Goal: Task Accomplishment & Management: Use online tool/utility

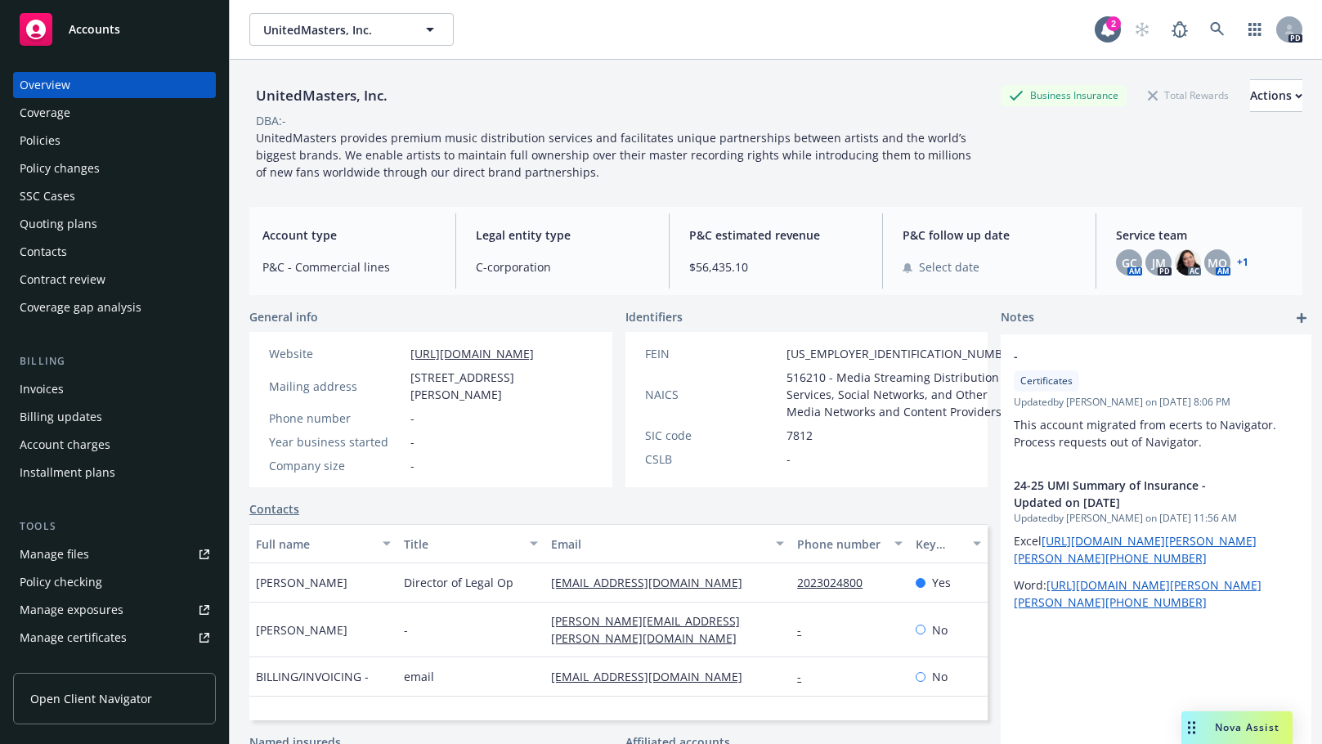
scroll to position [14, 0]
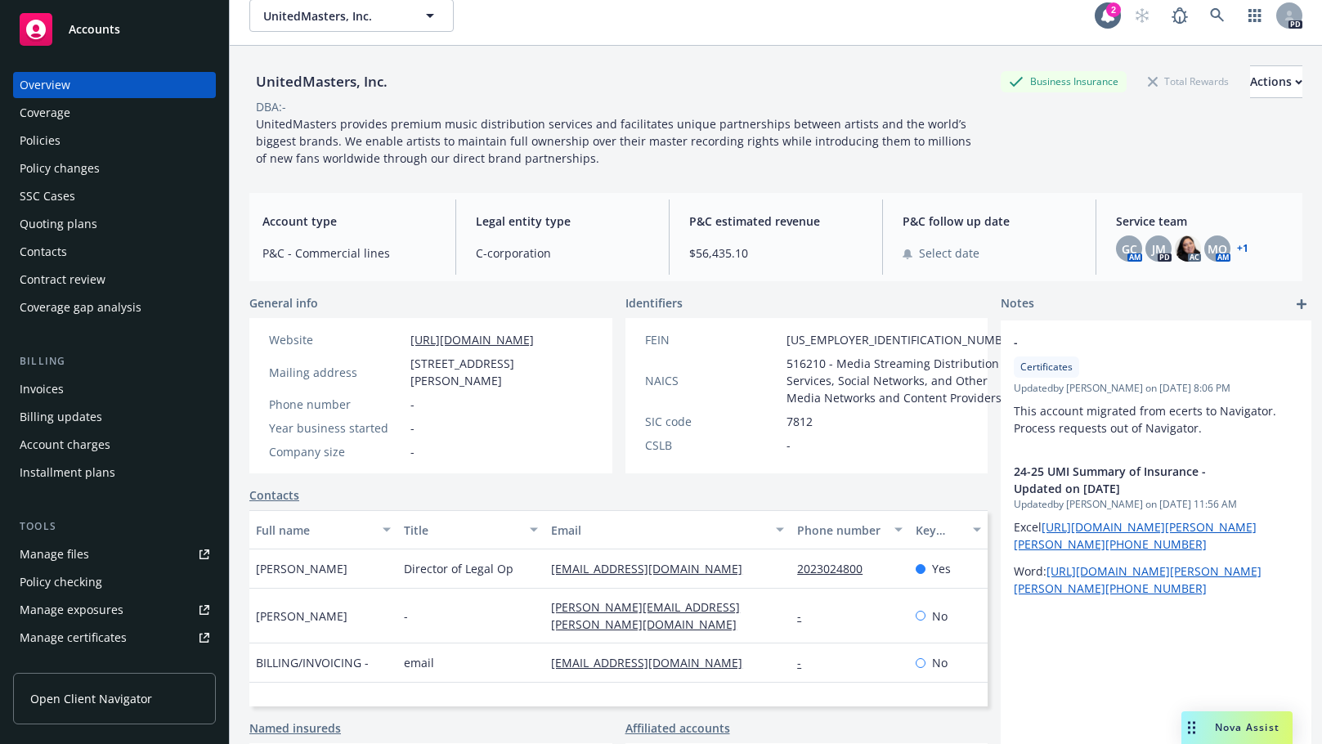
click at [29, 135] on div "Policies" at bounding box center [40, 141] width 41 height 26
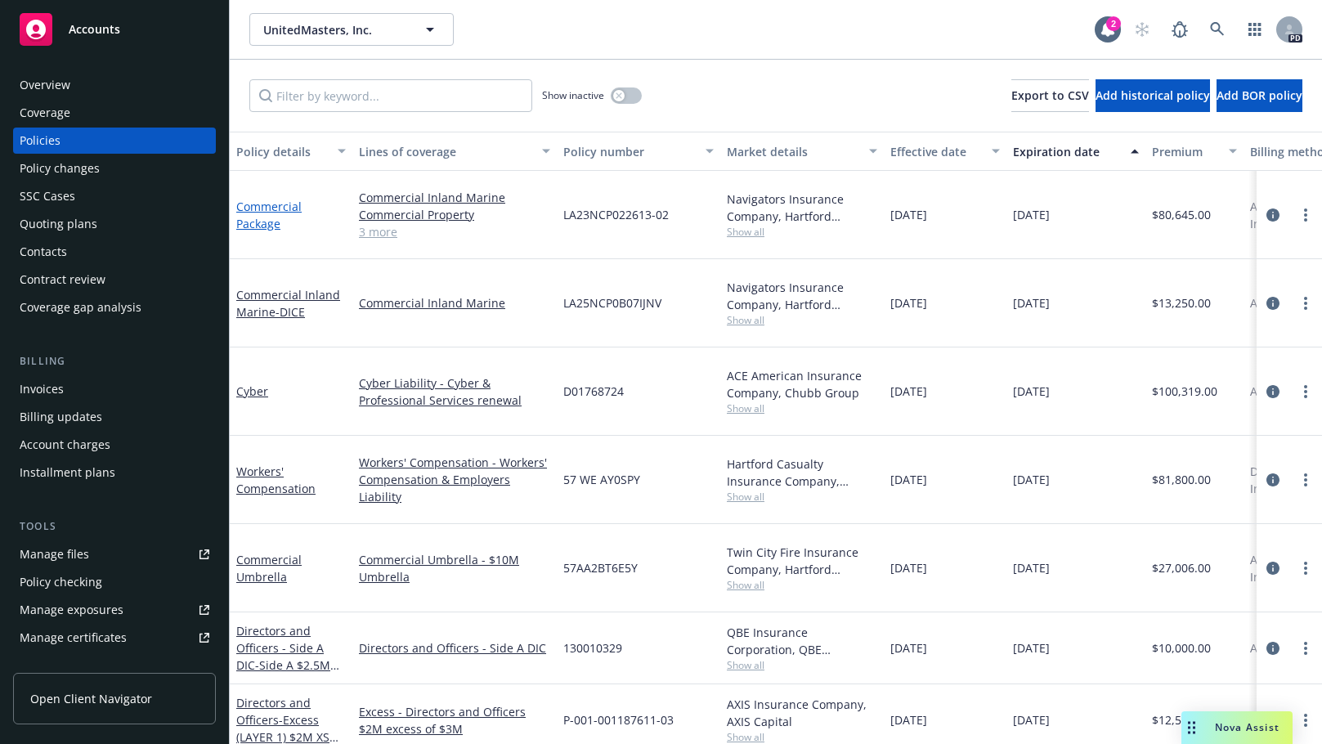
click at [263, 202] on link "Commercial Package" at bounding box center [268, 215] width 65 height 33
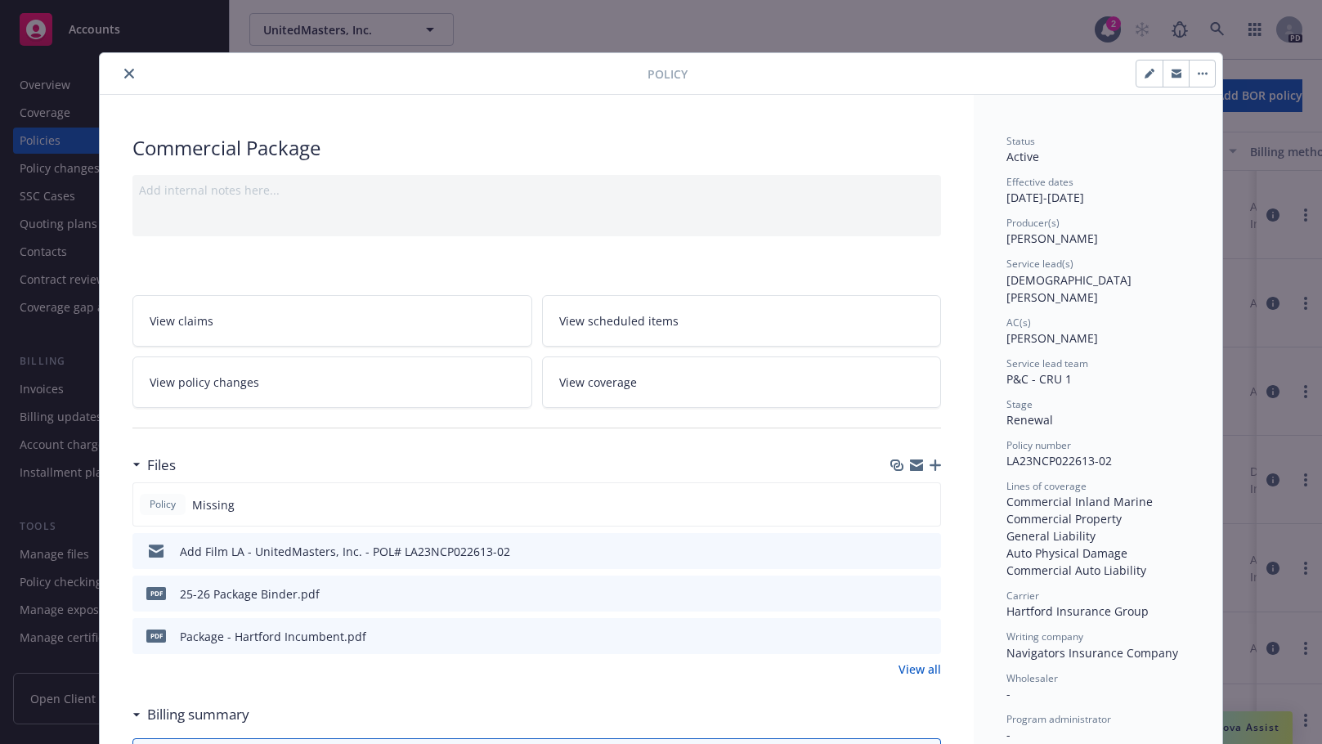
scroll to position [49, 0]
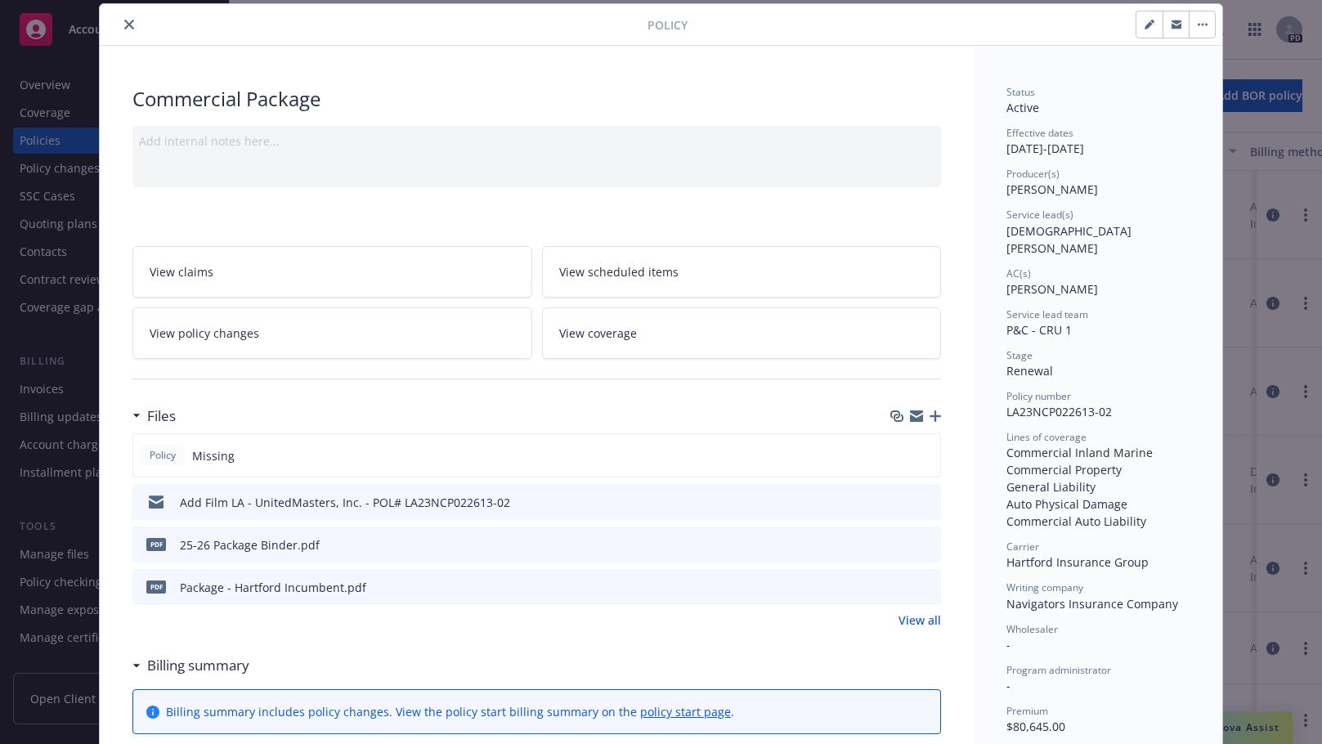
click at [923, 590] on icon "preview file" at bounding box center [925, 586] width 15 height 11
click at [124, 26] on icon "close" at bounding box center [129, 25] width 10 height 10
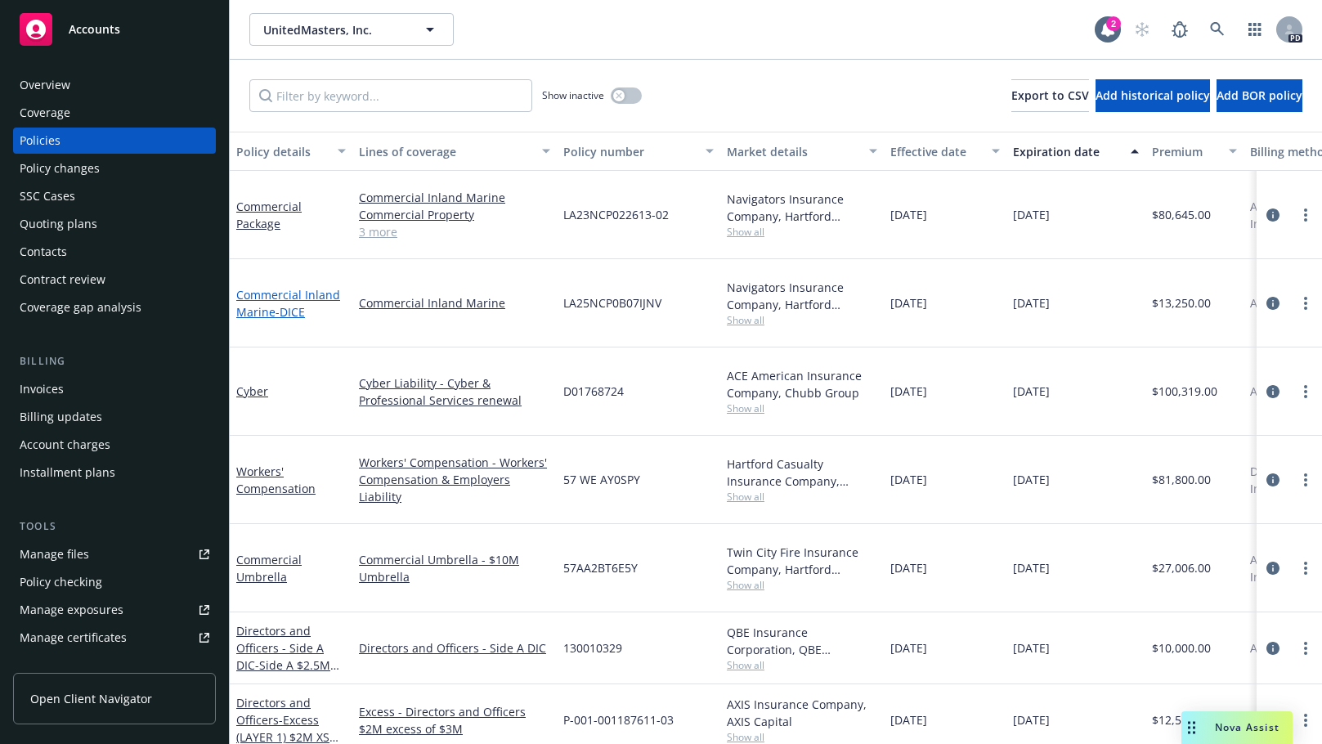
click at [272, 287] on link "Commercial Inland Marine - DICE" at bounding box center [288, 303] width 104 height 33
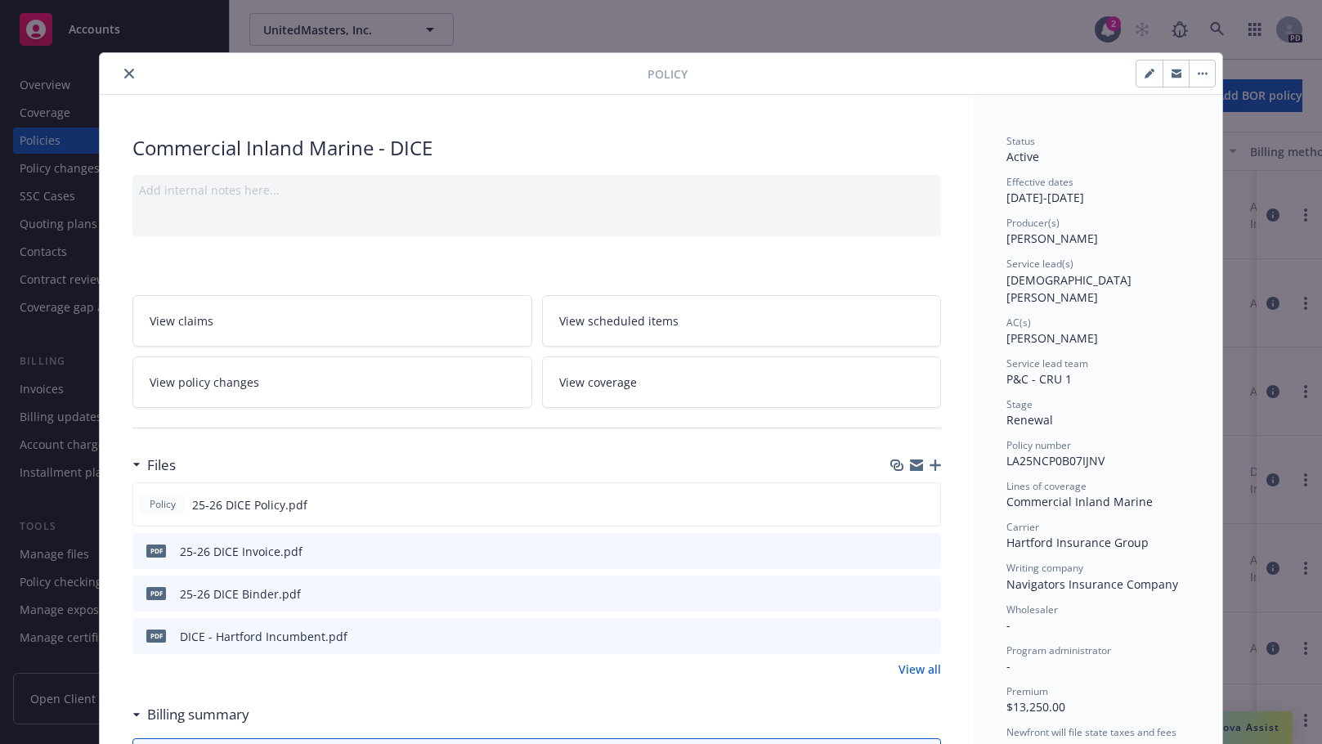
click at [920, 590] on icon "preview file" at bounding box center [925, 592] width 15 height 11
click at [893, 500] on icon "download file" at bounding box center [897, 503] width 13 height 13
click at [124, 74] on icon "close" at bounding box center [129, 74] width 10 height 10
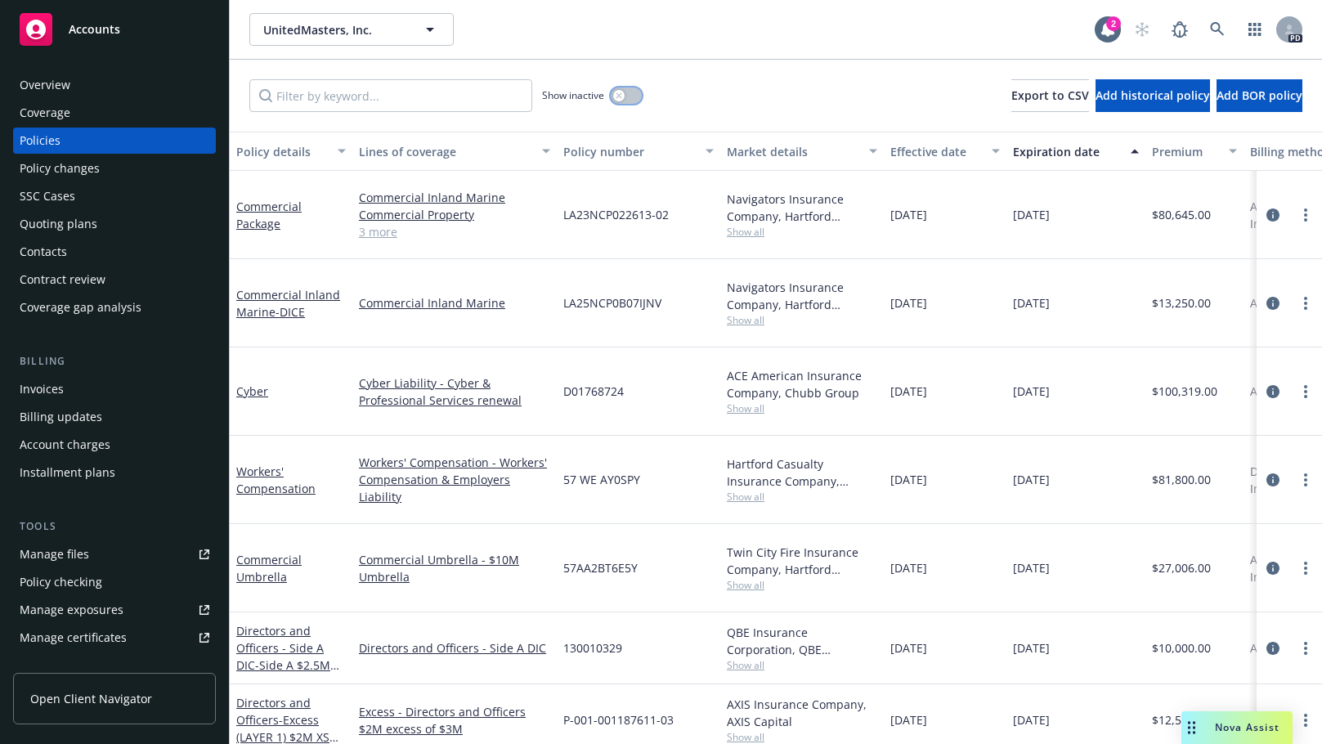
click at [619, 94] on icon "button" at bounding box center [619, 95] width 7 height 7
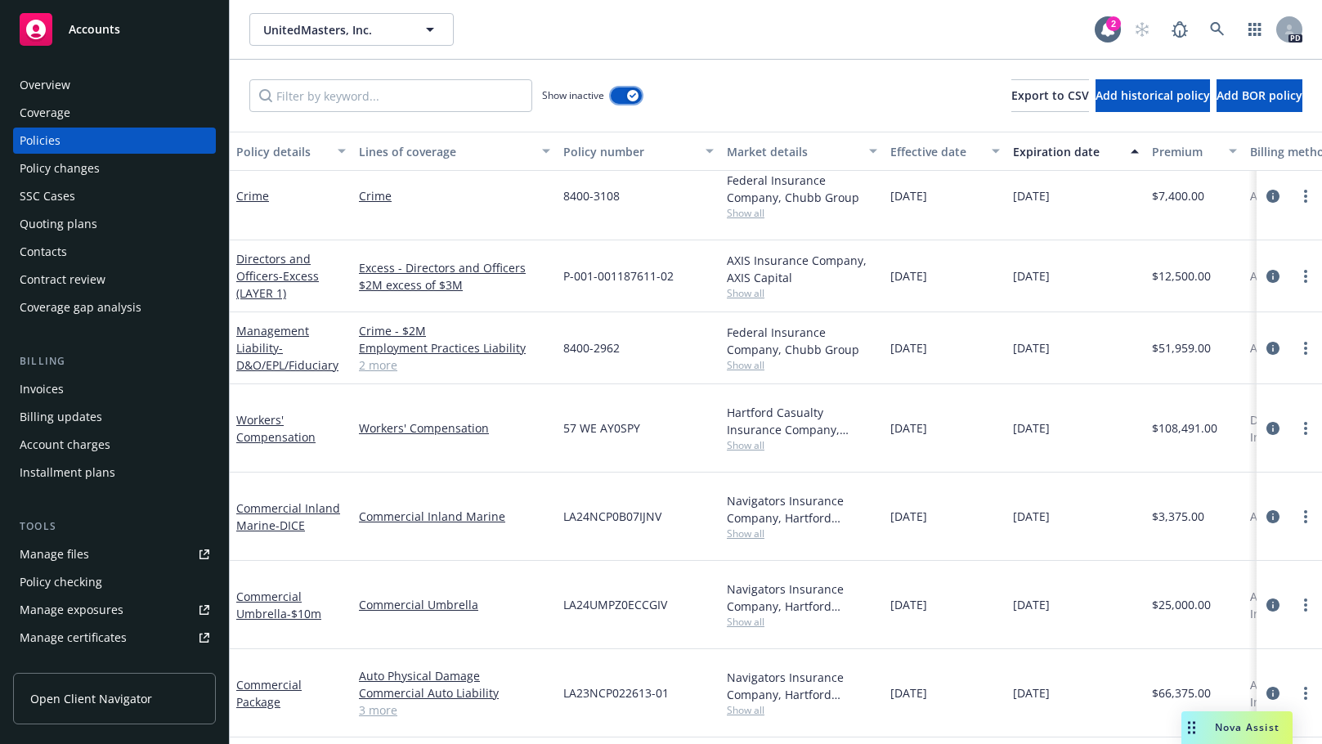
scroll to position [1236, 0]
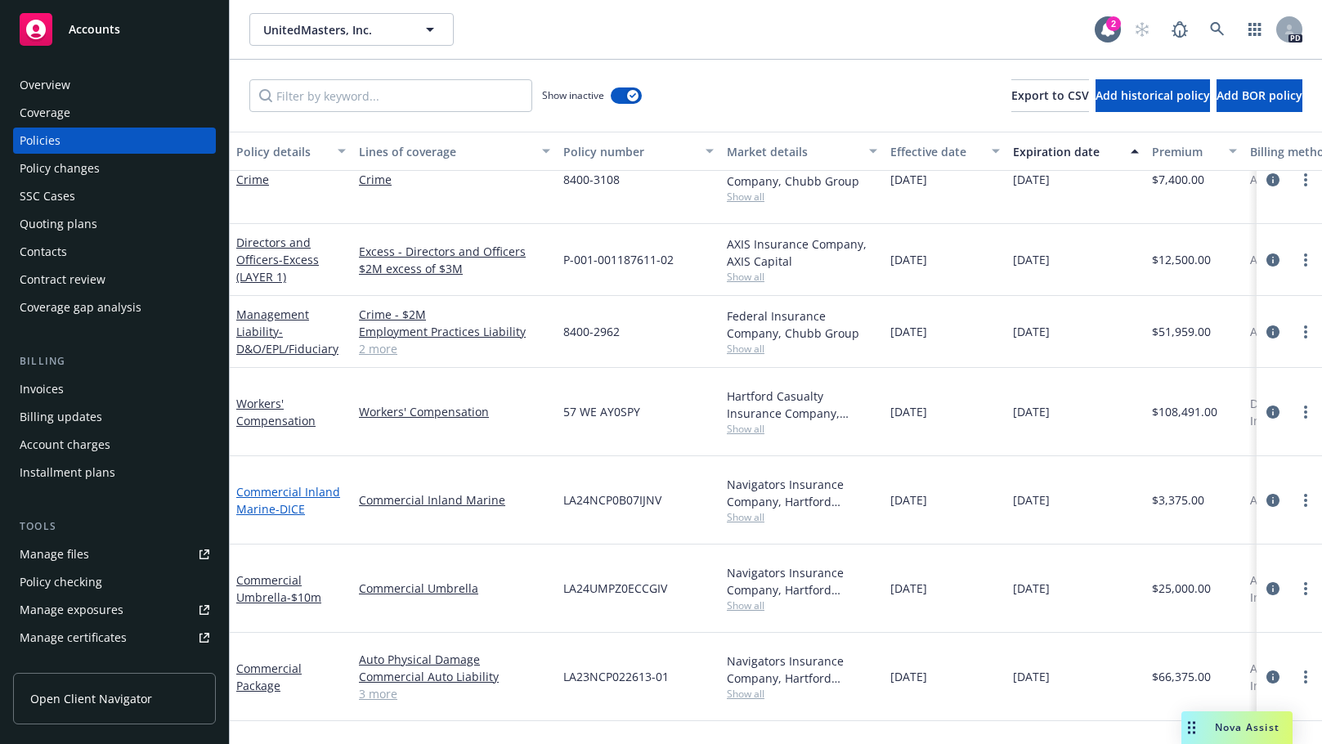
click at [263, 484] on link "Commercial Inland Marine - DICE" at bounding box center [288, 500] width 104 height 33
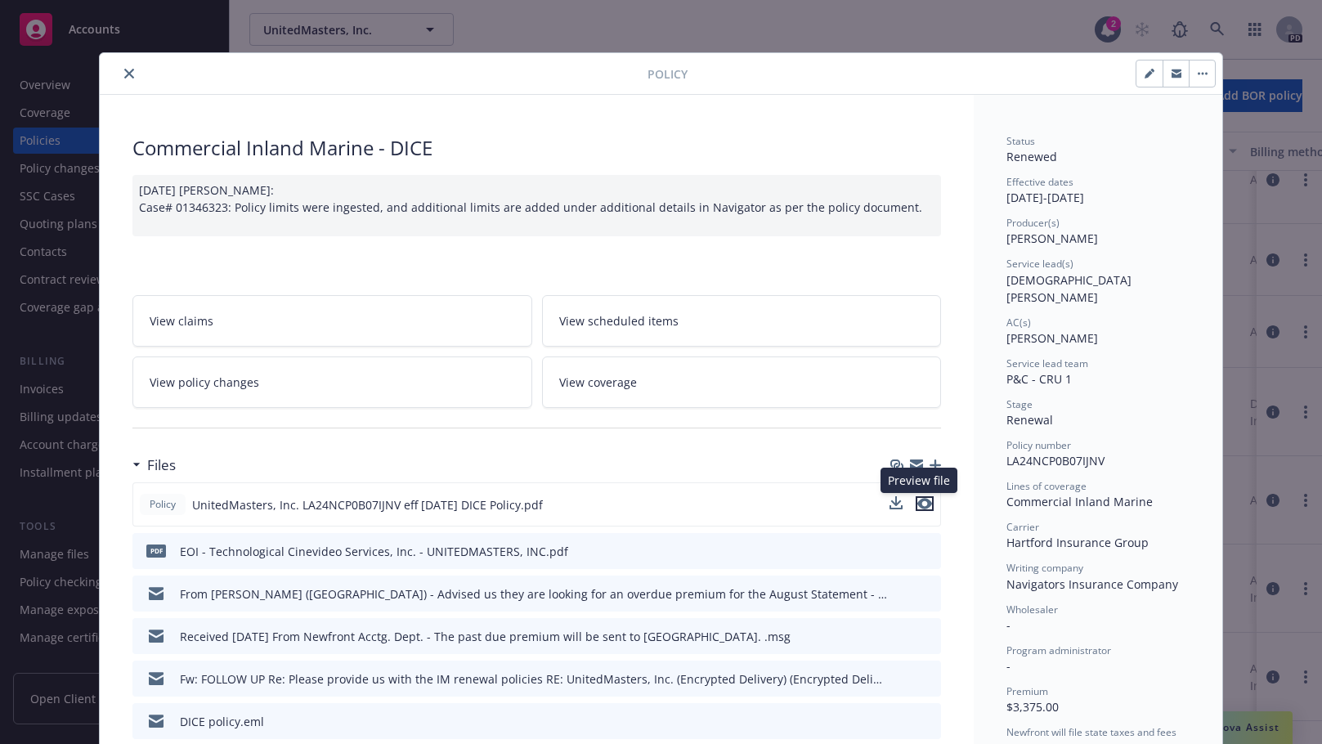
click at [926, 501] on icon "preview file" at bounding box center [925, 503] width 15 height 11
click at [893, 503] on icon "download file" at bounding box center [897, 503] width 13 height 13
click at [124, 74] on icon "close" at bounding box center [129, 74] width 10 height 10
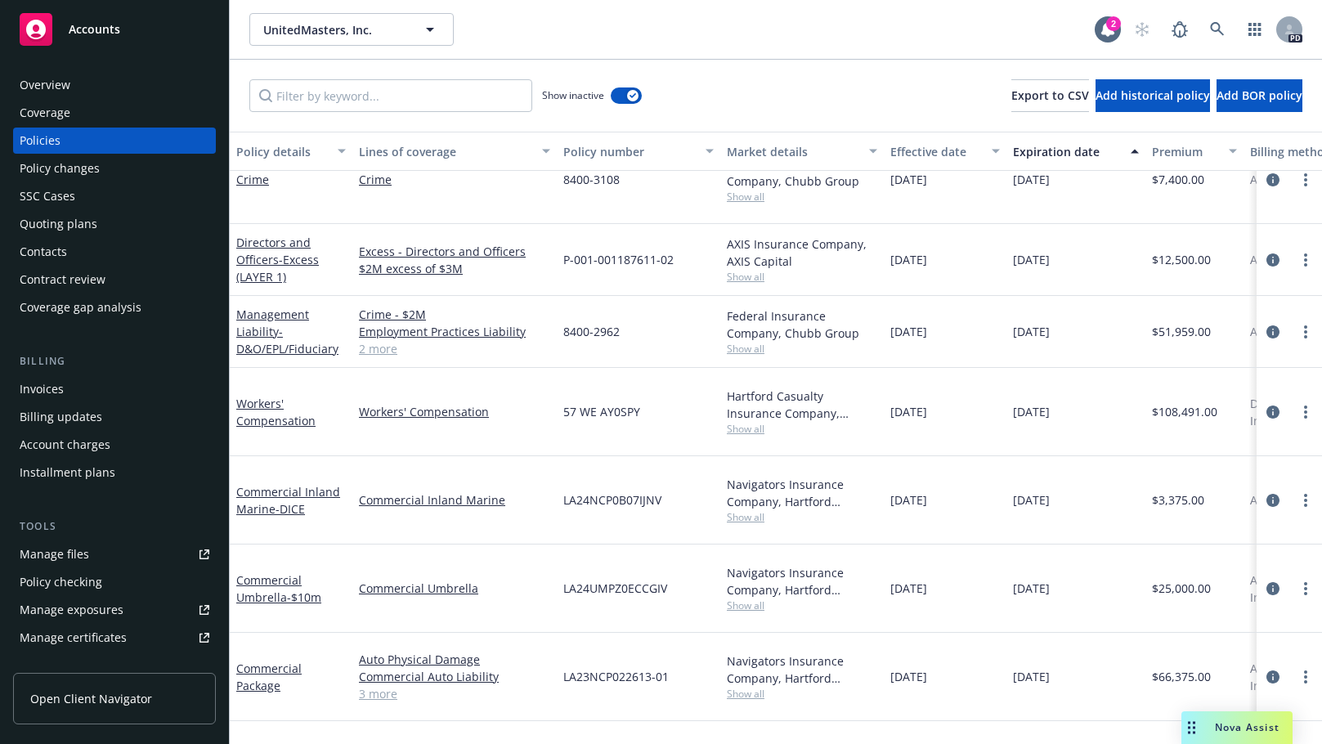
click at [1224, 729] on span "Nova Assist" at bounding box center [1247, 727] width 65 height 14
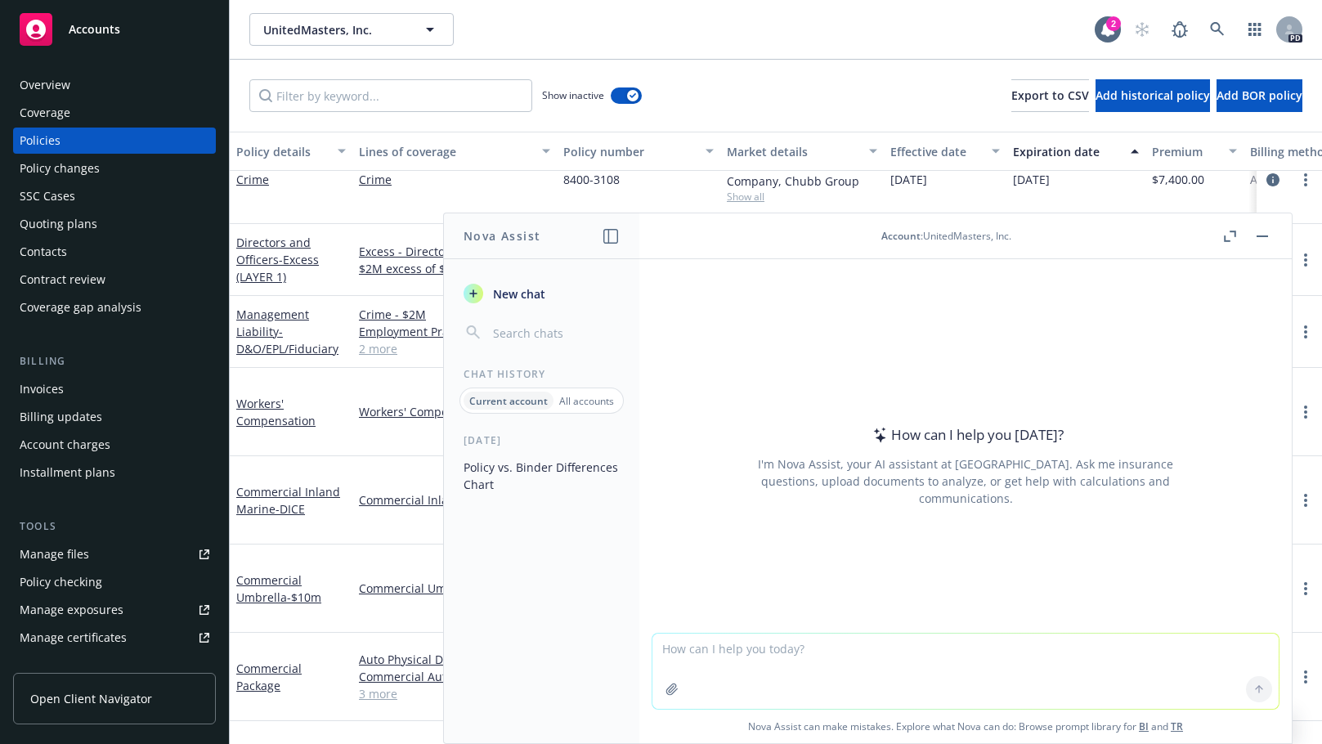
click at [687, 653] on textarea at bounding box center [966, 671] width 626 height 75
type textarea "can you review and advise any differences in the 2 policies. Need it in a forma…"
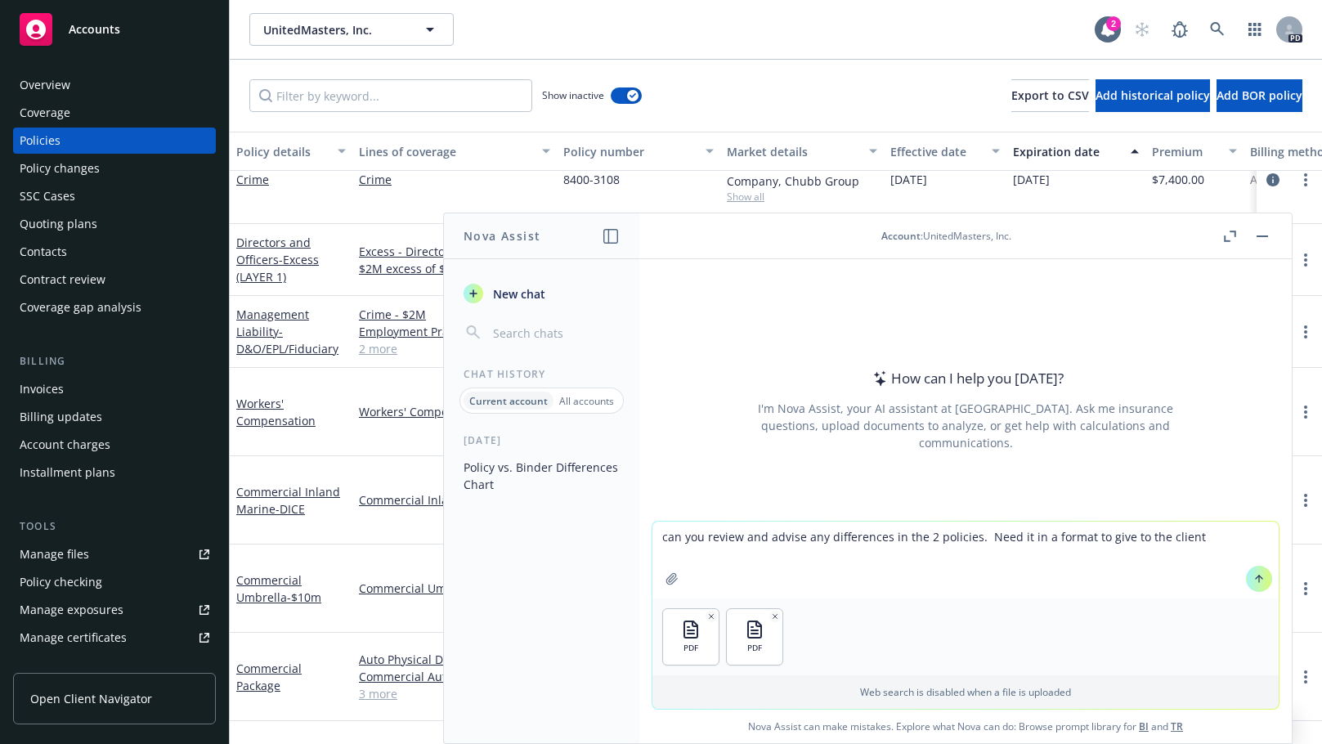
click at [1259, 581] on button at bounding box center [1259, 579] width 26 height 26
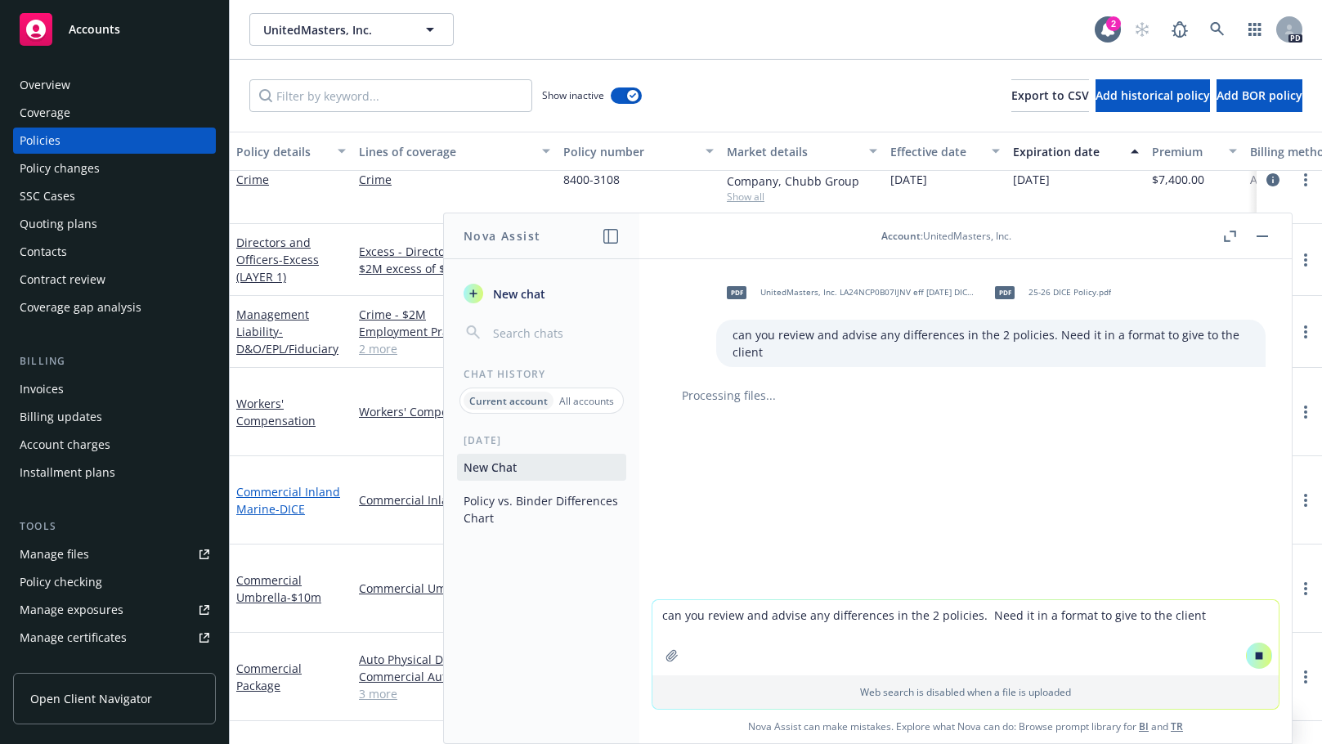
click at [281, 484] on link "Commercial Inland Marine - DICE" at bounding box center [288, 500] width 104 height 33
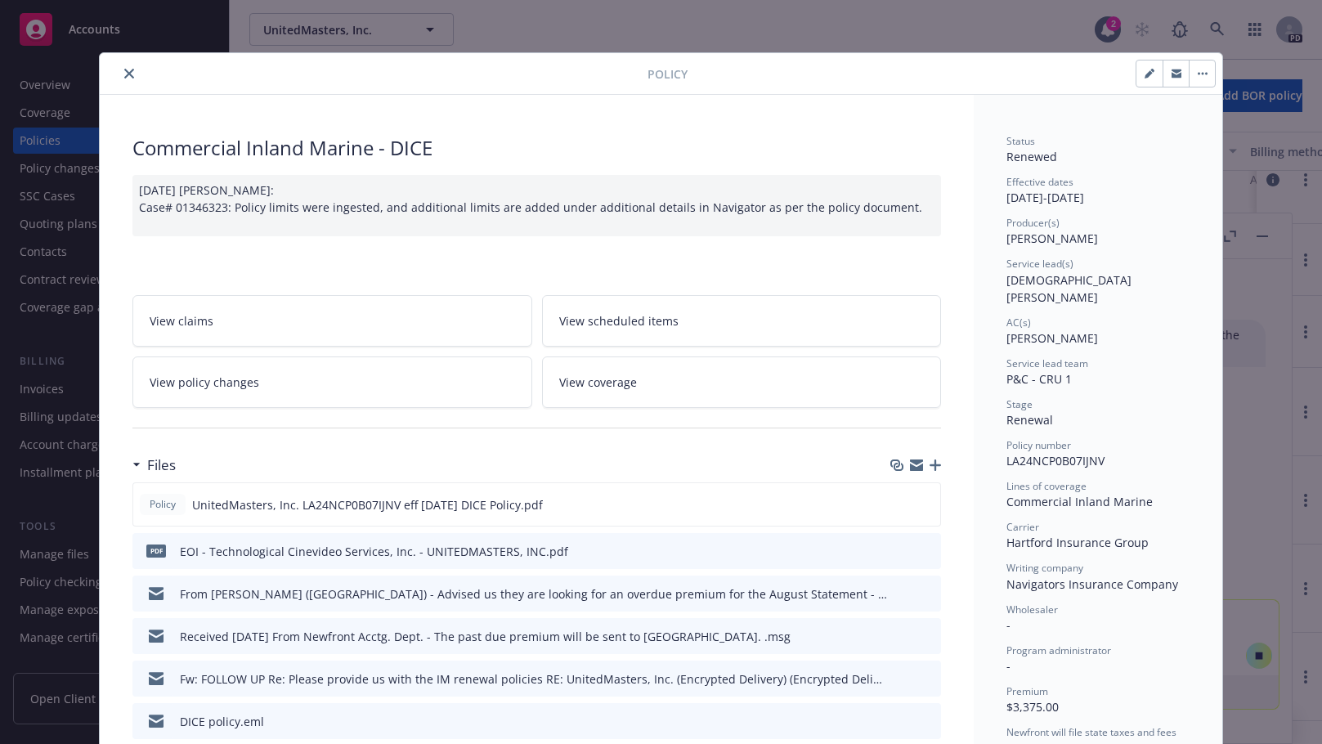
scroll to position [49, 0]
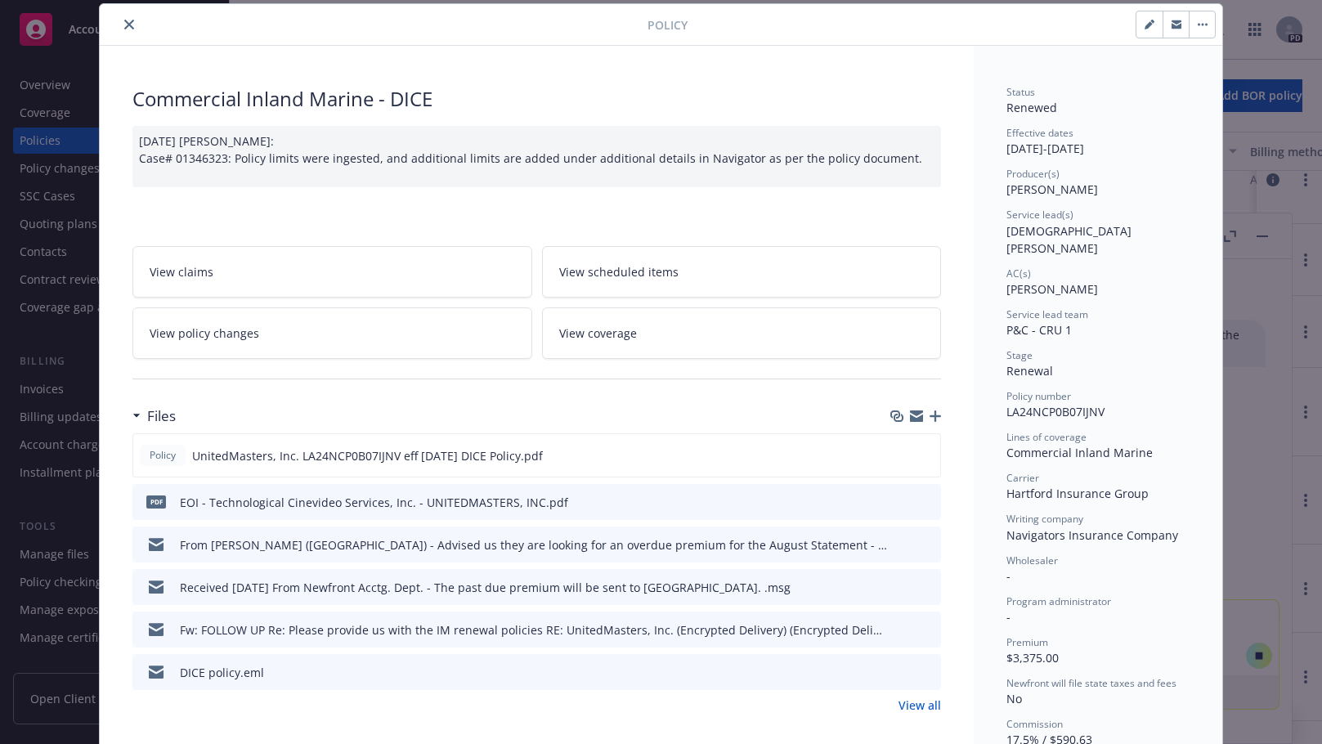
click at [907, 706] on link "View all" at bounding box center [920, 705] width 43 height 17
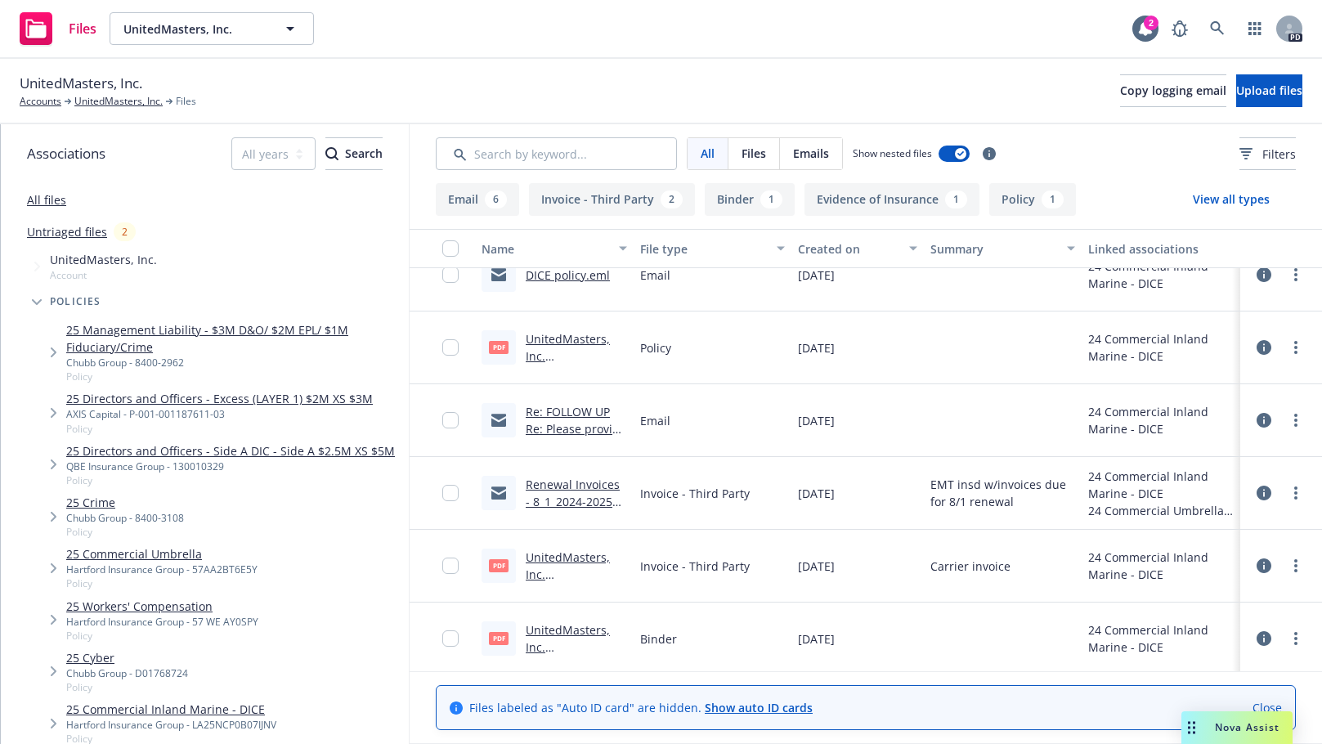
scroll to position [394, 0]
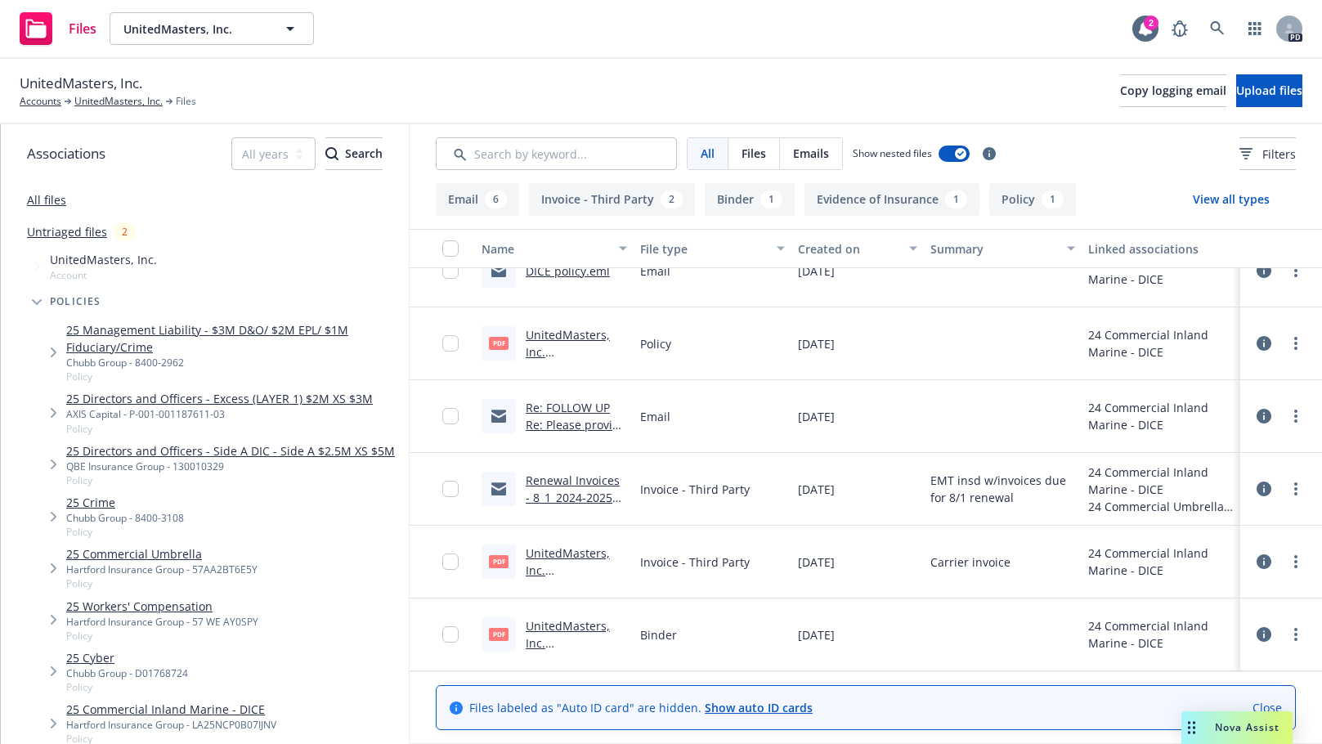
click at [545, 626] on link "UnitedMasters, Inc. LA24NCP0B07IJNV eff 08.01.24 DICE Binder.pdf" at bounding box center [575, 660] width 98 height 84
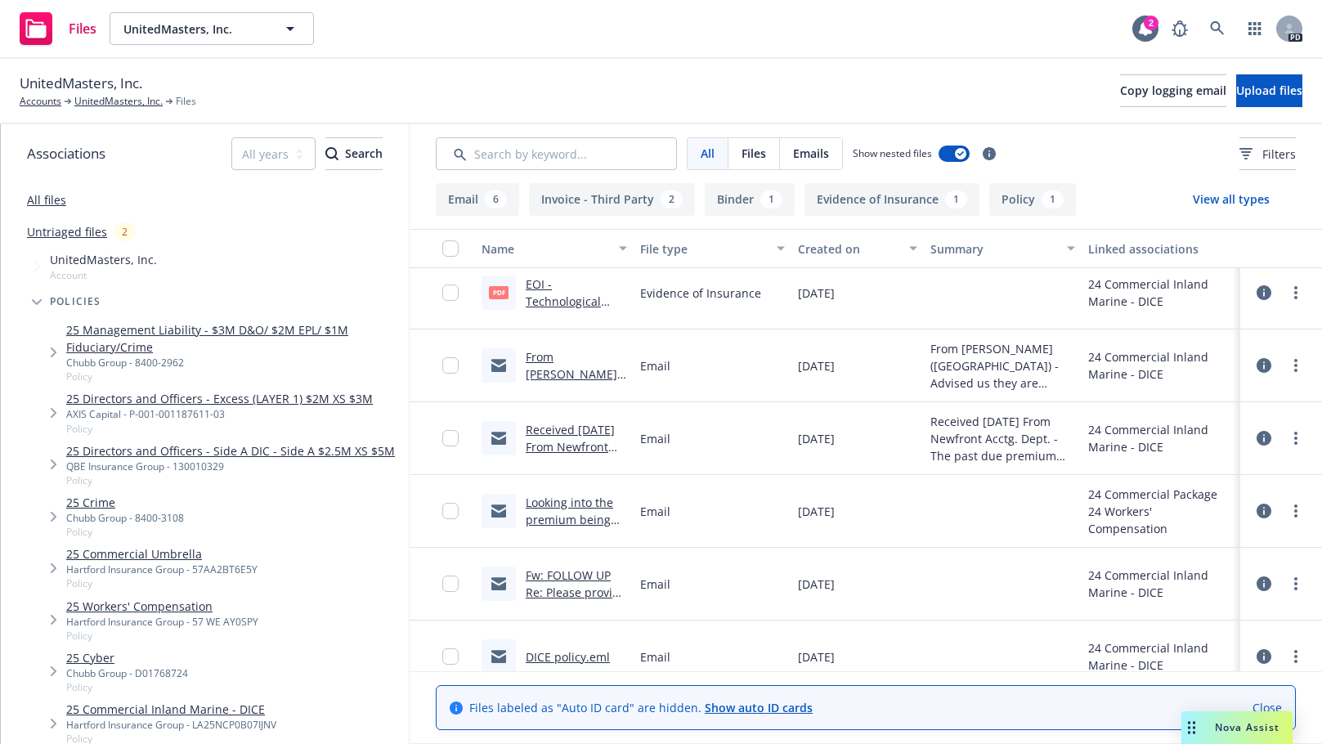
scroll to position [0, 0]
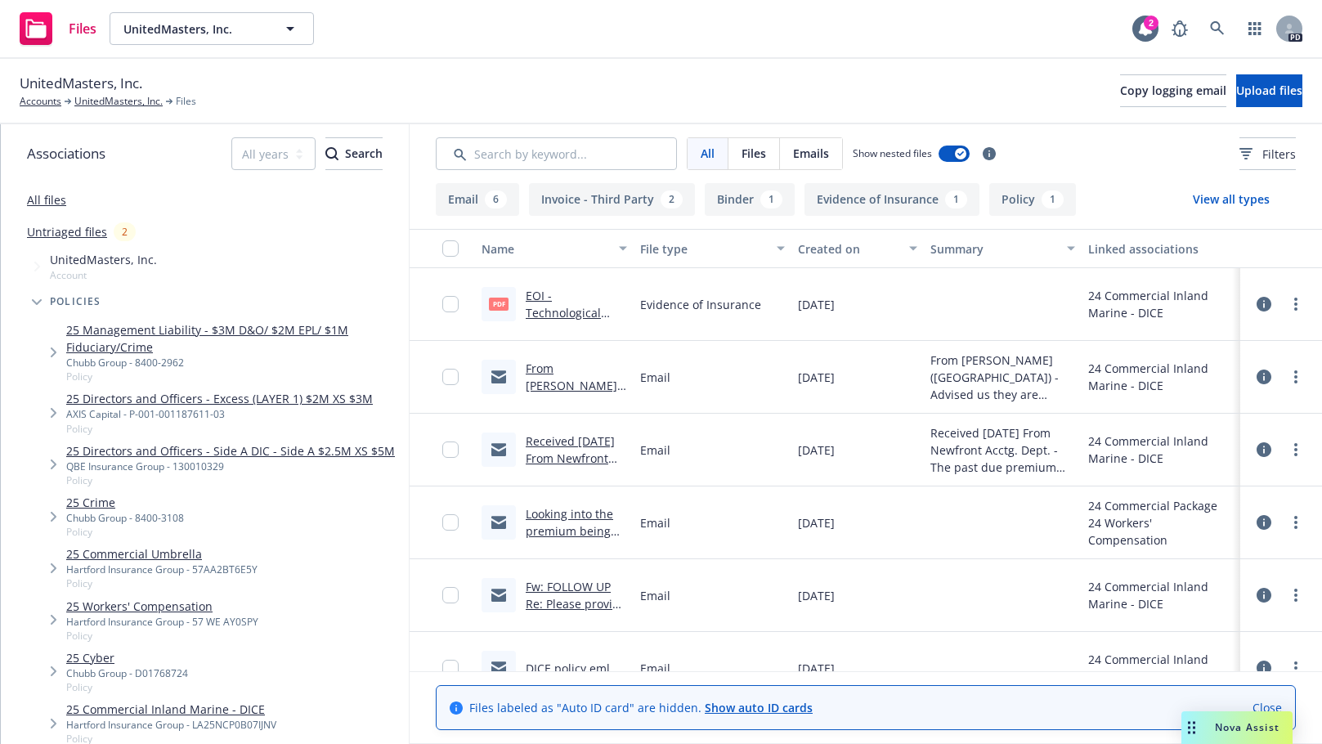
click at [552, 513] on link "Looking into the premium being paid to Hartford for this policy RE: LA24NCP0B07…" at bounding box center [575, 591] width 98 height 170
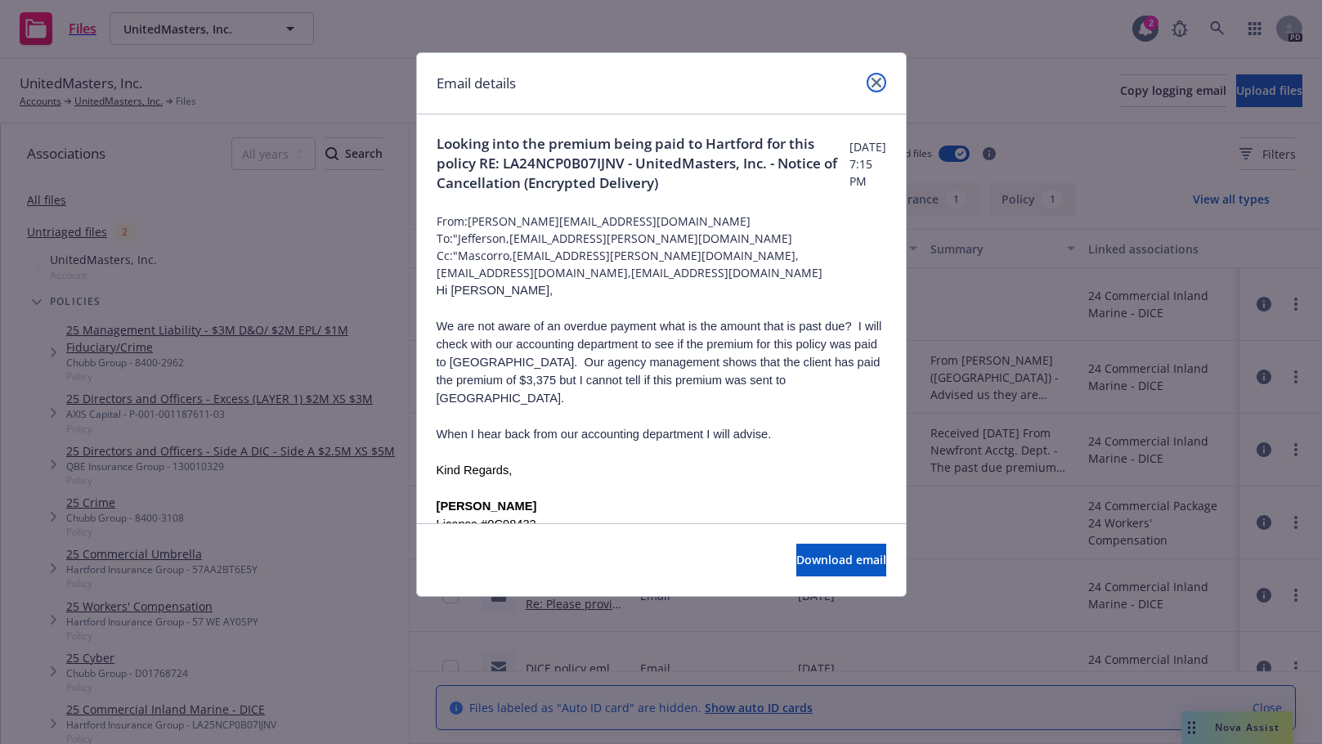
click at [876, 81] on icon "close" at bounding box center [877, 83] width 10 height 10
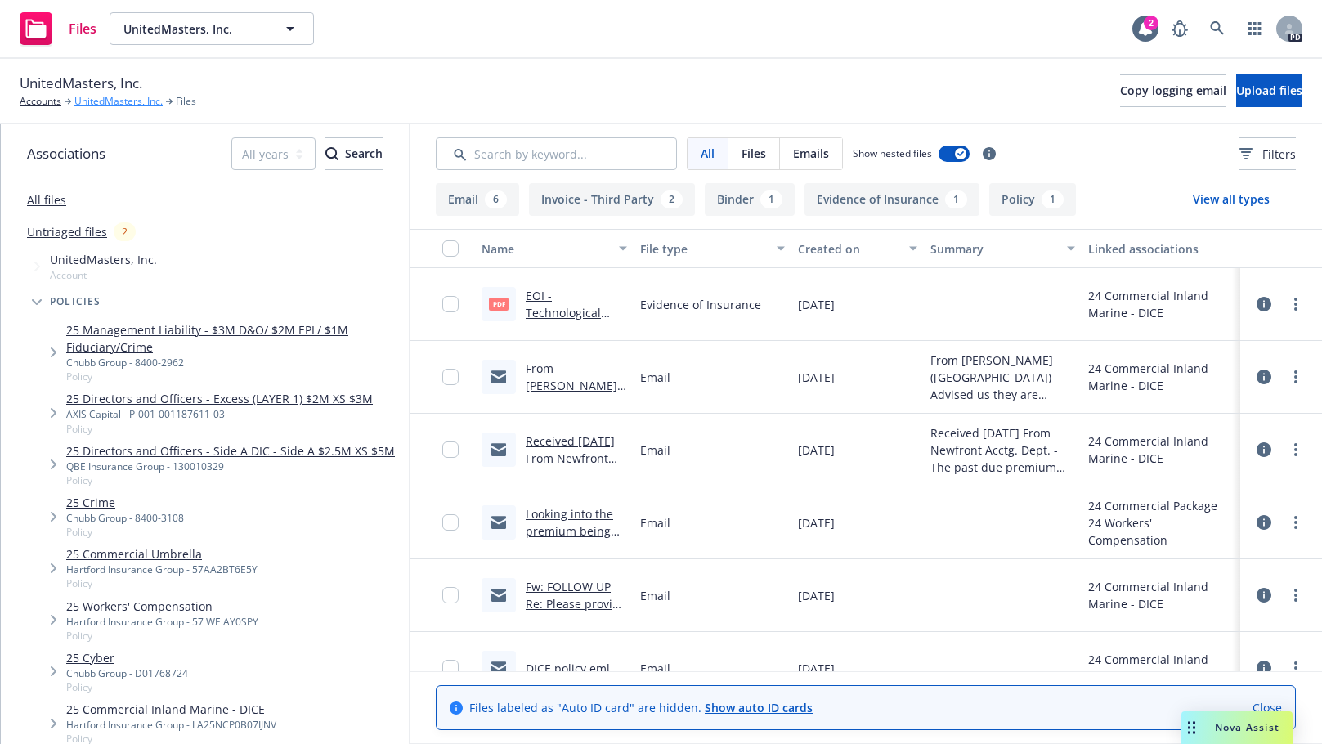
click at [93, 102] on link "UnitedMasters, Inc." at bounding box center [118, 101] width 88 height 15
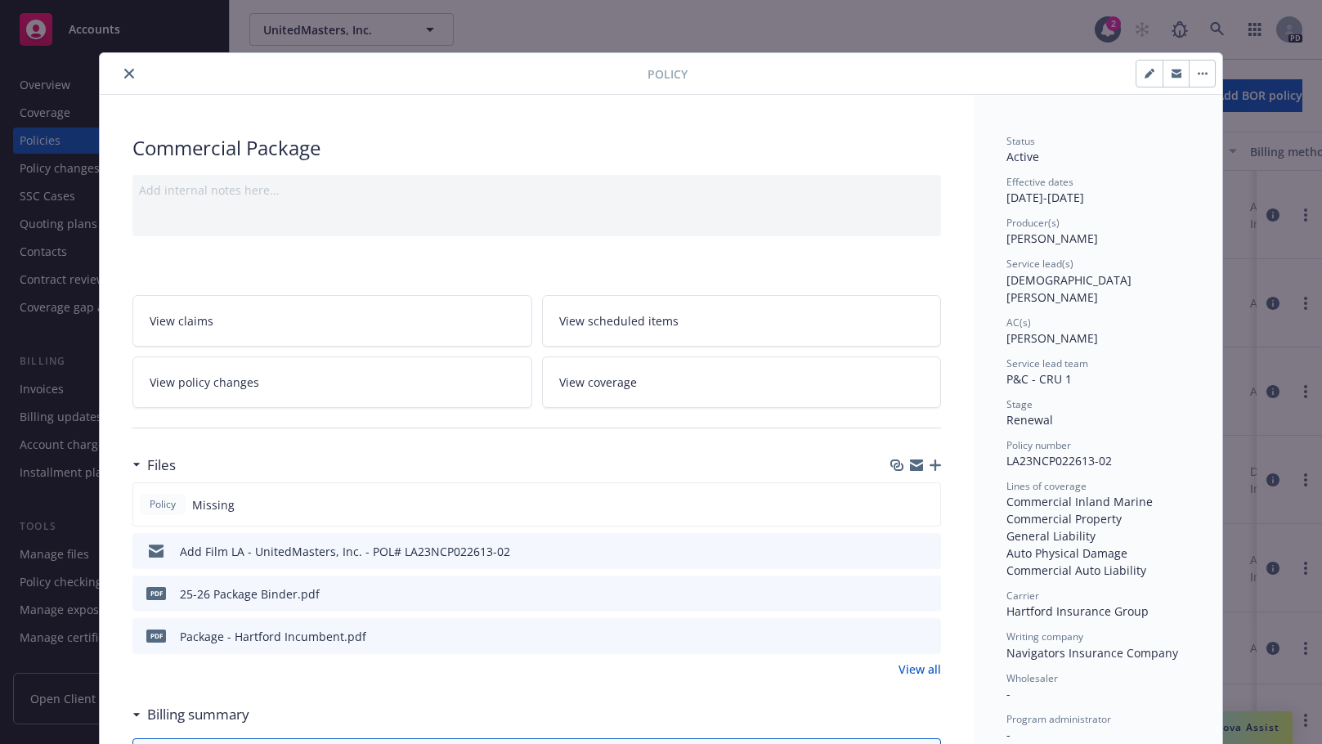
click at [124, 70] on icon "close" at bounding box center [129, 74] width 10 height 10
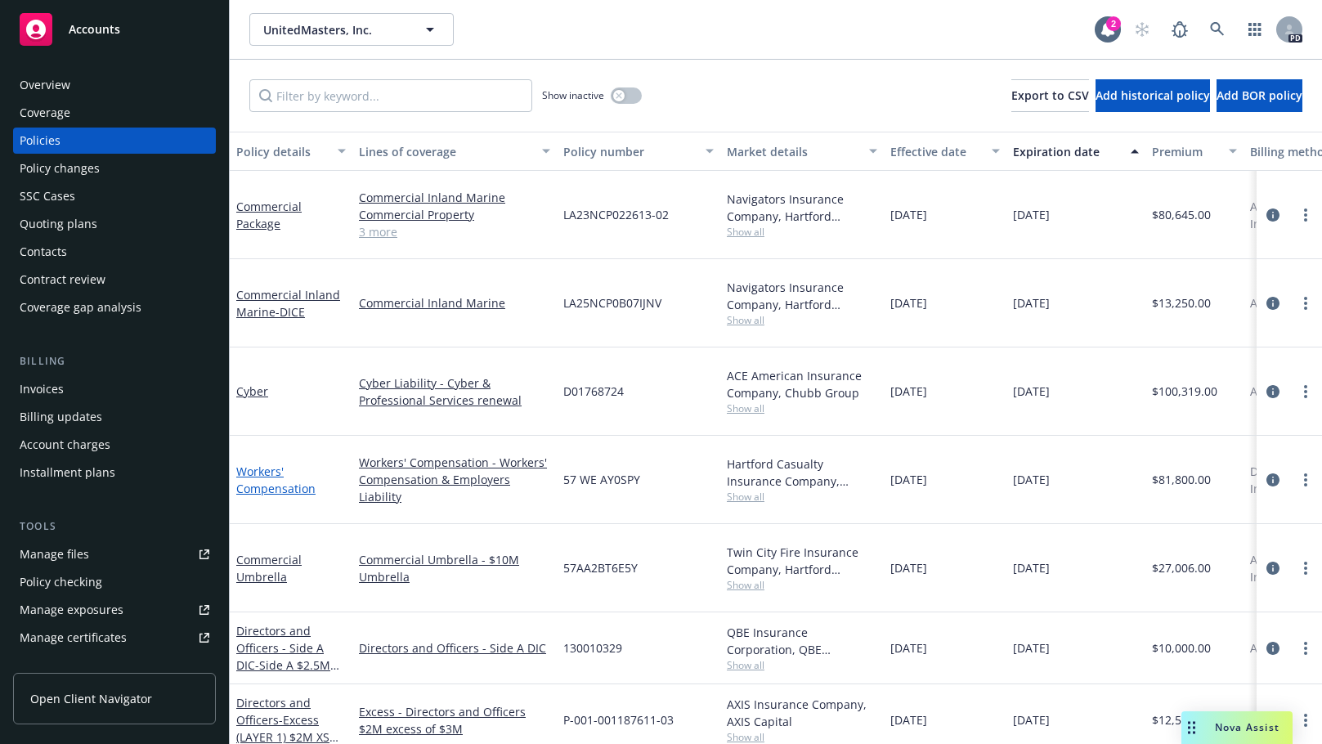
click at [254, 464] on link "Workers' Compensation" at bounding box center [275, 480] width 79 height 33
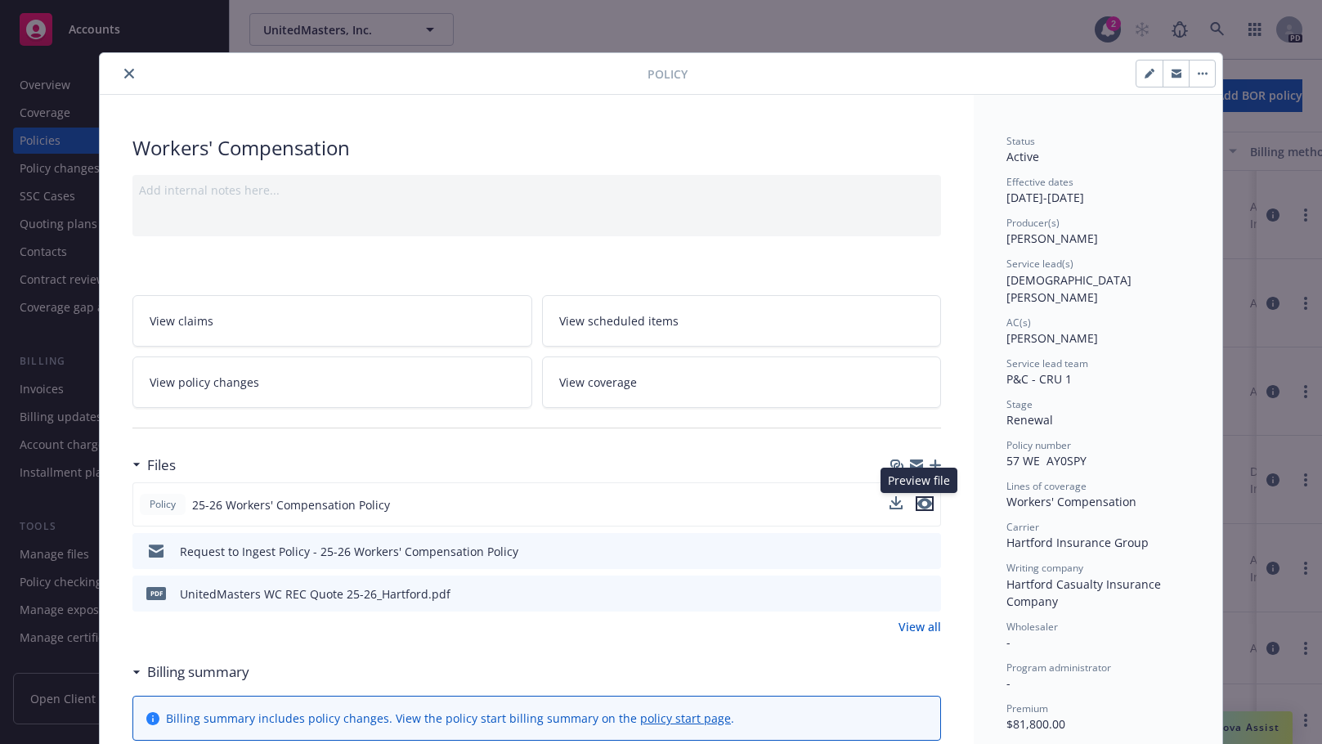
click at [921, 504] on icon "preview file" at bounding box center [925, 503] width 15 height 11
click at [922, 594] on icon "preview file" at bounding box center [925, 592] width 15 height 11
click at [126, 74] on icon "close" at bounding box center [129, 74] width 10 height 10
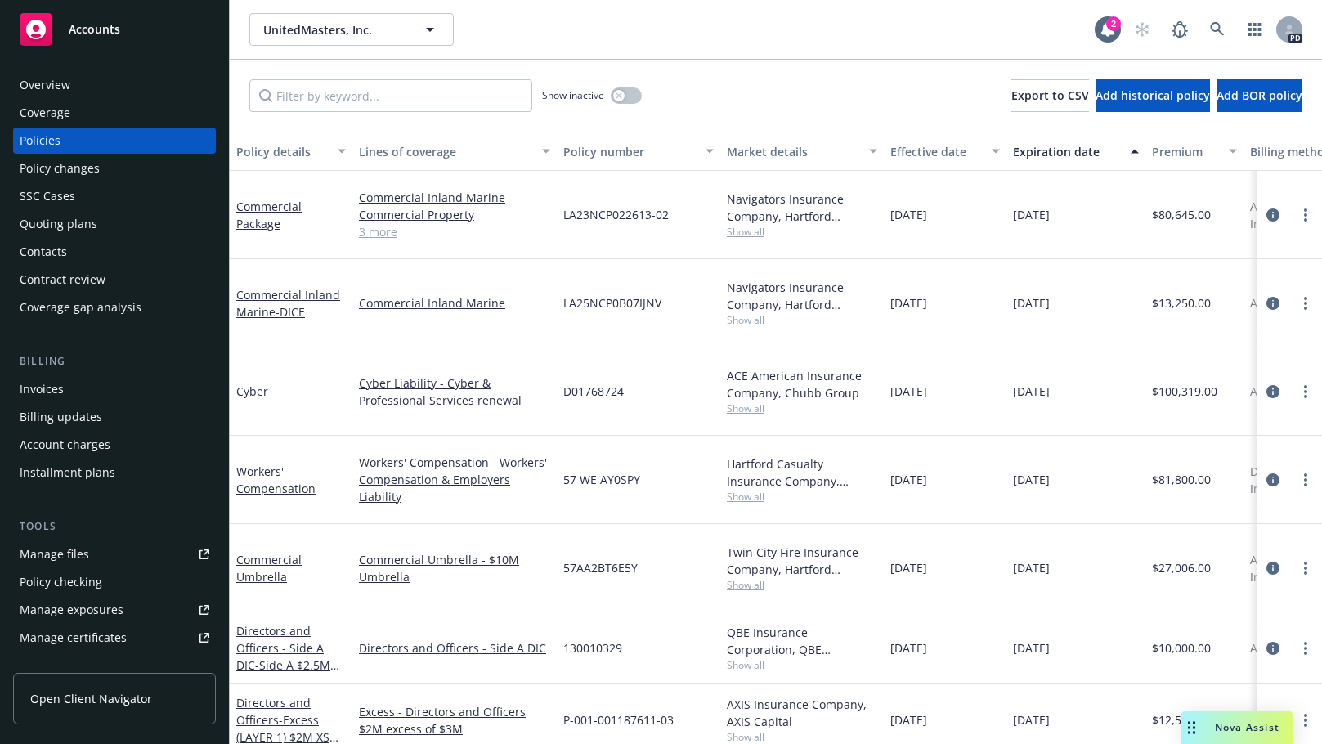
click at [38, 558] on div "Manage files" at bounding box center [55, 554] width 70 height 26
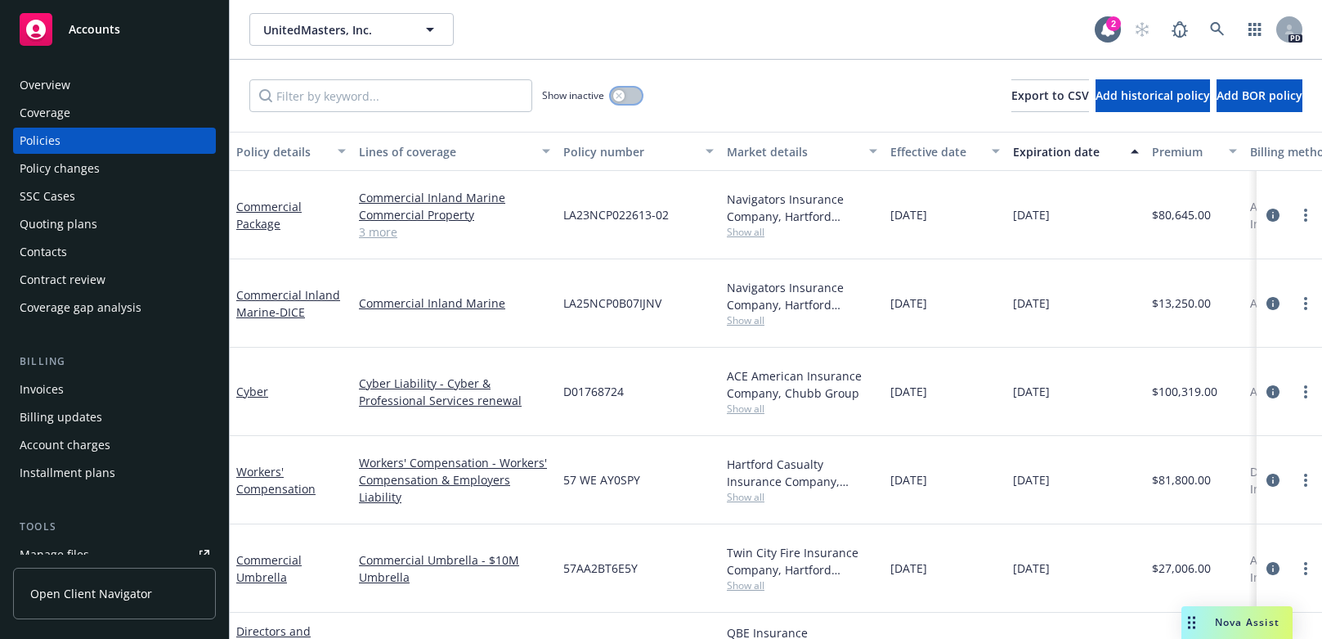
click at [622, 95] on icon "button" at bounding box center [619, 95] width 7 height 7
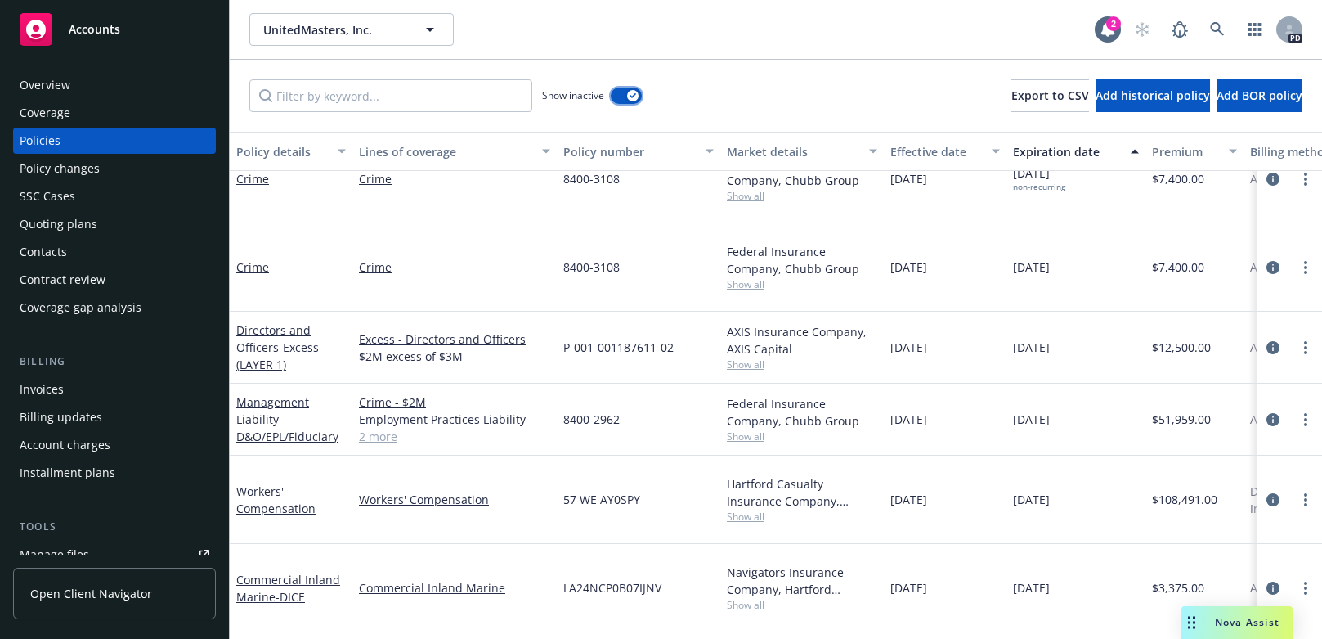
scroll to position [1183, 0]
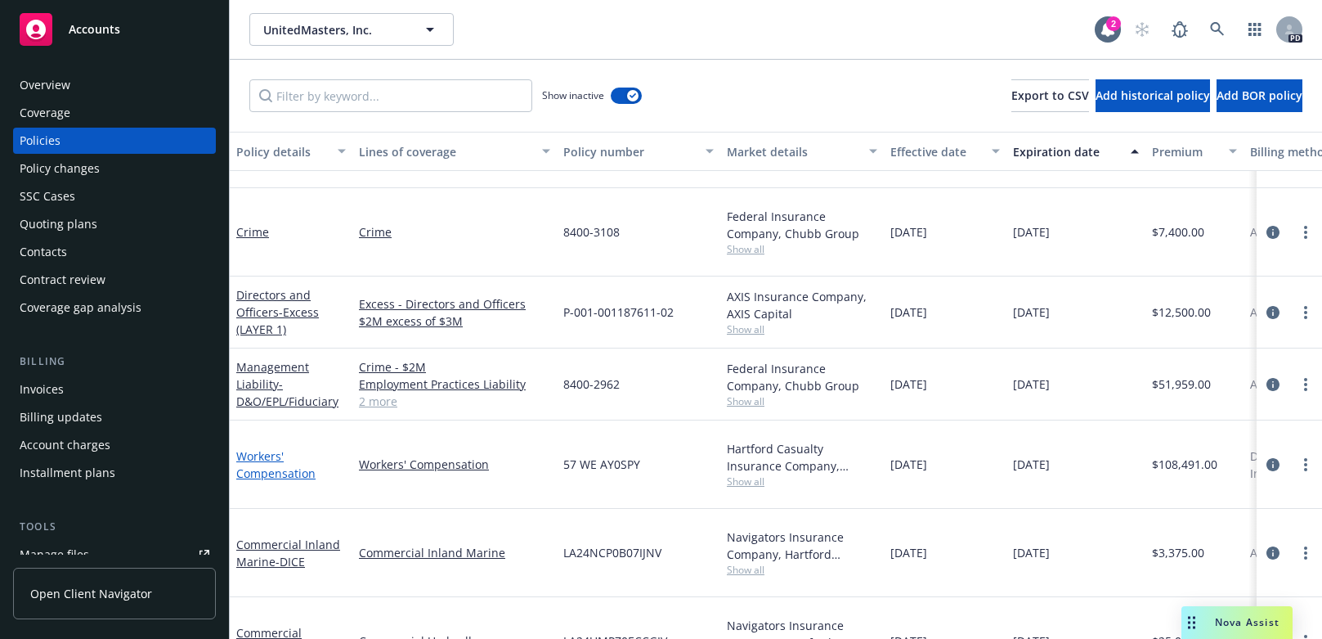
click at [258, 448] on link "Workers' Compensation" at bounding box center [275, 464] width 79 height 33
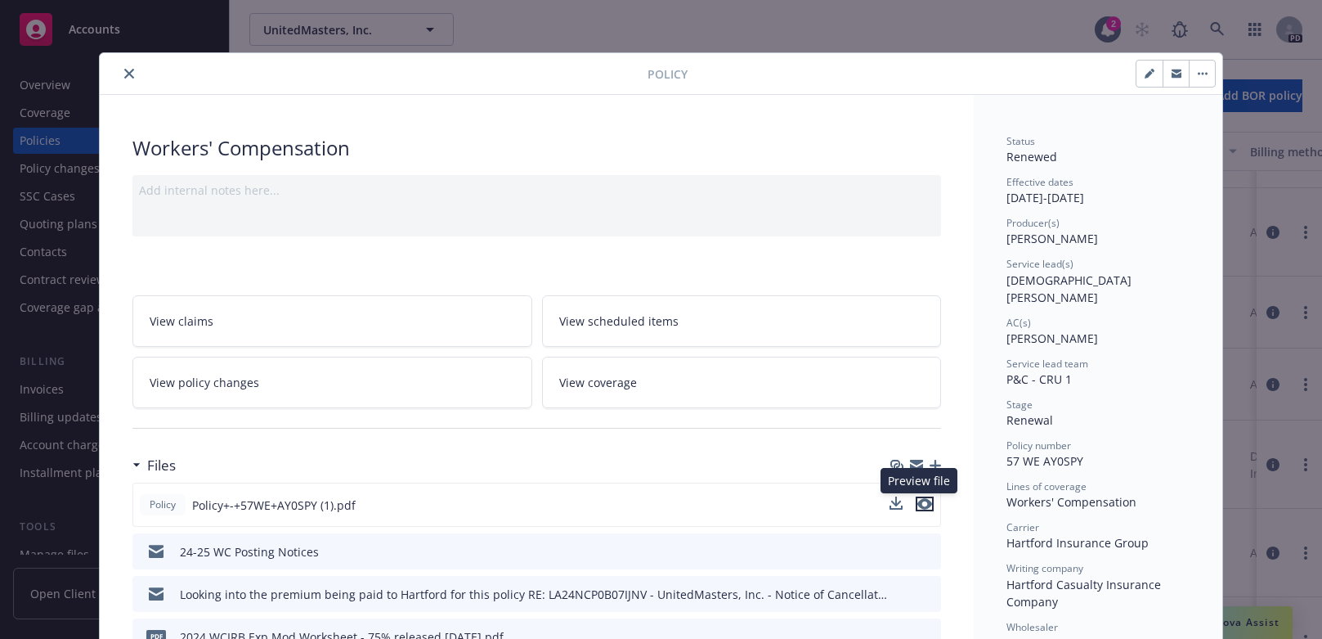
click at [923, 498] on icon "preview file" at bounding box center [925, 503] width 15 height 11
click at [124, 72] on icon "close" at bounding box center [129, 74] width 10 height 10
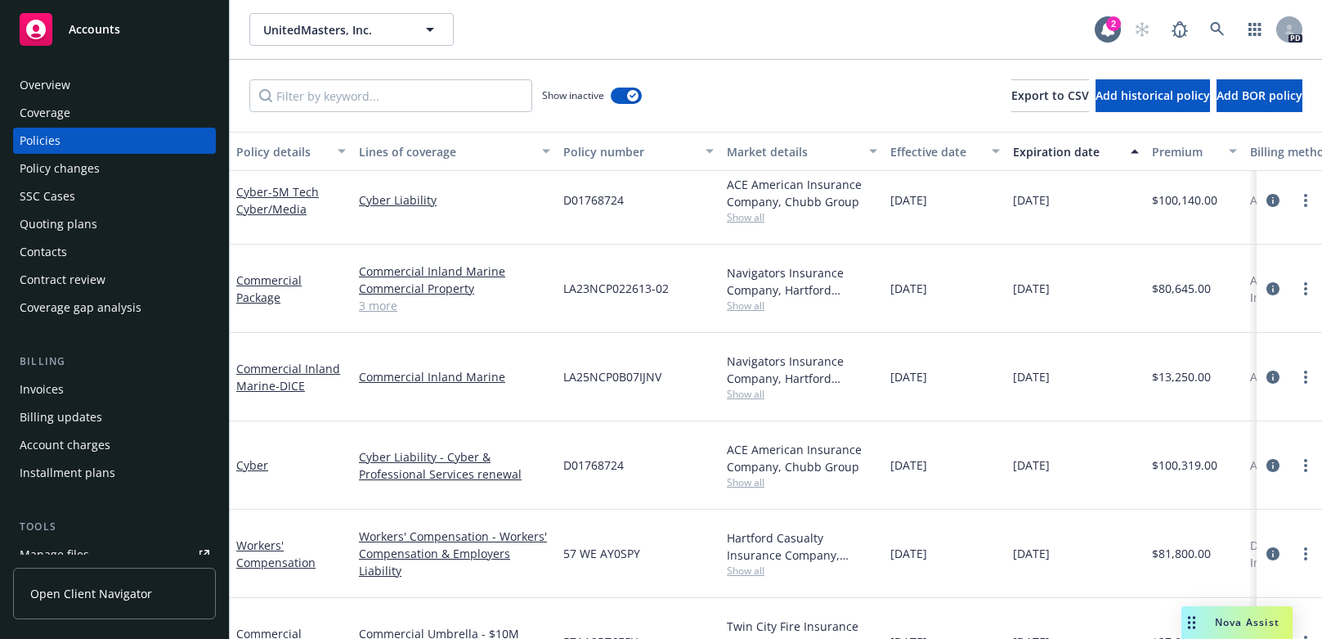
scroll to position [1719, 0]
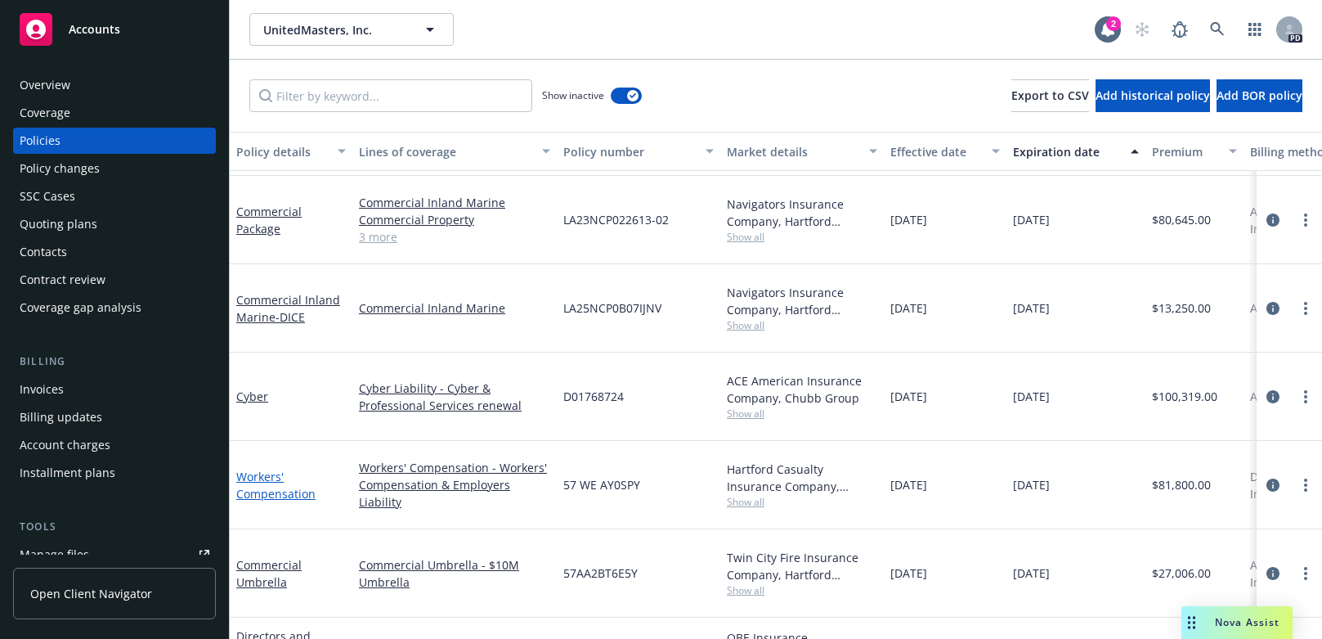
click at [251, 469] on link "Workers' Compensation" at bounding box center [275, 485] width 79 height 33
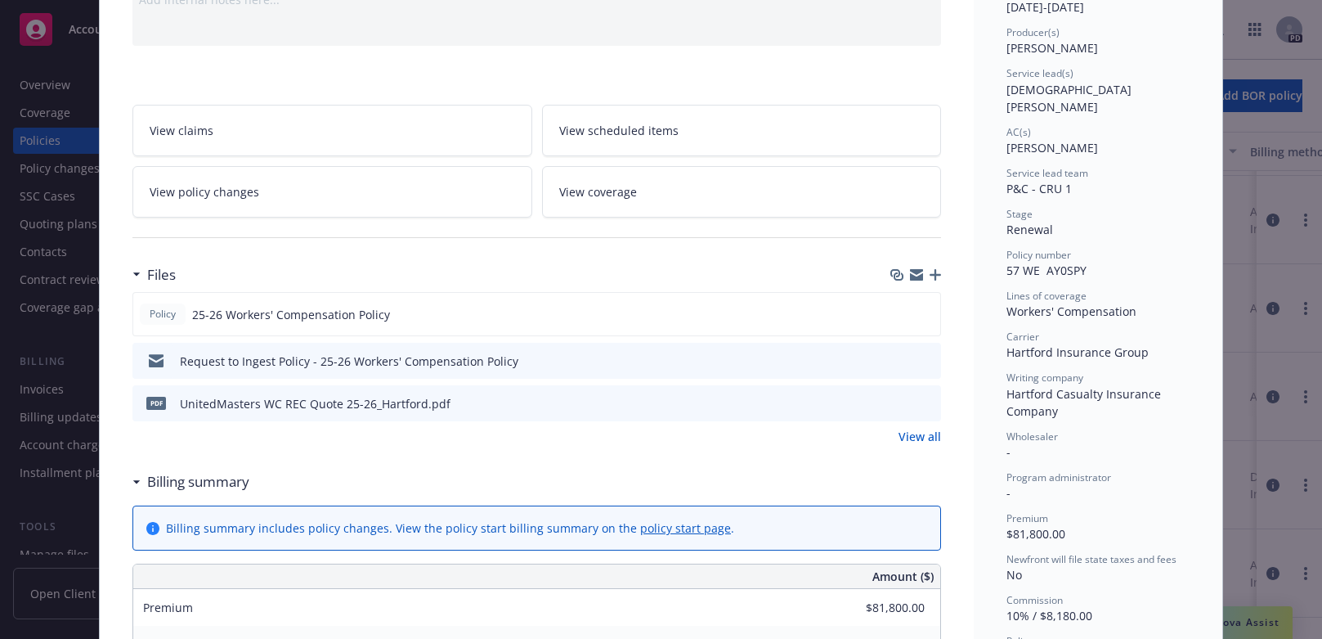
scroll to position [197, 0]
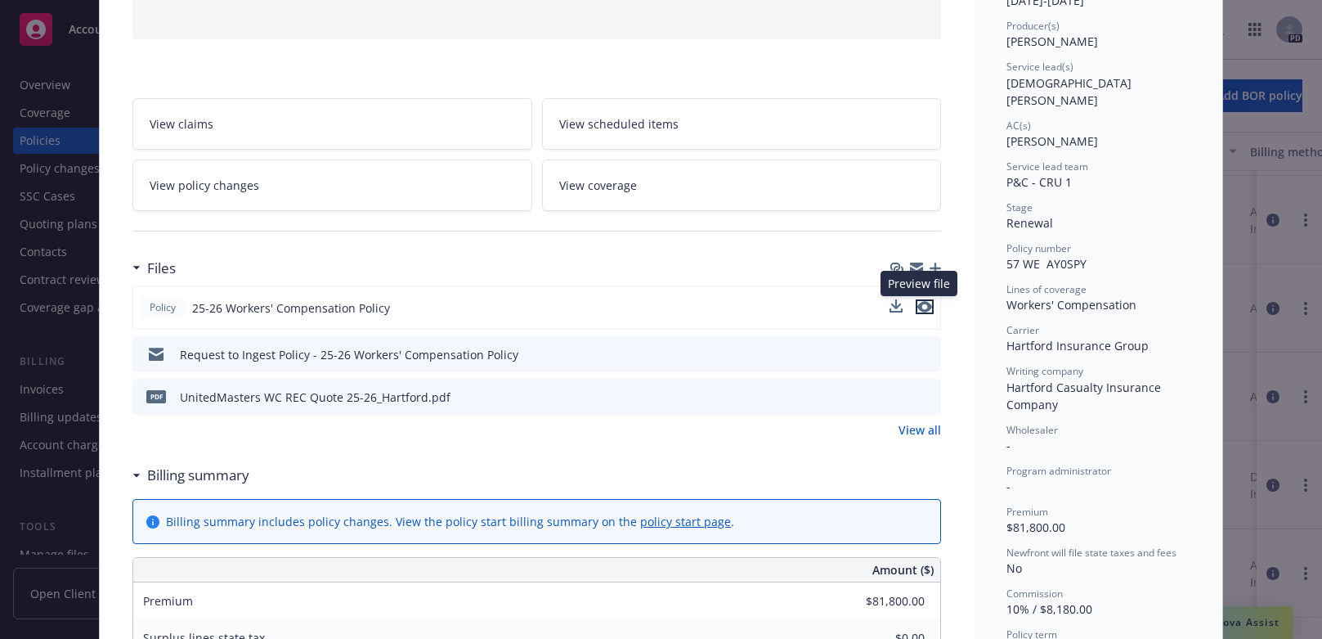
click at [926, 303] on icon "preview file" at bounding box center [925, 306] width 15 height 11
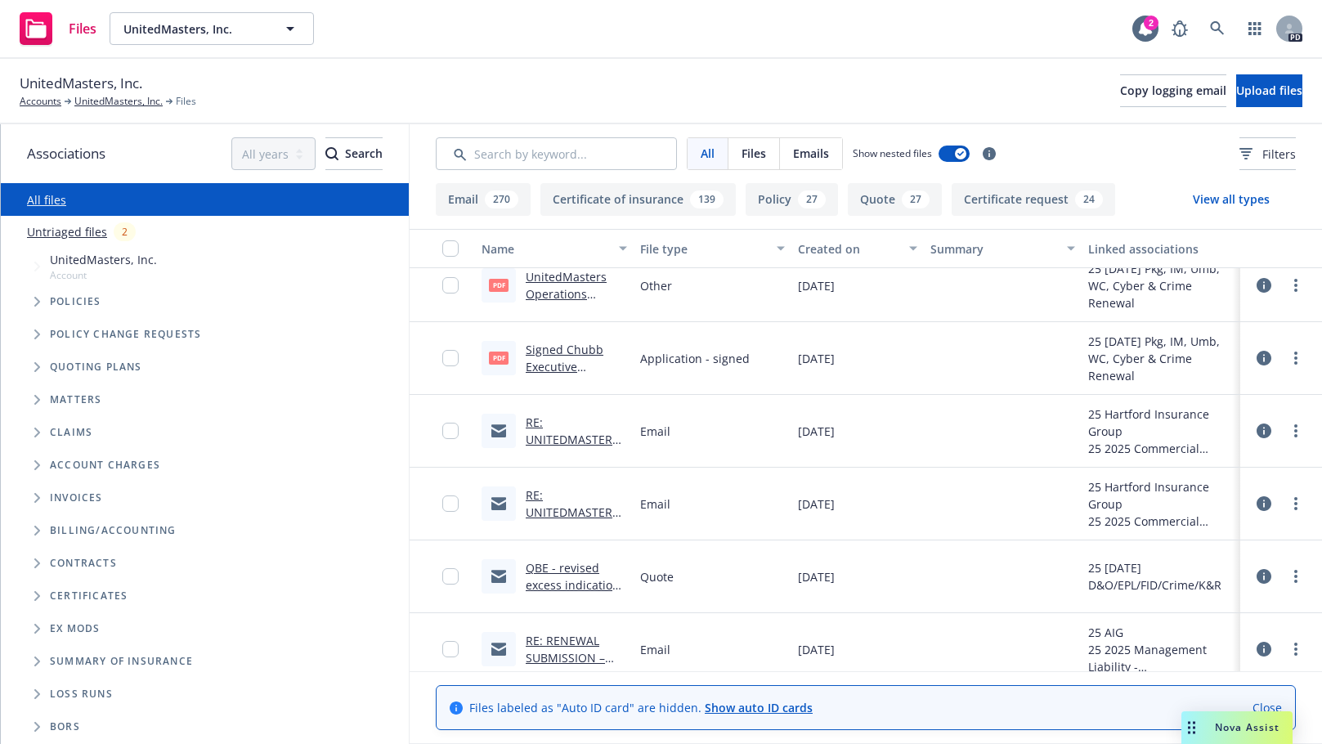
scroll to position [5431, 0]
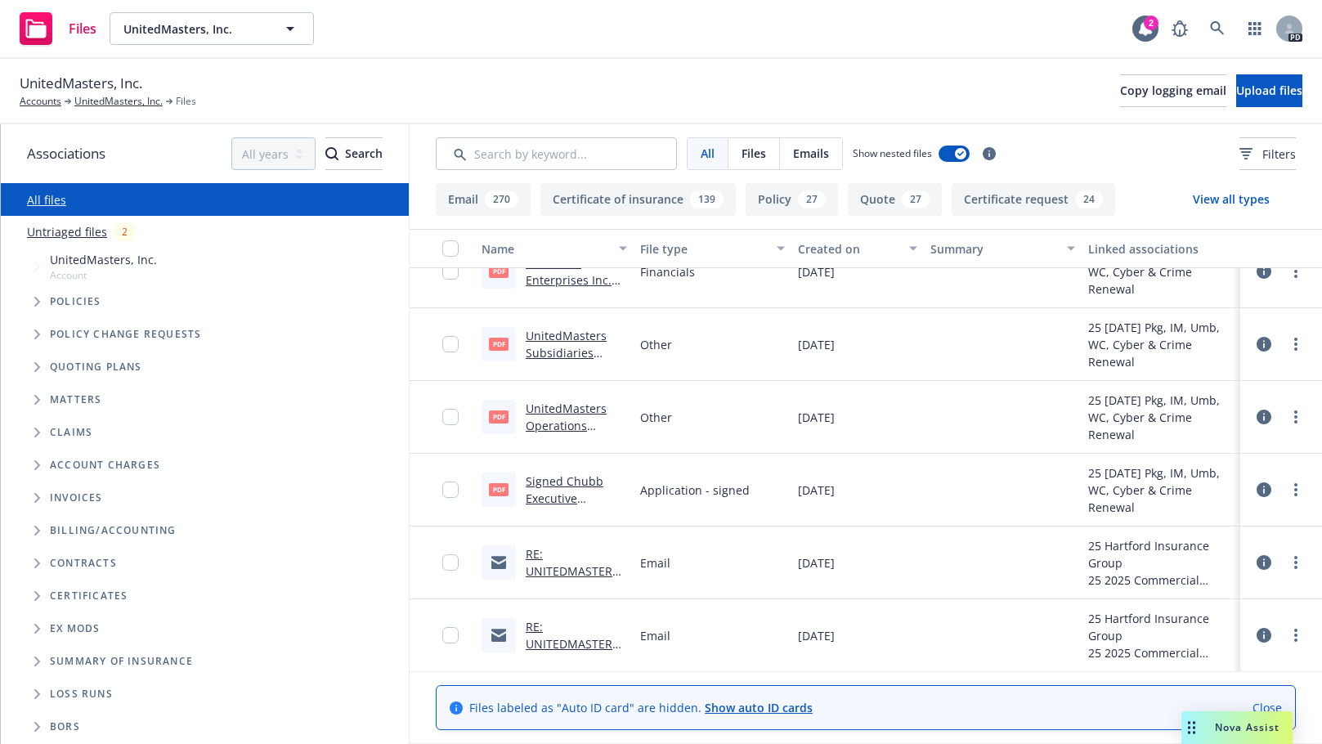
click at [557, 406] on link "UnitedMasters Operations Summary.pdf" at bounding box center [566, 426] width 81 height 50
click at [568, 336] on link "UnitedMasters Subsidiaries Requesting Coverage.pdf" at bounding box center [566, 361] width 81 height 67
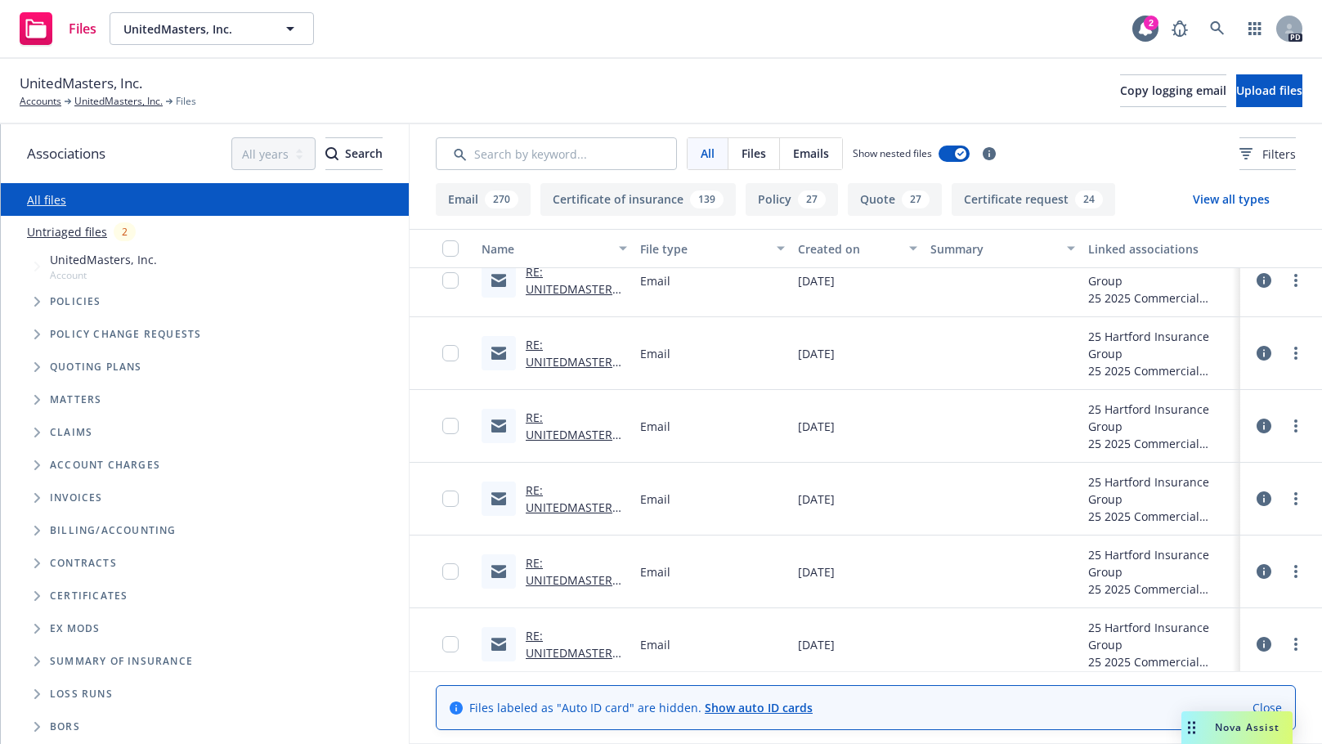
scroll to position [4188, 0]
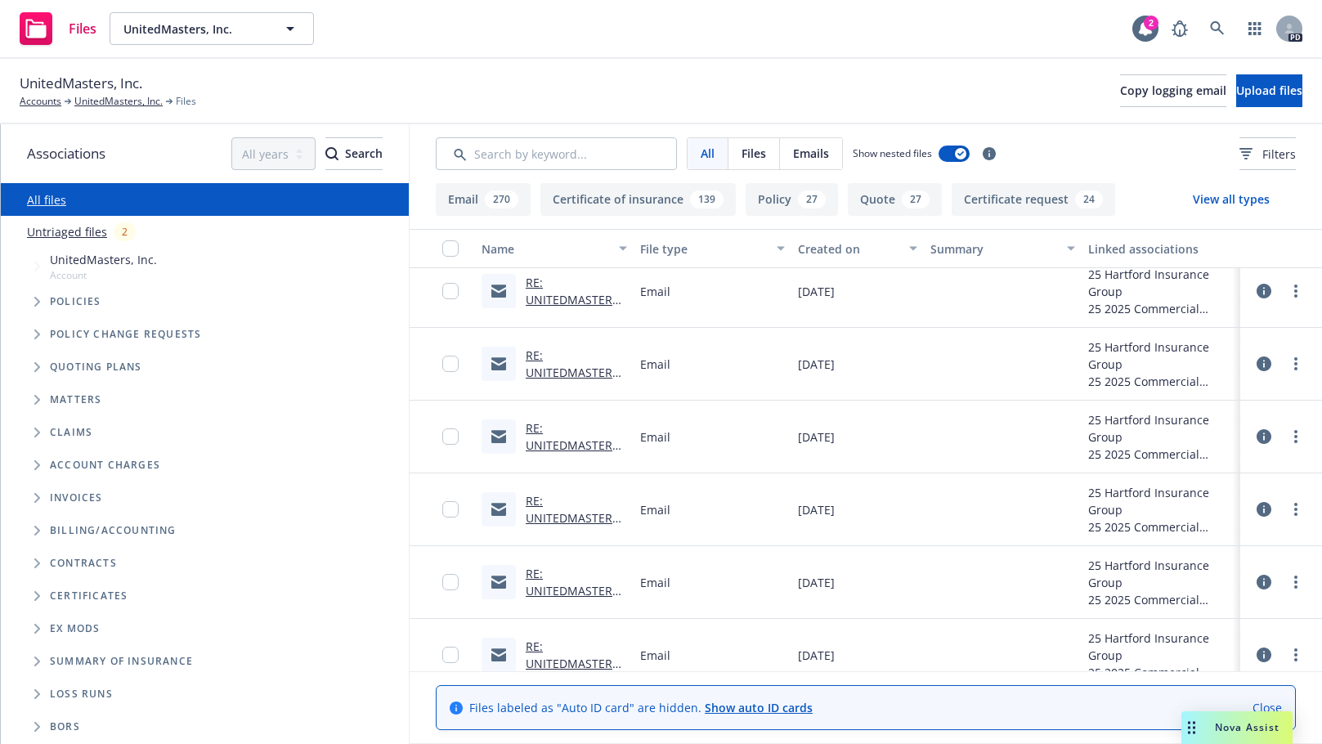
click at [528, 438] on link "RE: UNITEDMASTERS, INC (Encrypted Delivery) 8/1/2025-2026 Package, DICE, WC, UM…" at bounding box center [575, 539] width 98 height 239
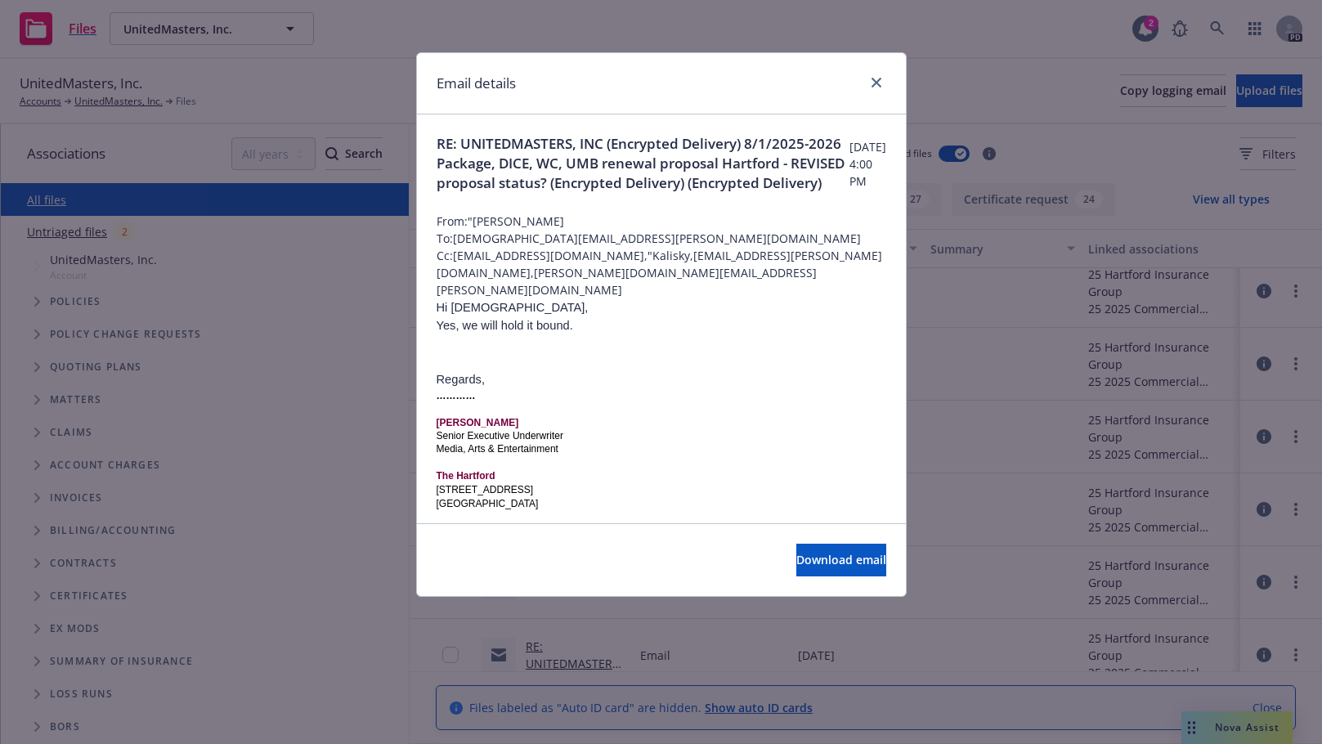
scroll to position [74, 0]
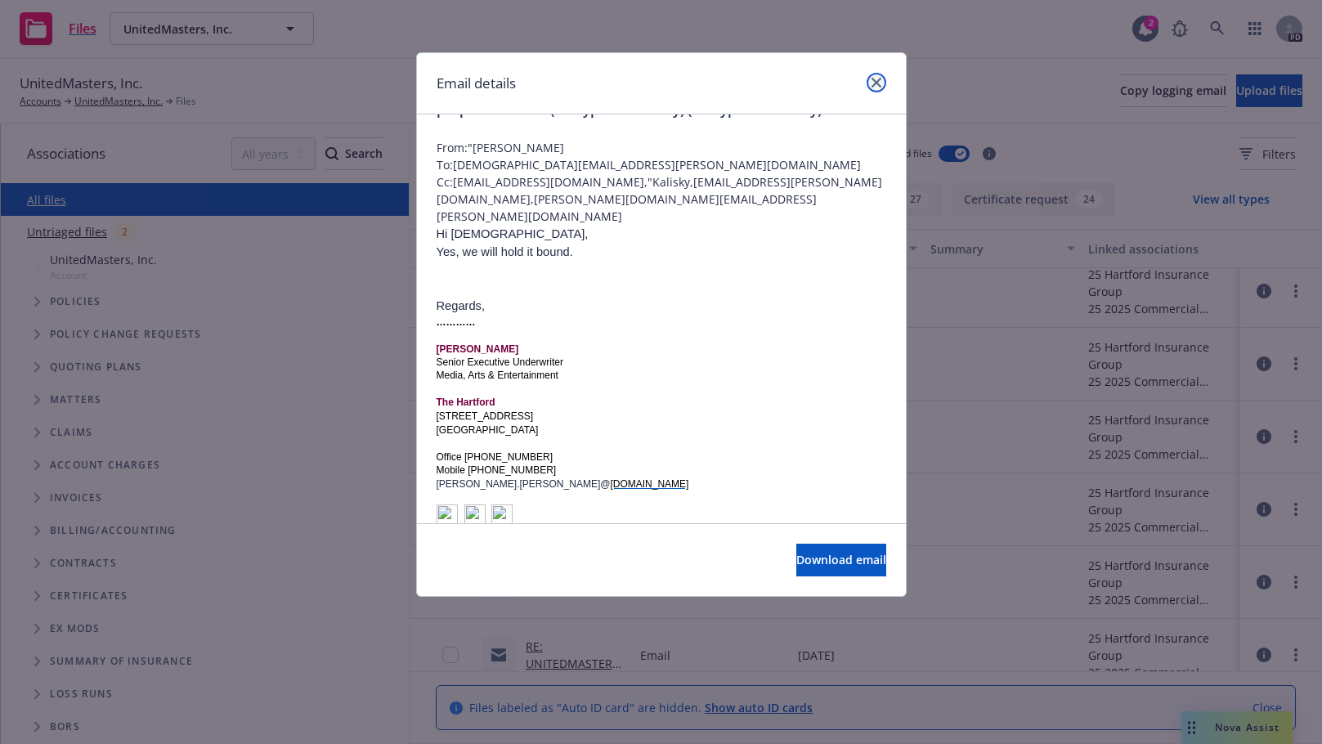
click at [876, 74] on link "close" at bounding box center [877, 83] width 20 height 20
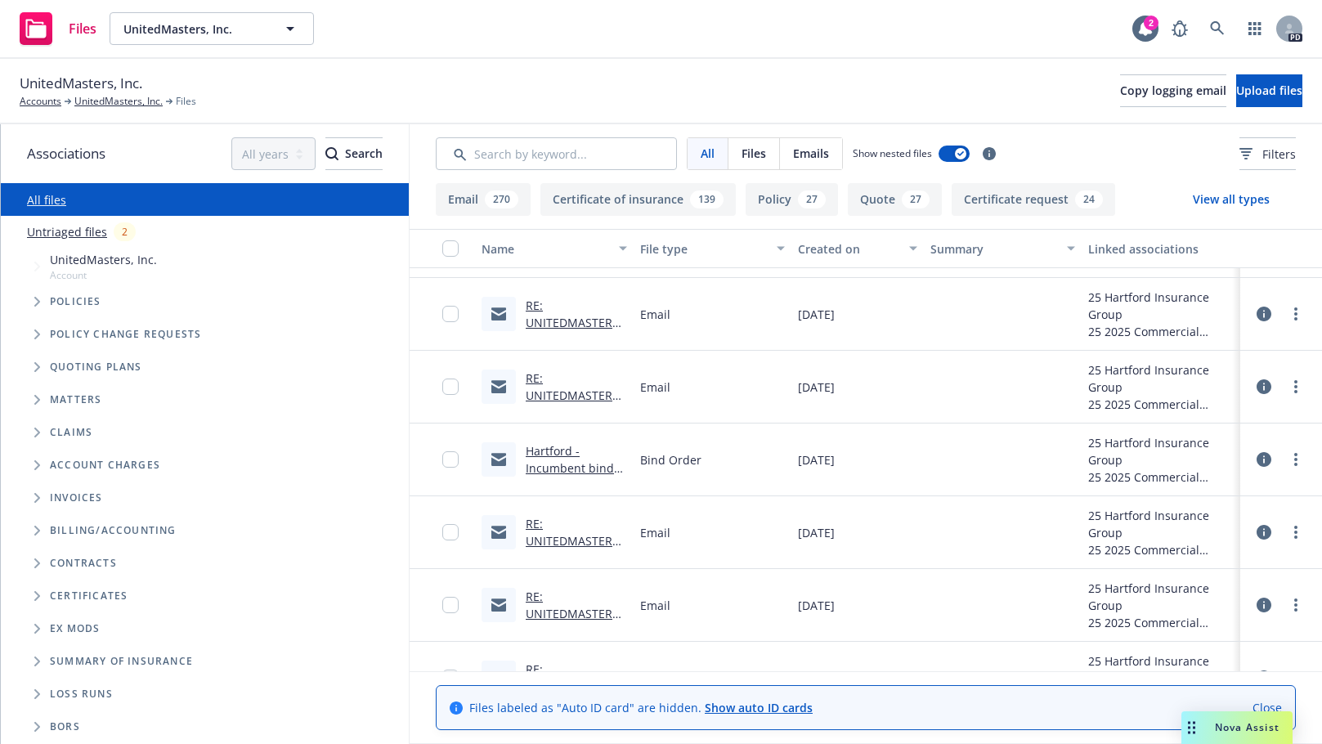
scroll to position [3795, 0]
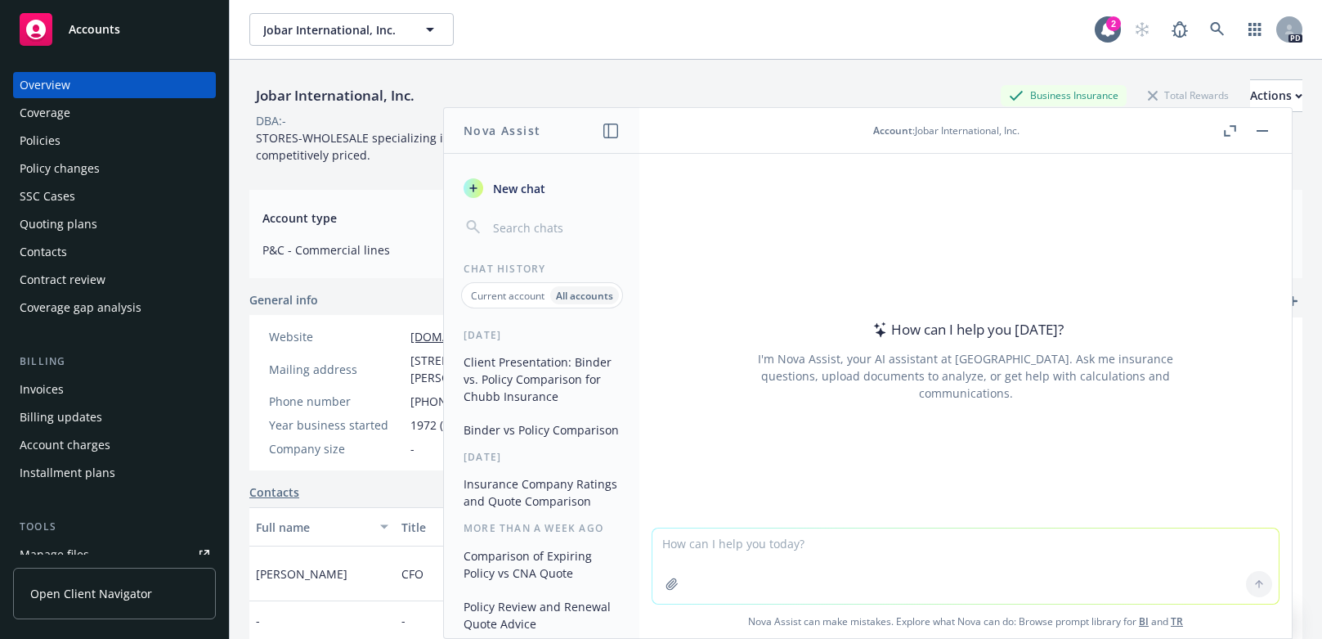
click at [38, 218] on div "Quoting plans" at bounding box center [59, 224] width 78 height 26
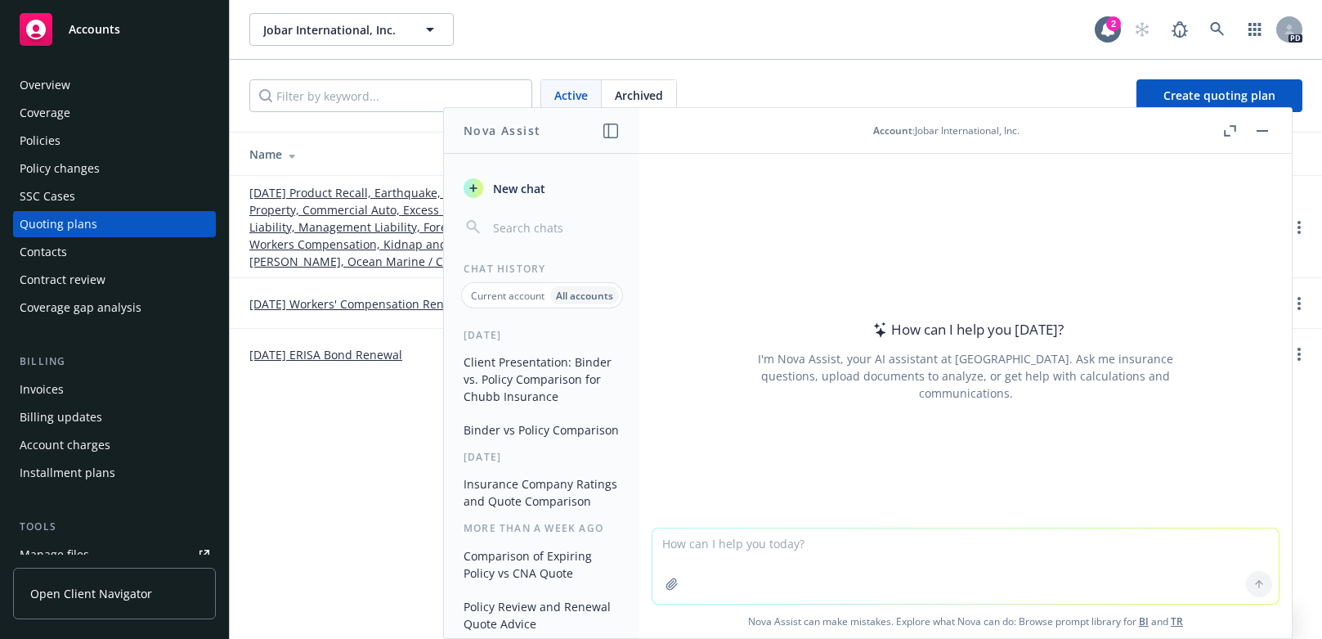
click at [332, 442] on div "Jobar International, Inc. Jobar International, Inc. 2 PD Active Archived Create…" at bounding box center [776, 319] width 1093 height 639
click at [290, 217] on link "[DATE] Product Recall, Earthquake, Commercial Property, Commercial Auto, Excess…" at bounding box center [396, 227] width 294 height 86
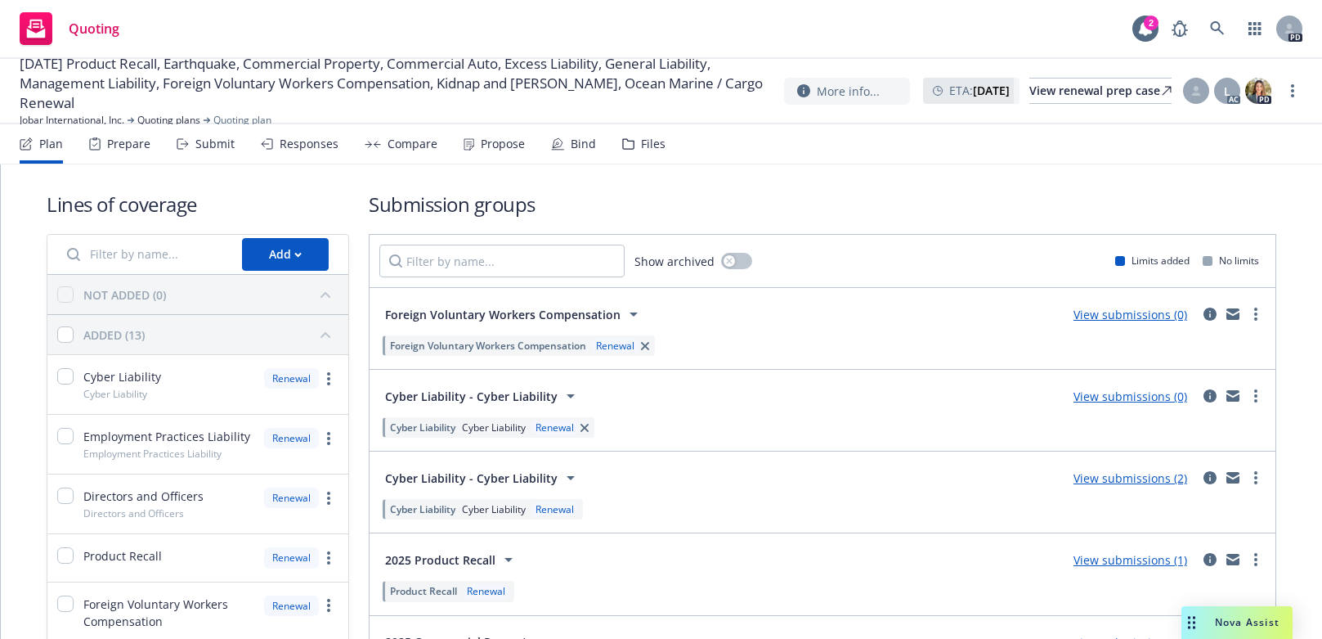
click at [487, 137] on div "Propose" at bounding box center [503, 143] width 44 height 13
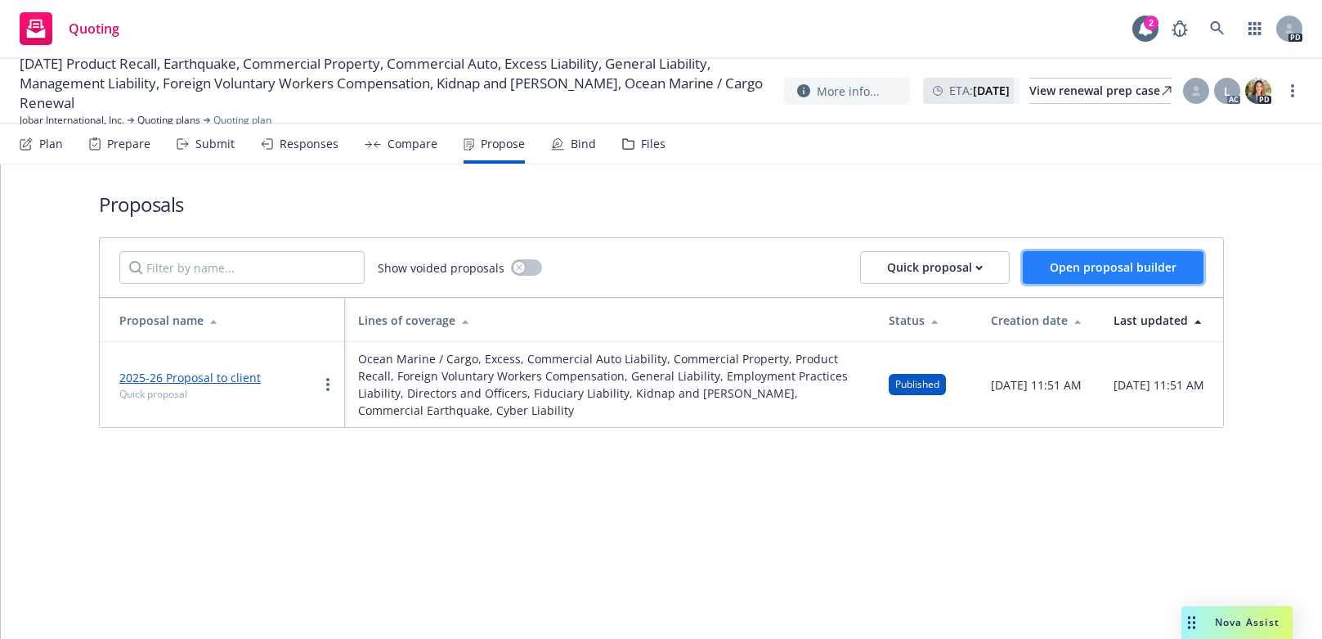
click at [1097, 262] on span "Open proposal builder" at bounding box center [1113, 267] width 127 height 16
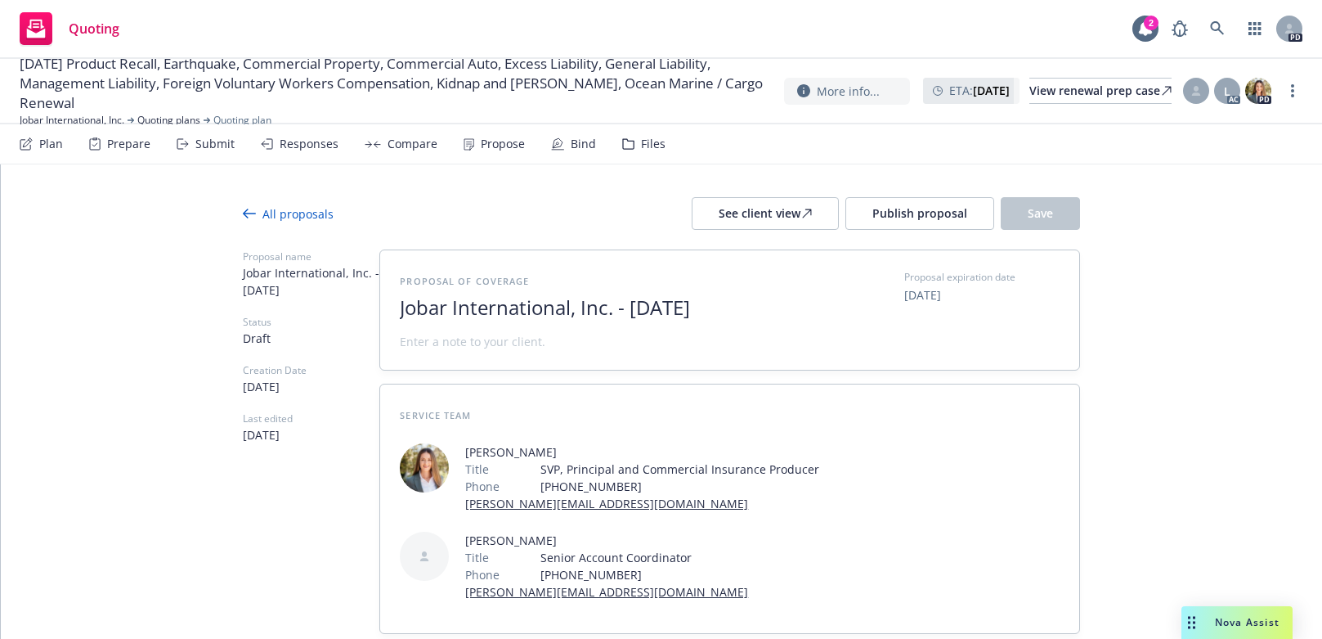
click at [243, 210] on icon at bounding box center [249, 213] width 13 height 13
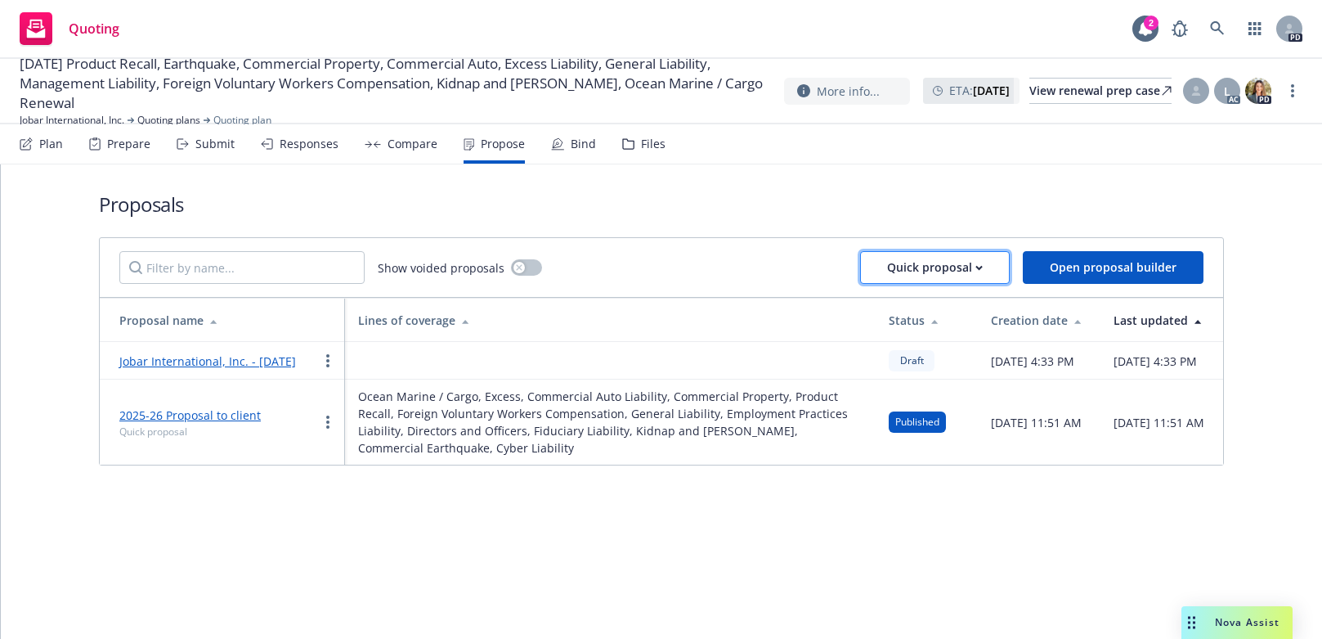
click at [983, 268] on icon "button" at bounding box center [979, 268] width 7 height 6
click at [770, 214] on h1 "Proposals" at bounding box center [661, 204] width 1125 height 27
click at [572, 135] on div "Bind" at bounding box center [573, 143] width 45 height 39
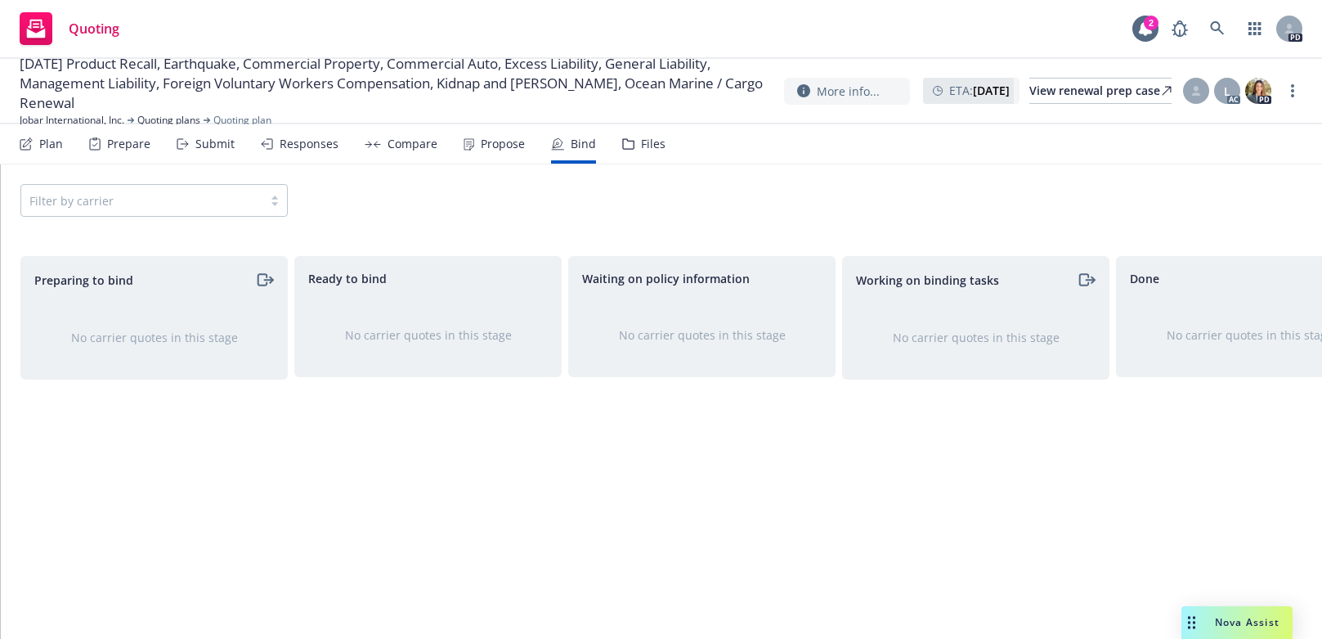
click at [406, 136] on div "Compare" at bounding box center [401, 143] width 73 height 39
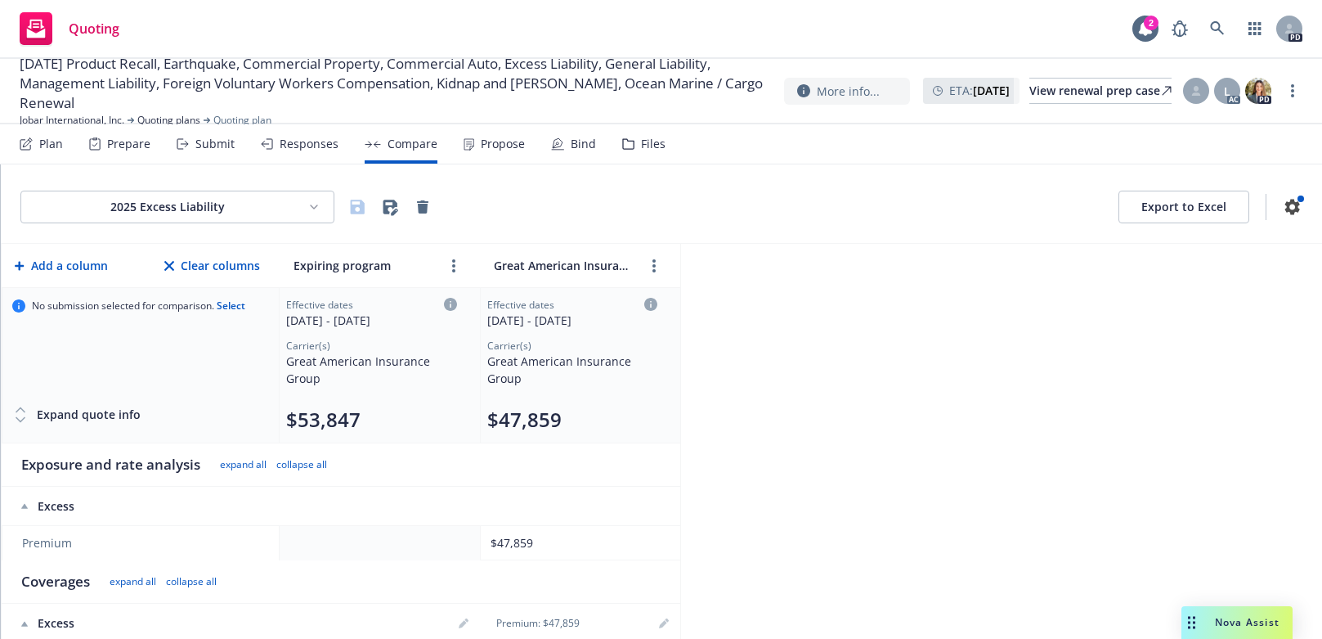
click at [310, 139] on div "Responses" at bounding box center [309, 143] width 59 height 13
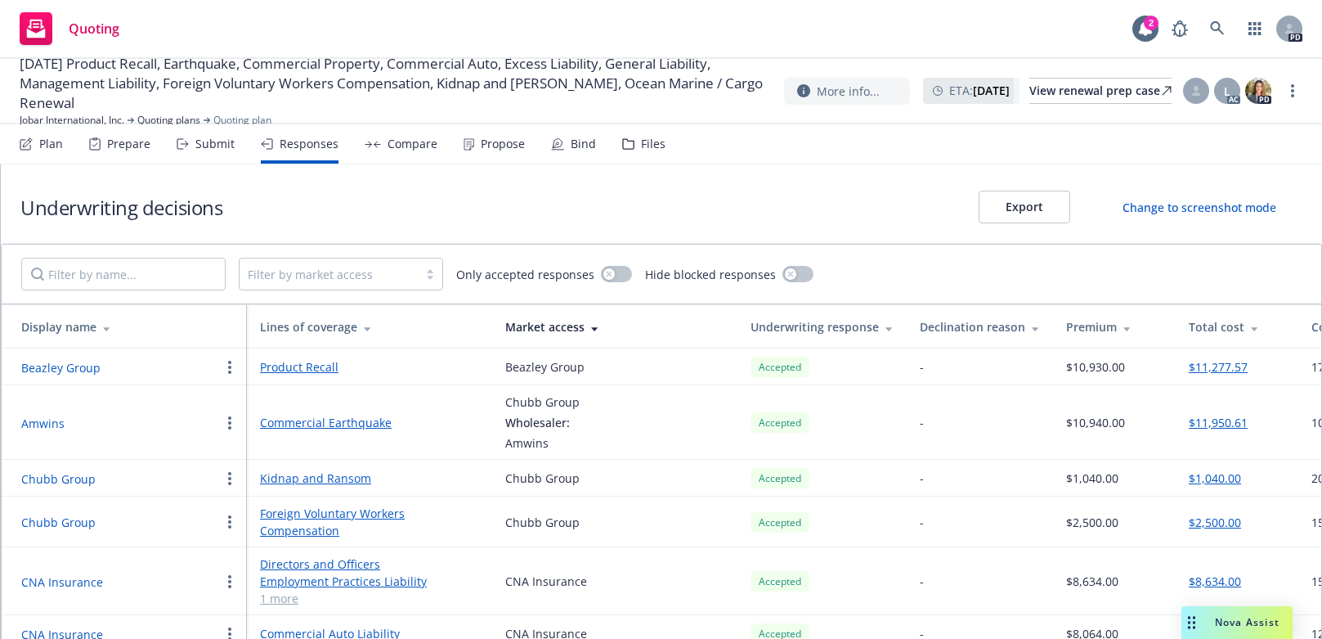
click at [408, 213] on div "Underwriting decisions Export Change to screenshot mode" at bounding box center [662, 203] width 1322 height 79
click at [218, 141] on div "Submit" at bounding box center [214, 143] width 39 height 13
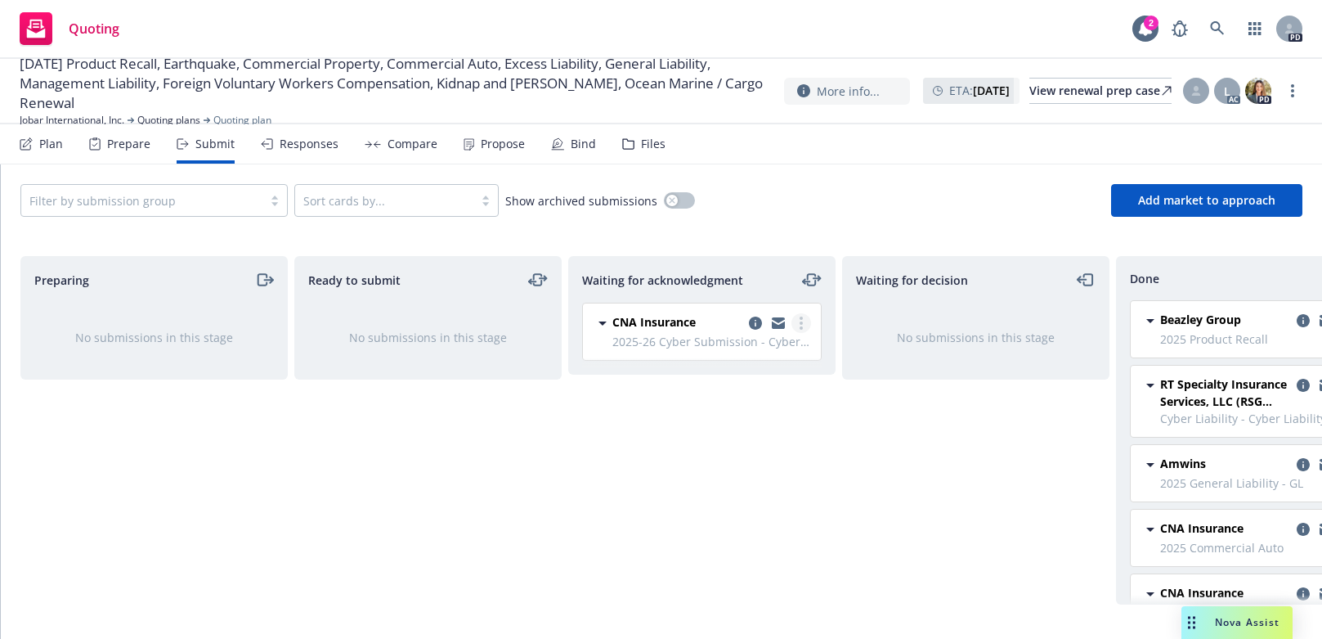
click at [806, 325] on link "more" at bounding box center [802, 323] width 20 height 20
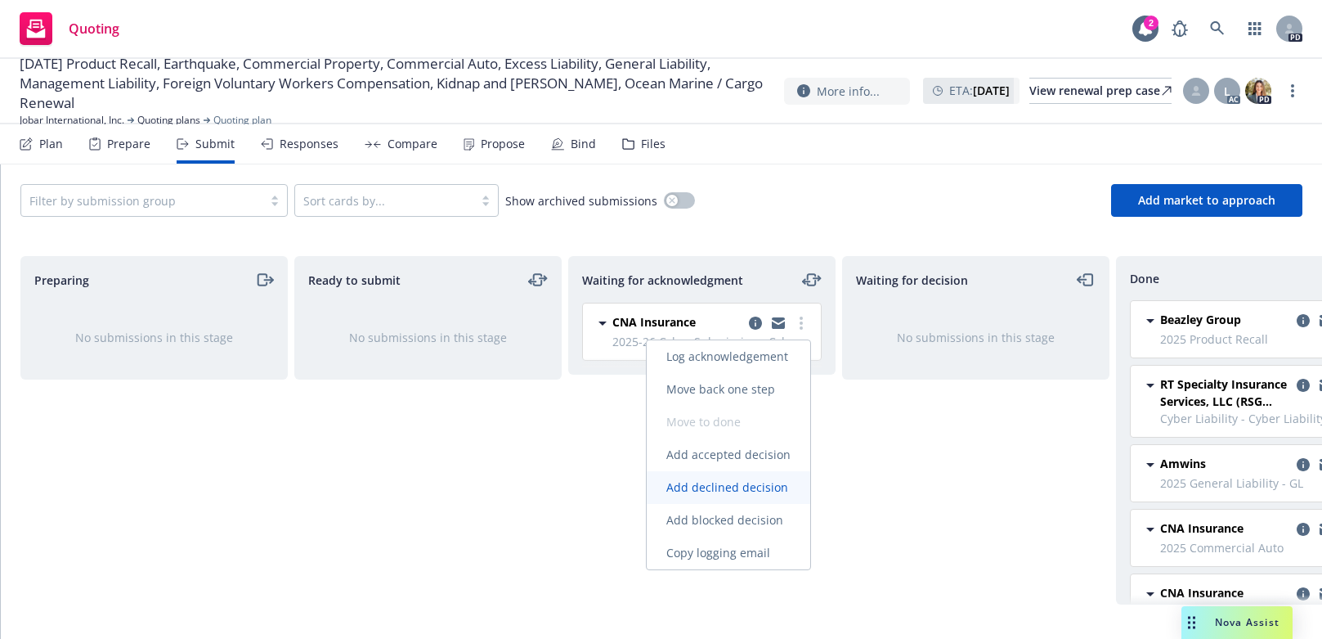
click at [734, 488] on span "Add declined decision" at bounding box center [727, 487] width 161 height 16
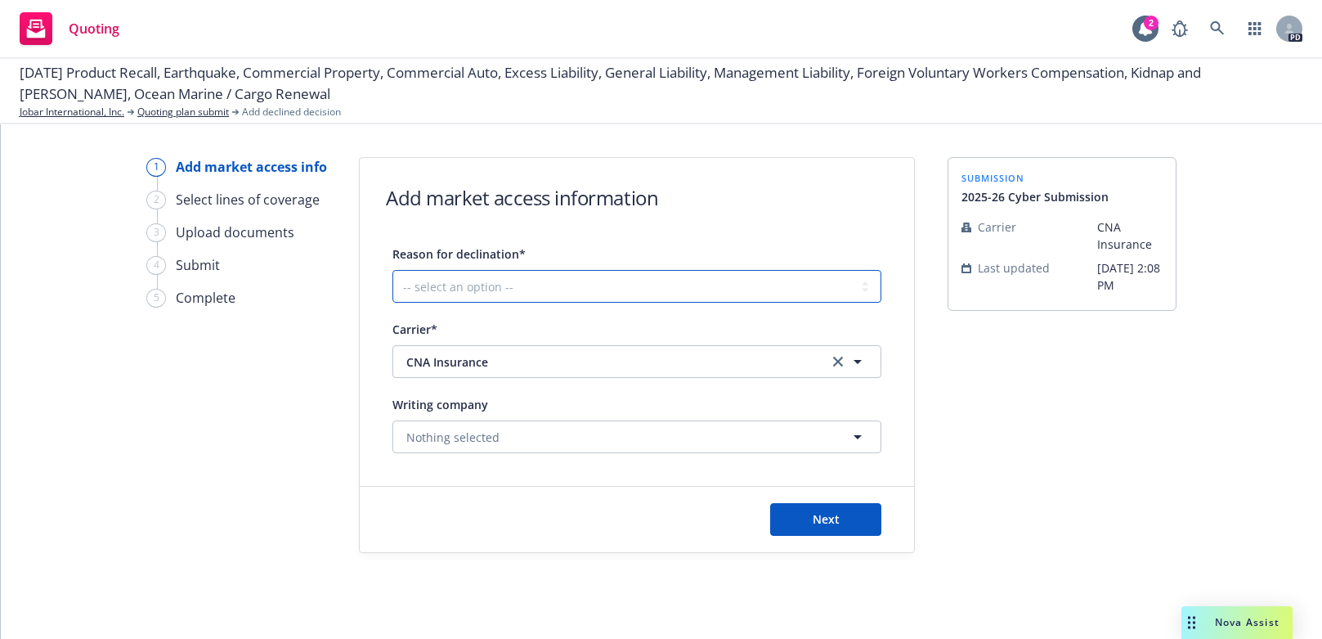
click at [542, 284] on select "-- select an option -- Cannot compete with other markets Carrier non-renewed Ca…" at bounding box center [637, 286] width 489 height 33
select select "CARRIER_UNRESPONSIVE"
click at [393, 270] on select "-- select an option -- Cannot compete with other markets Carrier non-renewed Ca…" at bounding box center [637, 286] width 489 height 33
click at [532, 371] on button "CNA Insurance" at bounding box center [637, 361] width 489 height 33
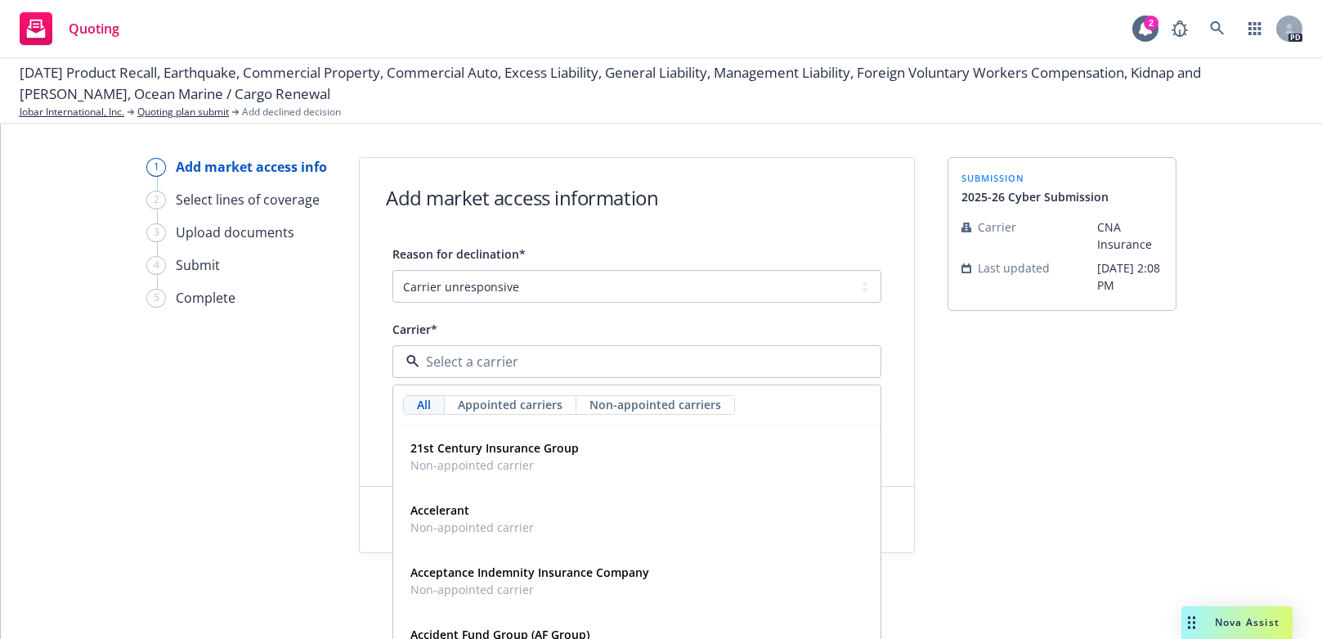
click at [498, 358] on input at bounding box center [634, 362] width 429 height 20
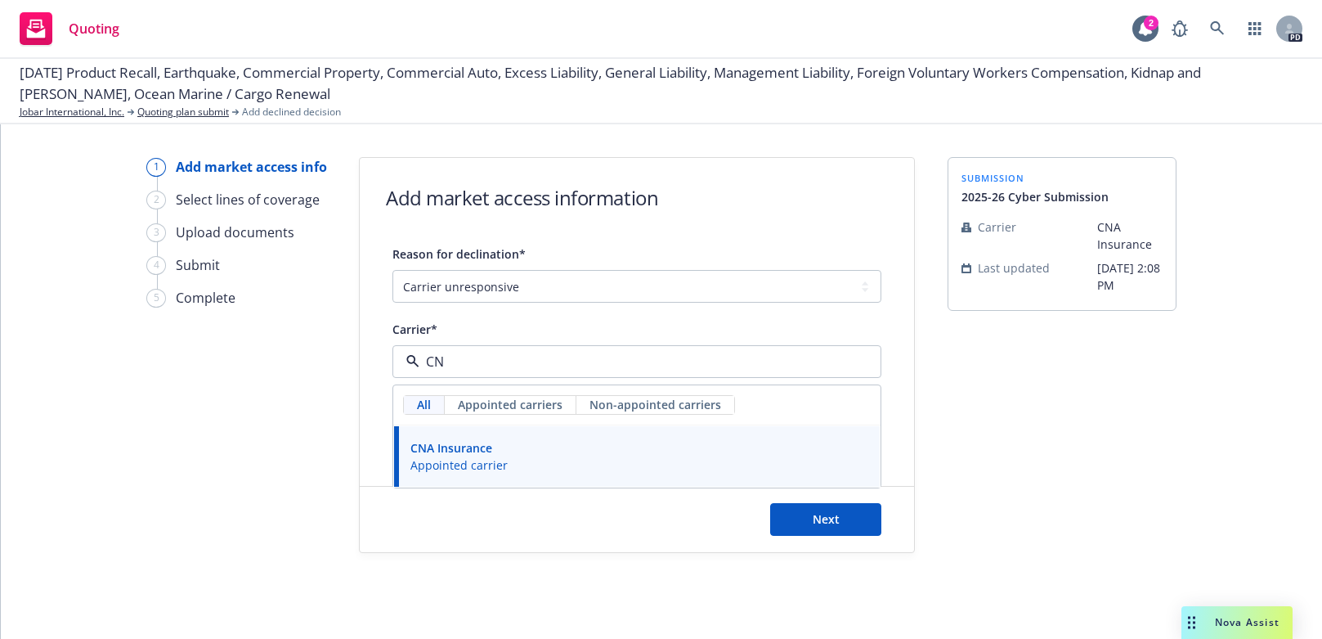
type input "CNA"
click at [469, 460] on span "Appointed carrier" at bounding box center [459, 464] width 97 height 17
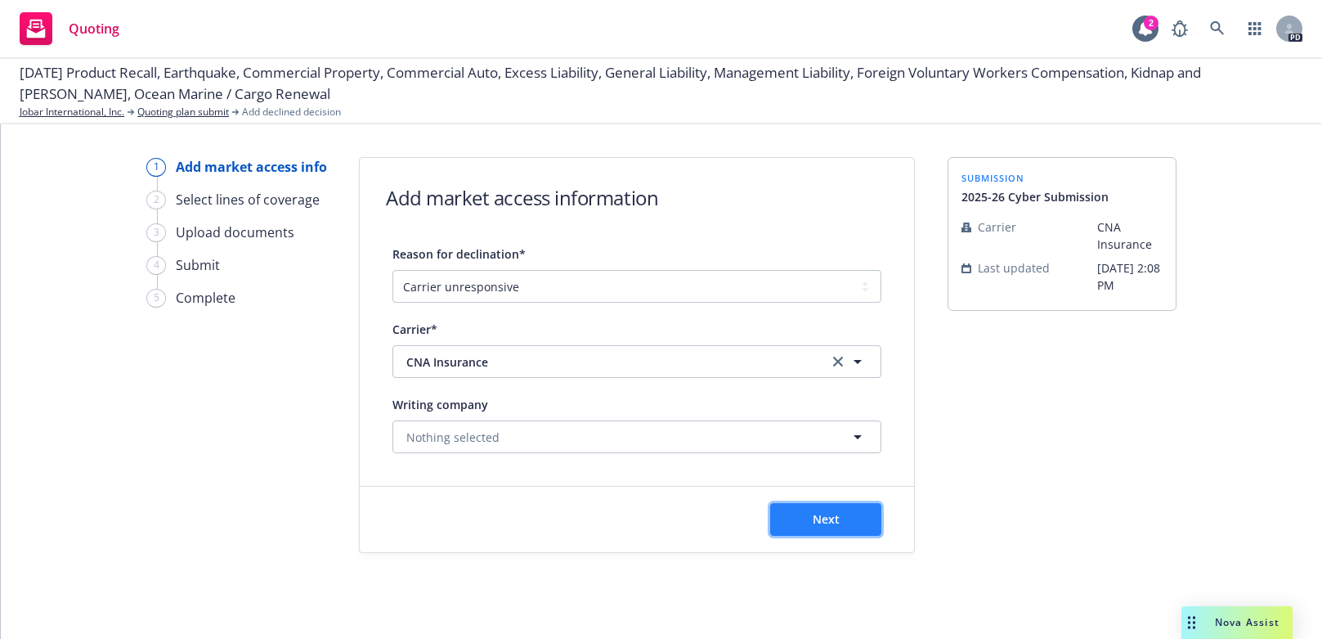
click at [807, 517] on button "Next" at bounding box center [825, 519] width 111 height 33
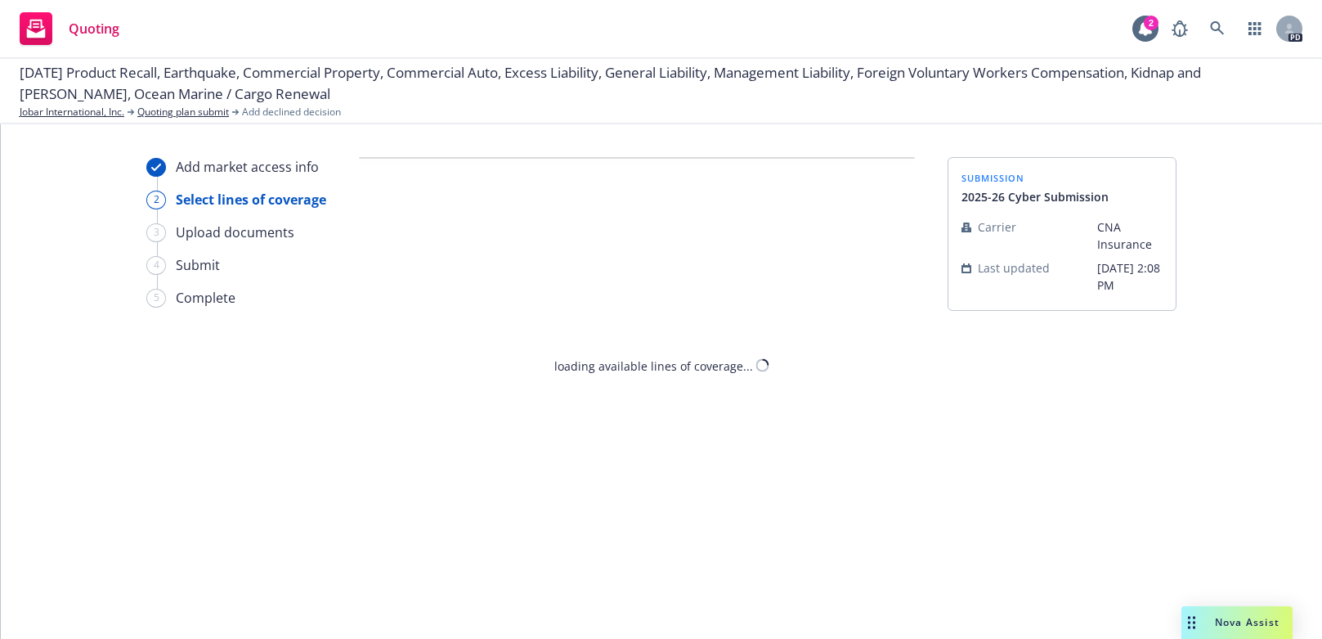
select select "CARRIER_UNRESPONSIVE"
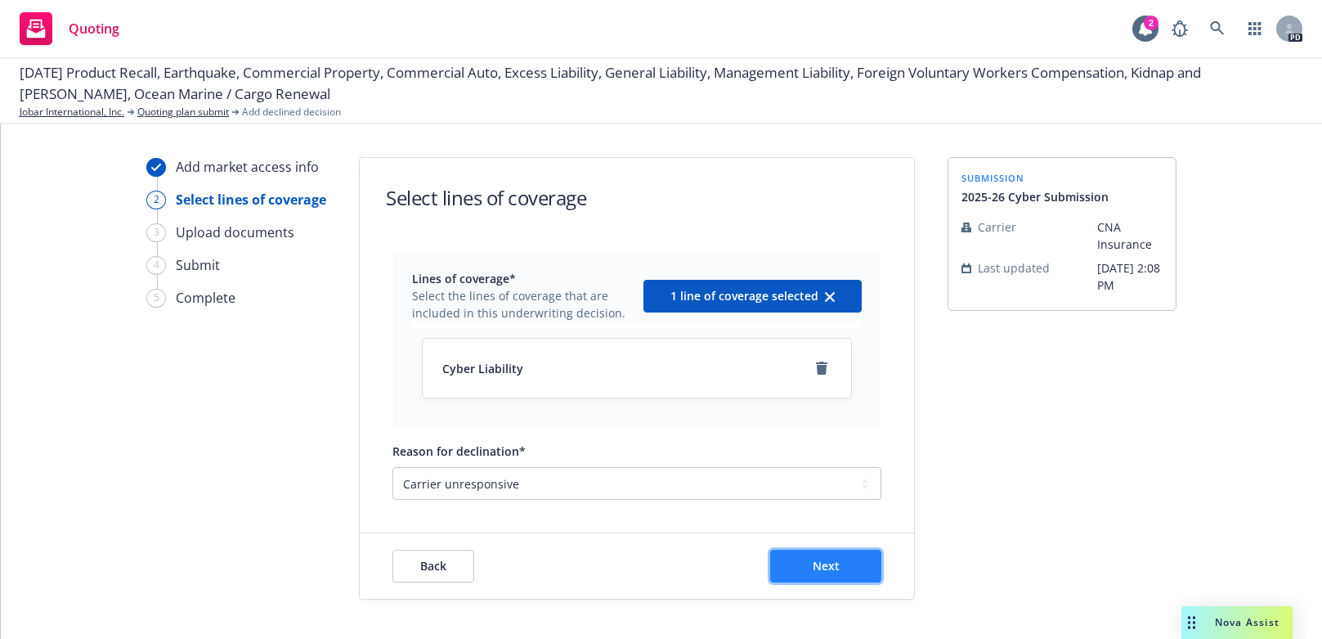
click at [824, 566] on span "Next" at bounding box center [826, 566] width 27 height 16
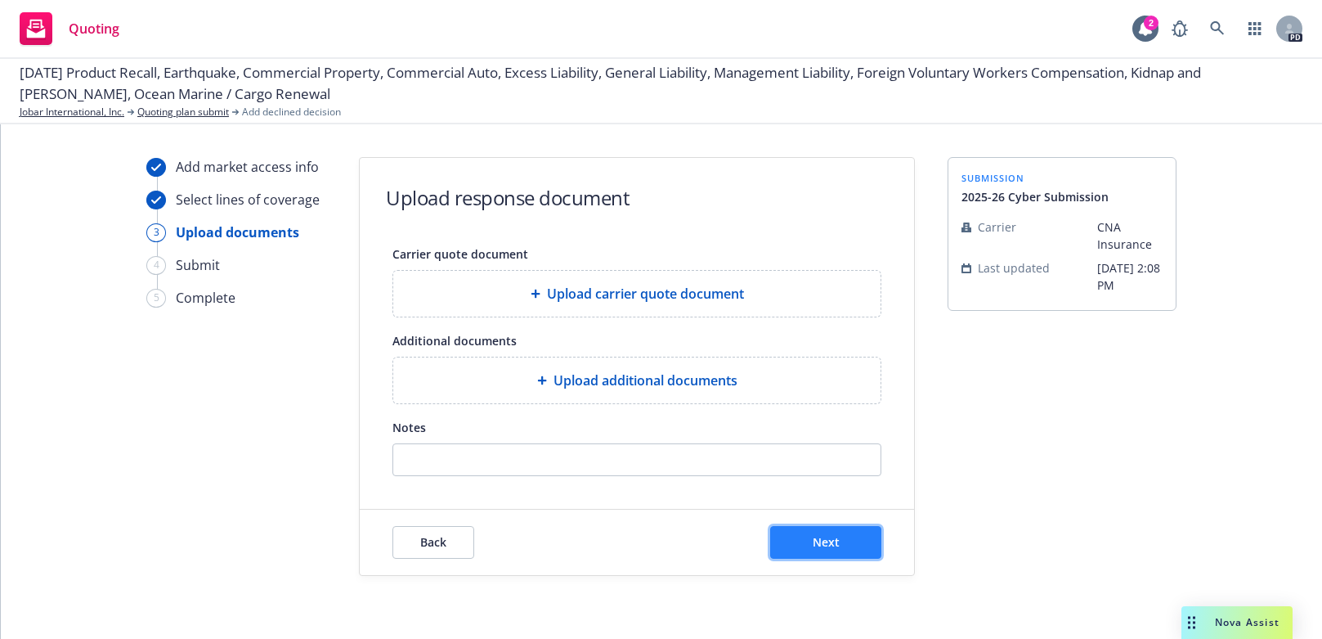
click at [818, 546] on span "Next" at bounding box center [826, 542] width 27 height 16
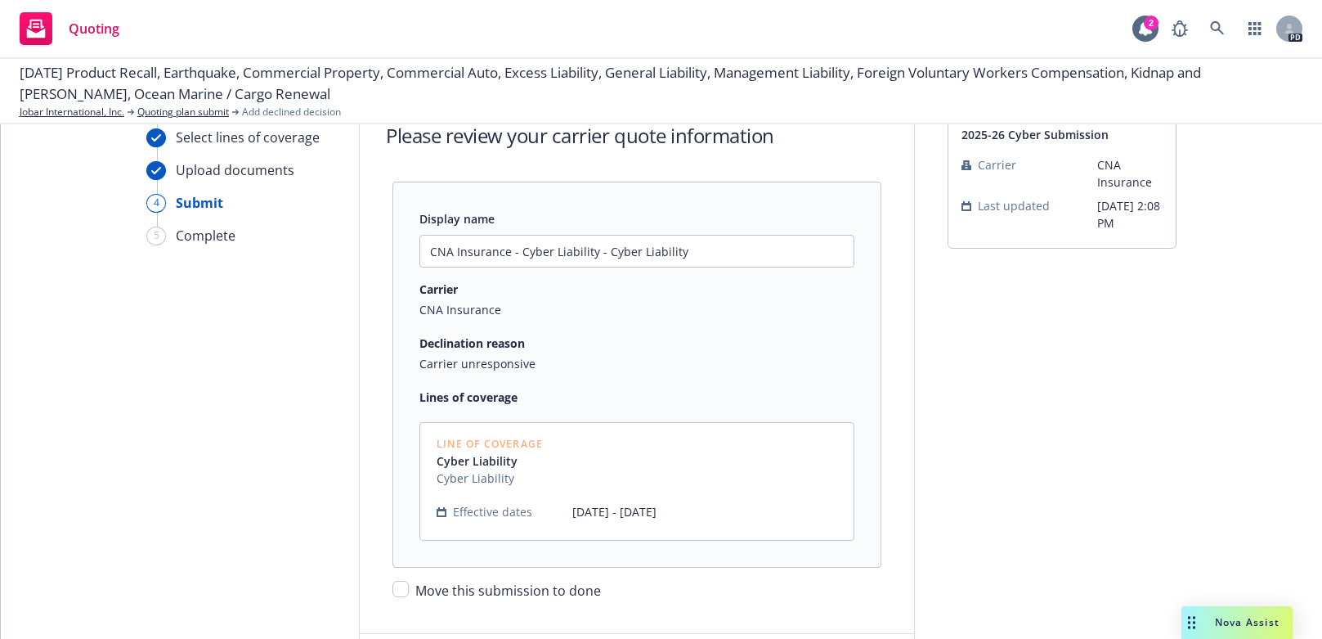
scroll to position [156, 0]
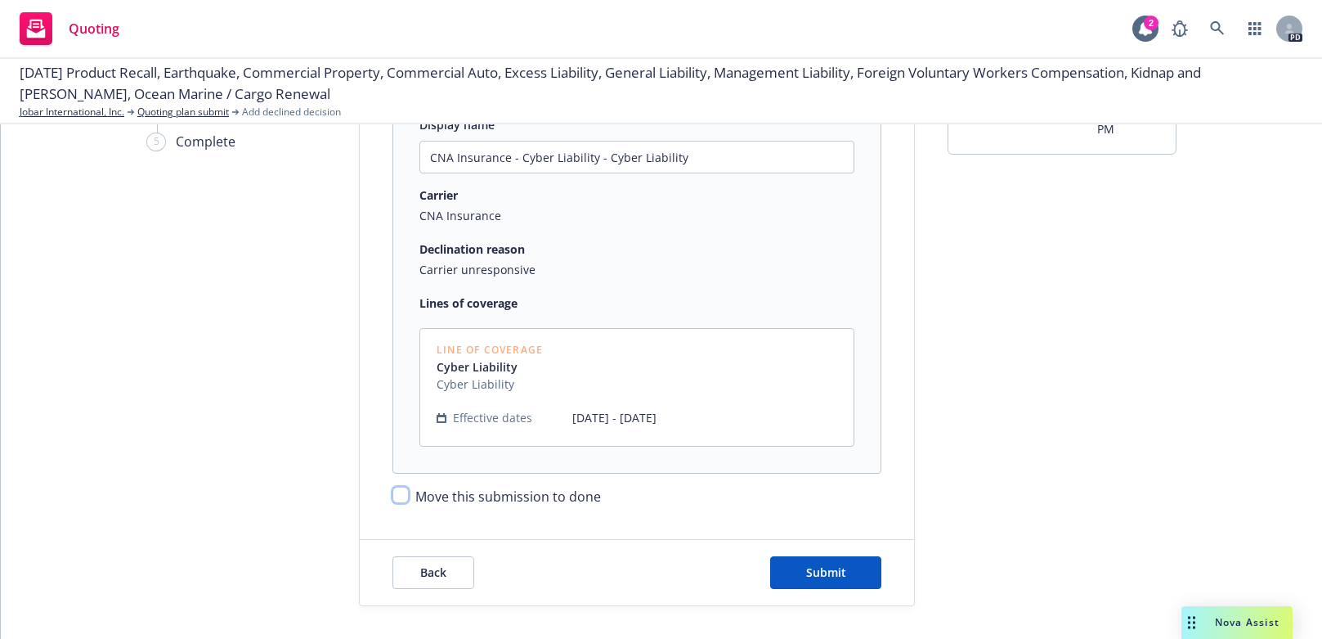
click at [394, 495] on input "Move this submission to done" at bounding box center [401, 495] width 16 height 16
checkbox input "true"
click at [842, 579] on button "Submit" at bounding box center [825, 572] width 111 height 33
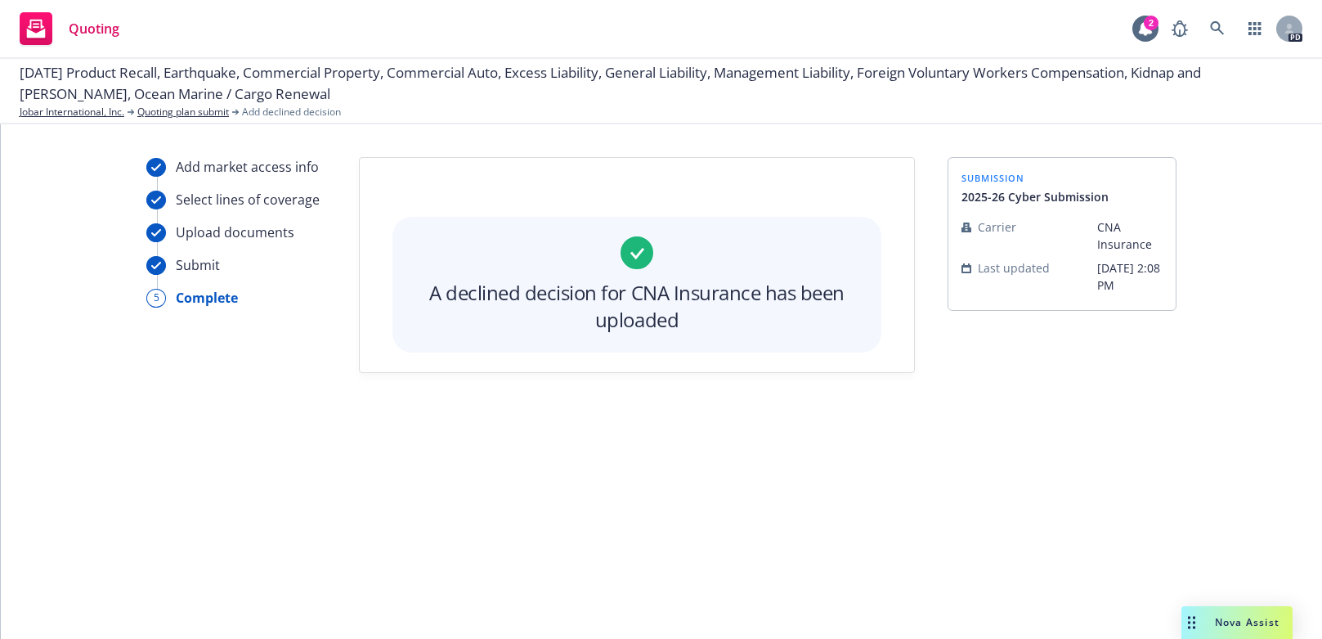
scroll to position [0, 0]
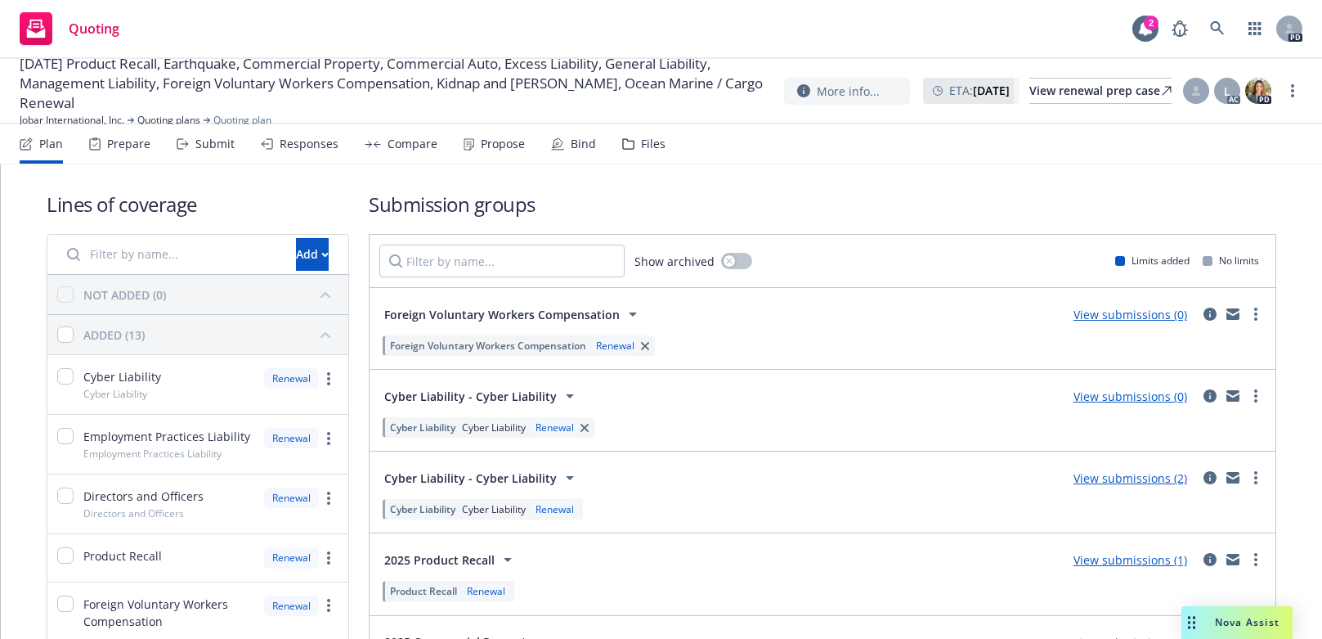
click at [311, 141] on div "Responses" at bounding box center [309, 143] width 59 height 13
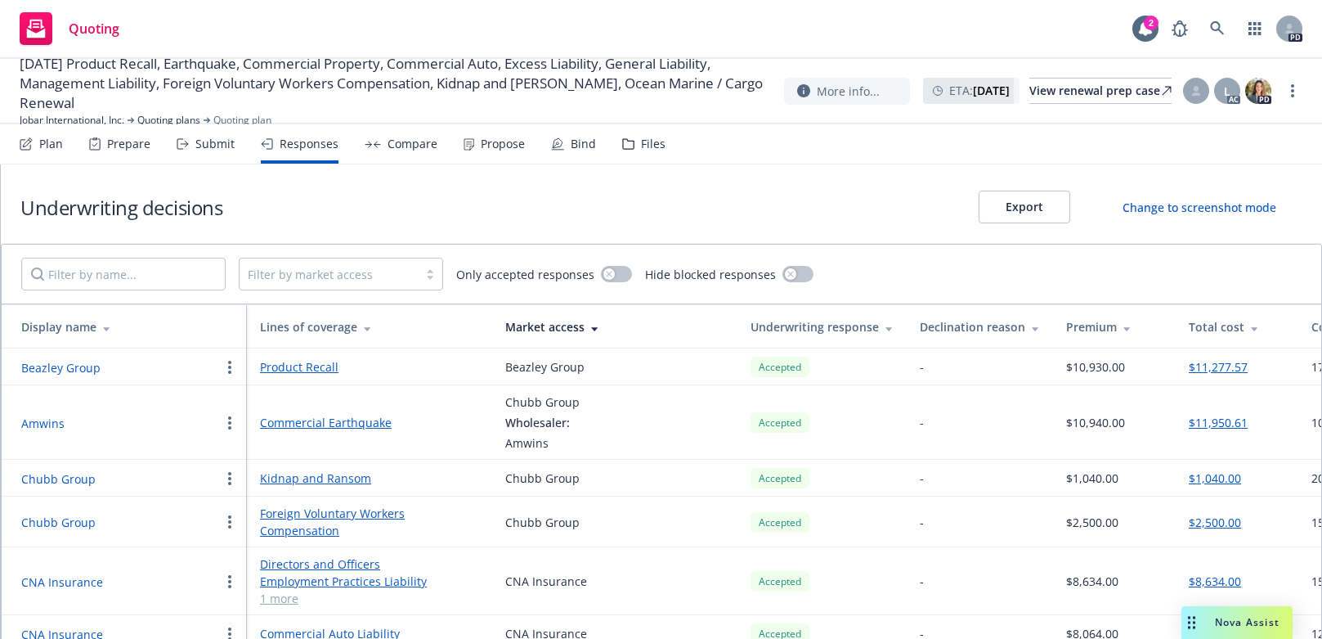
click at [218, 141] on div "Submit" at bounding box center [214, 143] width 39 height 13
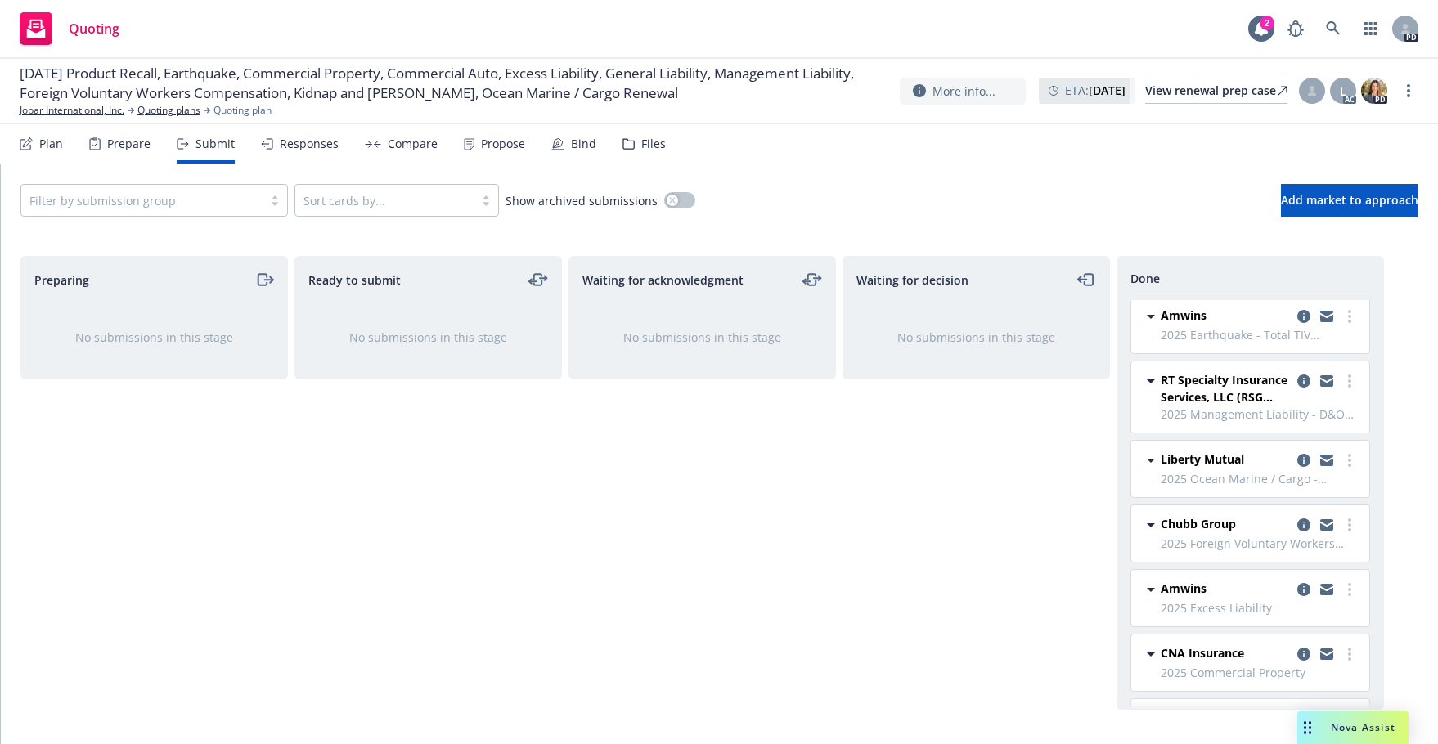
scroll to position [356, 0]
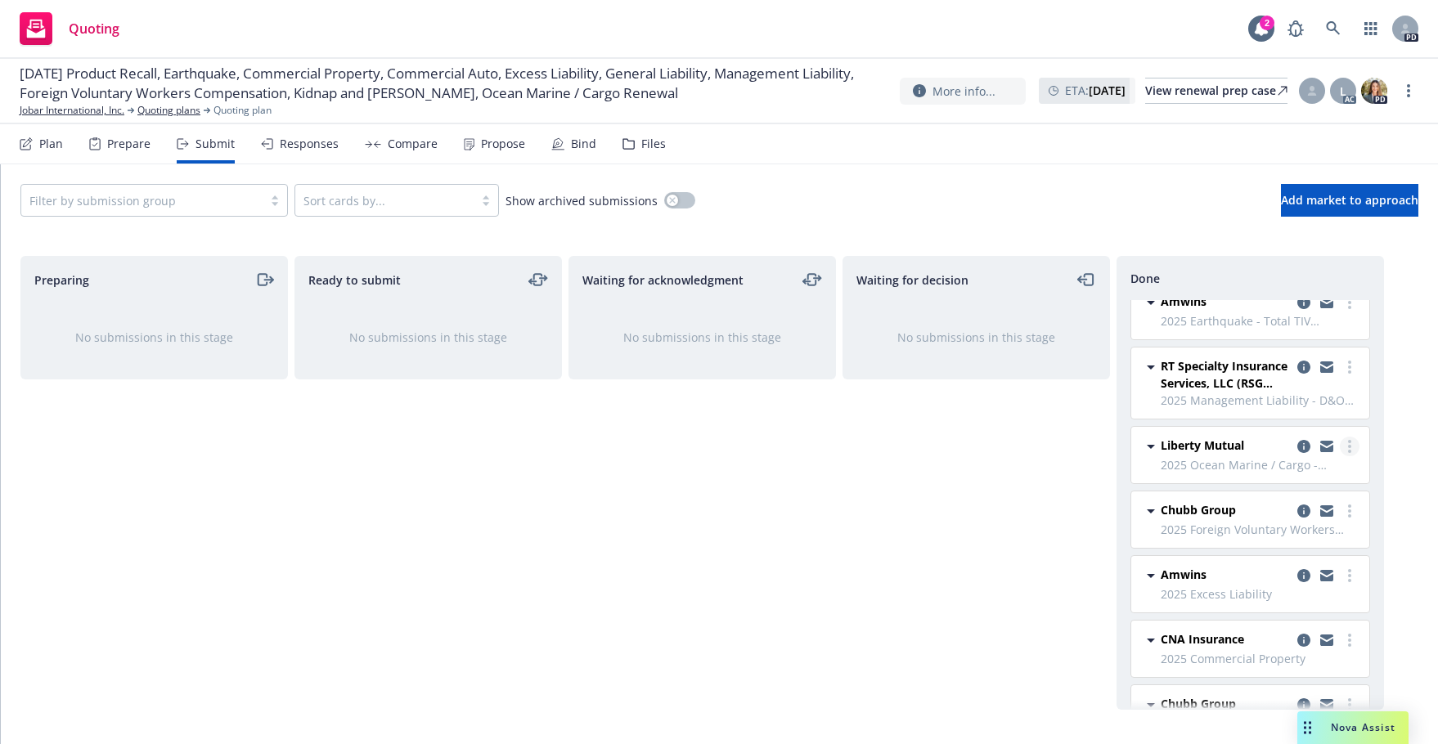
click at [1322, 450] on icon "more" at bounding box center [1349, 446] width 3 height 13
click at [1258, 517] on span "Add accepted decision" at bounding box center [1265, 513] width 164 height 16
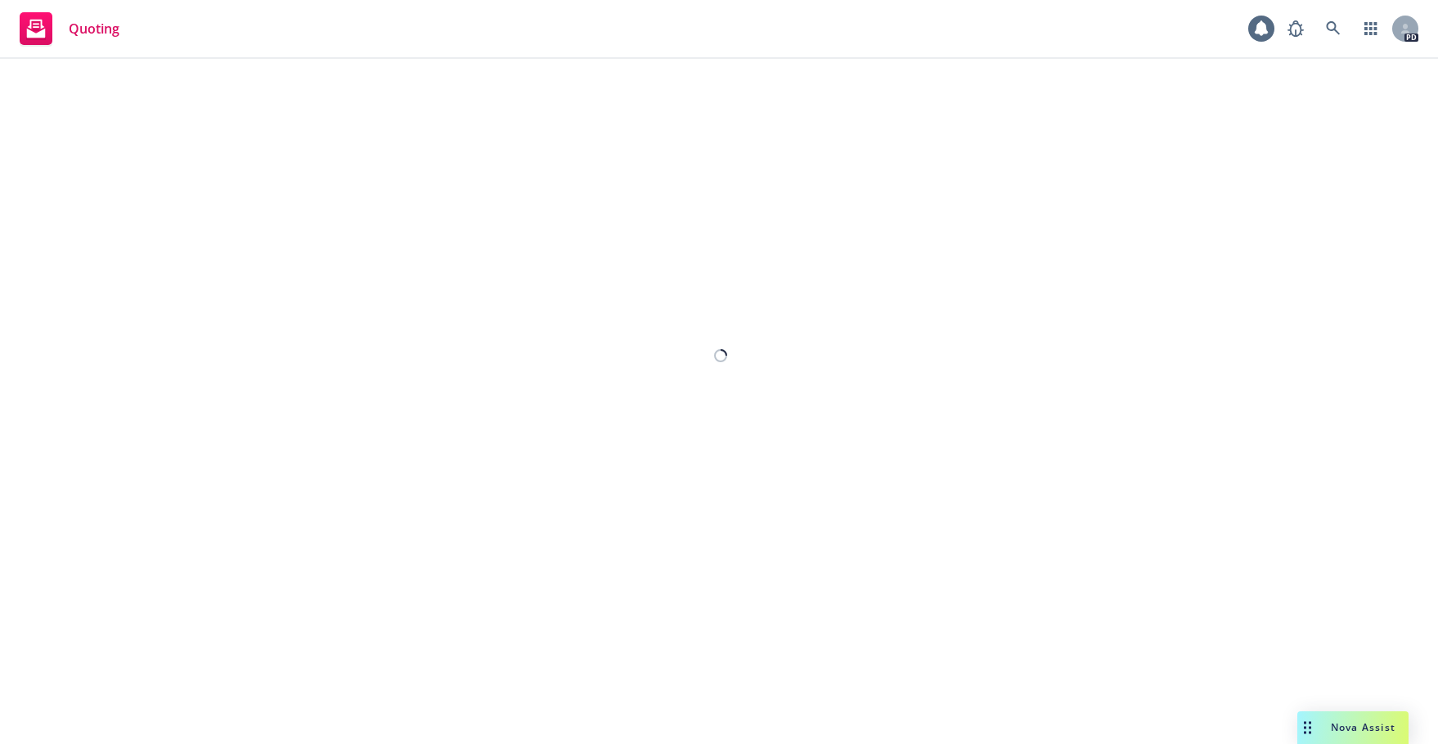
select select "12"
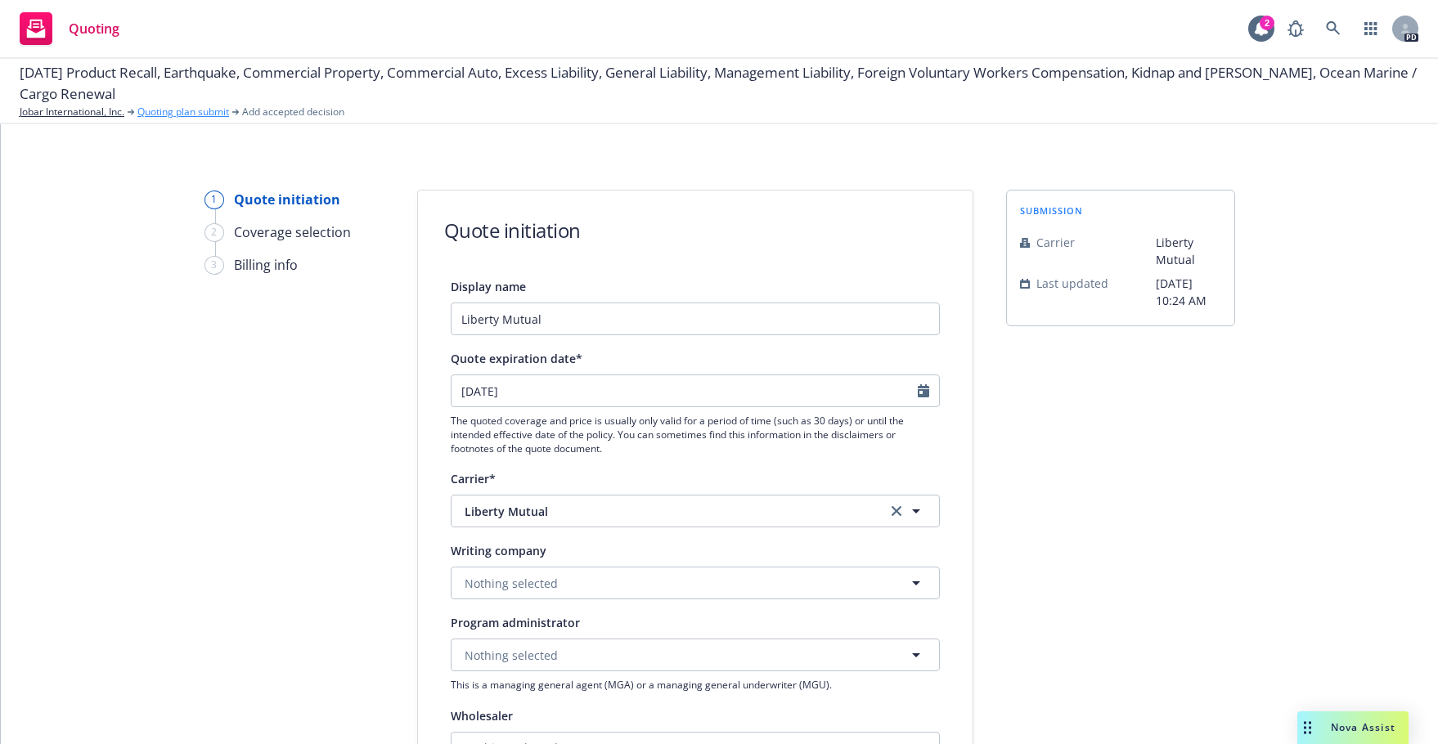
click at [193, 111] on link "Quoting plan submit" at bounding box center [183, 112] width 92 height 15
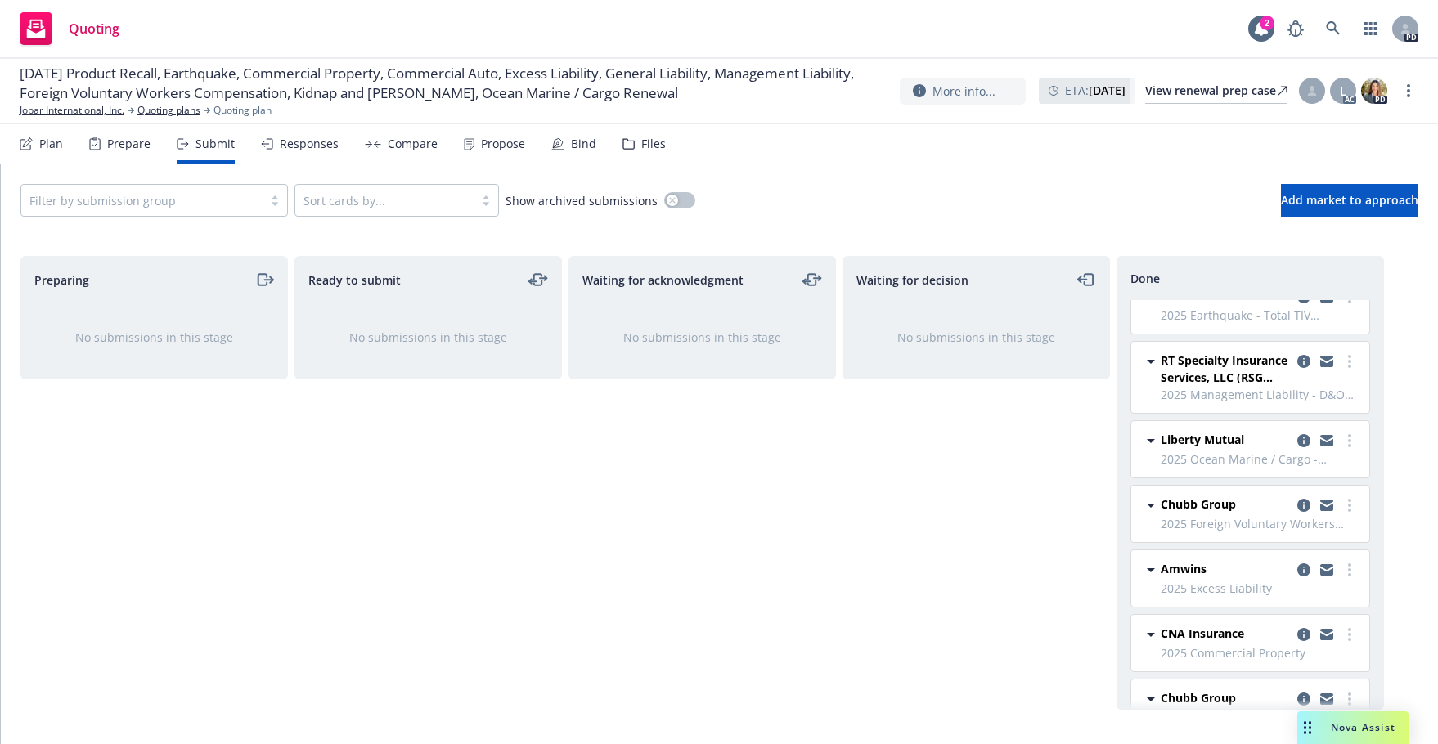
scroll to position [357, 0]
click at [1322, 447] on link "more" at bounding box center [1350, 445] width 20 height 20
click at [1297, 444] on icon "copy logging email" at bounding box center [1303, 444] width 13 height 13
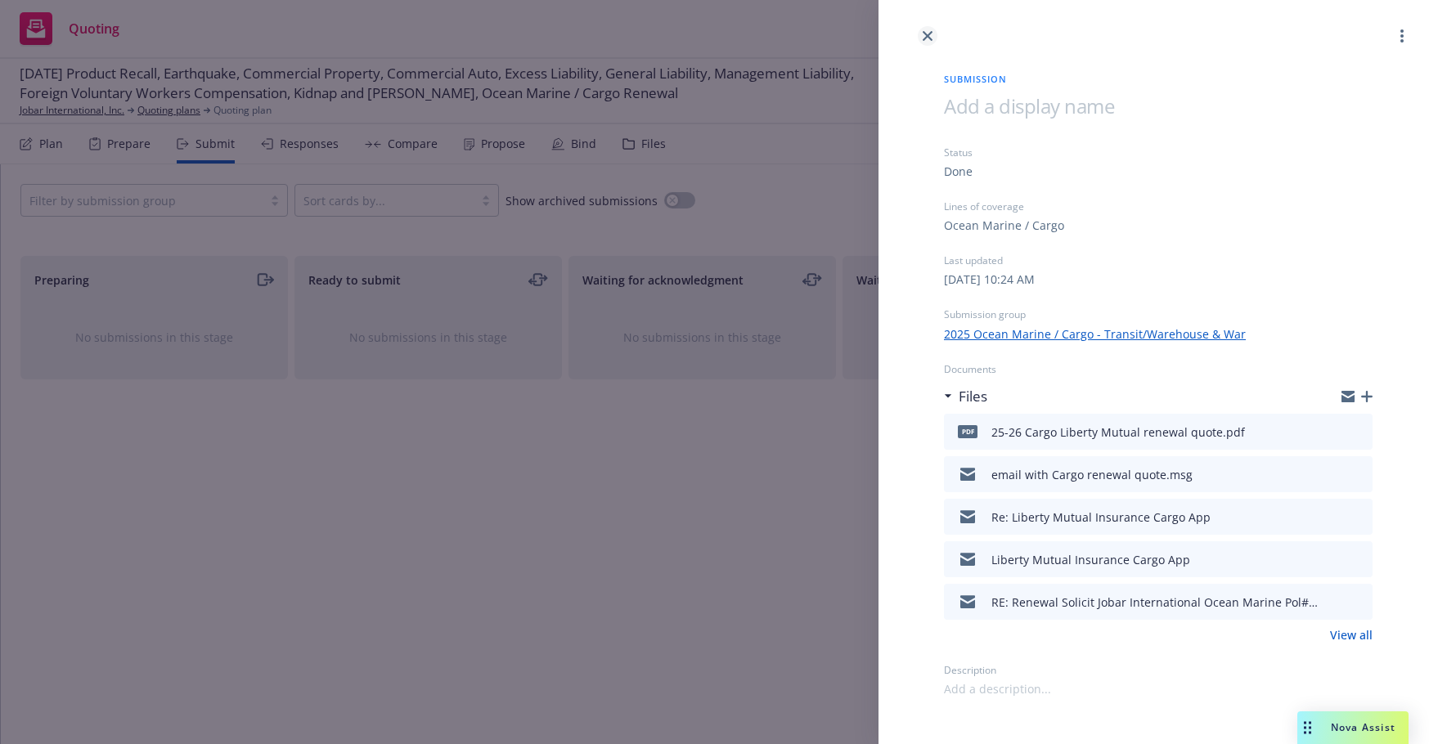
click at [928, 35] on icon "close" at bounding box center [927, 36] width 10 height 10
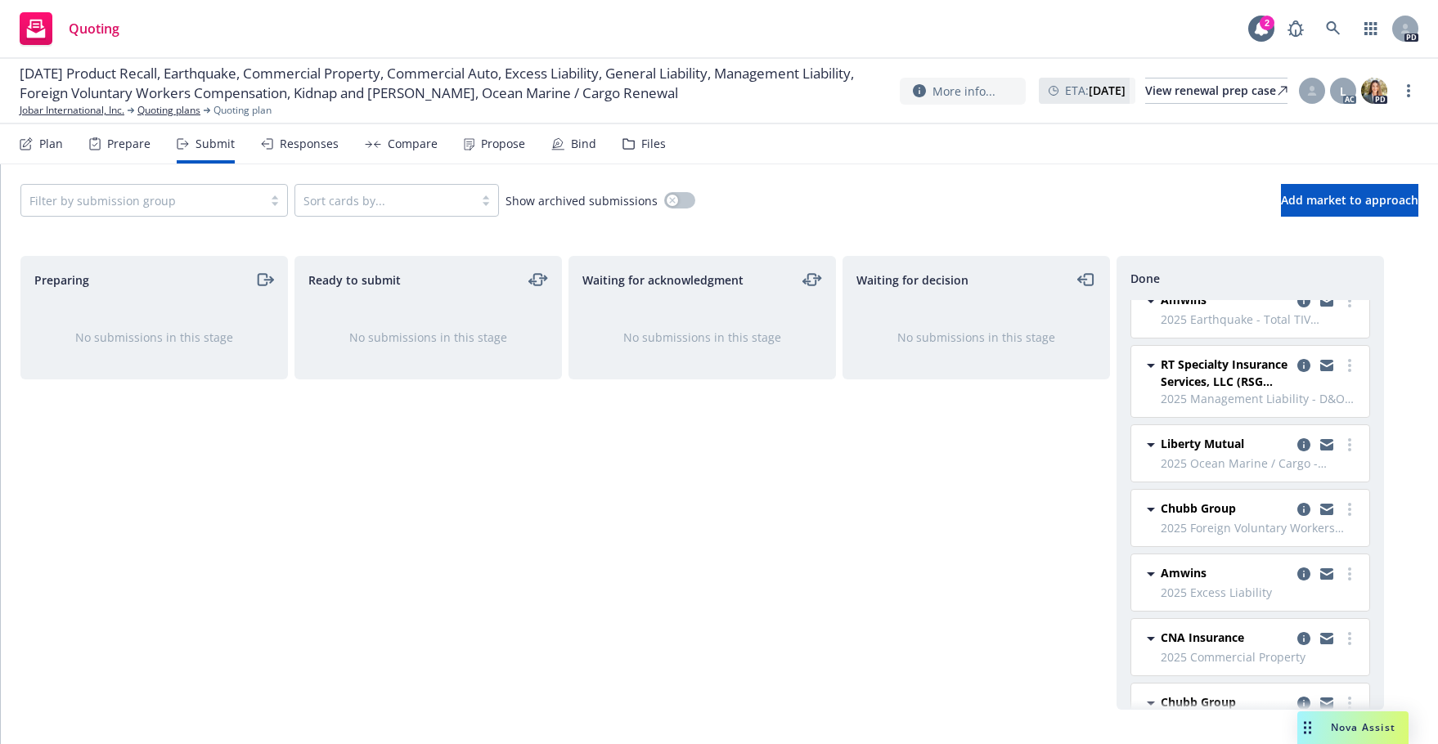
click at [316, 140] on div "Responses" at bounding box center [309, 143] width 59 height 13
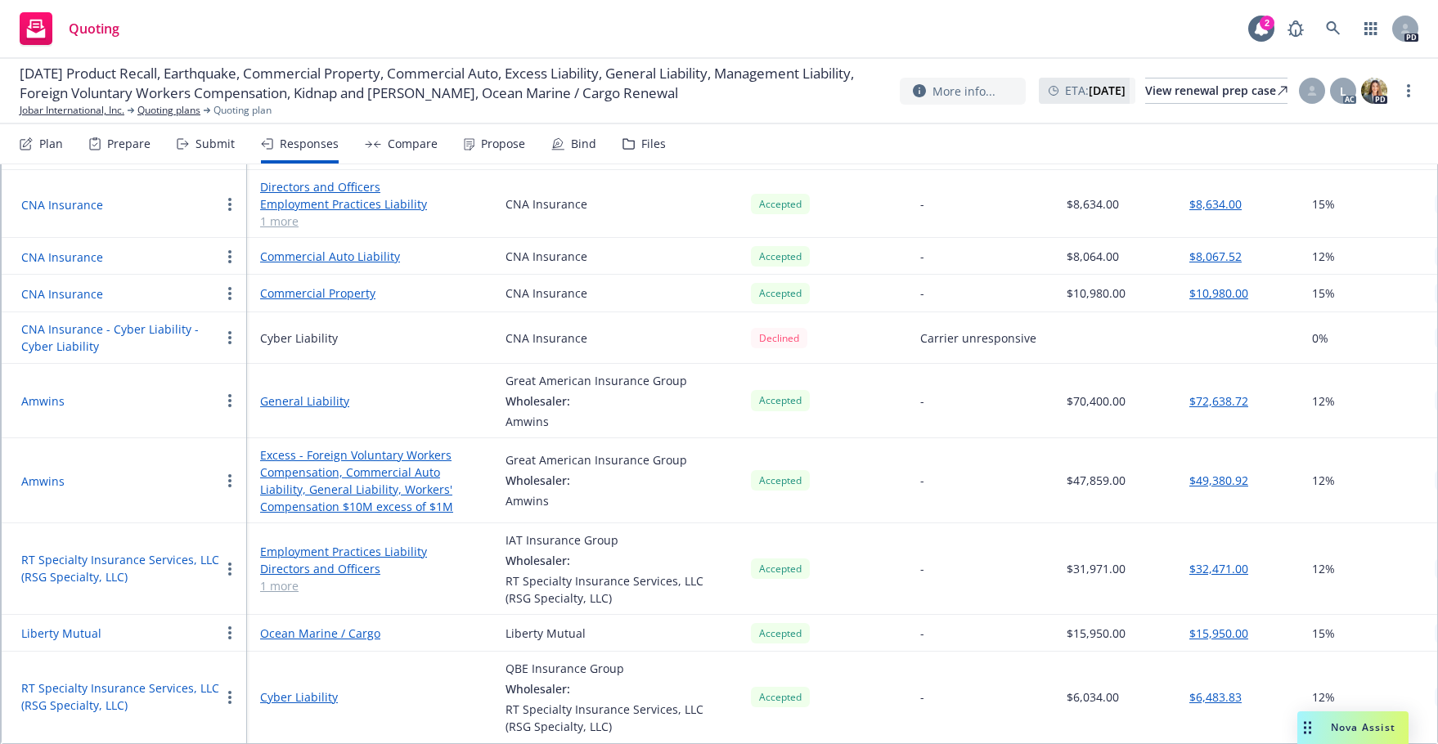
scroll to position [389, 0]
click at [230, 626] on icon "button" at bounding box center [229, 632] width 3 height 13
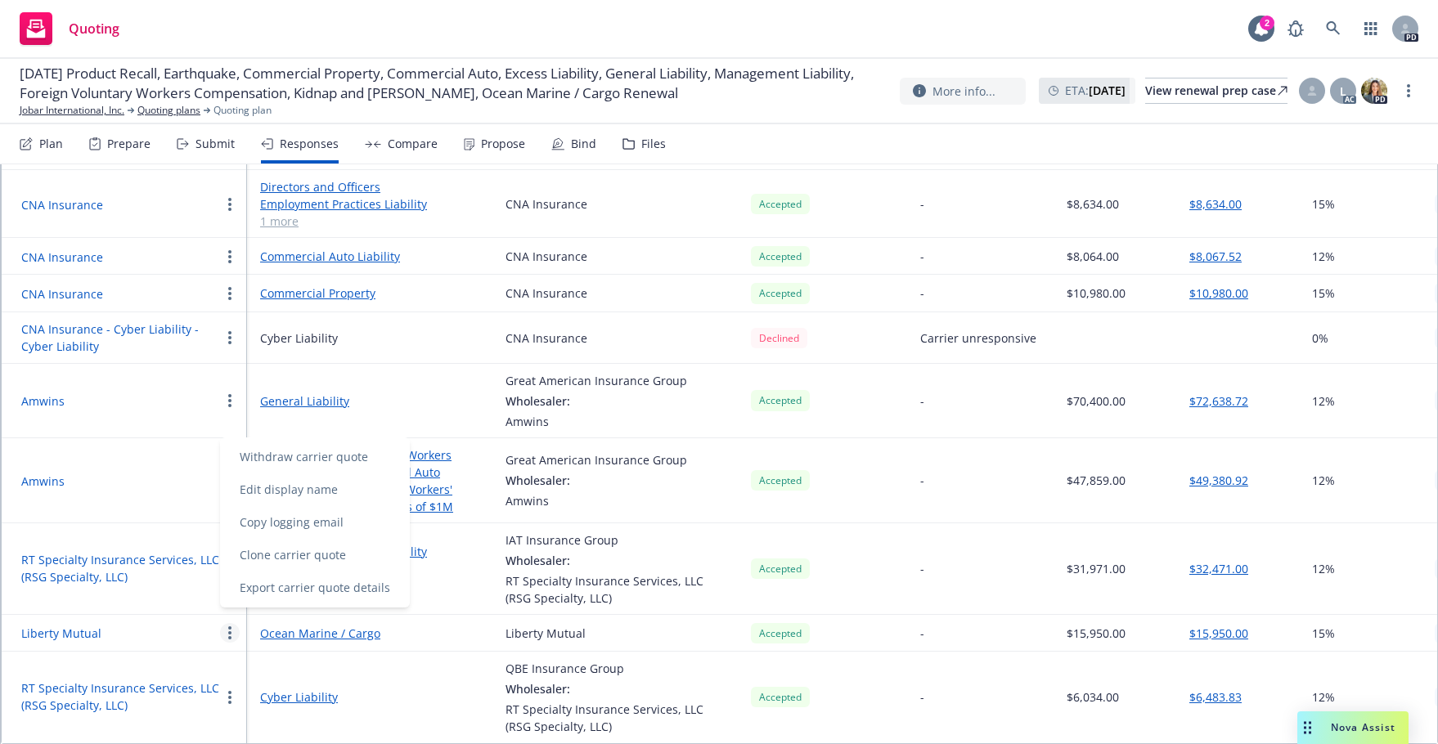
click at [230, 626] on icon "button" at bounding box center [229, 632] width 3 height 13
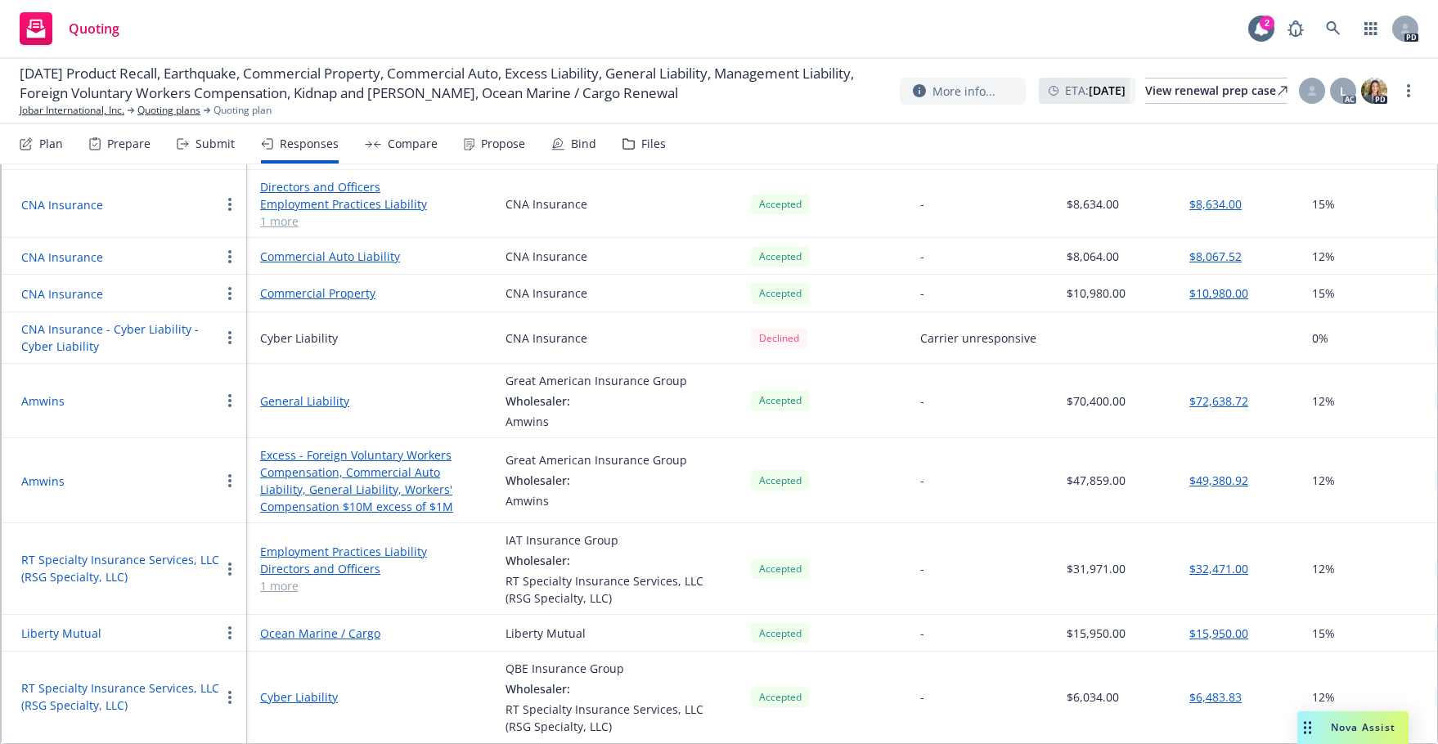
click at [303, 625] on link "Ocean Marine / Cargo" at bounding box center [369, 633] width 219 height 17
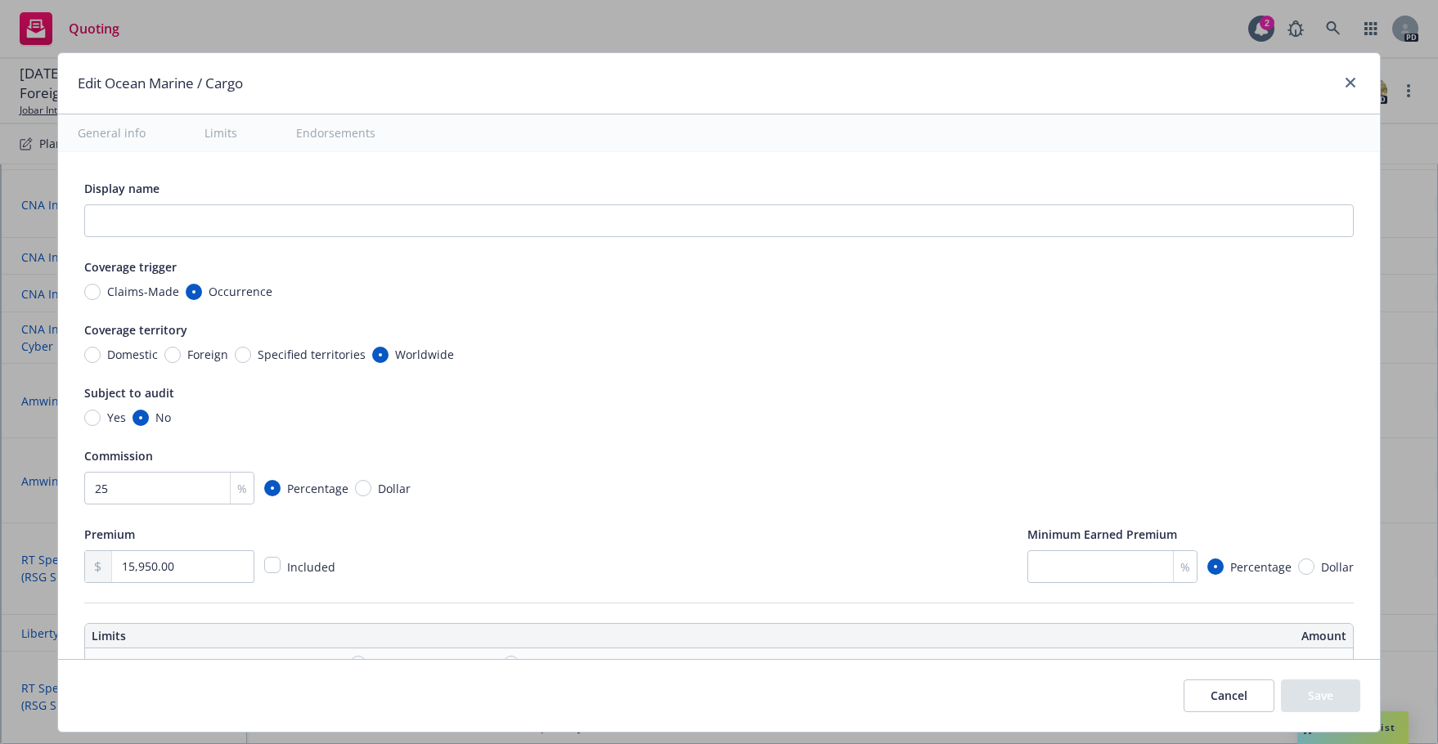
type textarea "x"
click at [1322, 83] on icon "close" at bounding box center [1350, 83] width 10 height 10
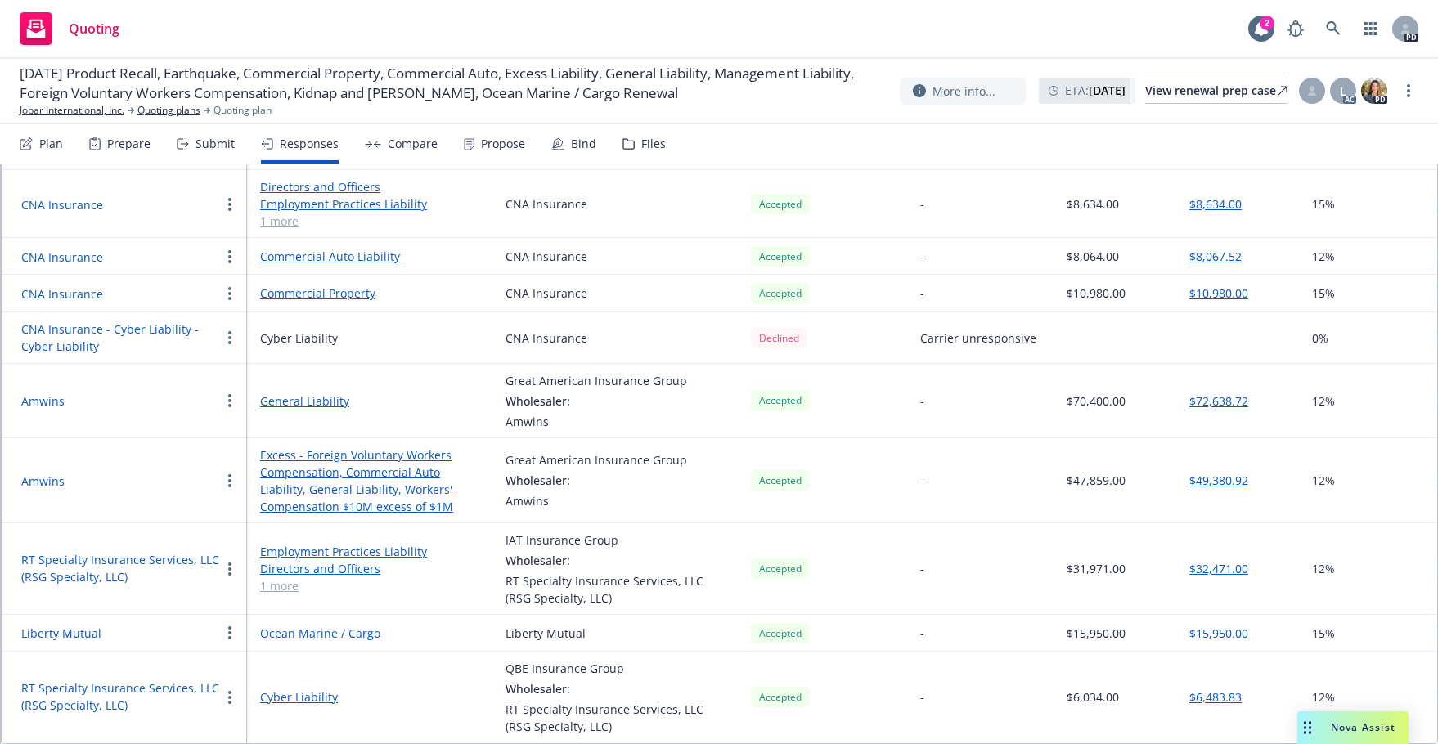
click at [407, 145] on div "Compare" at bounding box center [413, 143] width 50 height 13
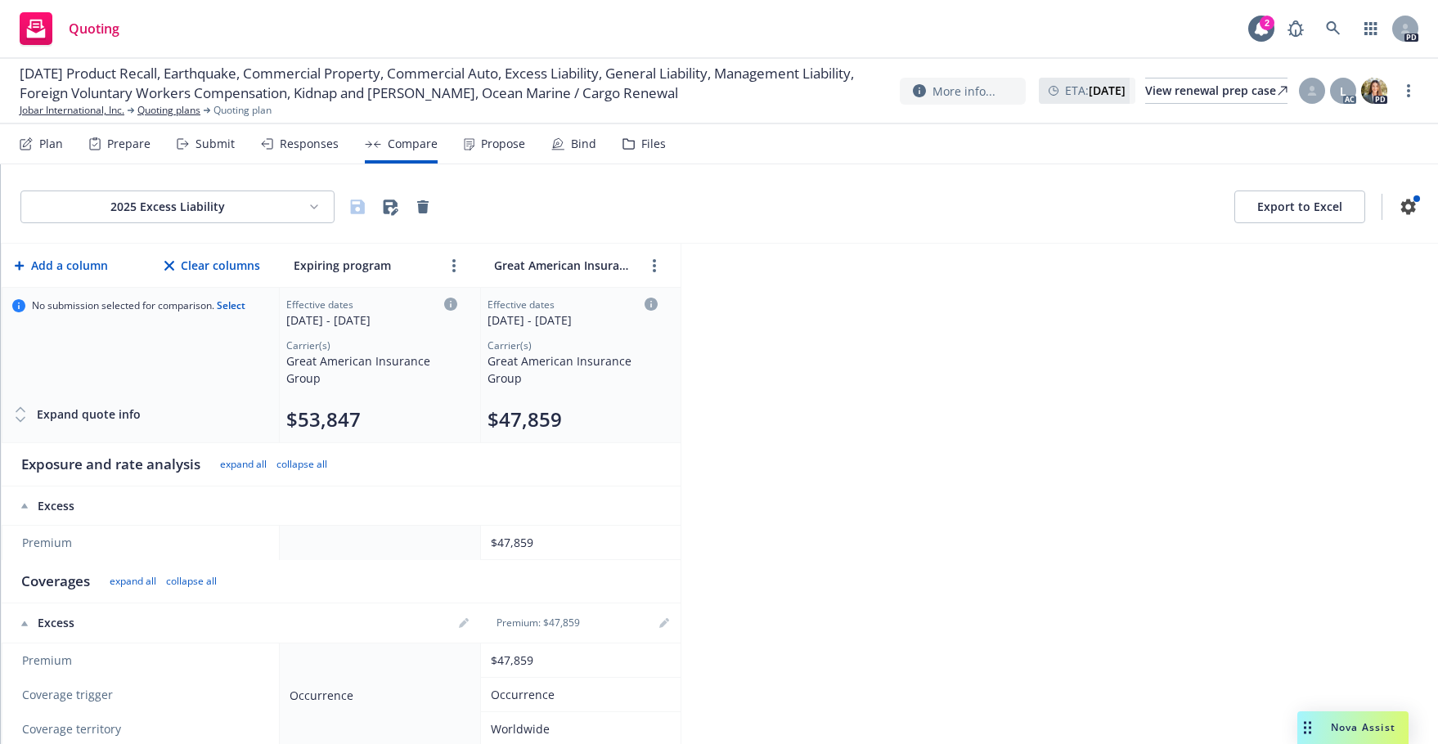
click at [489, 142] on div "Propose" at bounding box center [503, 143] width 44 height 13
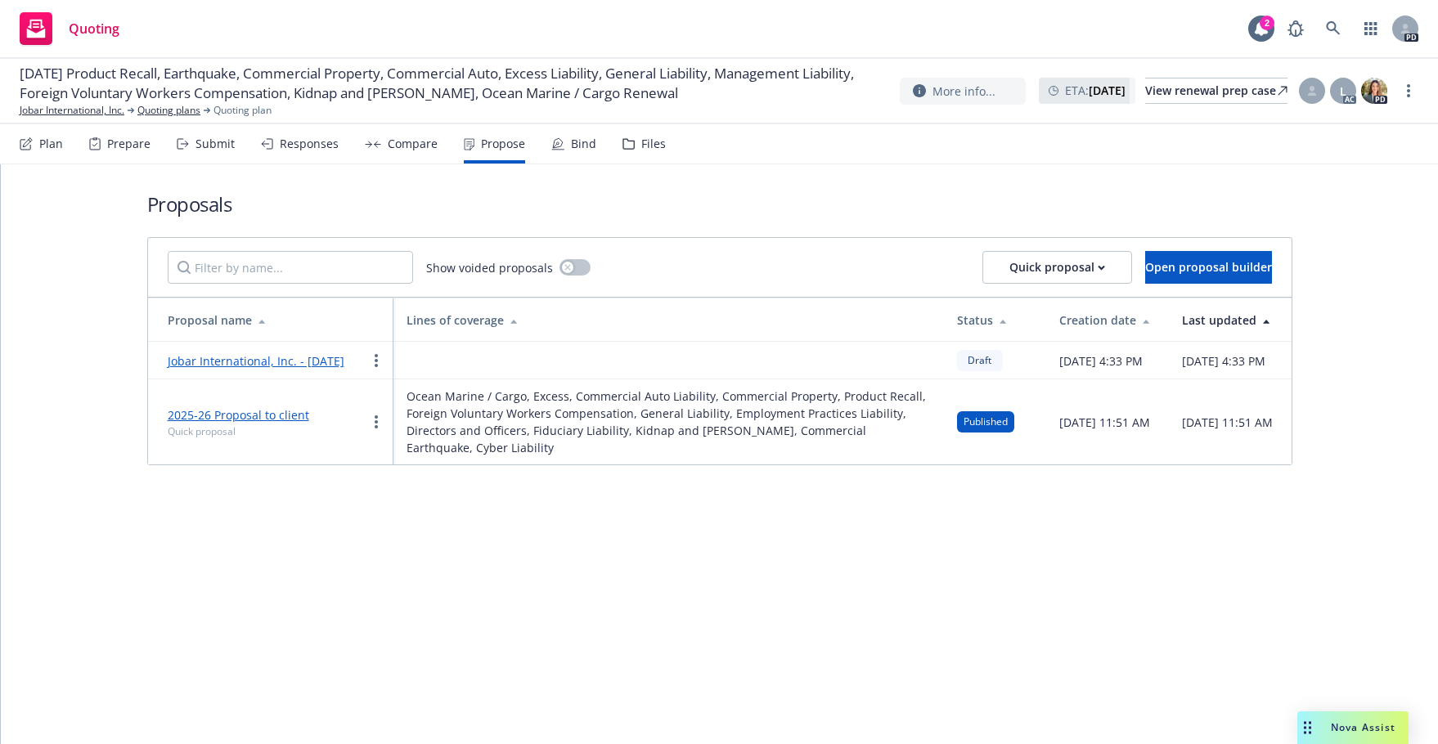
click at [520, 150] on div "Plan Prepare Submit Responses Compare Propose Bind Files" at bounding box center [343, 143] width 646 height 39
click at [571, 140] on div "Bind" at bounding box center [583, 143] width 25 height 13
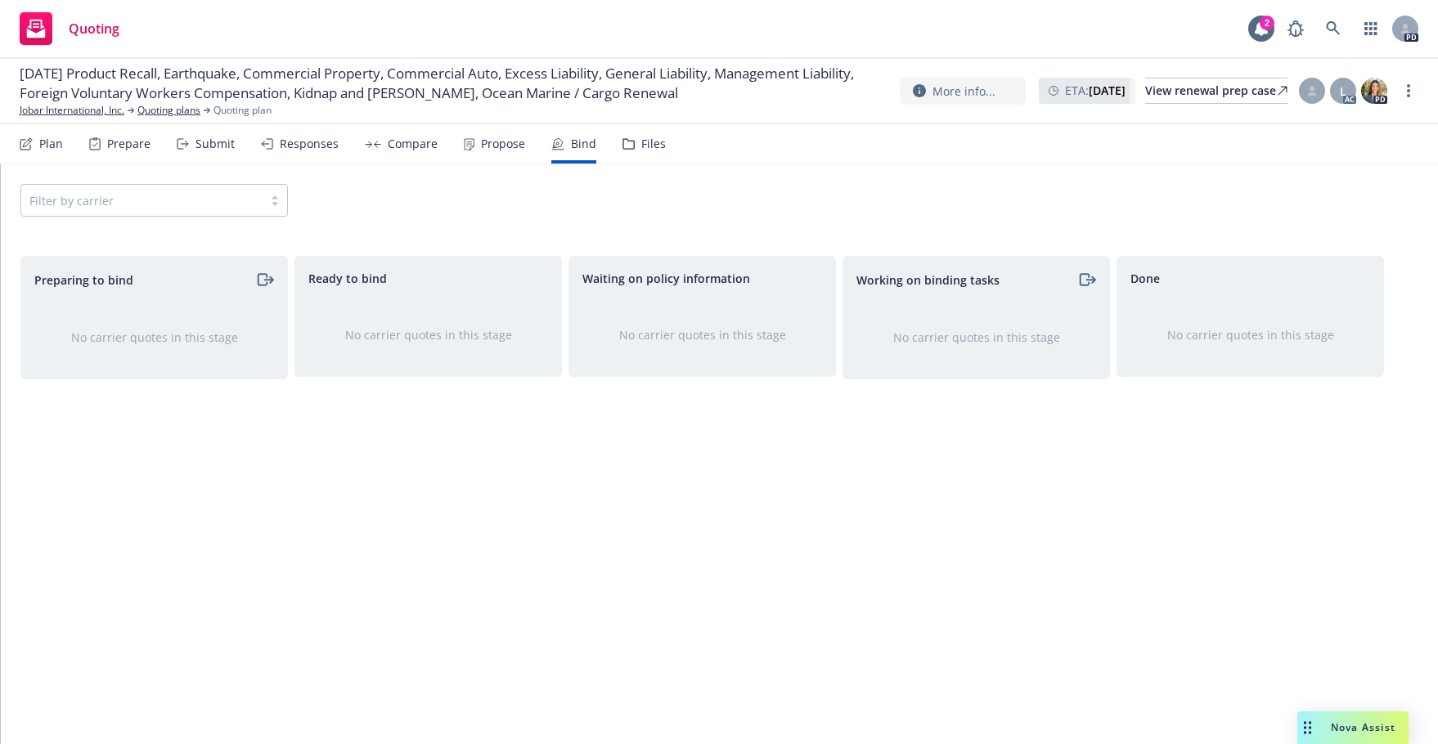
click at [278, 207] on div "Filter by carrier" at bounding box center [153, 200] width 267 height 33
click at [275, 200] on div "Filter by carrier" at bounding box center [153, 200] width 267 height 33
click at [263, 276] on icon "moveRight" at bounding box center [264, 280] width 19 height 20
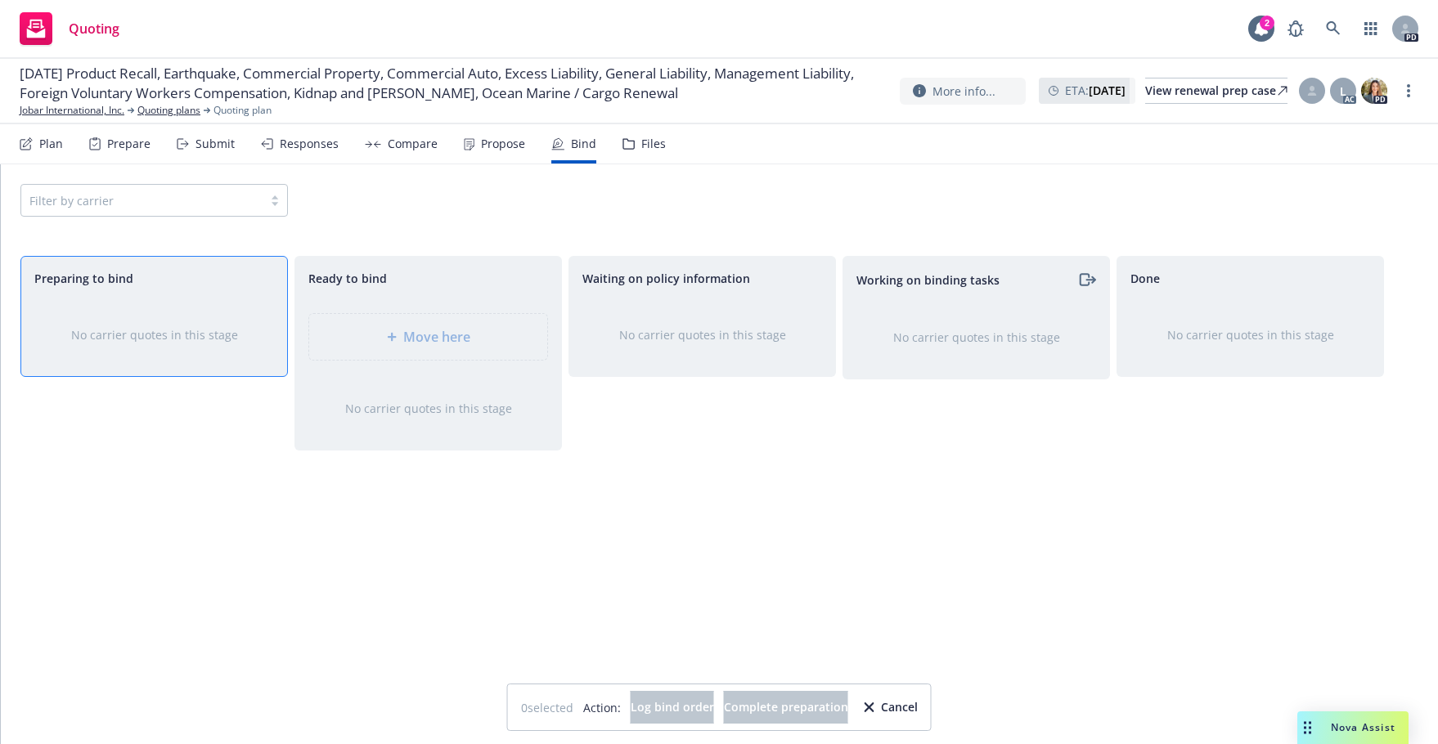
click at [914, 490] on div "Working on binding tasks No carrier quotes in this stage" at bounding box center [975, 483] width 267 height 454
click at [478, 194] on div "Filter by carrier" at bounding box center [719, 200] width 1398 height 33
click at [571, 145] on div "Bind" at bounding box center [583, 143] width 25 height 13
click at [498, 141] on div "Propose" at bounding box center [503, 143] width 44 height 13
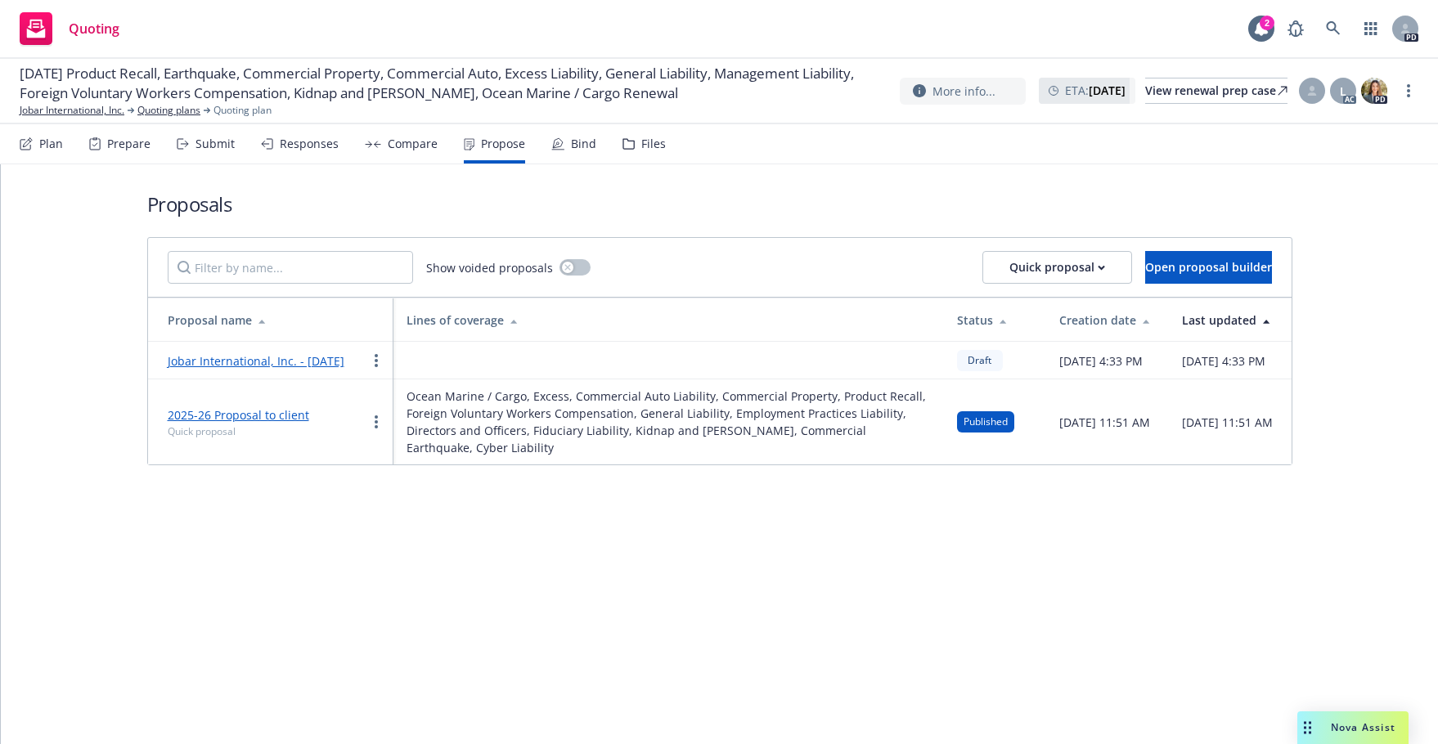
click at [402, 143] on div "Compare" at bounding box center [413, 143] width 50 height 13
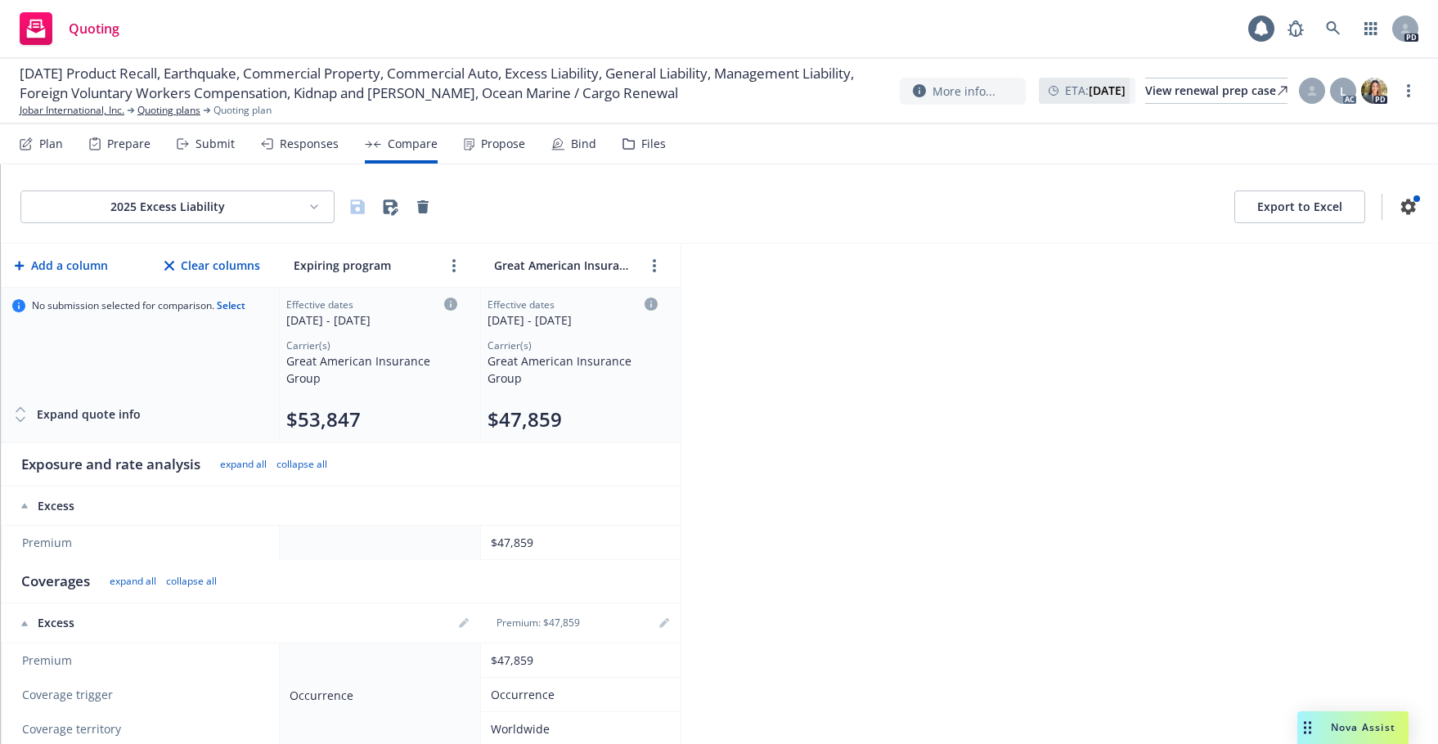
click at [312, 142] on div "Responses" at bounding box center [309, 143] width 59 height 13
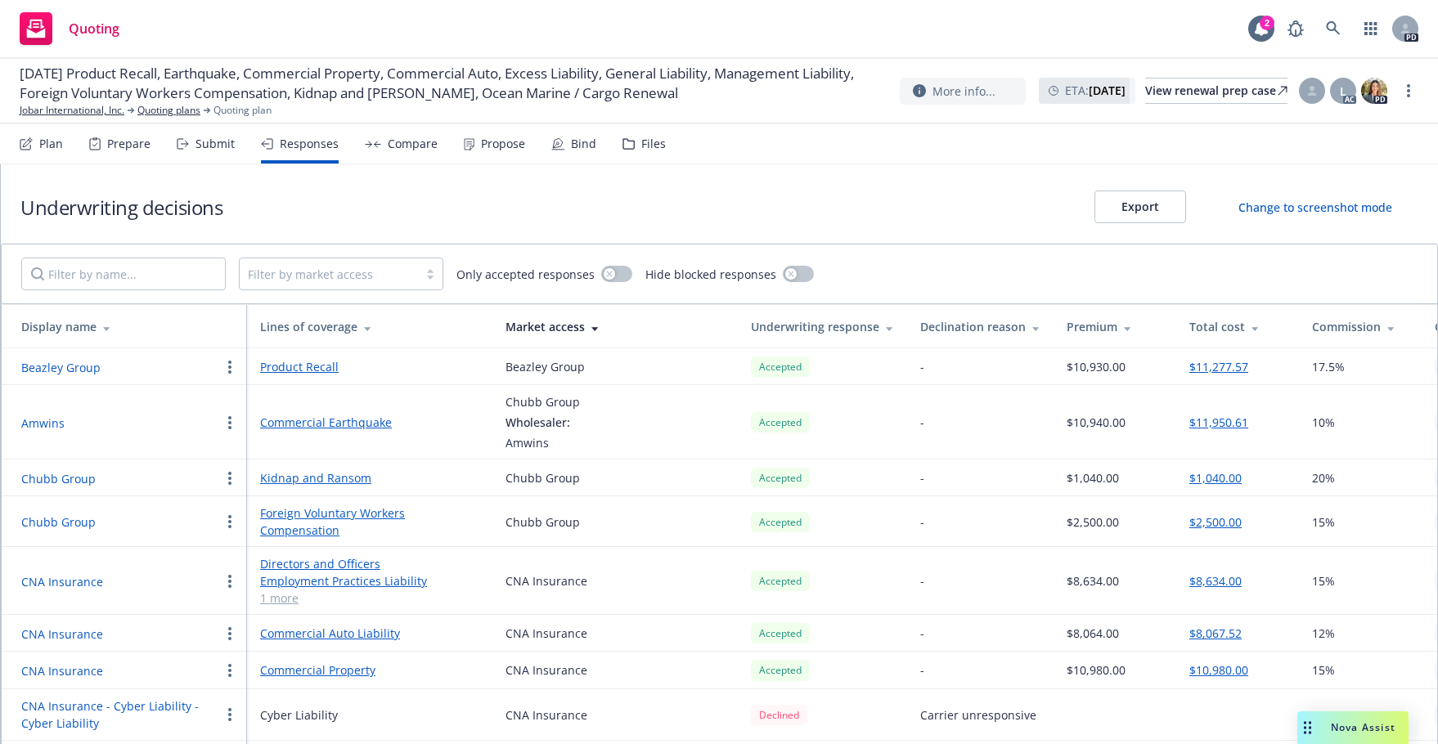
click at [200, 139] on div "Submit" at bounding box center [214, 143] width 39 height 13
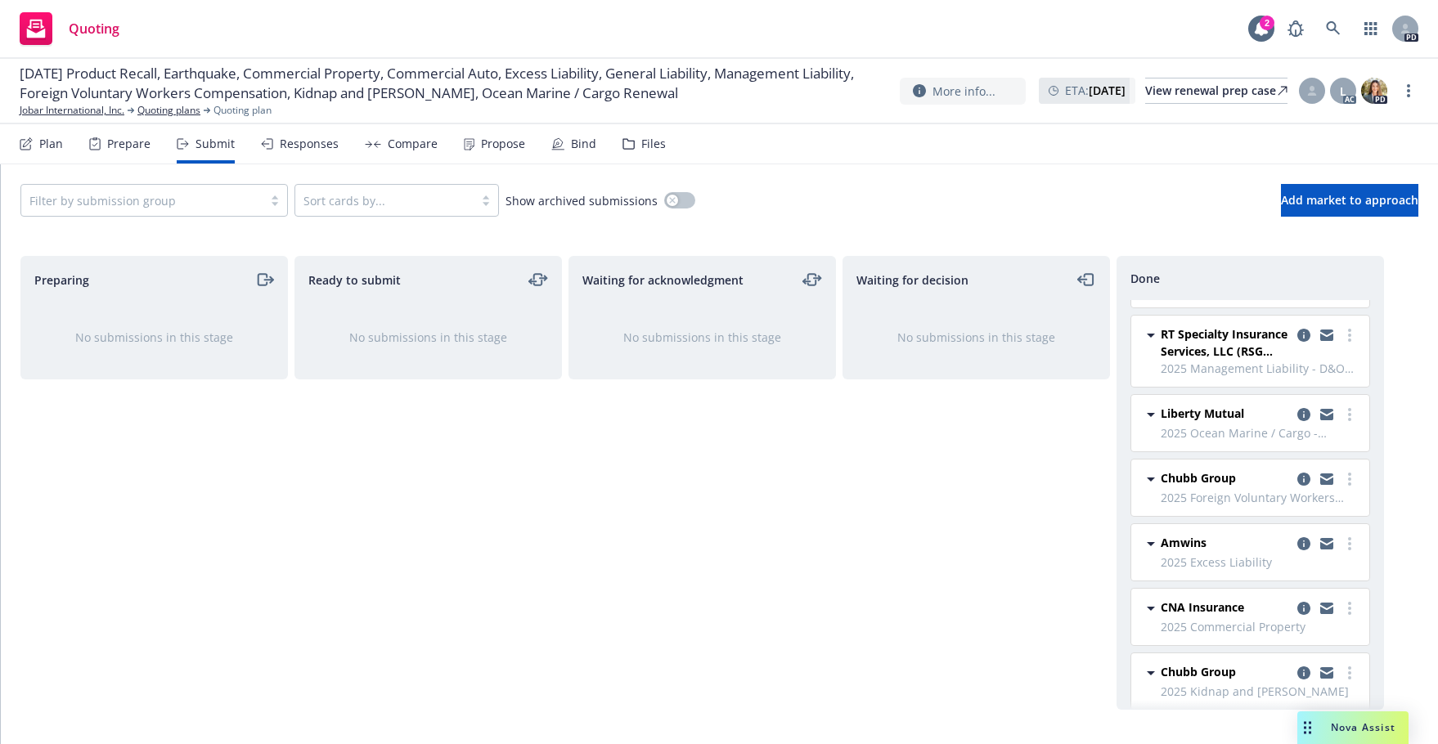
scroll to position [389, 0]
click at [501, 141] on div "Propose" at bounding box center [503, 143] width 44 height 13
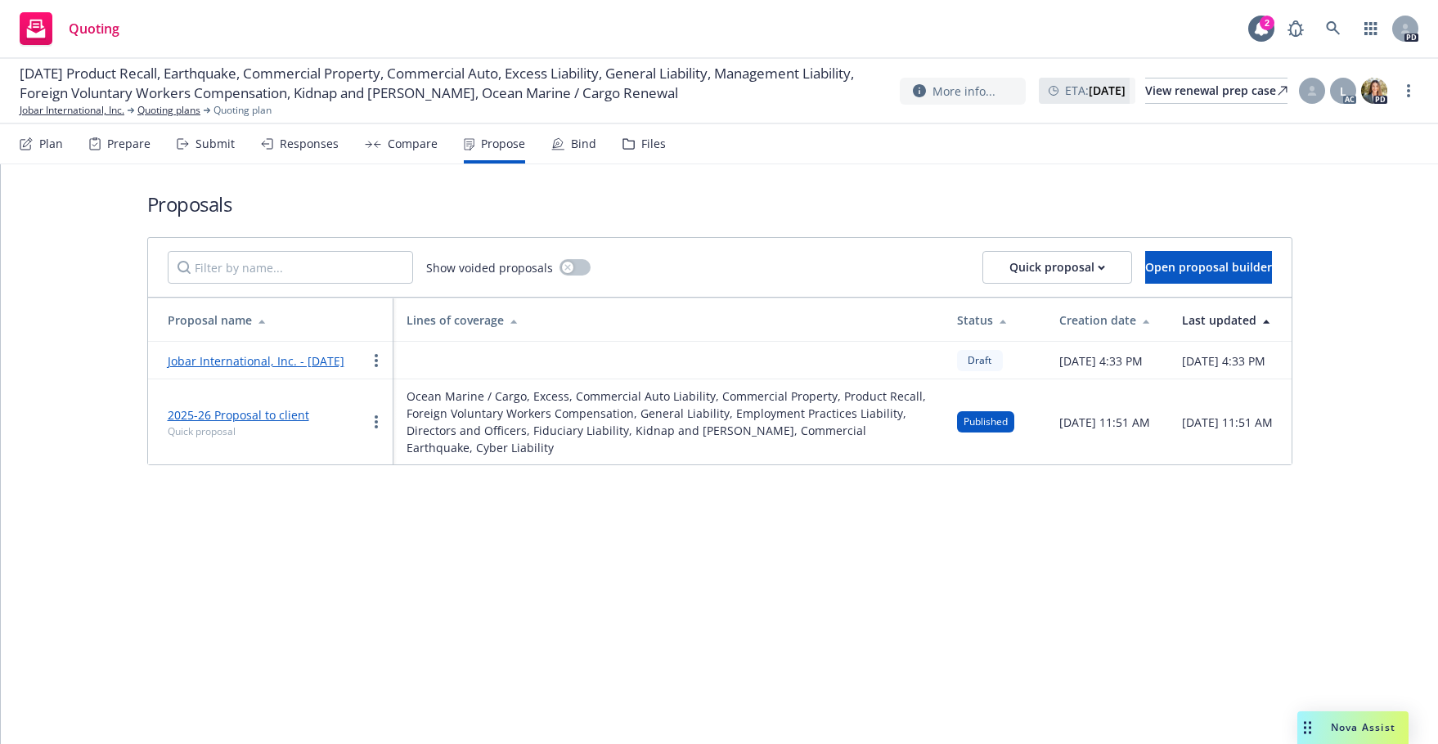
click at [577, 148] on div "Bind" at bounding box center [583, 143] width 25 height 13
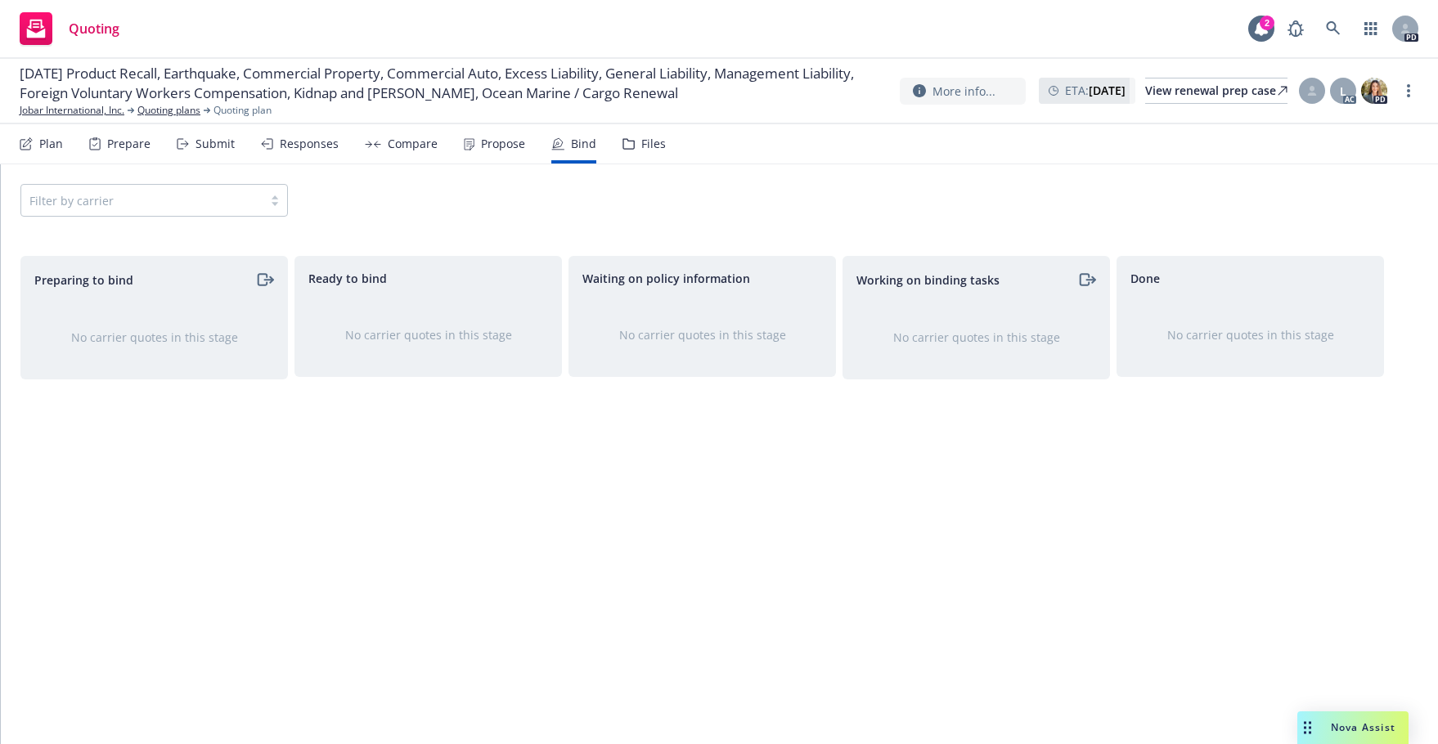
click at [275, 204] on div "Filter by carrier" at bounding box center [153, 200] width 267 height 33
click at [271, 202] on div "Filter by carrier" at bounding box center [153, 200] width 267 height 33
click at [107, 415] on div "Preparing to bind No carrier quotes in this stage" at bounding box center [153, 483] width 267 height 454
click at [61, 282] on span "Preparing to bind" at bounding box center [83, 280] width 99 height 17
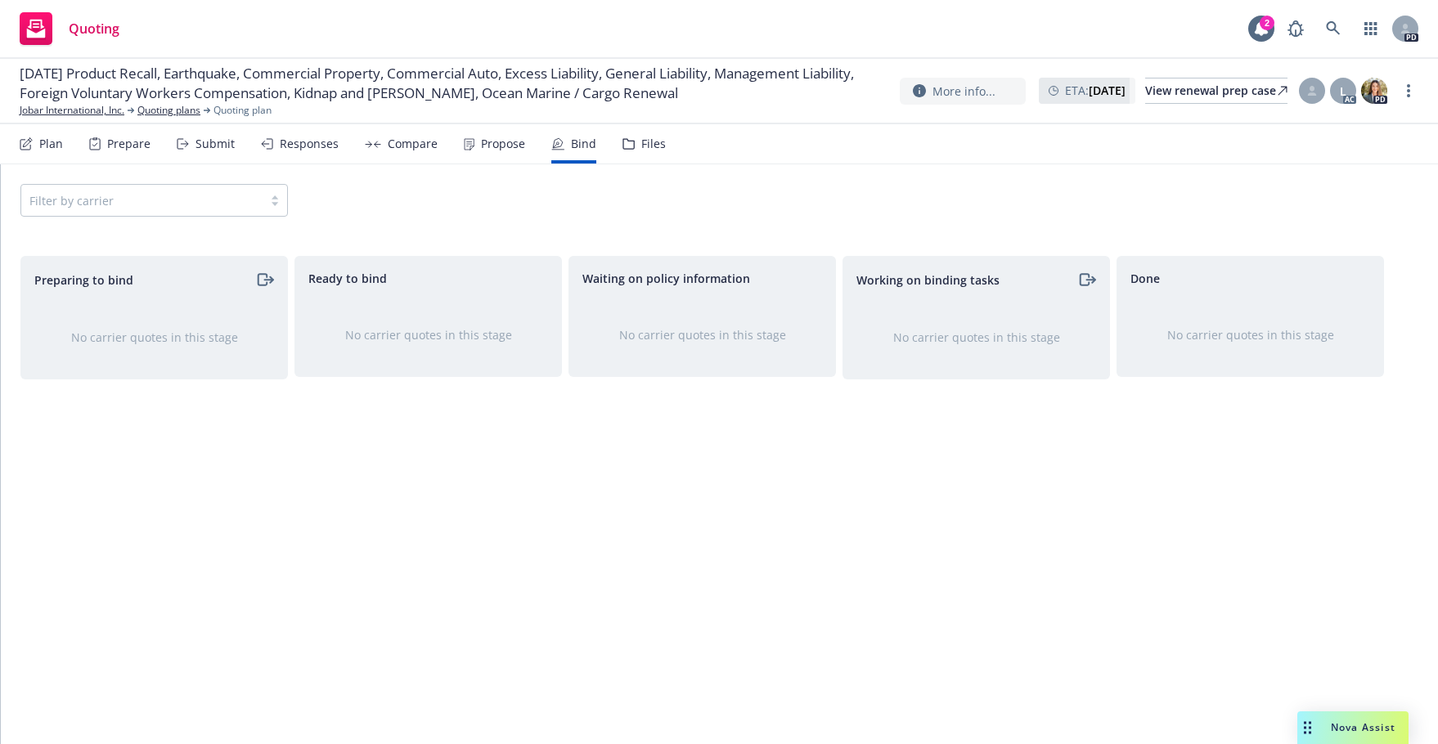
click at [125, 430] on div "Preparing to bind No carrier quotes in this stage" at bounding box center [153, 483] width 267 height 454
click at [208, 147] on div "Submit" at bounding box center [214, 143] width 39 height 13
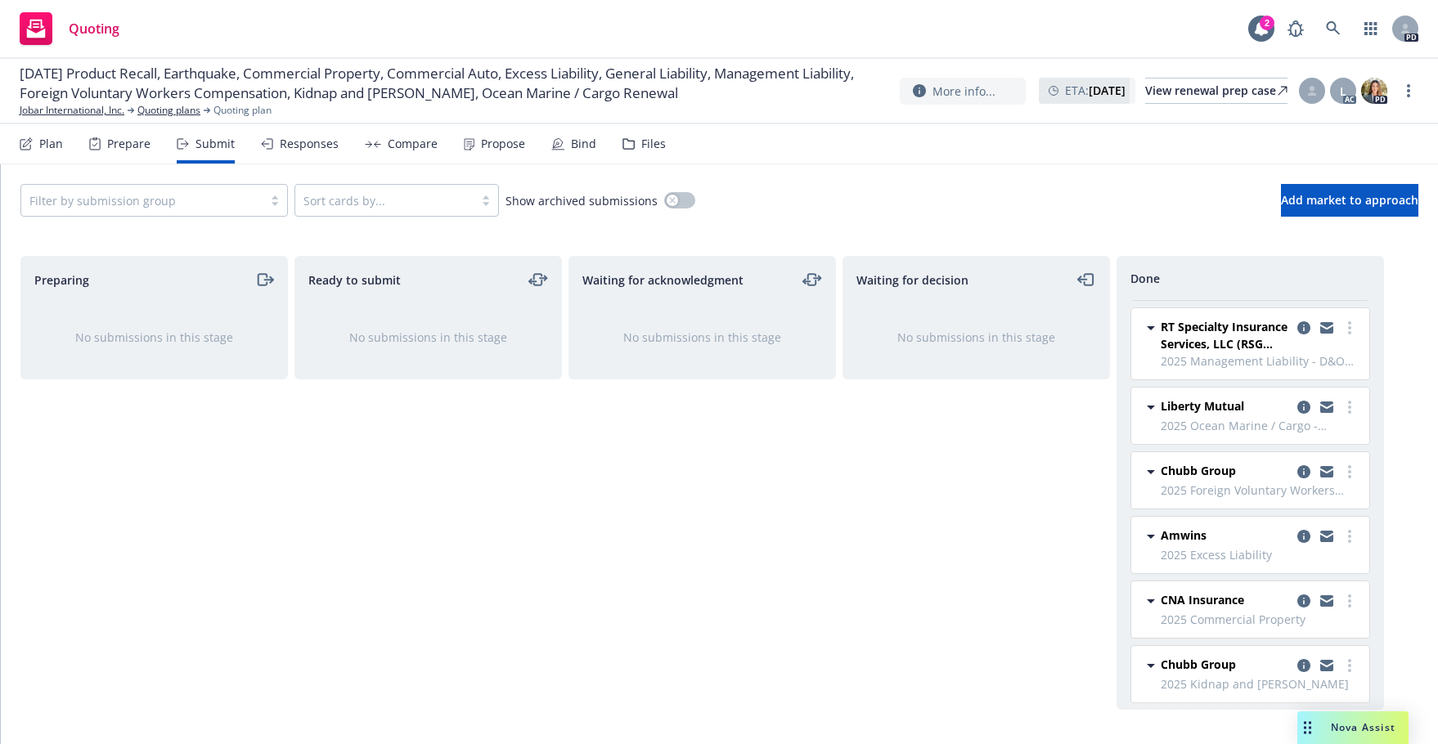
scroll to position [366, 0]
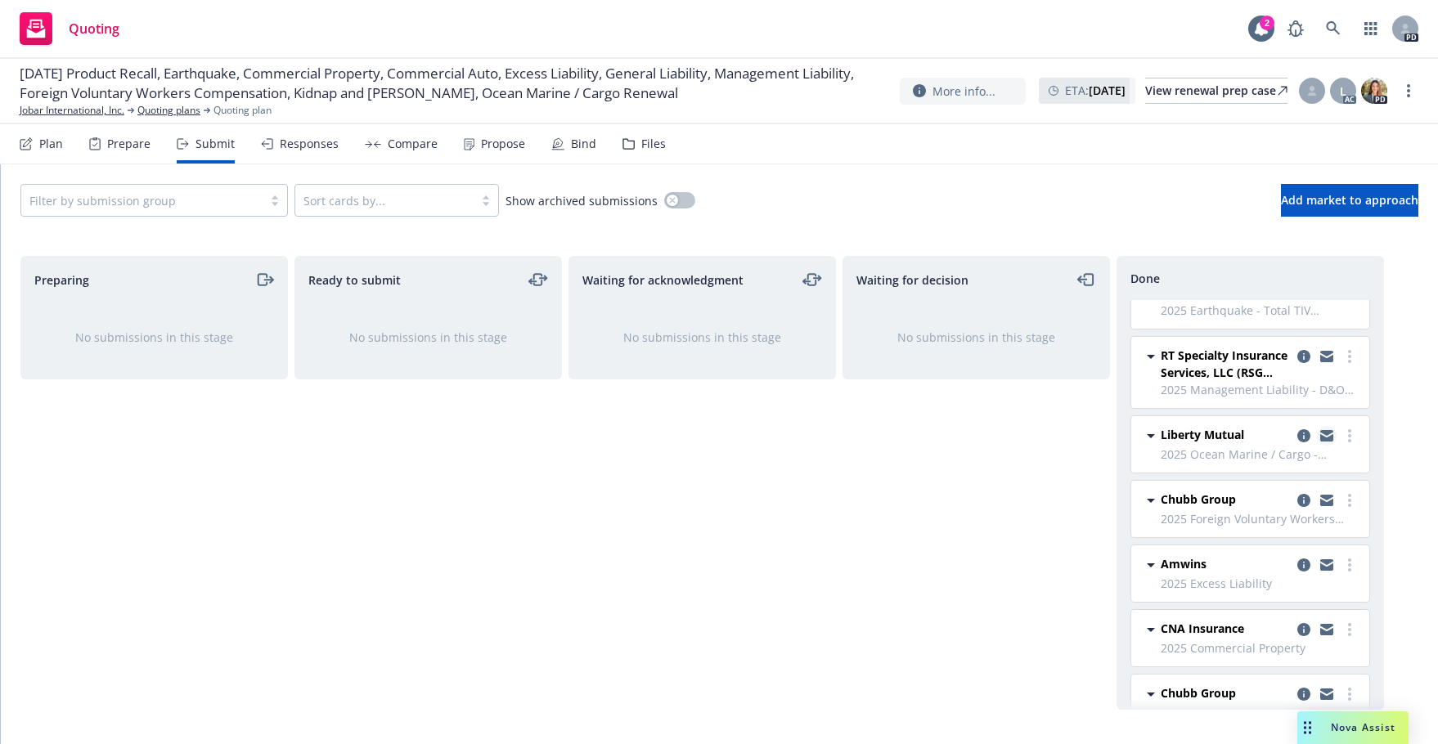
click at [1320, 438] on icon "copy logging email" at bounding box center [1326, 437] width 13 height 7
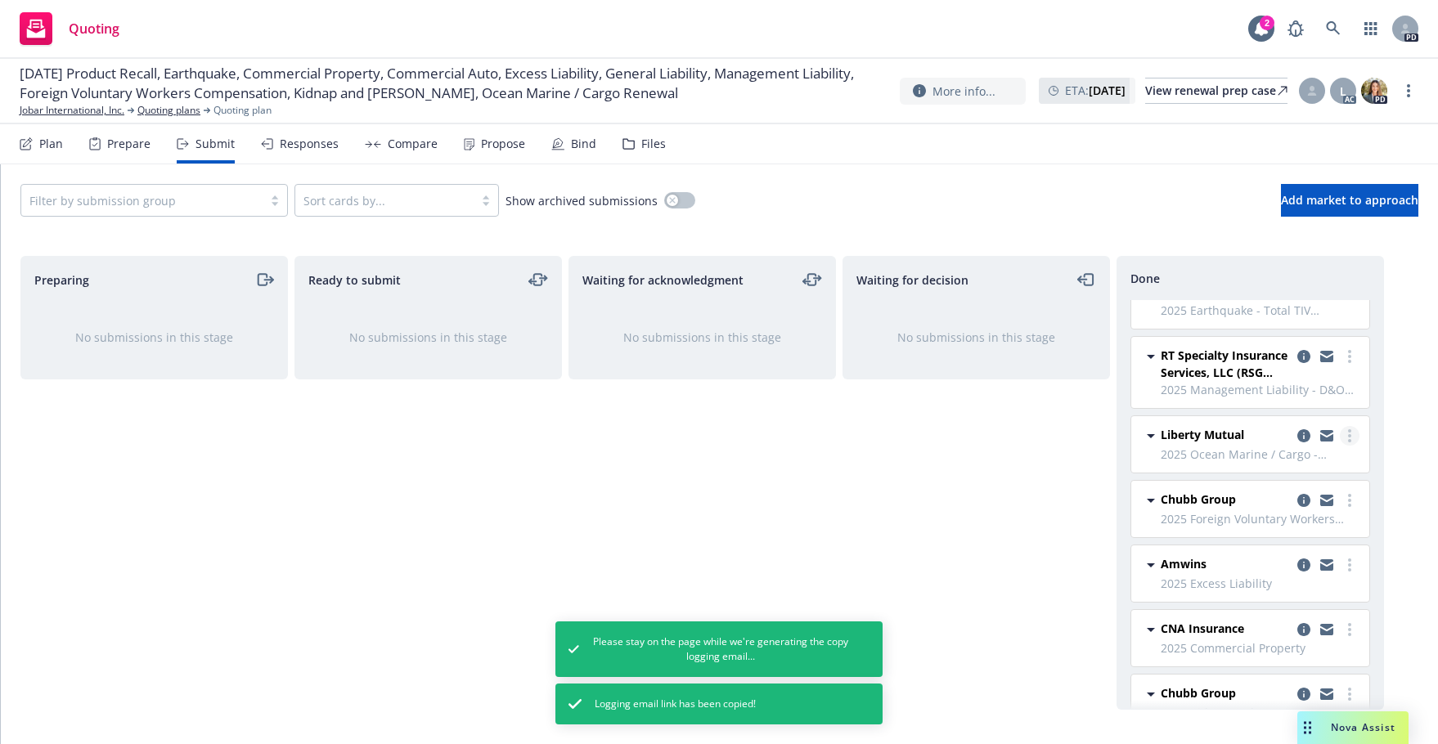
click at [1322, 433] on icon "more" at bounding box center [1349, 435] width 3 height 13
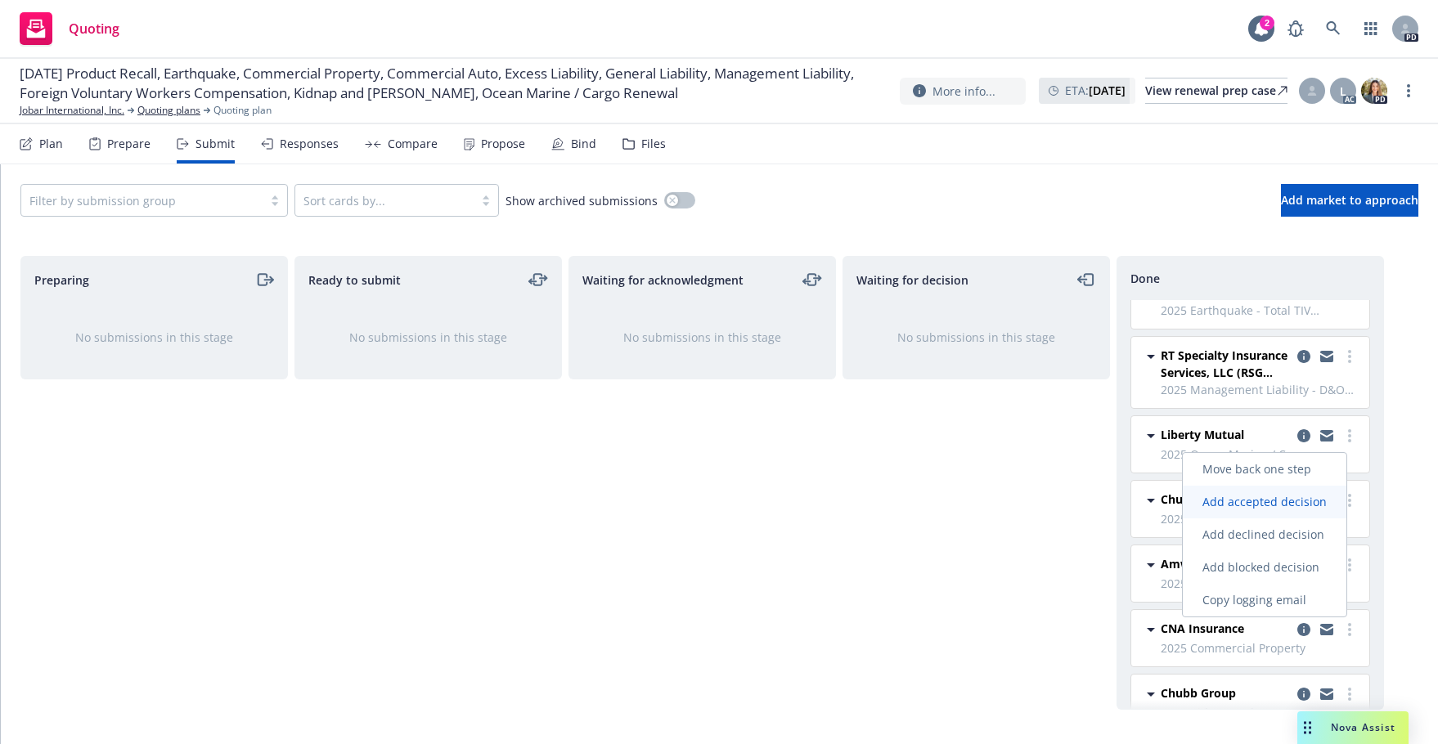
click at [1237, 500] on span "Add accepted decision" at bounding box center [1265, 502] width 164 height 16
select select "12"
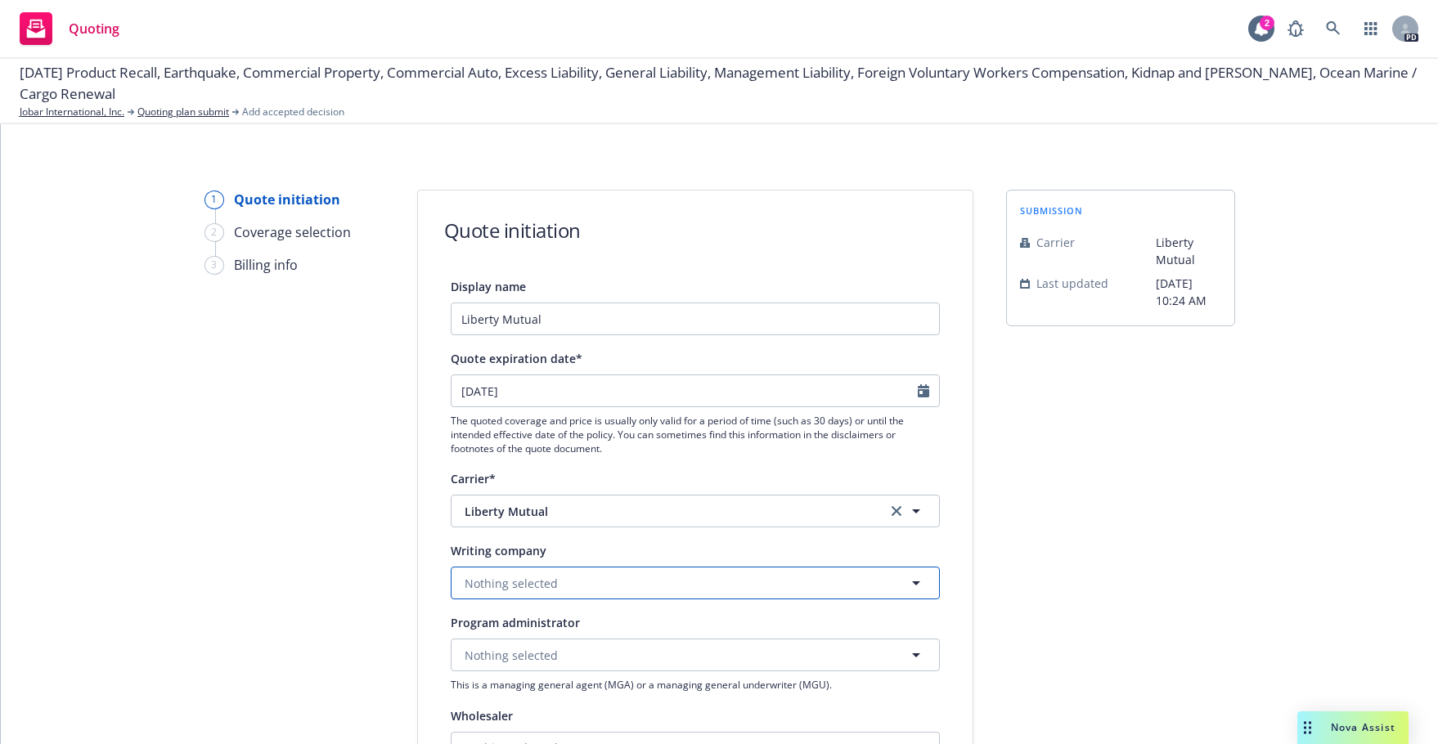
click at [906, 585] on icon "button" at bounding box center [916, 583] width 20 height 20
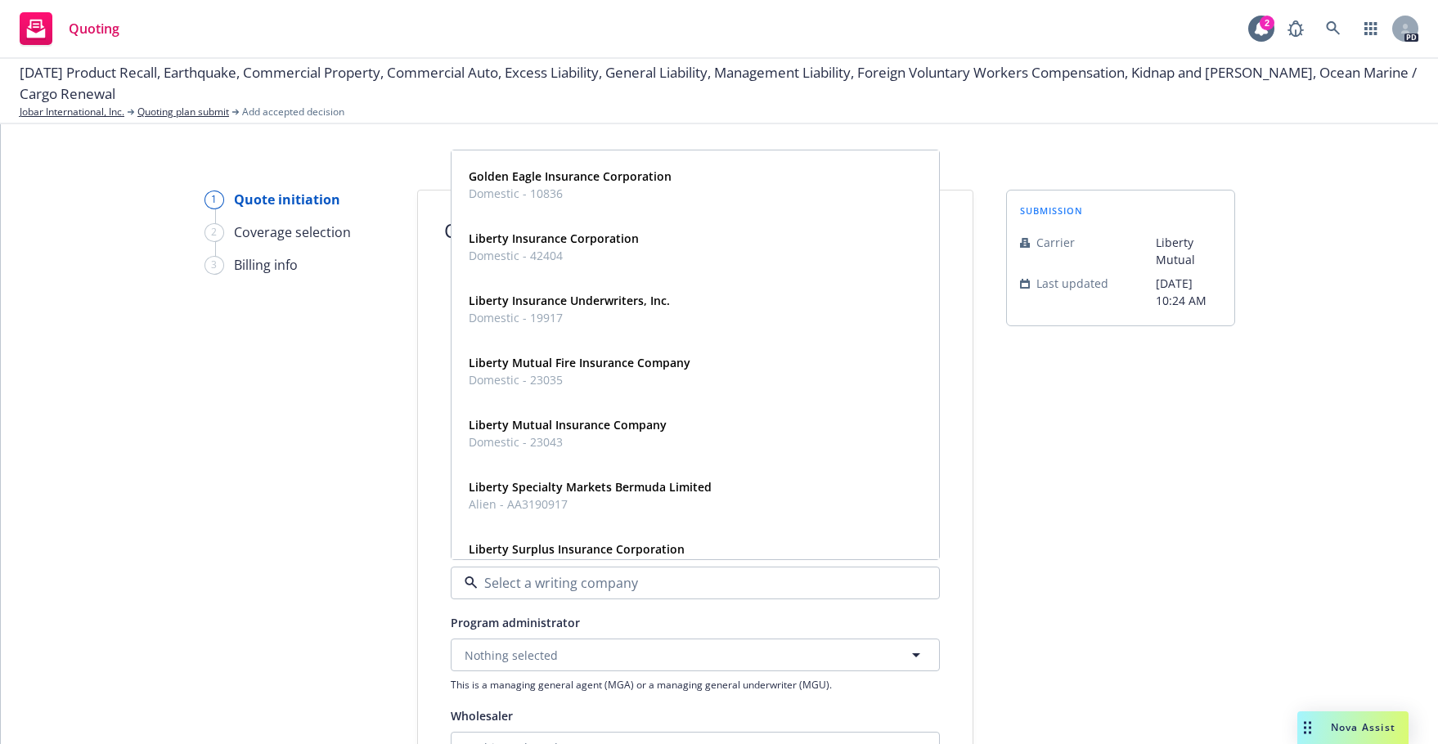
scroll to position [191, 0]
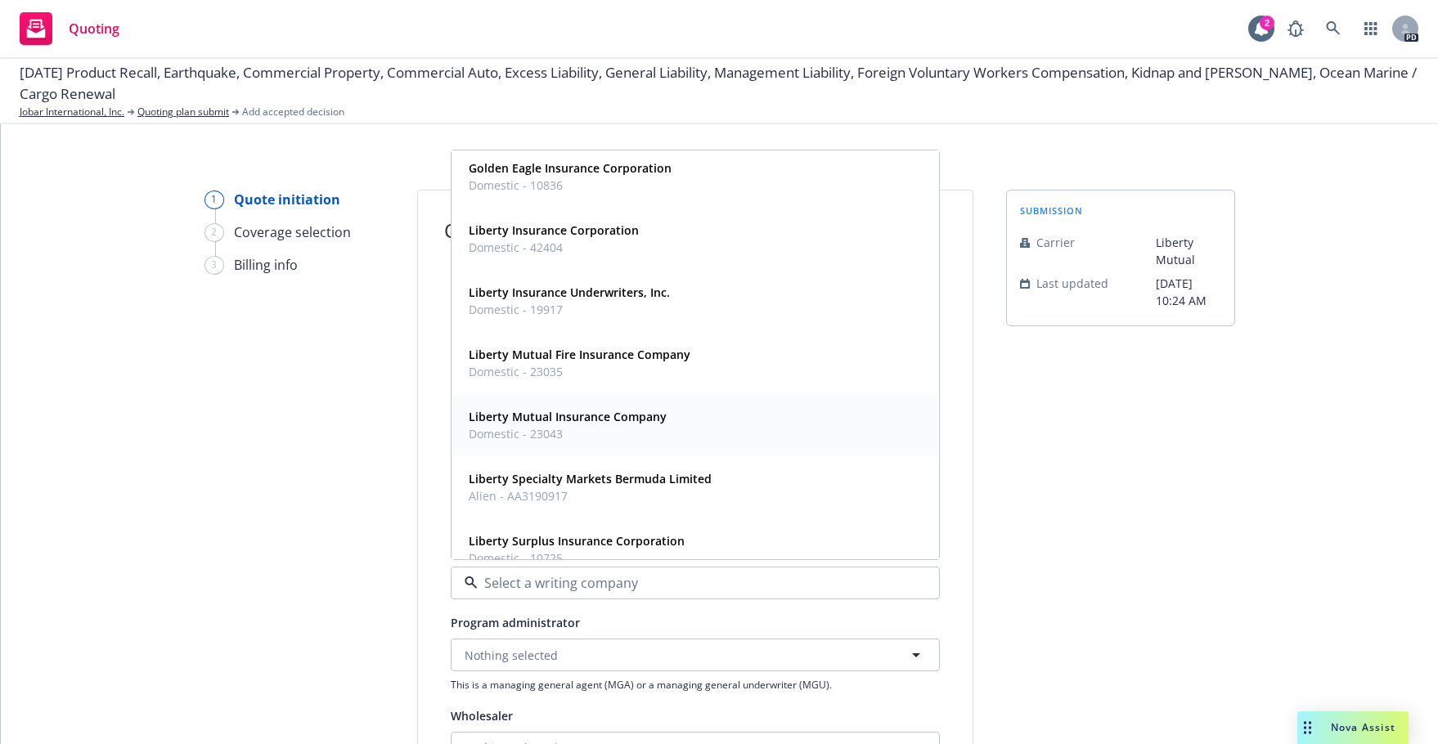
click at [572, 420] on strong "Liberty Mutual Insurance Company" at bounding box center [568, 417] width 198 height 16
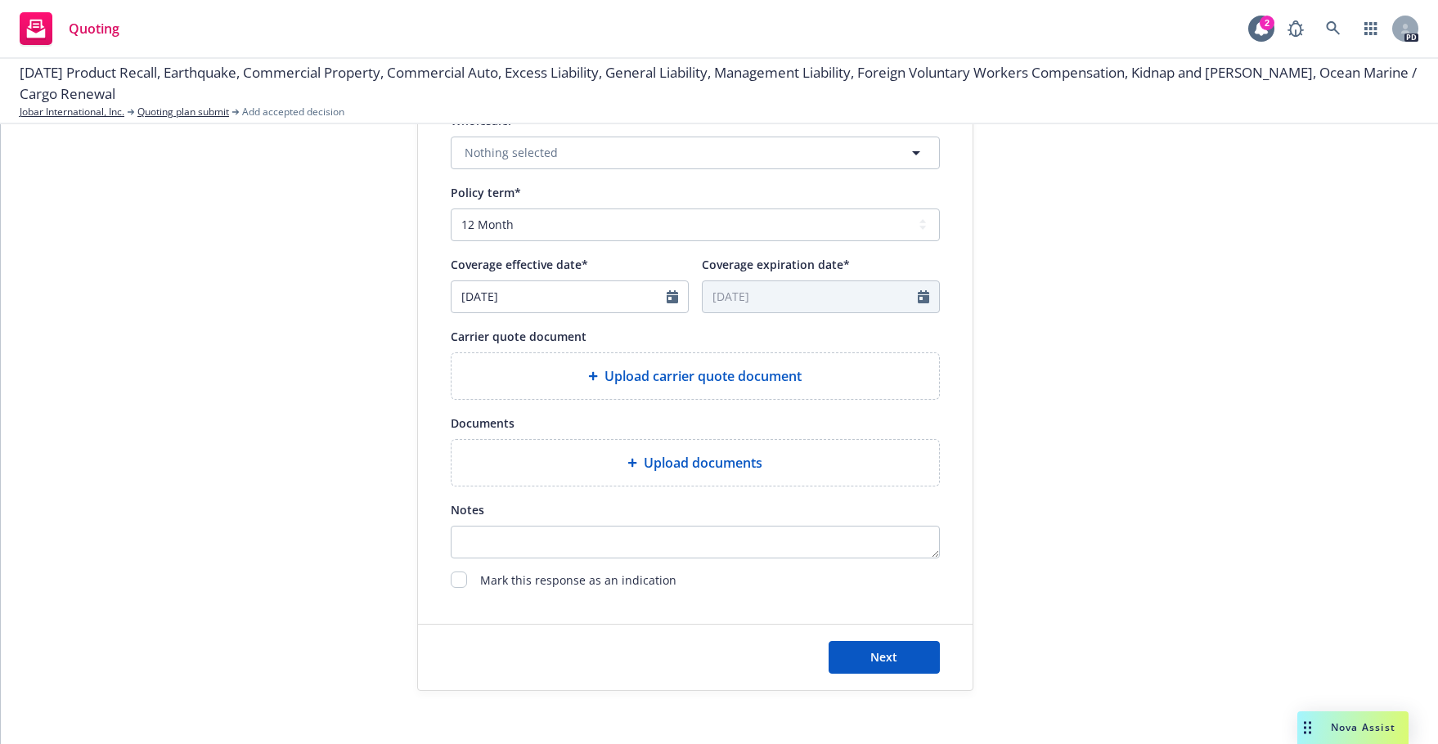
scroll to position [608, 0]
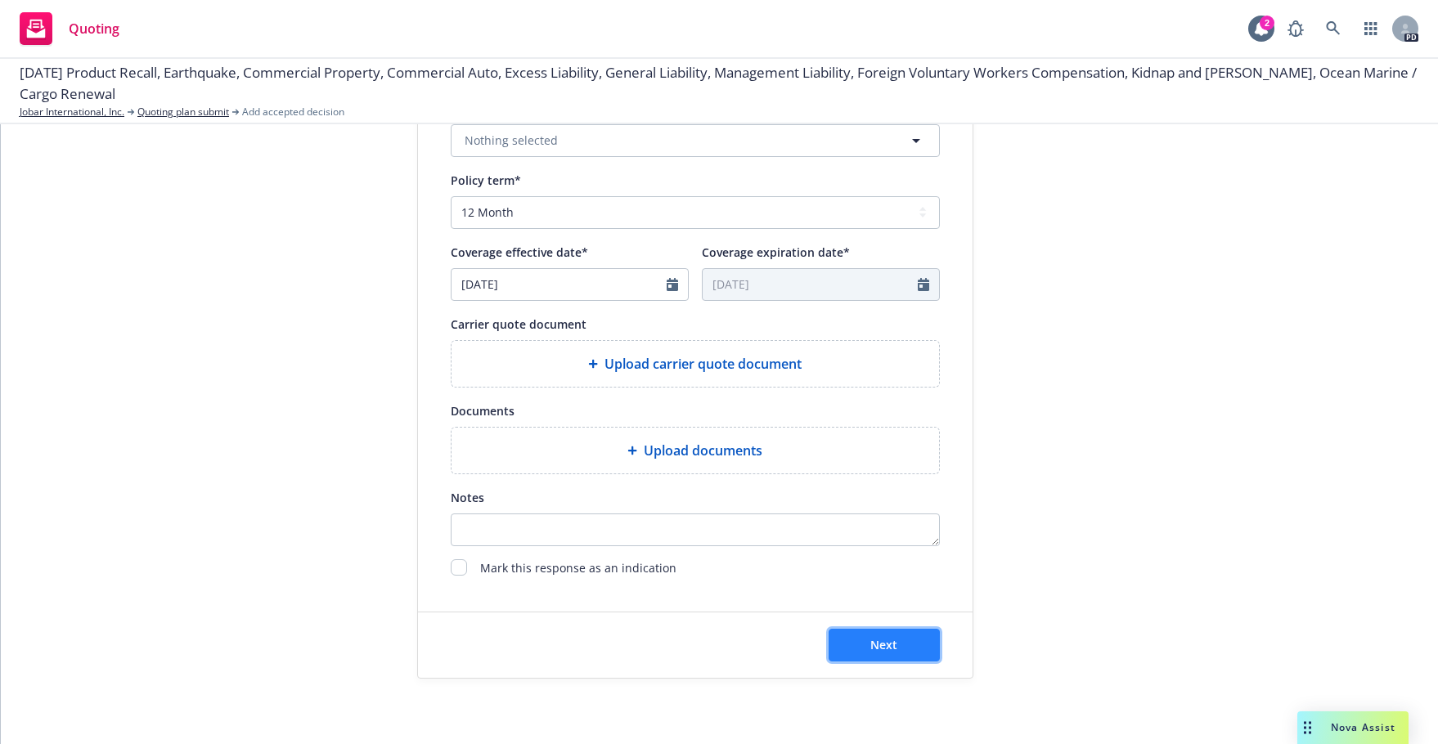
click at [879, 638] on span "Next" at bounding box center [883, 645] width 27 height 16
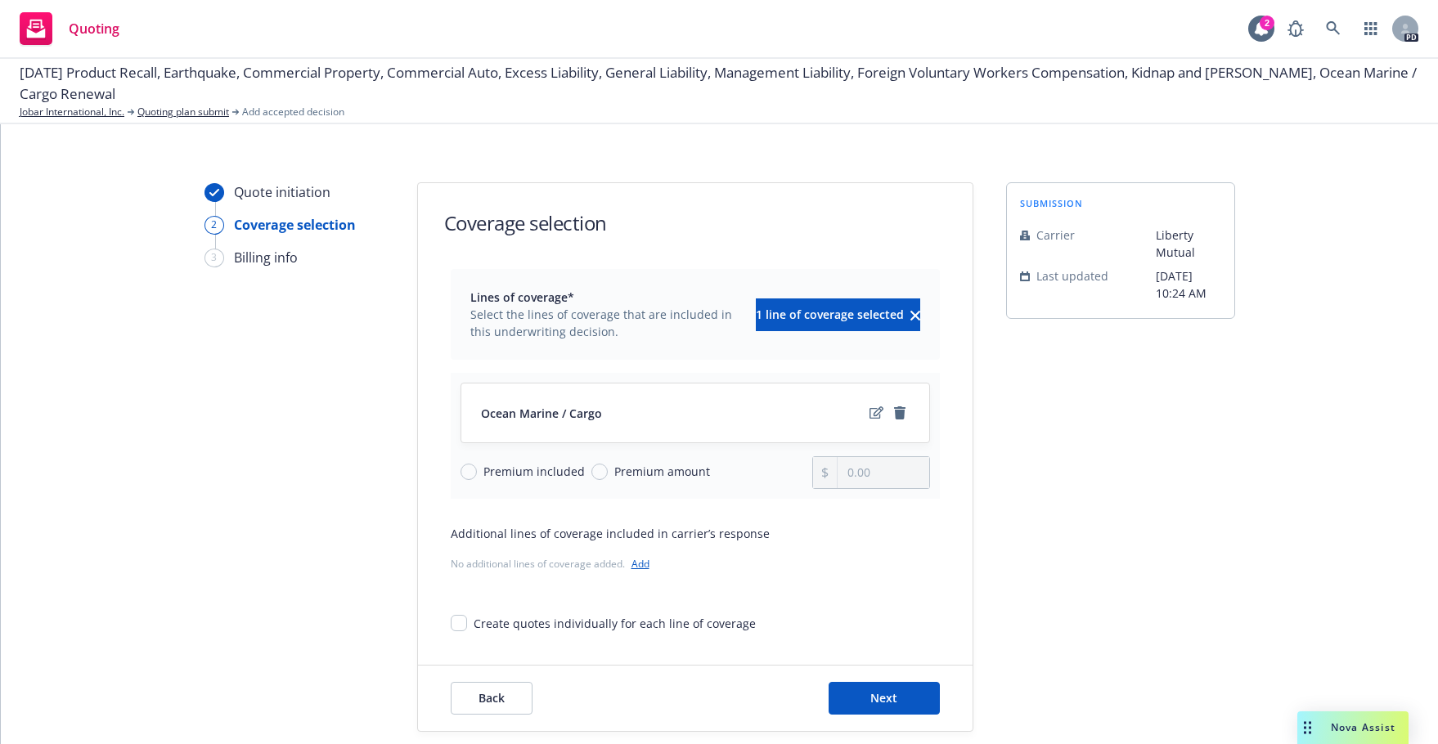
scroll to position [6, 0]
drag, startPoint x: 602, startPoint y: 463, endPoint x: 588, endPoint y: 474, distance: 18.0
click at [590, 474] on div "Ocean Marine / Cargo Premium included Premium amount" at bounding box center [695, 438] width 489 height 126
click at [591, 474] on input "Premium amount" at bounding box center [599, 473] width 16 height 16
radio input "true"
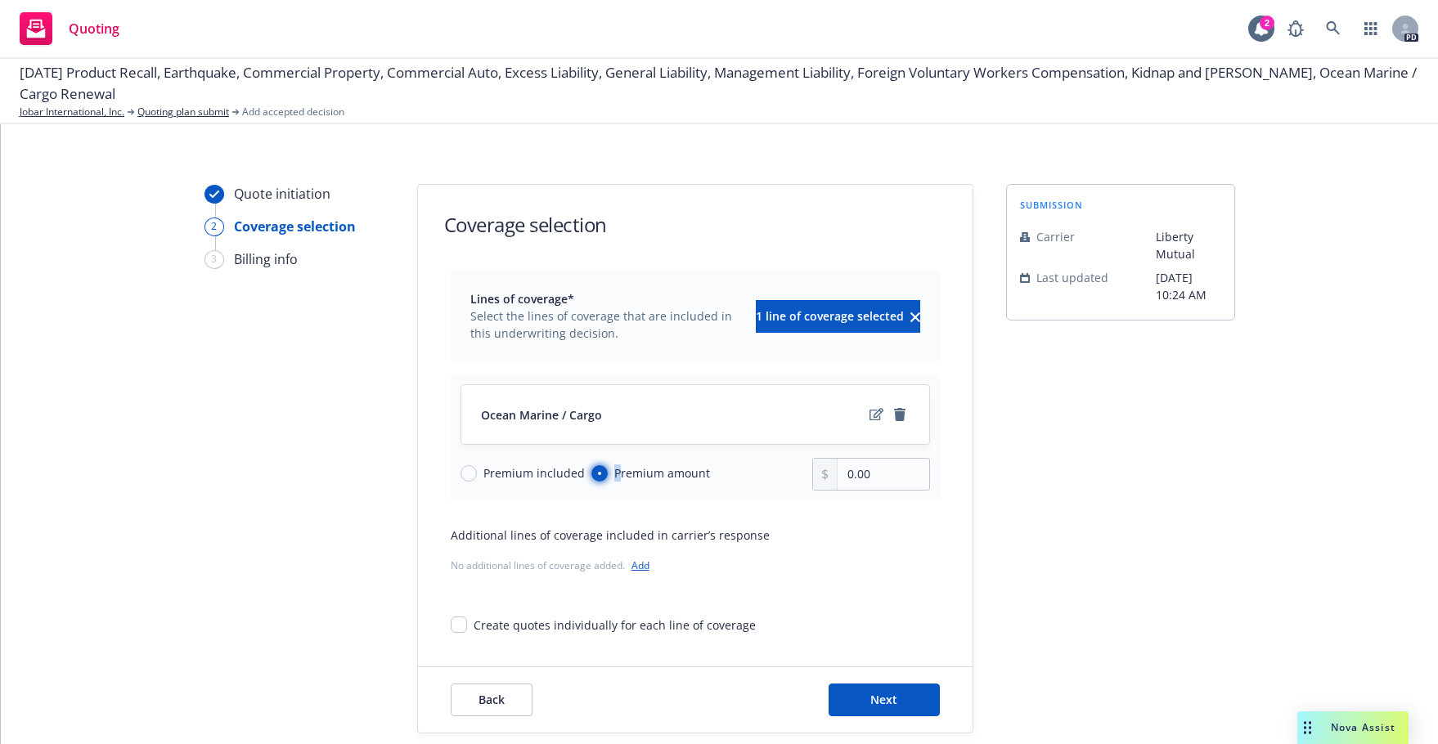
type input "0.00"
click at [487, 638] on span "Back" at bounding box center [491, 700] width 26 height 16
select select "12"
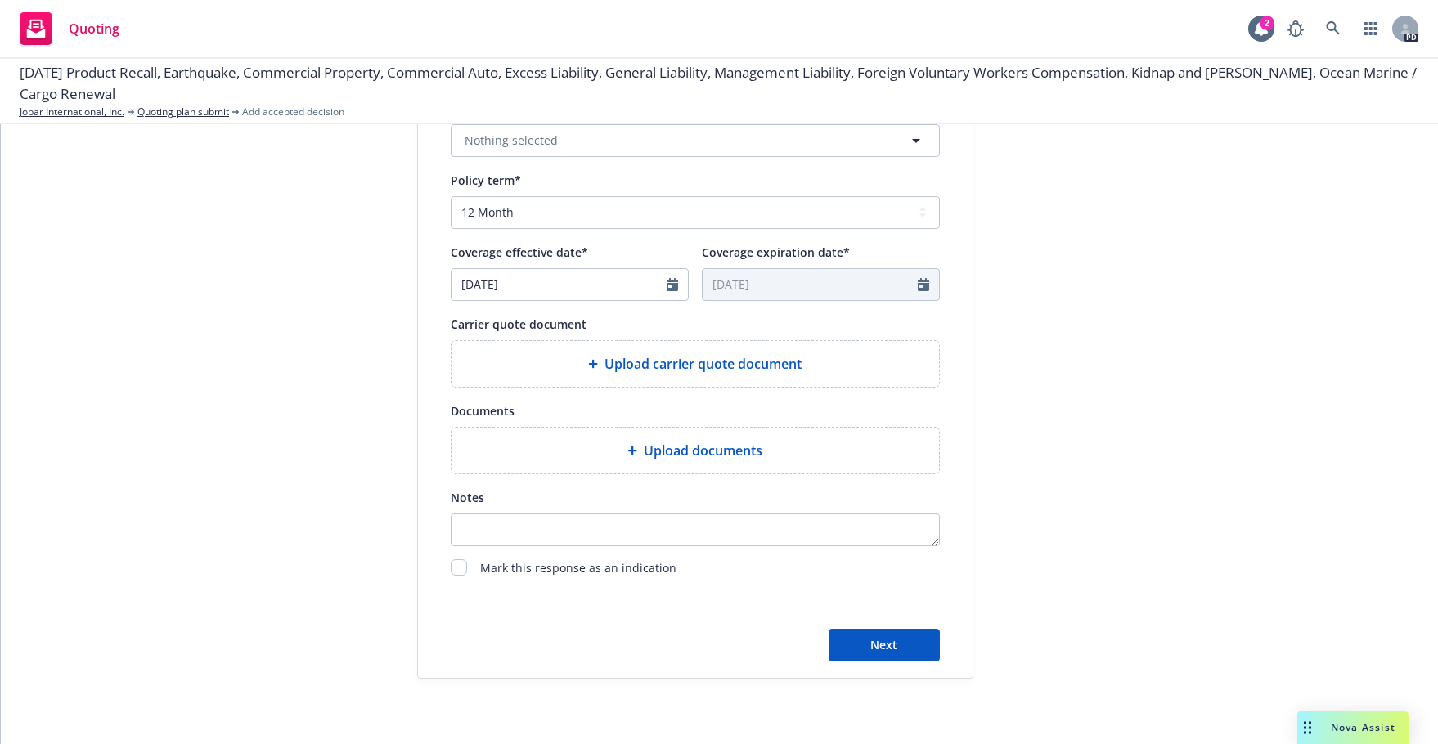
scroll to position [0, 0]
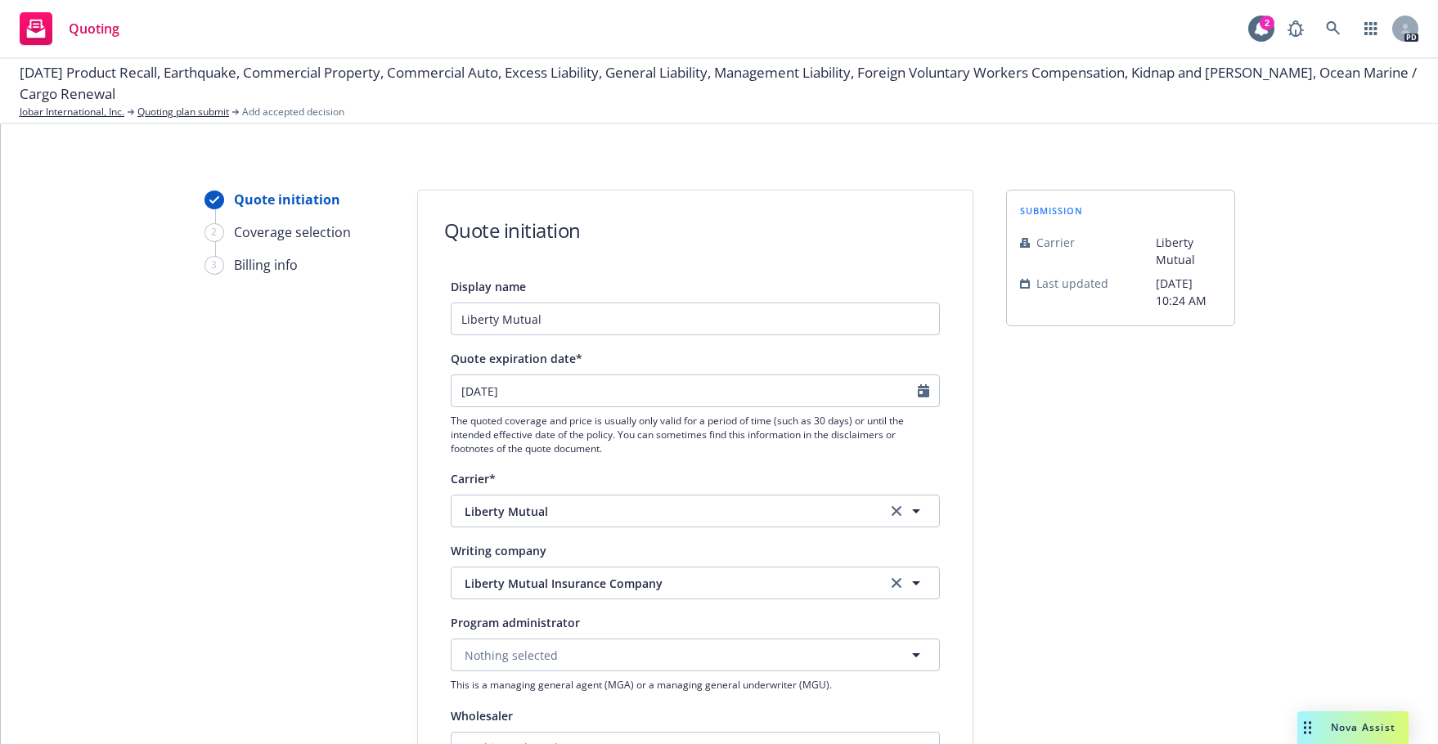
click at [276, 325] on div "Quote initiation 2 Coverage selection 3 Billing info" at bounding box center [294, 738] width 180 height 1097
click at [177, 114] on link "Quoting plan submit" at bounding box center [183, 112] width 92 height 15
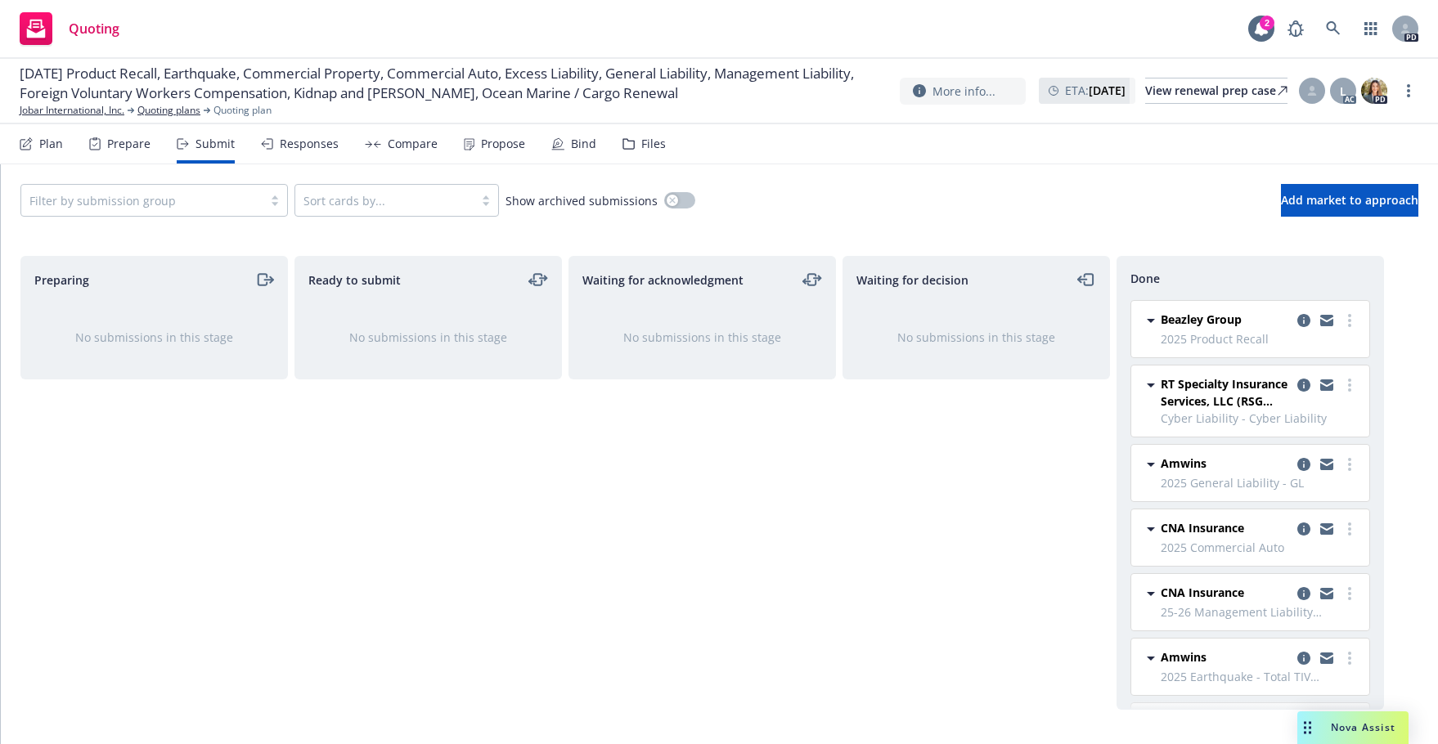
click at [393, 144] on div "Compare" at bounding box center [413, 143] width 50 height 13
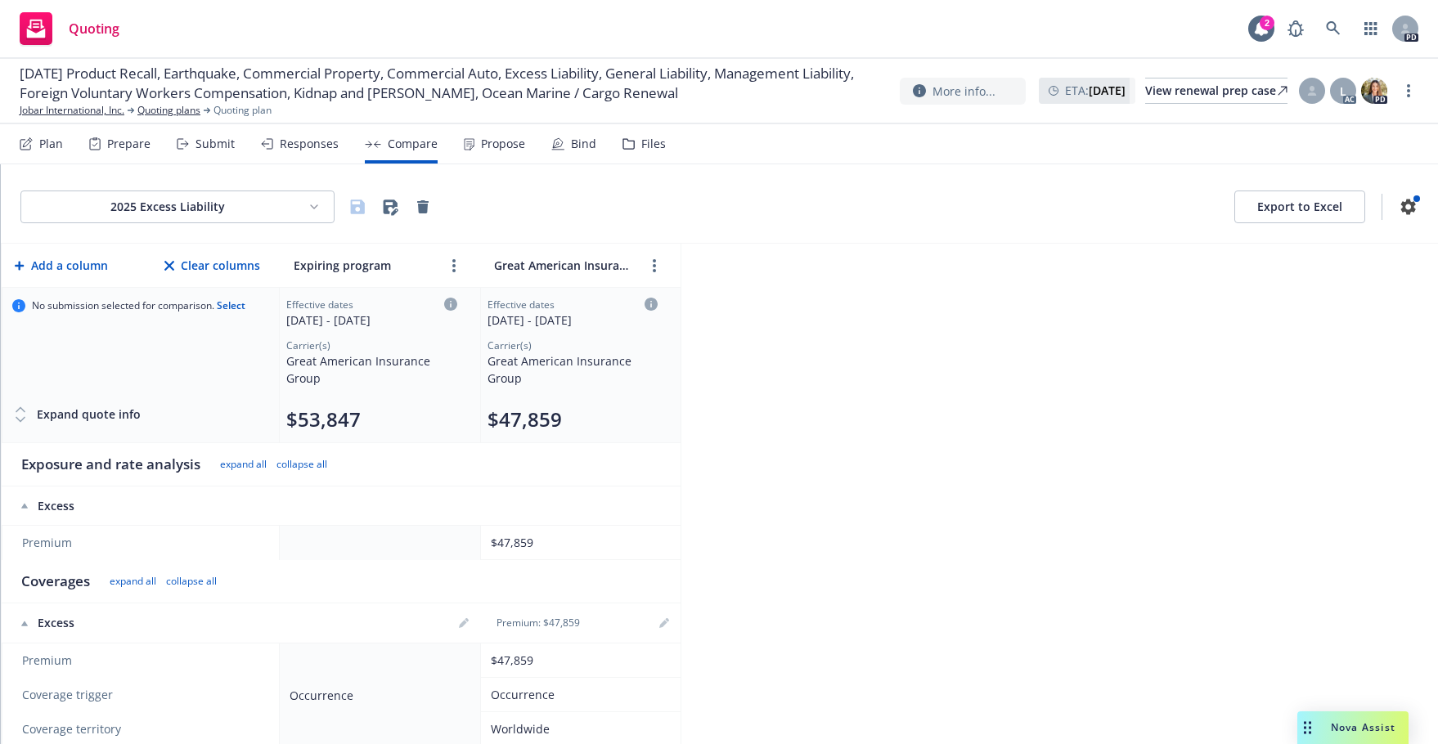
click at [481, 141] on div "Propose" at bounding box center [503, 143] width 44 height 13
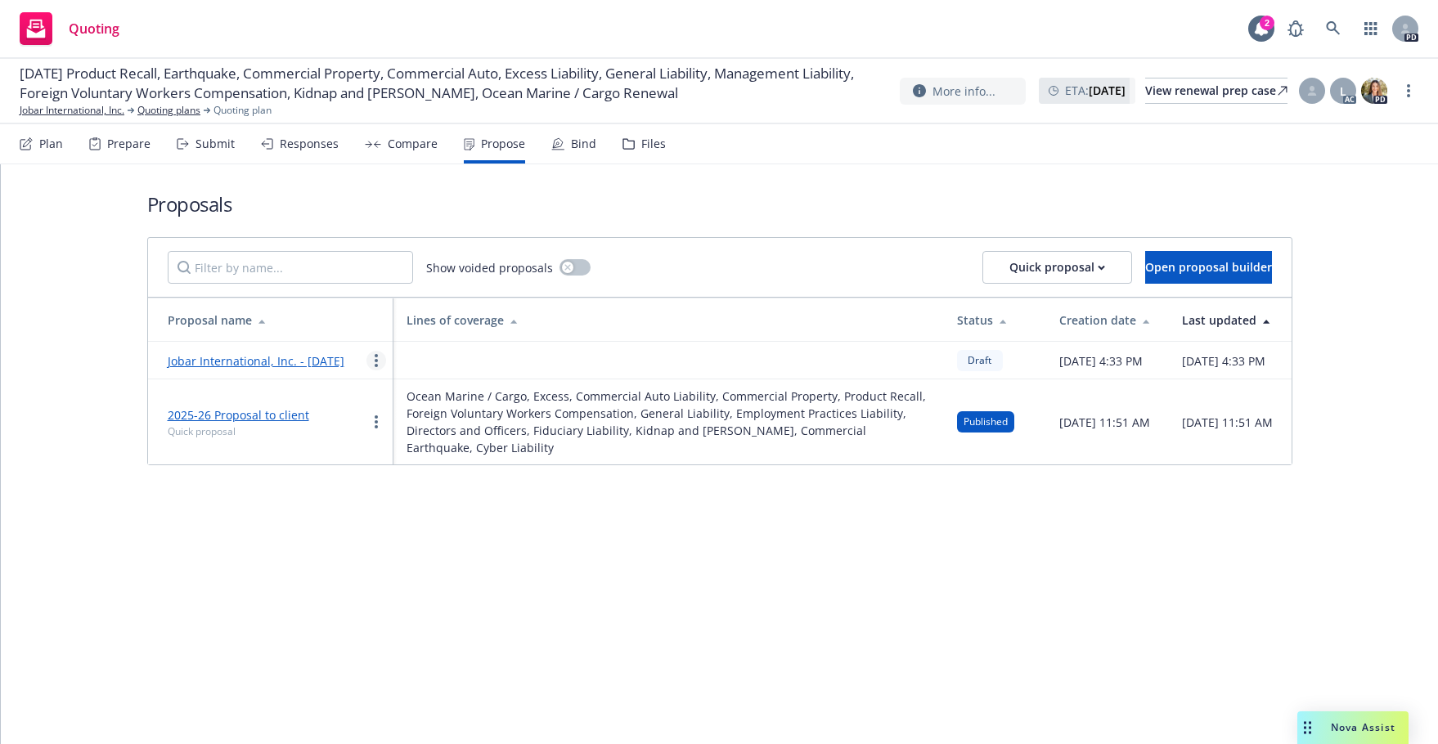
click at [375, 362] on circle "more" at bounding box center [376, 360] width 3 height 3
click at [191, 559] on div "Proposals Show voided proposals Quick proposal Open proposal builder Proposal n…" at bounding box center [719, 454] width 1437 height 580
click at [275, 199] on h1 "Proposals" at bounding box center [719, 204] width 1145 height 27
click at [280, 140] on div "Responses" at bounding box center [309, 143] width 59 height 13
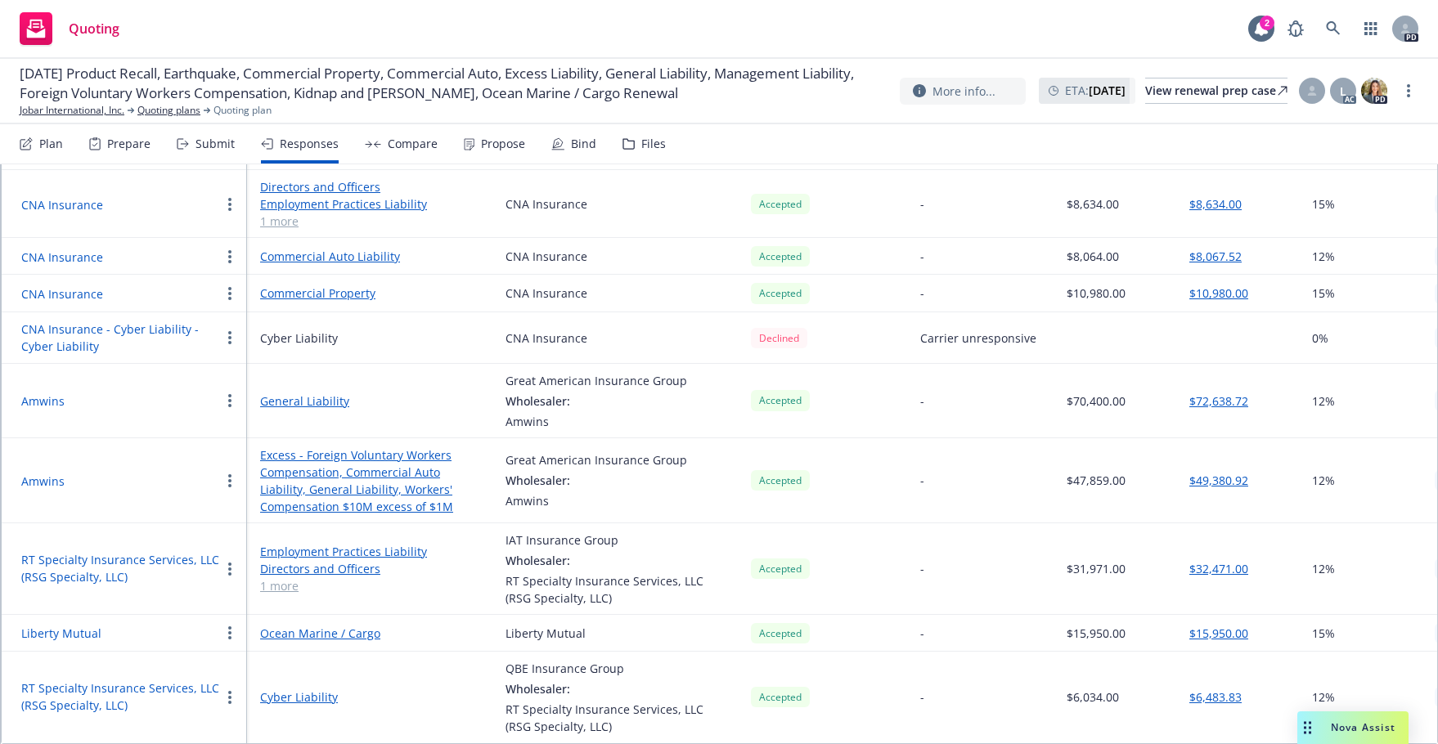
scroll to position [389, 0]
click at [224, 623] on button "button" at bounding box center [230, 633] width 20 height 20
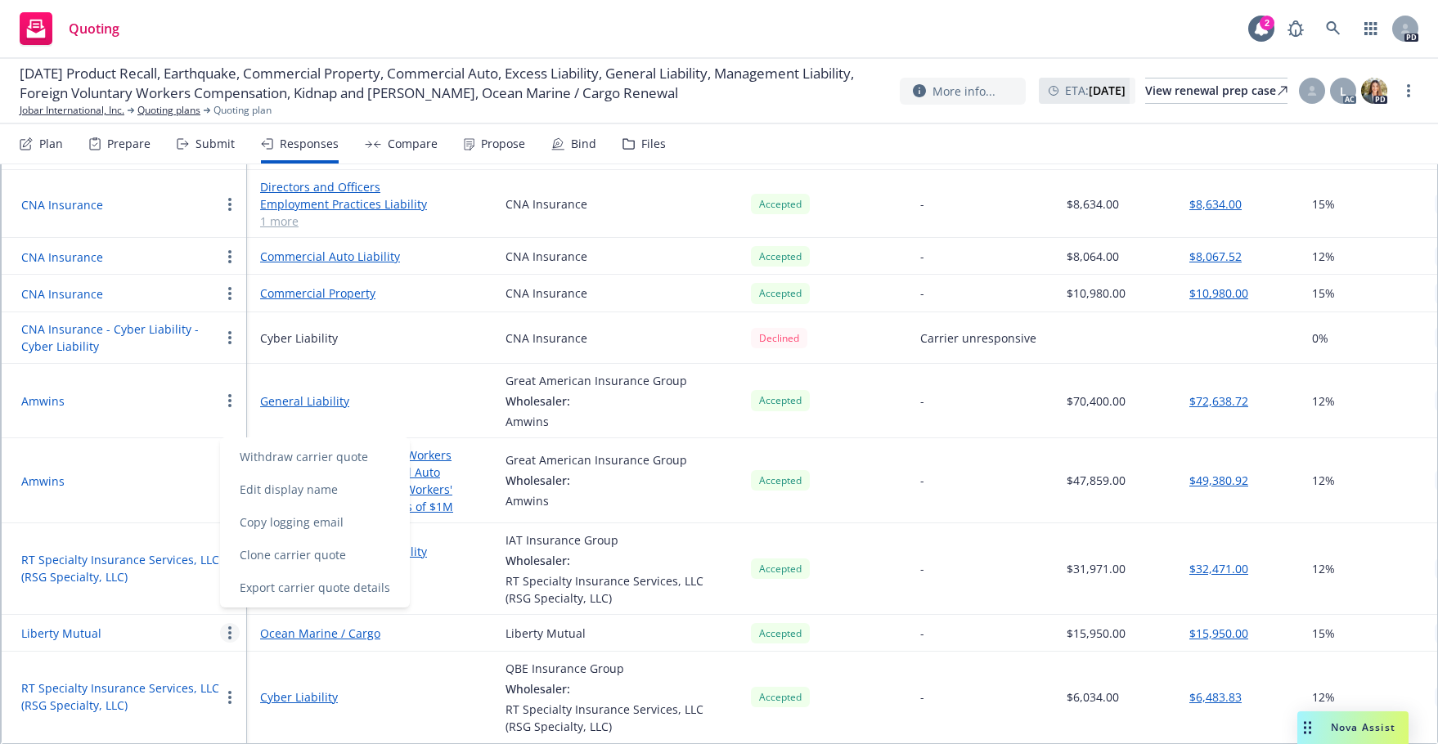
click at [222, 623] on button "button" at bounding box center [230, 633] width 20 height 20
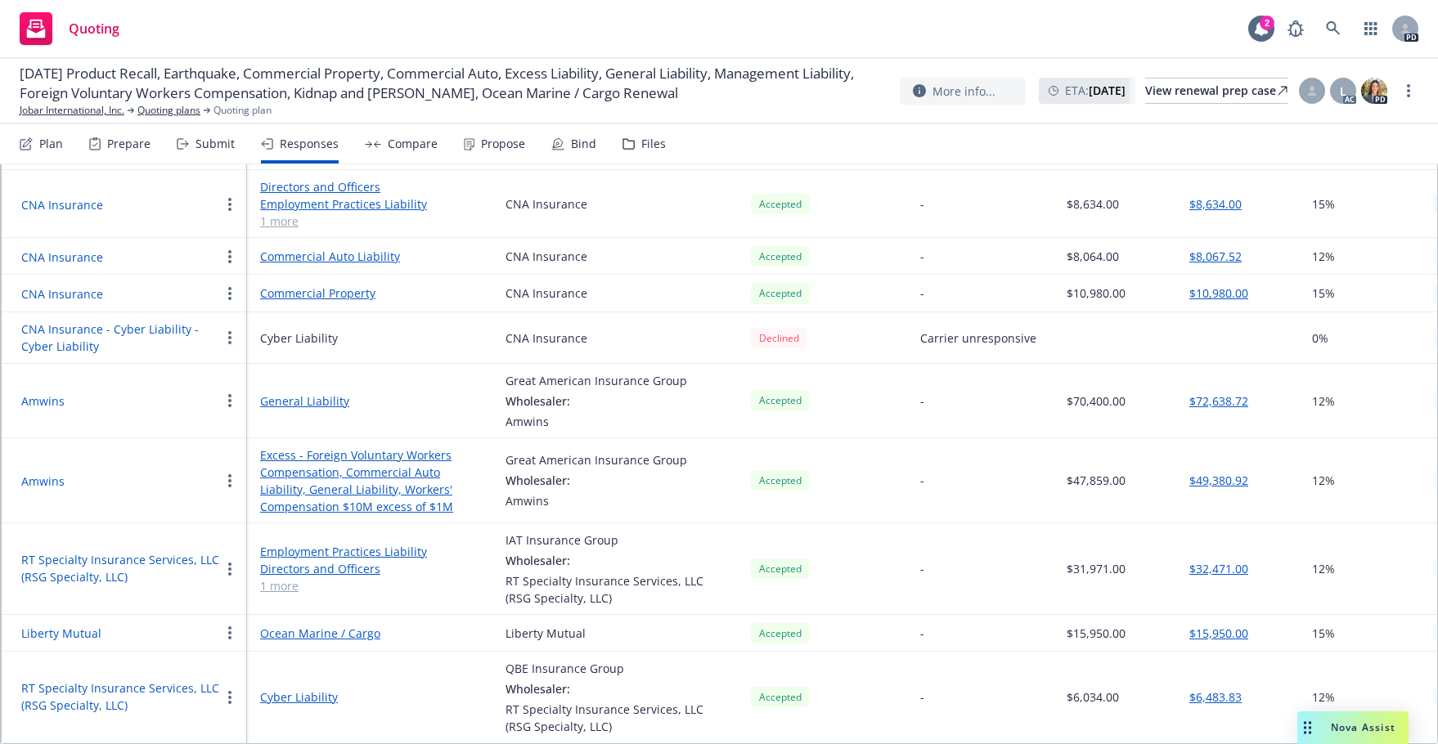
click at [222, 623] on button "button" at bounding box center [230, 633] width 20 height 20
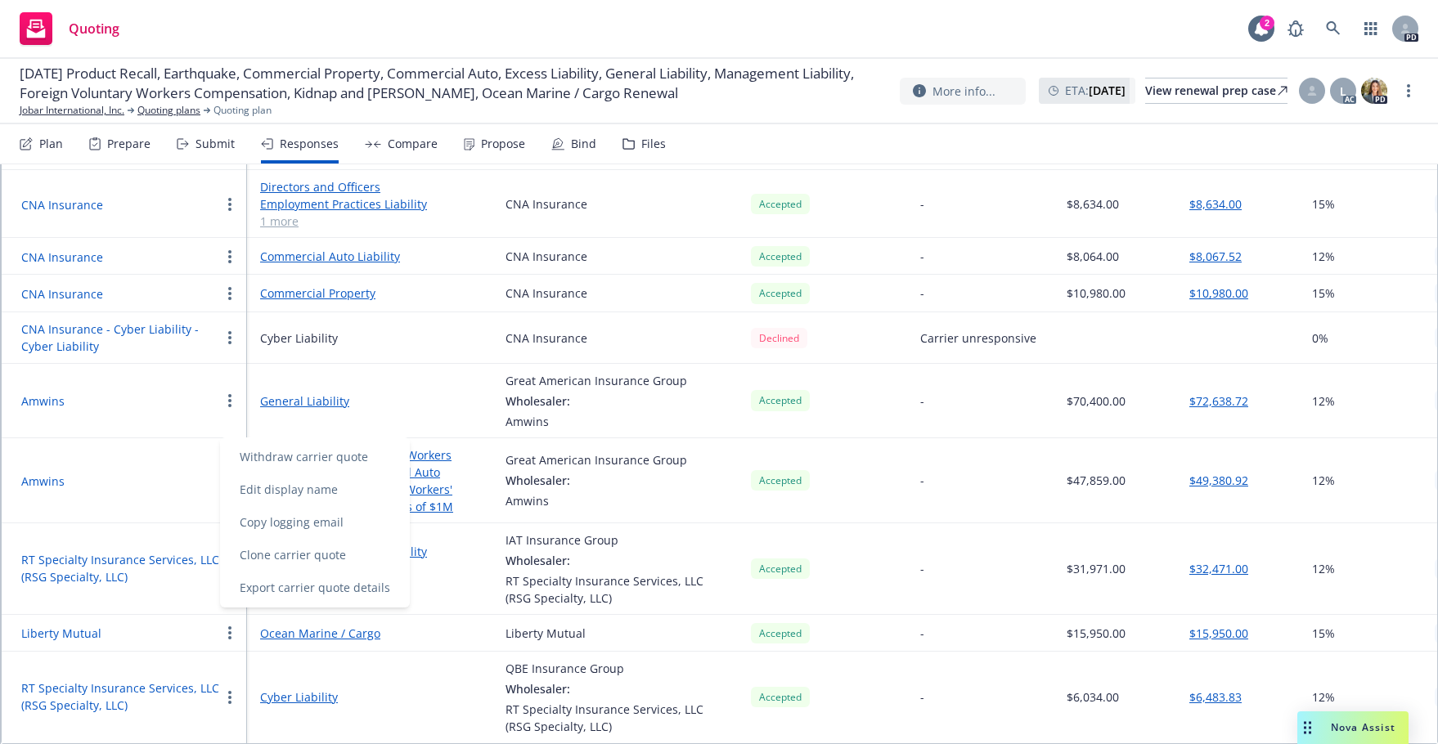
click at [313, 625] on link "Ocean Marine / Cargo" at bounding box center [369, 633] width 219 height 17
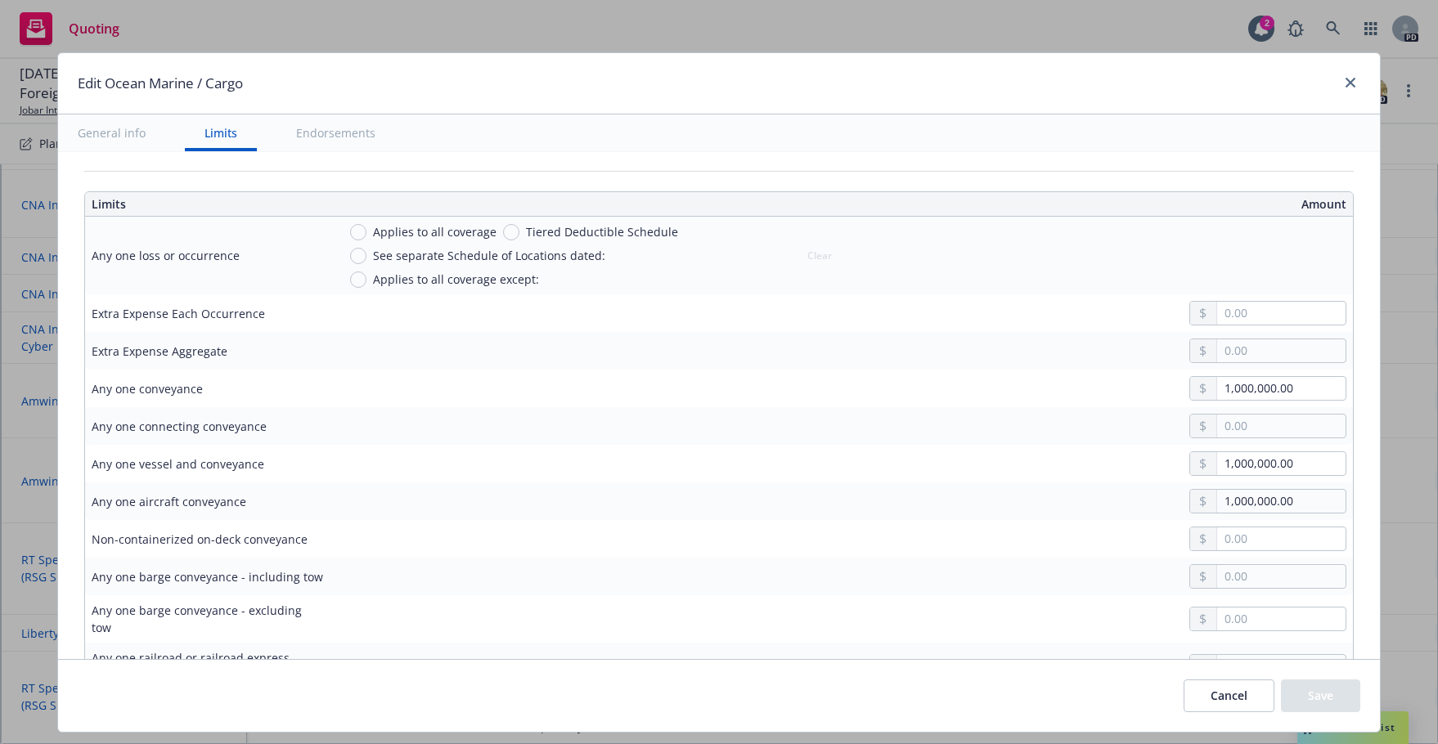
scroll to position [0, 0]
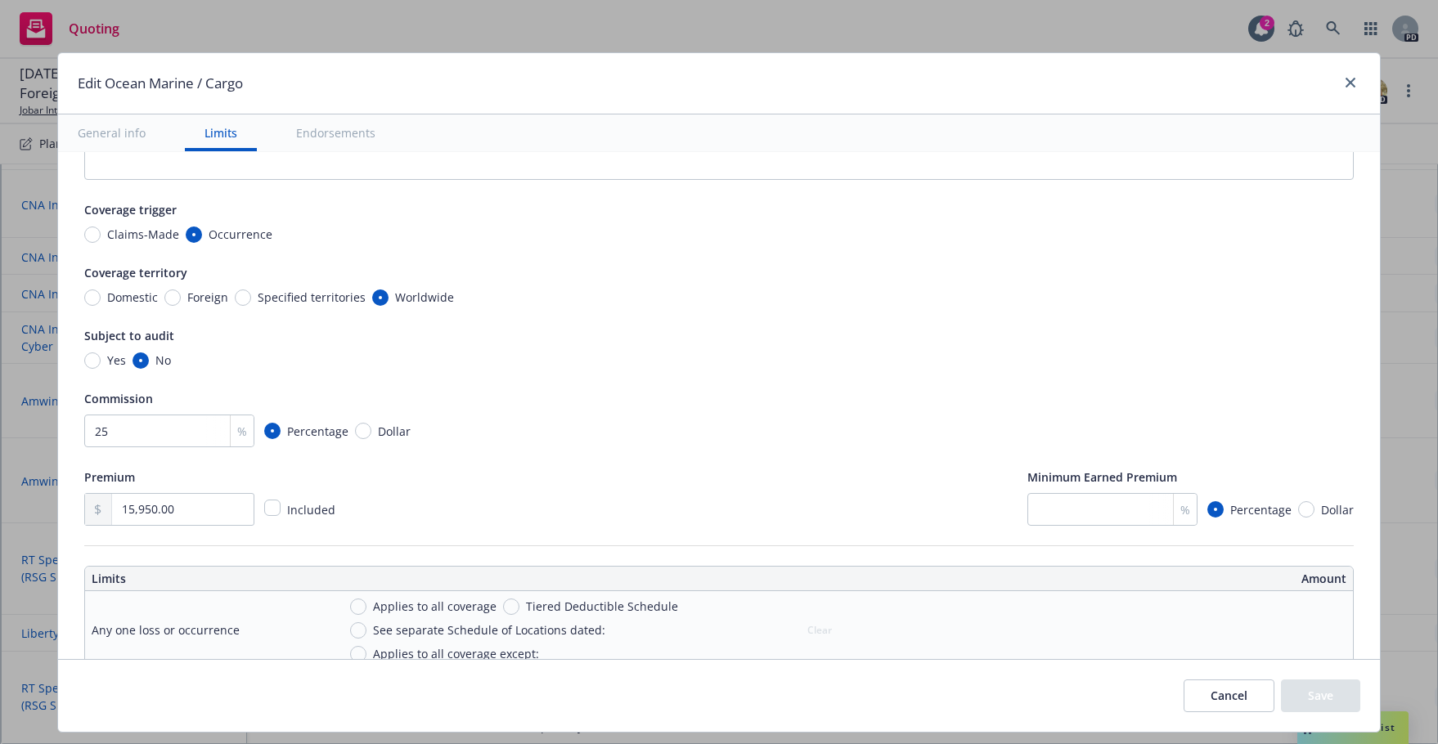
type textarea "x"
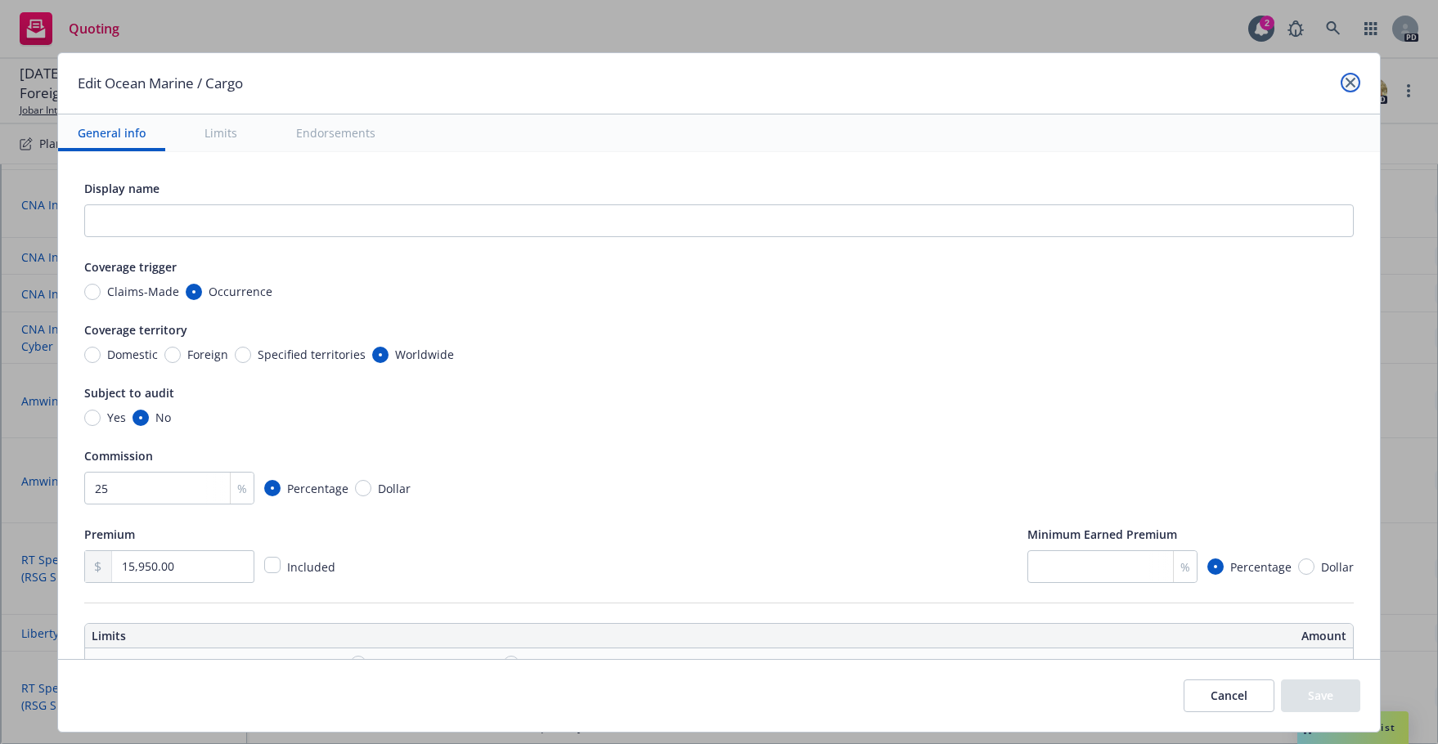
click at [1322, 86] on icon "close" at bounding box center [1350, 83] width 10 height 10
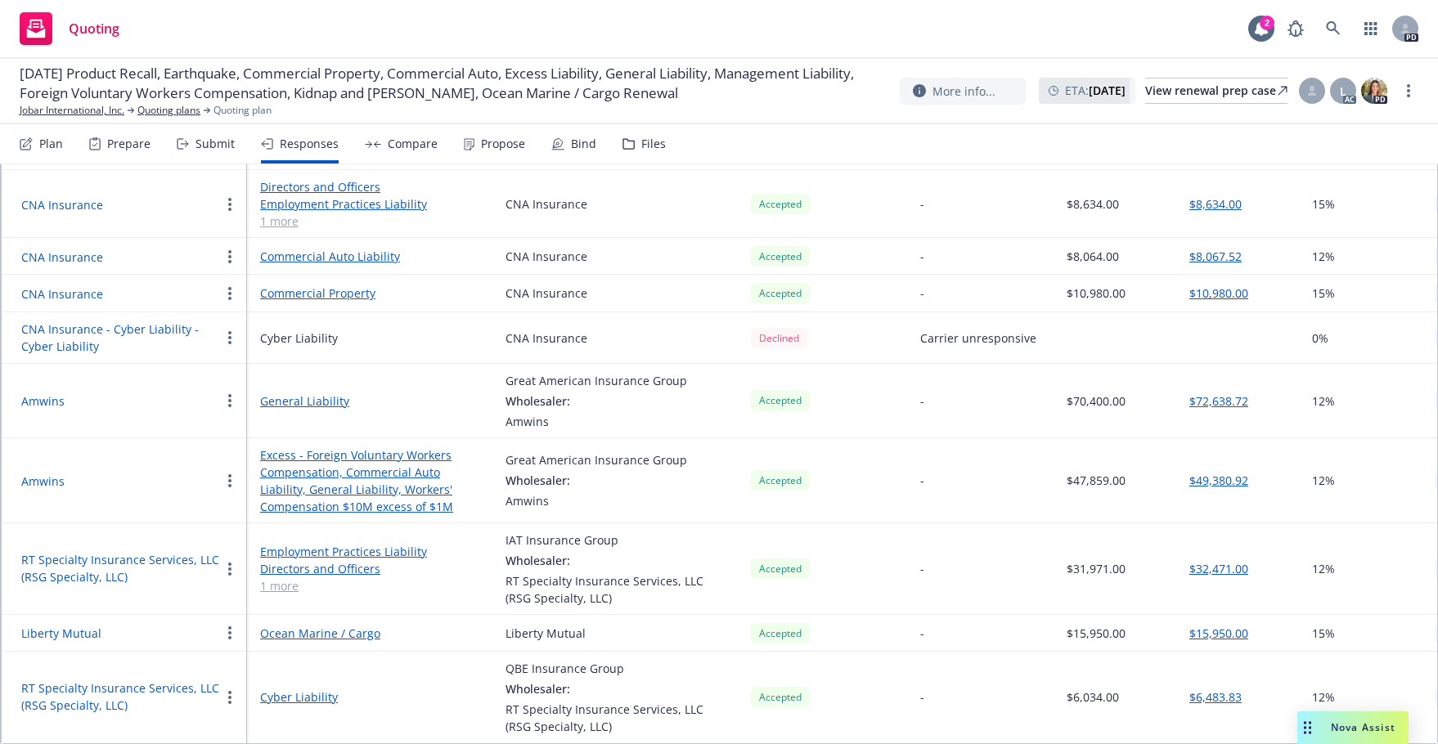
click at [227, 623] on button "button" at bounding box center [230, 633] width 20 height 20
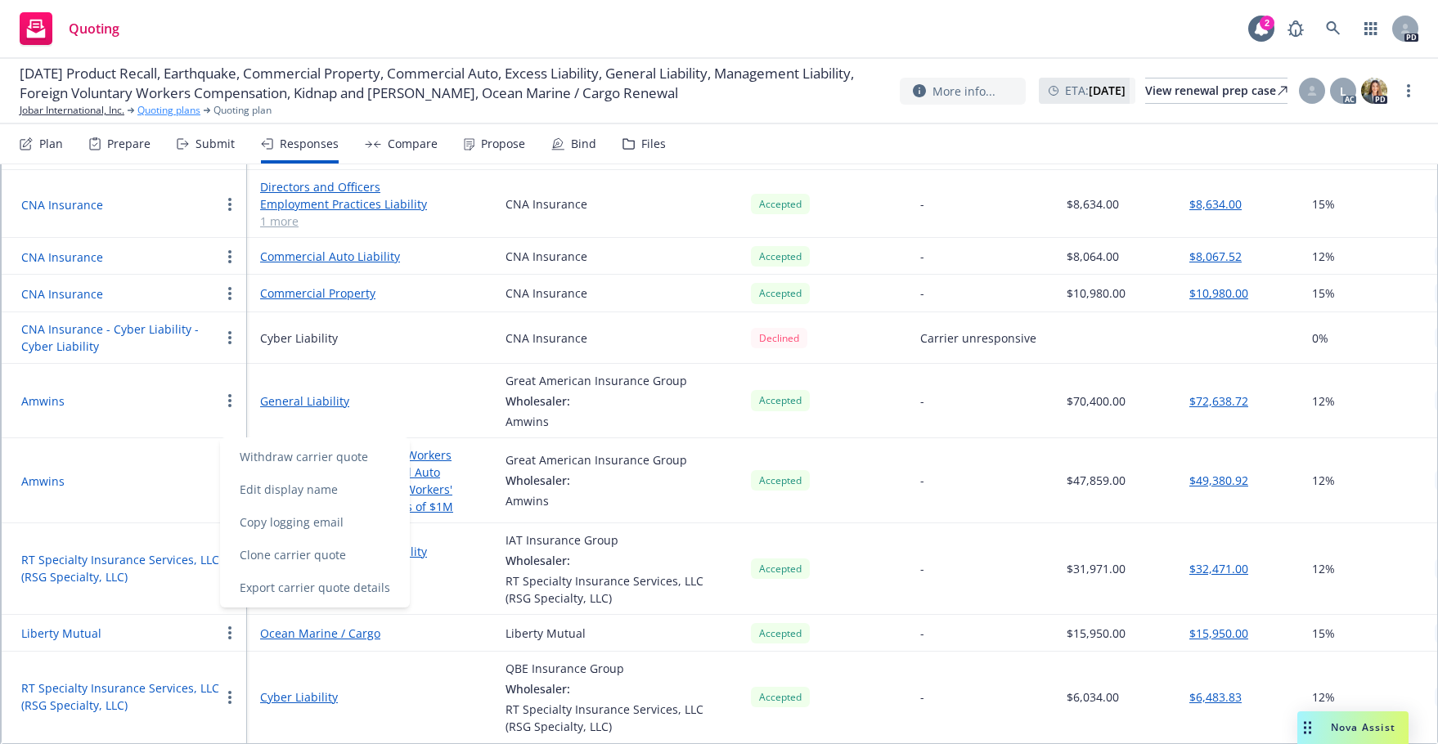
click at [168, 118] on link "Quoting plans" at bounding box center [168, 110] width 63 height 15
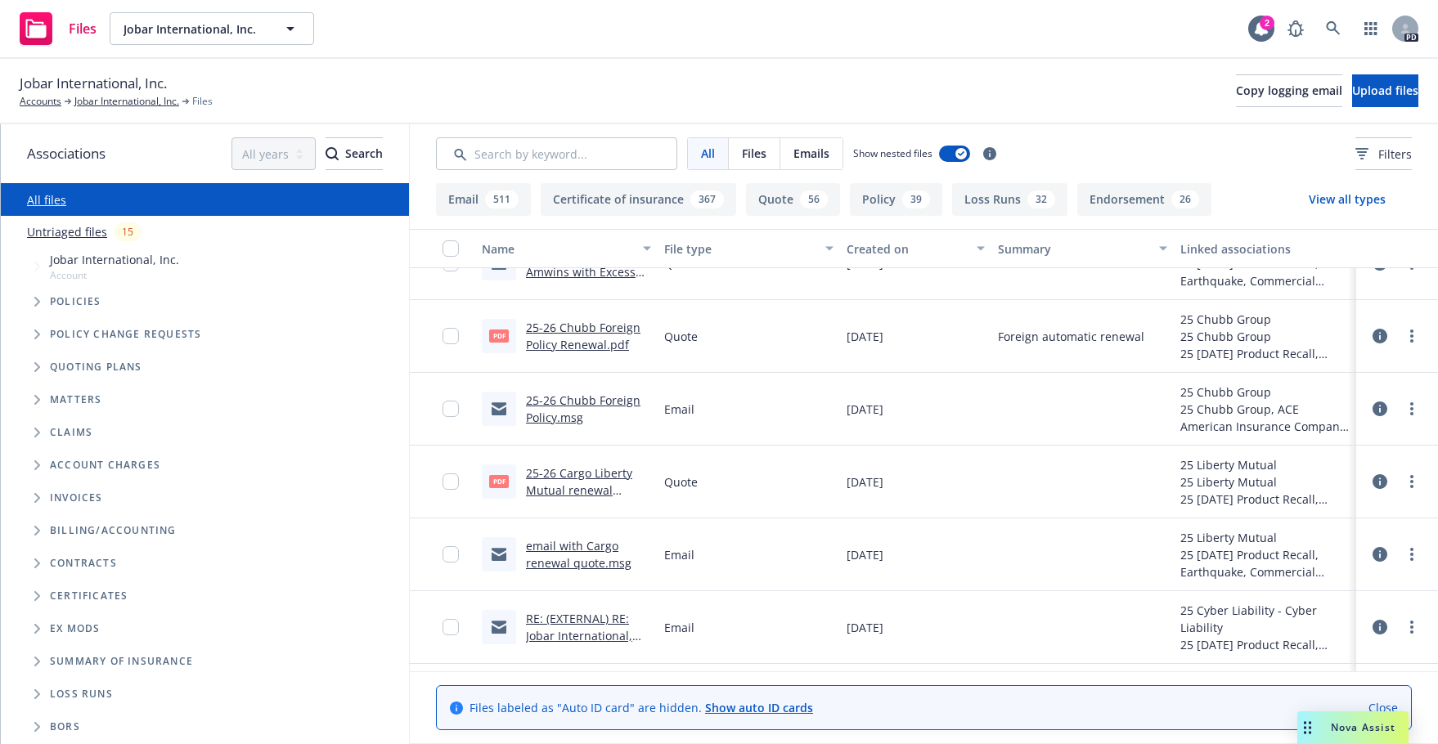
scroll to position [979, 0]
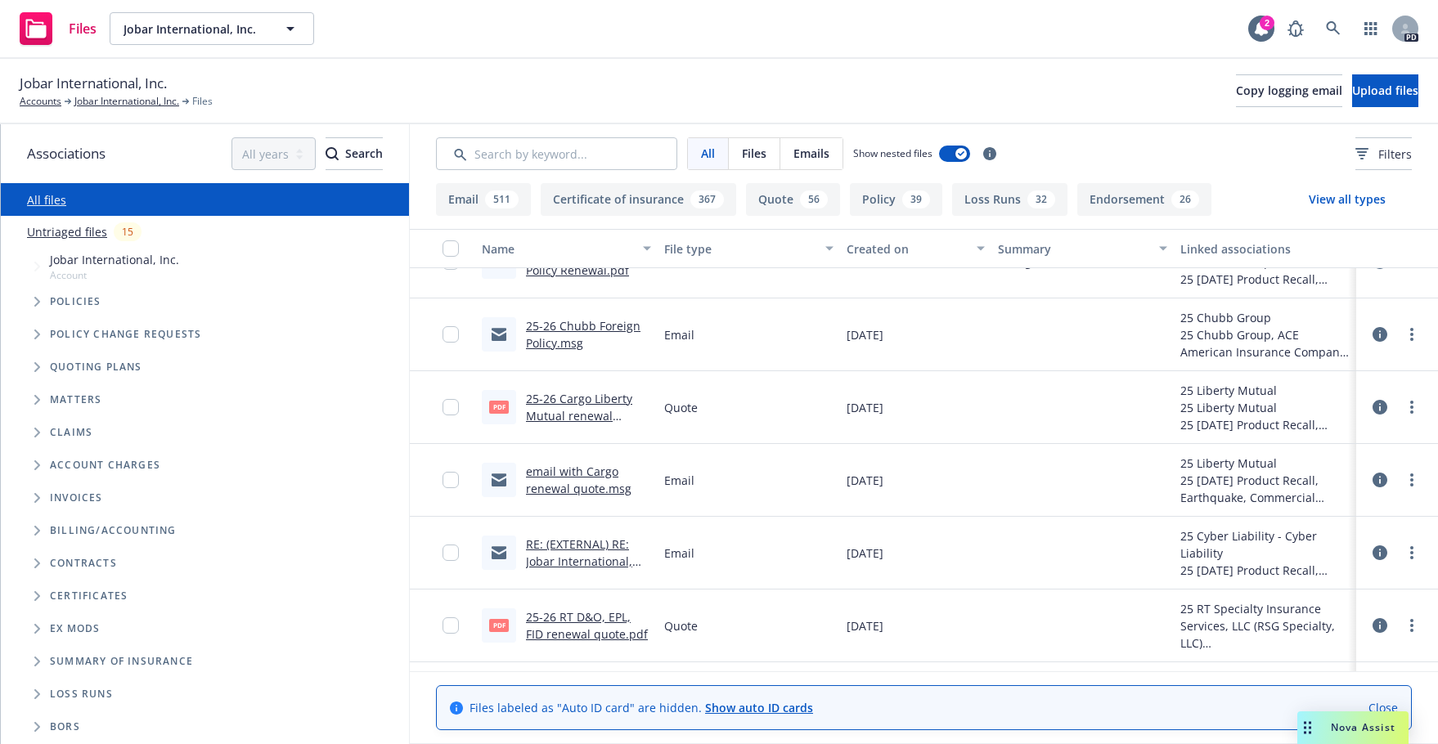
click at [562, 468] on link "email with Cargo renewal quote.msg" at bounding box center [578, 480] width 105 height 33
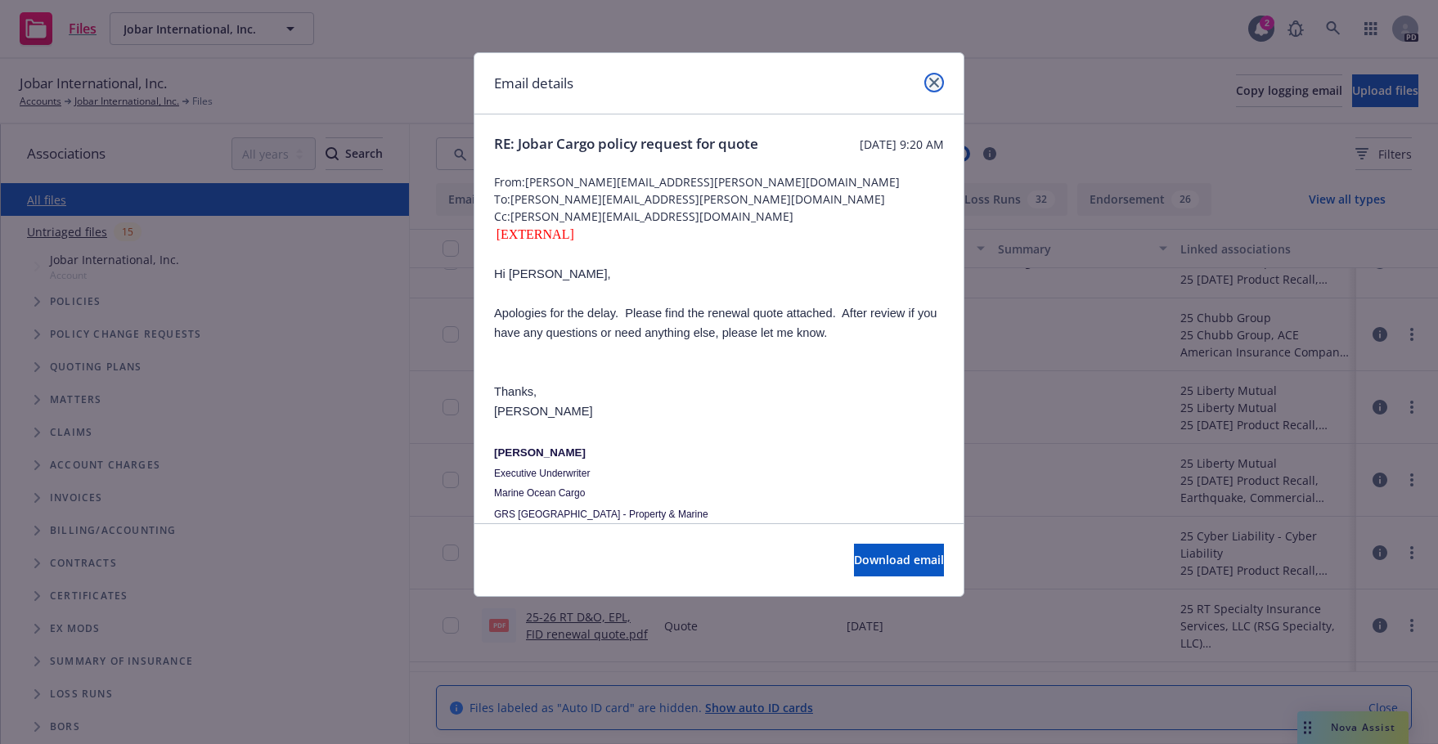
click at [936, 83] on icon "close" at bounding box center [934, 83] width 10 height 10
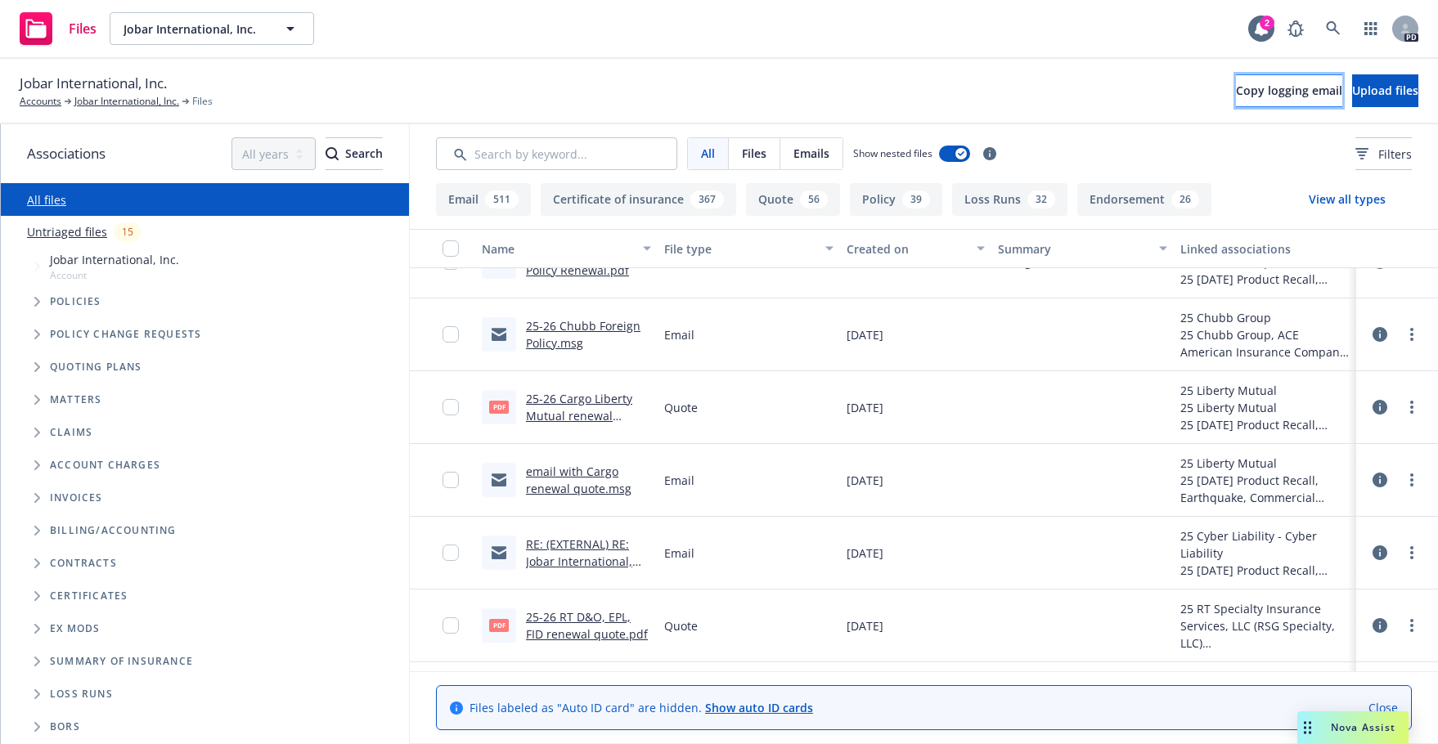
click at [1236, 83] on span "Copy logging email" at bounding box center [1289, 91] width 106 height 16
click at [35, 303] on icon "Tree Example" at bounding box center [37, 302] width 7 height 10
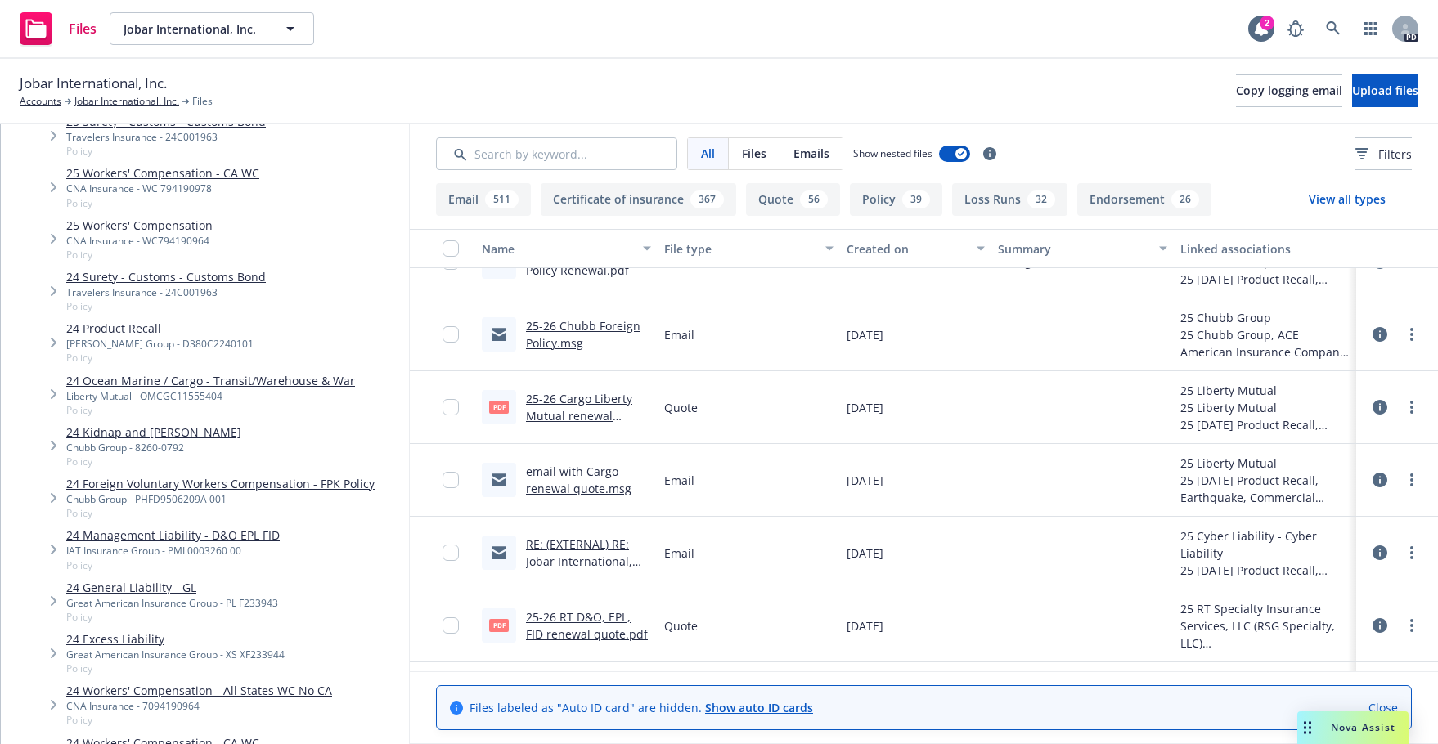
scroll to position [195, 0]
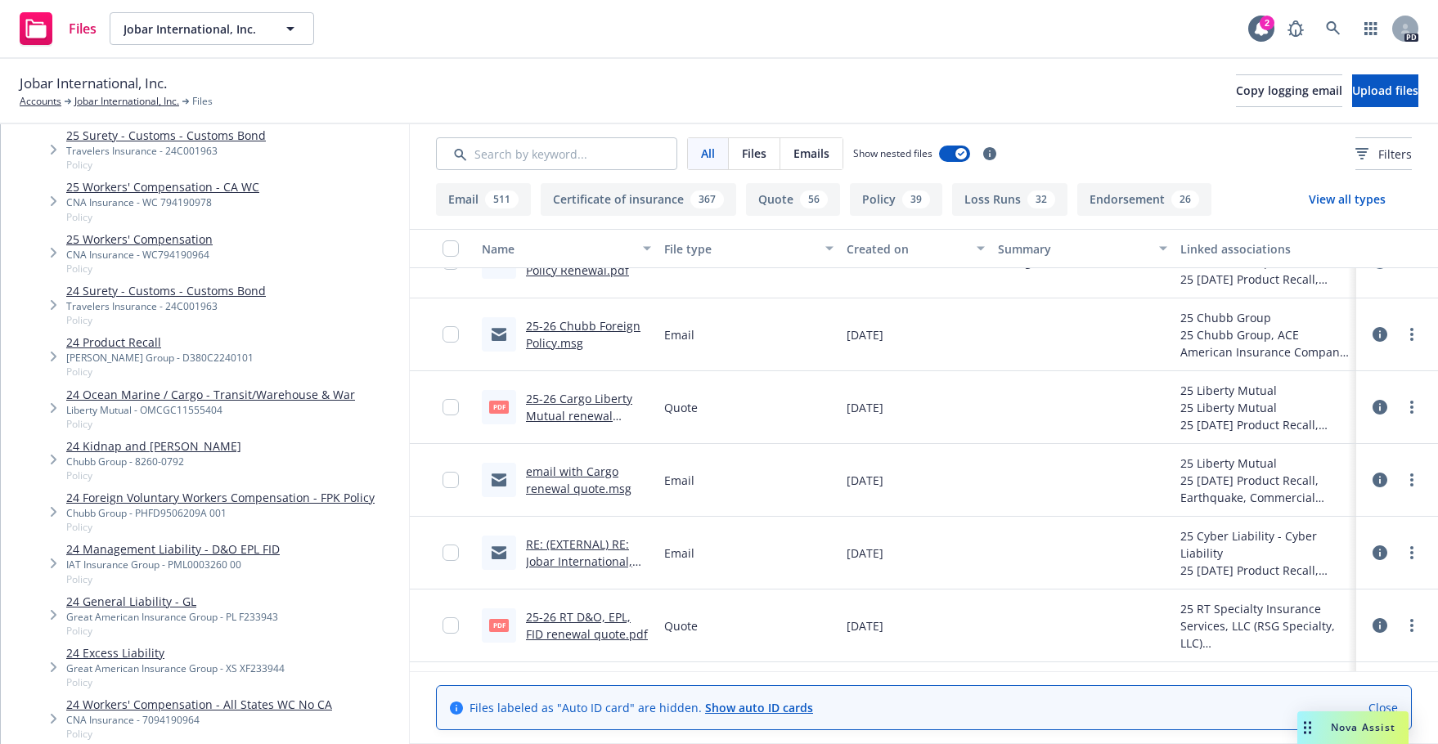
click at [148, 397] on link "24 Ocean Marine / Cargo - Transit/Warehouse & War" at bounding box center [210, 394] width 289 height 17
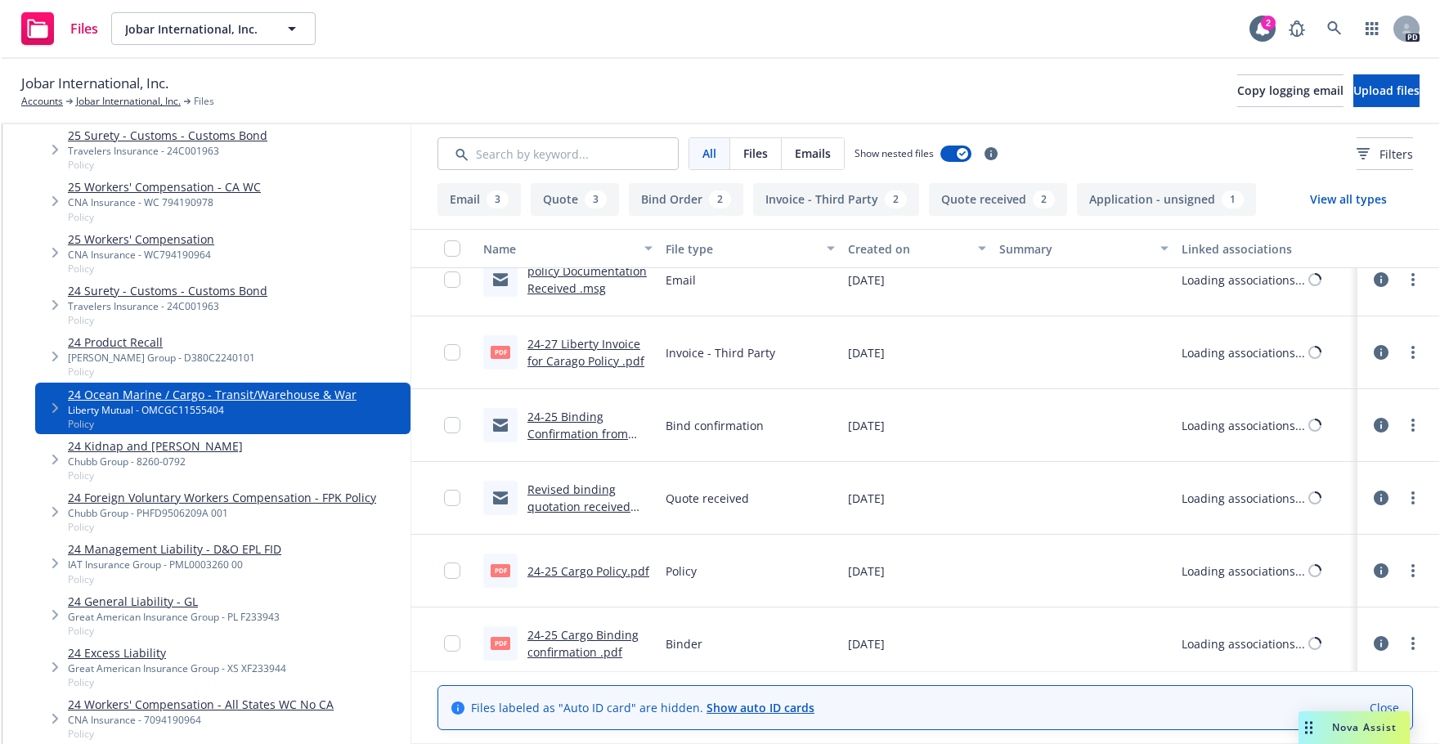
scroll to position [164, 0]
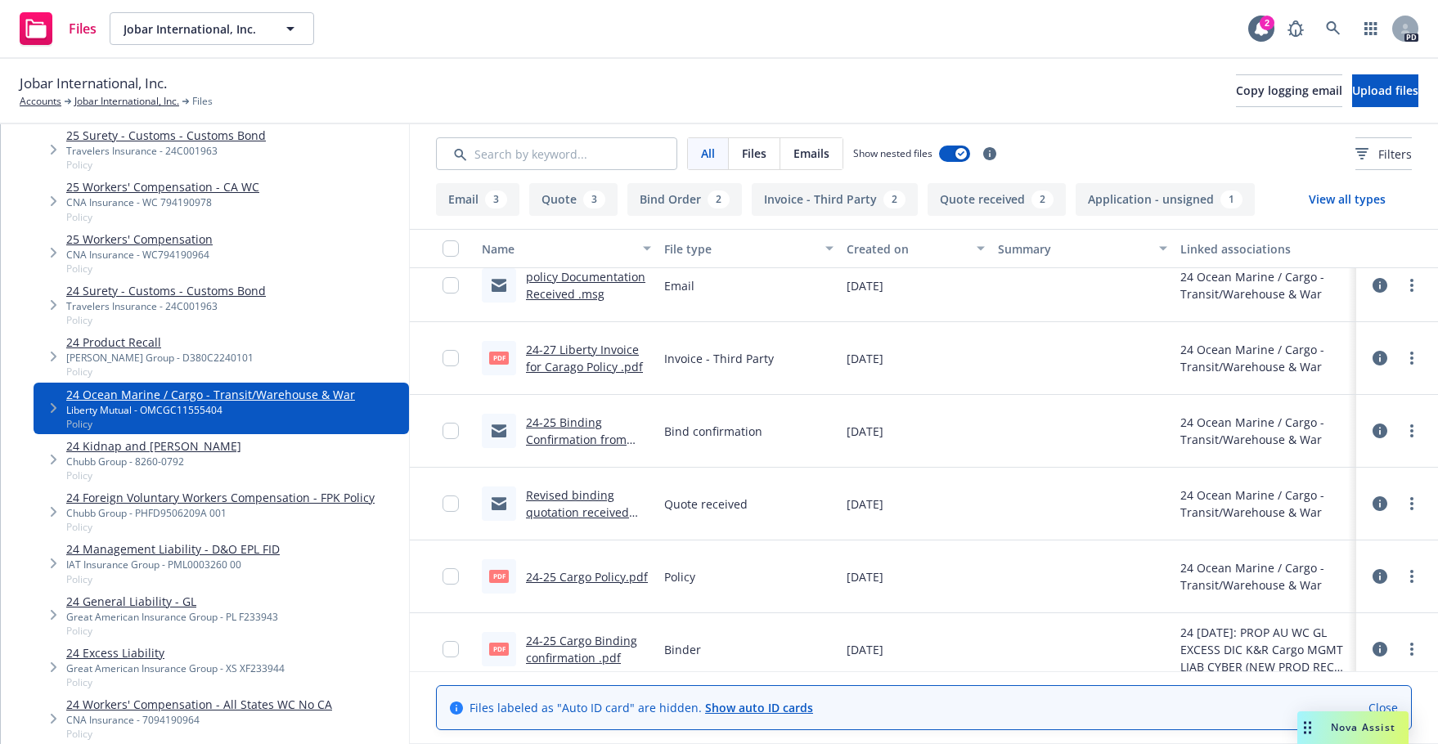
click at [563, 352] on link "24-27 Liberty Invoice for Carago Policy .pdf" at bounding box center [584, 358] width 117 height 33
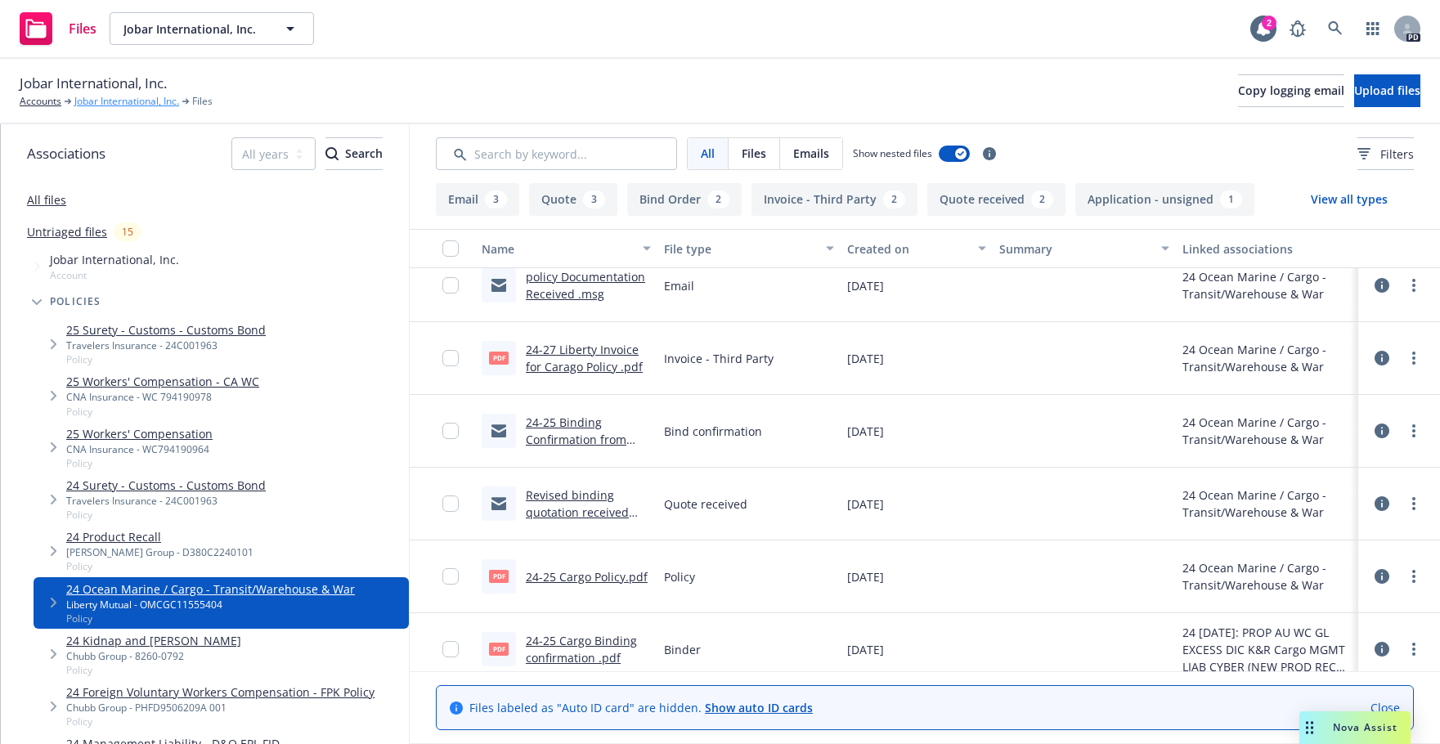
click at [129, 100] on link "Jobar International, Inc." at bounding box center [126, 101] width 105 height 15
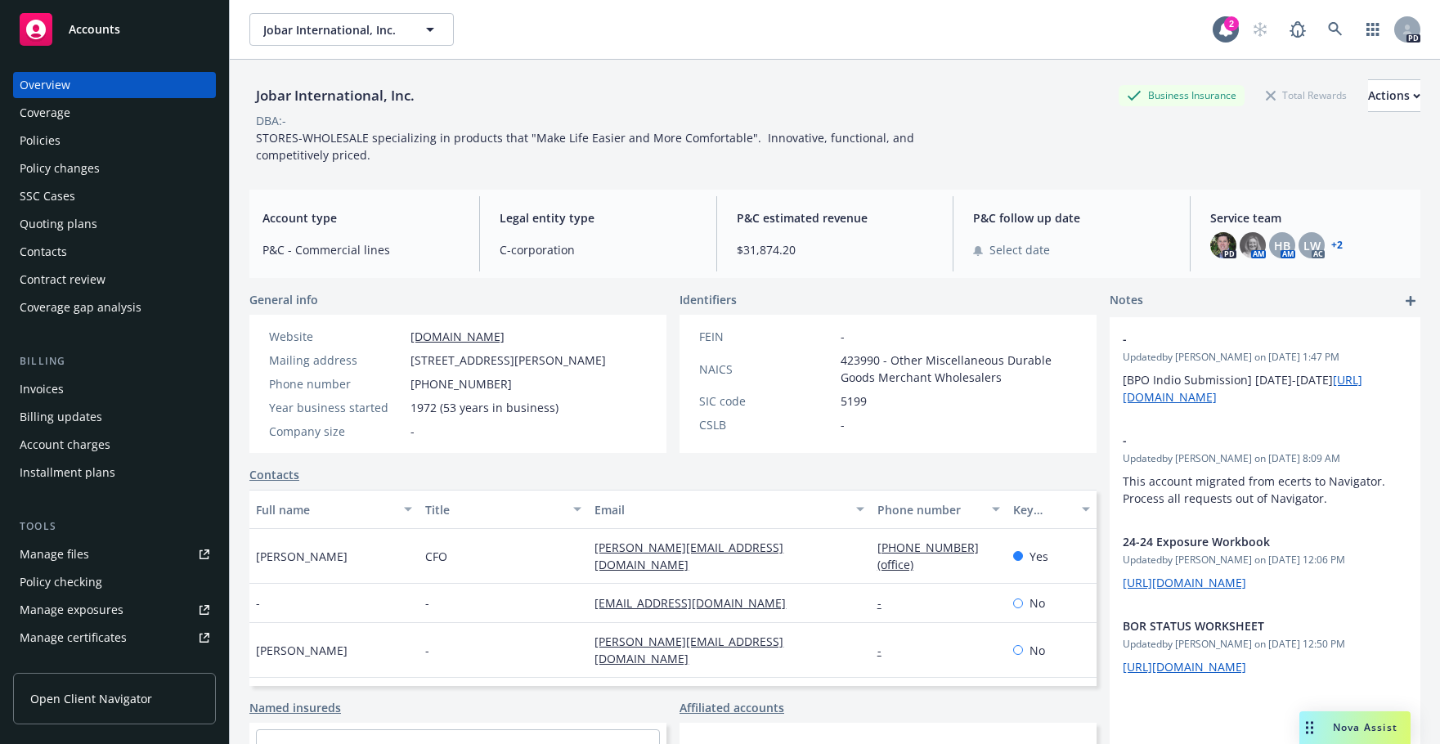
click at [41, 222] on div "Quoting plans" at bounding box center [59, 224] width 78 height 26
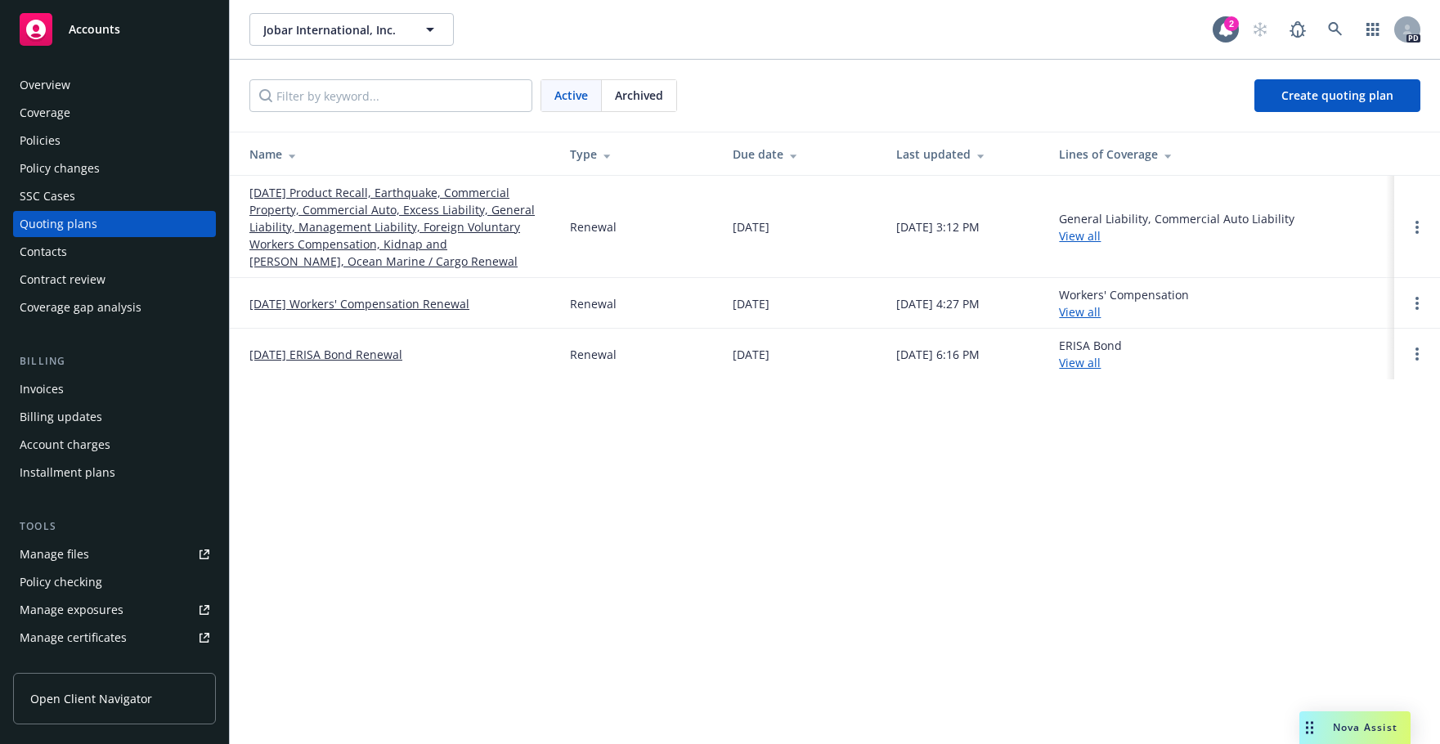
click at [327, 215] on link "[DATE] Product Recall, Earthquake, Commercial Property, Commercial Auto, Excess…" at bounding box center [396, 227] width 294 height 86
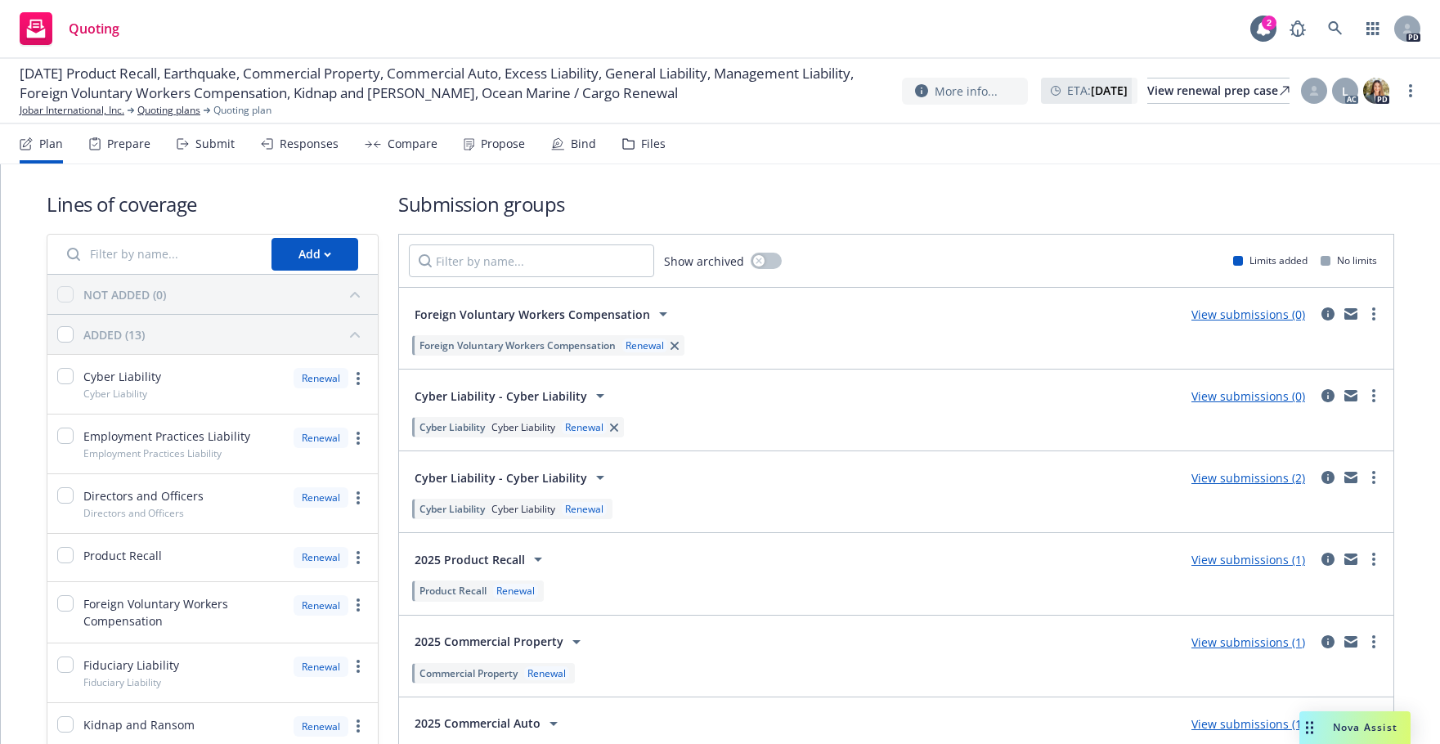
click at [490, 137] on div "Propose" at bounding box center [503, 143] width 44 height 13
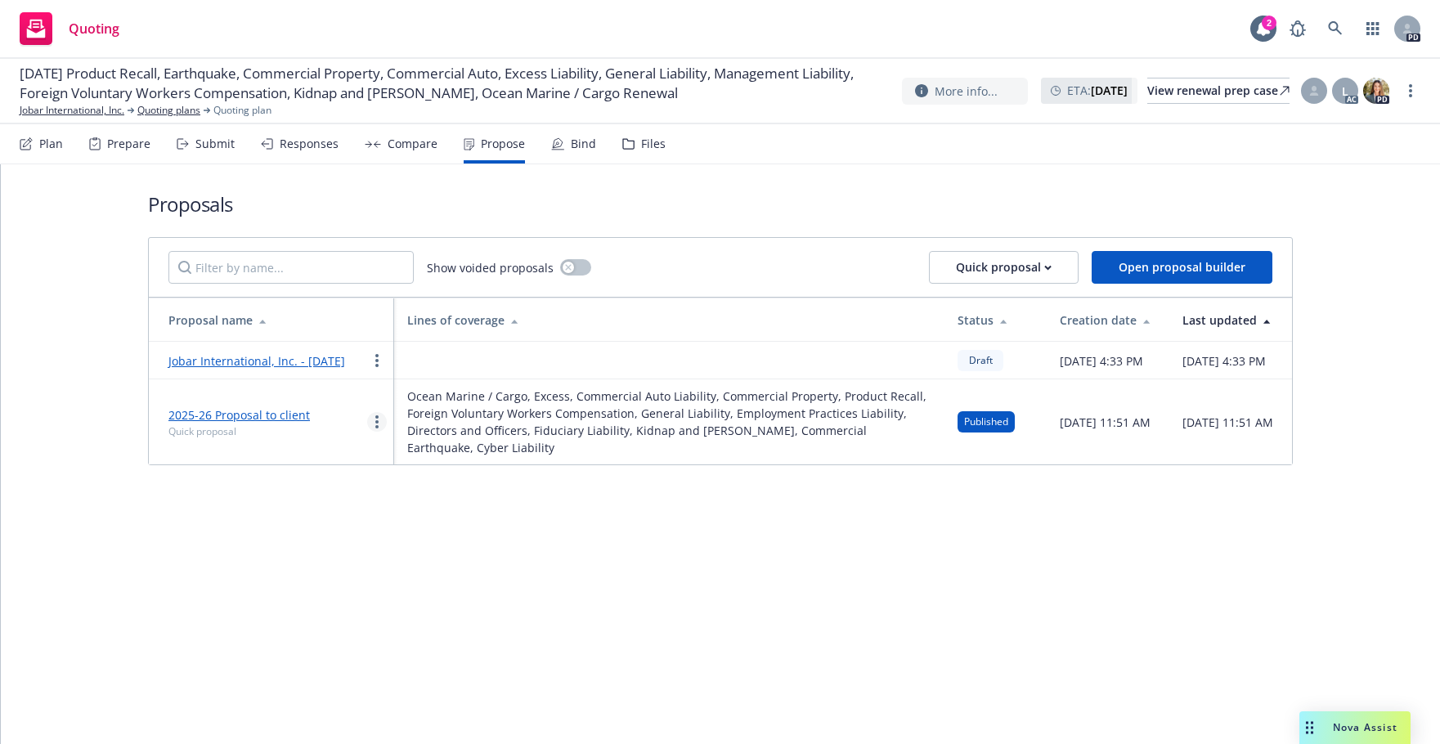
click at [377, 429] on icon "more" at bounding box center [376, 421] width 3 height 13
click at [419, 546] on span "Log client response" at bounding box center [441, 545] width 146 height 16
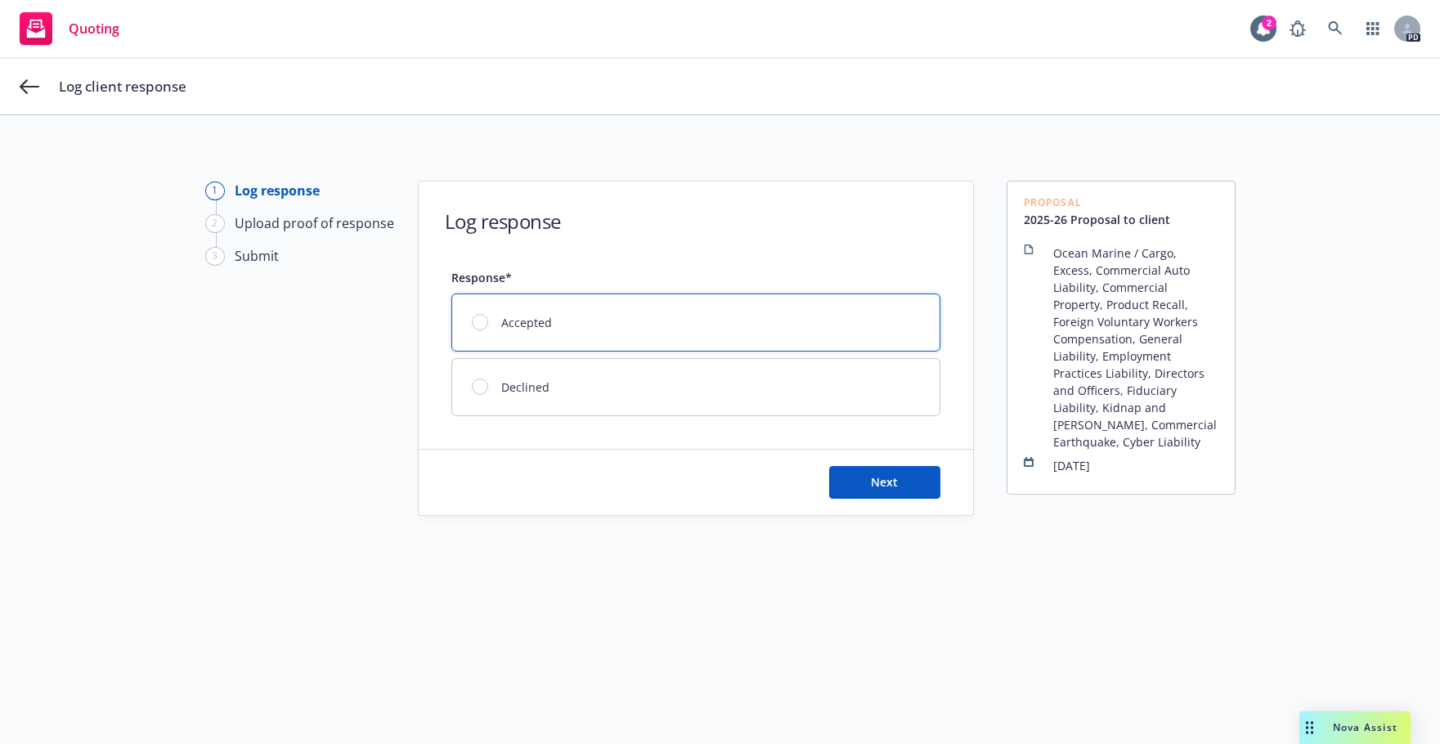
click at [477, 325] on div at bounding box center [480, 322] width 16 height 16
click at [898, 476] on button "Next" at bounding box center [884, 482] width 111 height 33
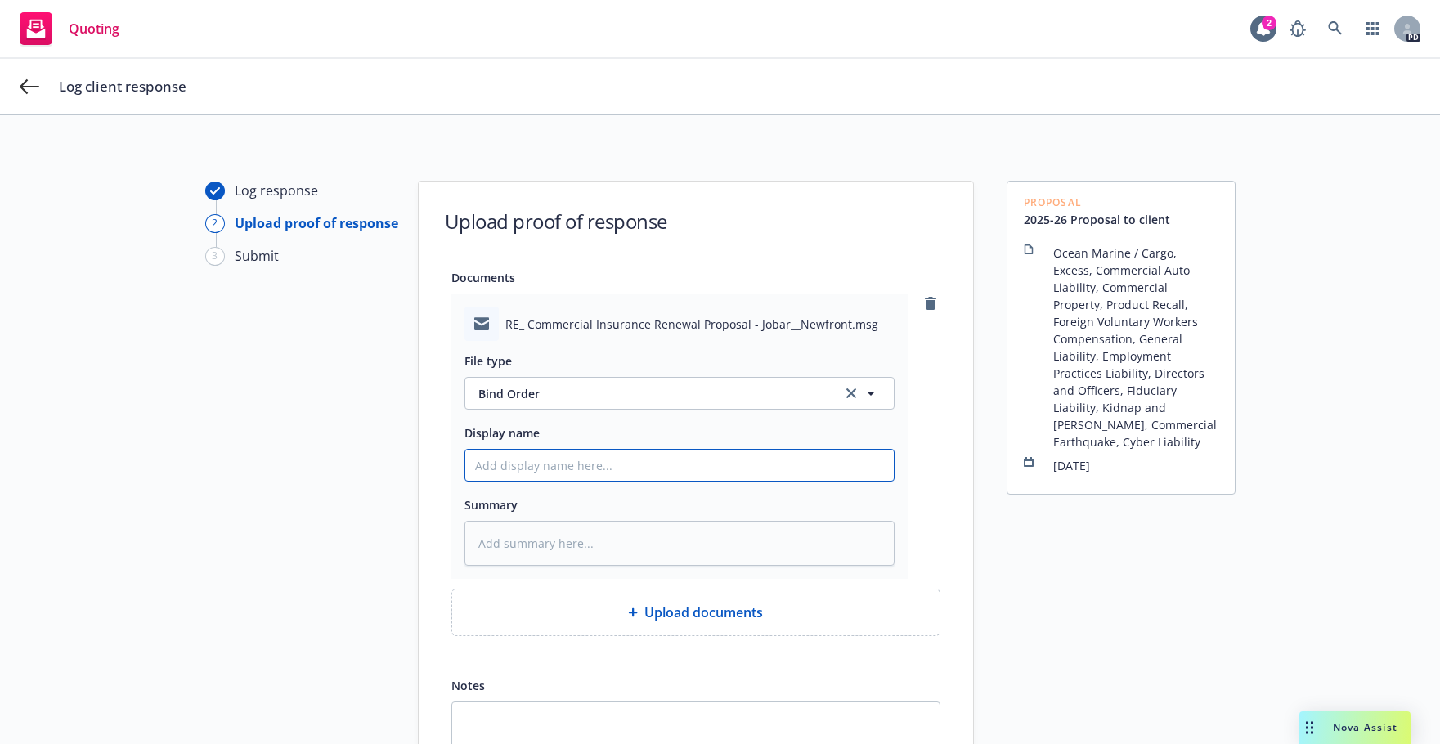
click at [576, 465] on input "Display name" at bounding box center [679, 465] width 429 height 31
type textarea "x"
type input "2"
type textarea "x"
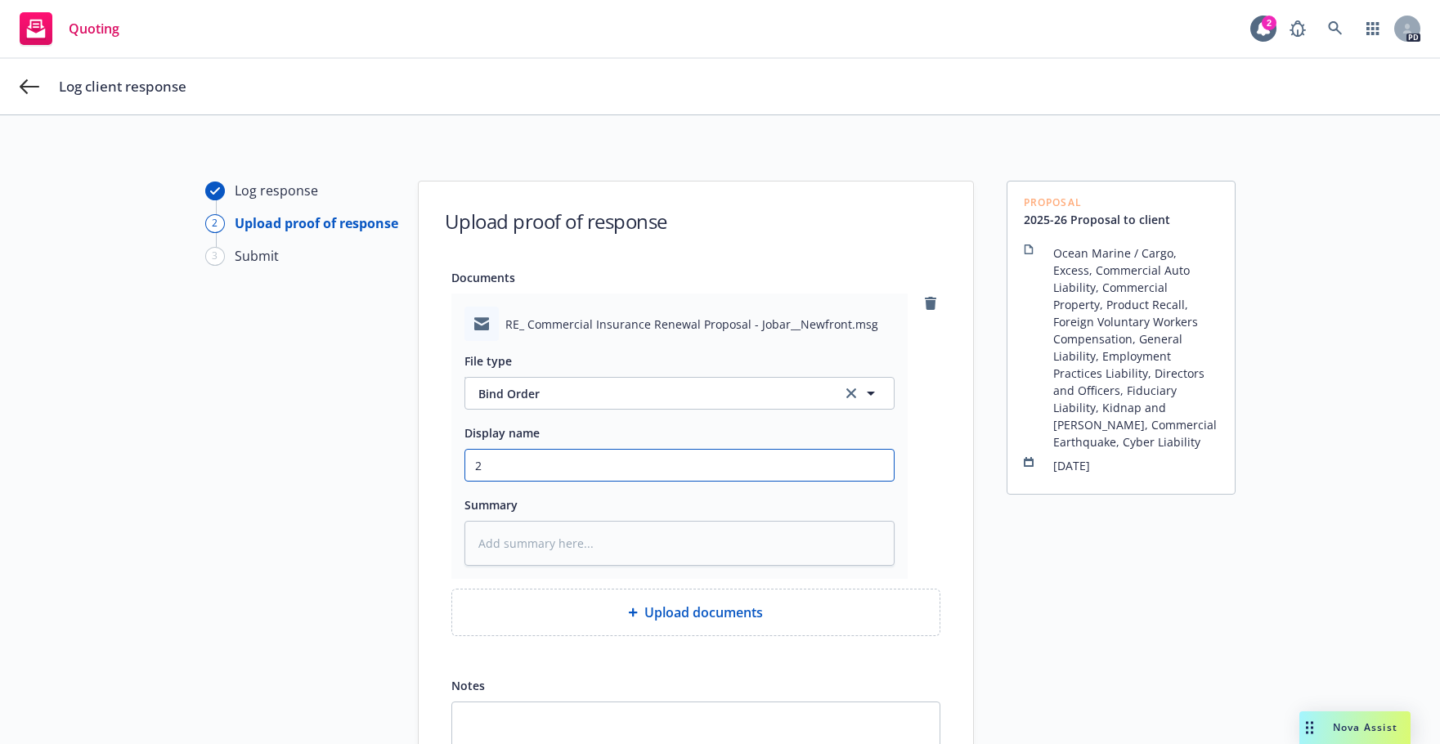
type input "20"
type textarea "x"
type input "202"
type textarea "x"
type input "2025"
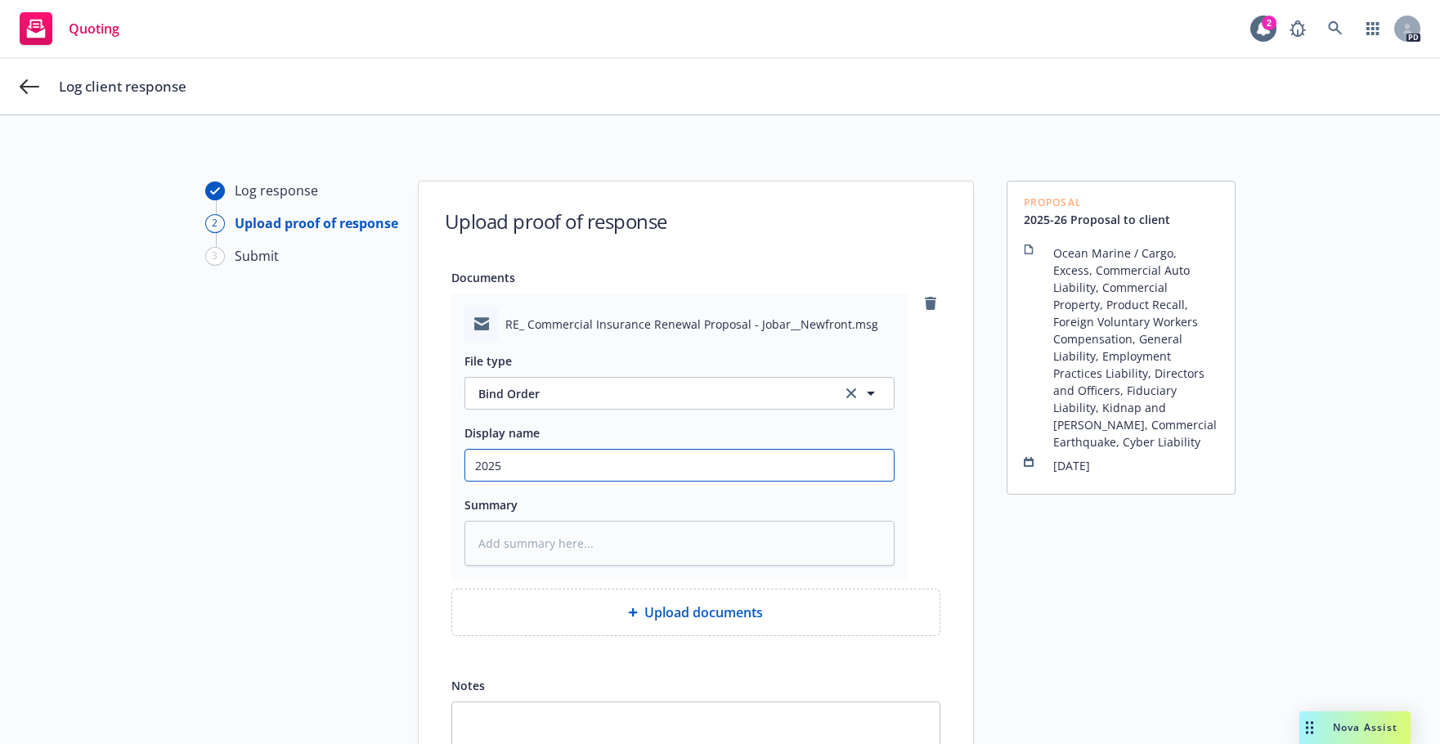
type textarea "x"
type input "2025-"
type textarea "x"
type input "2025-2"
type textarea "x"
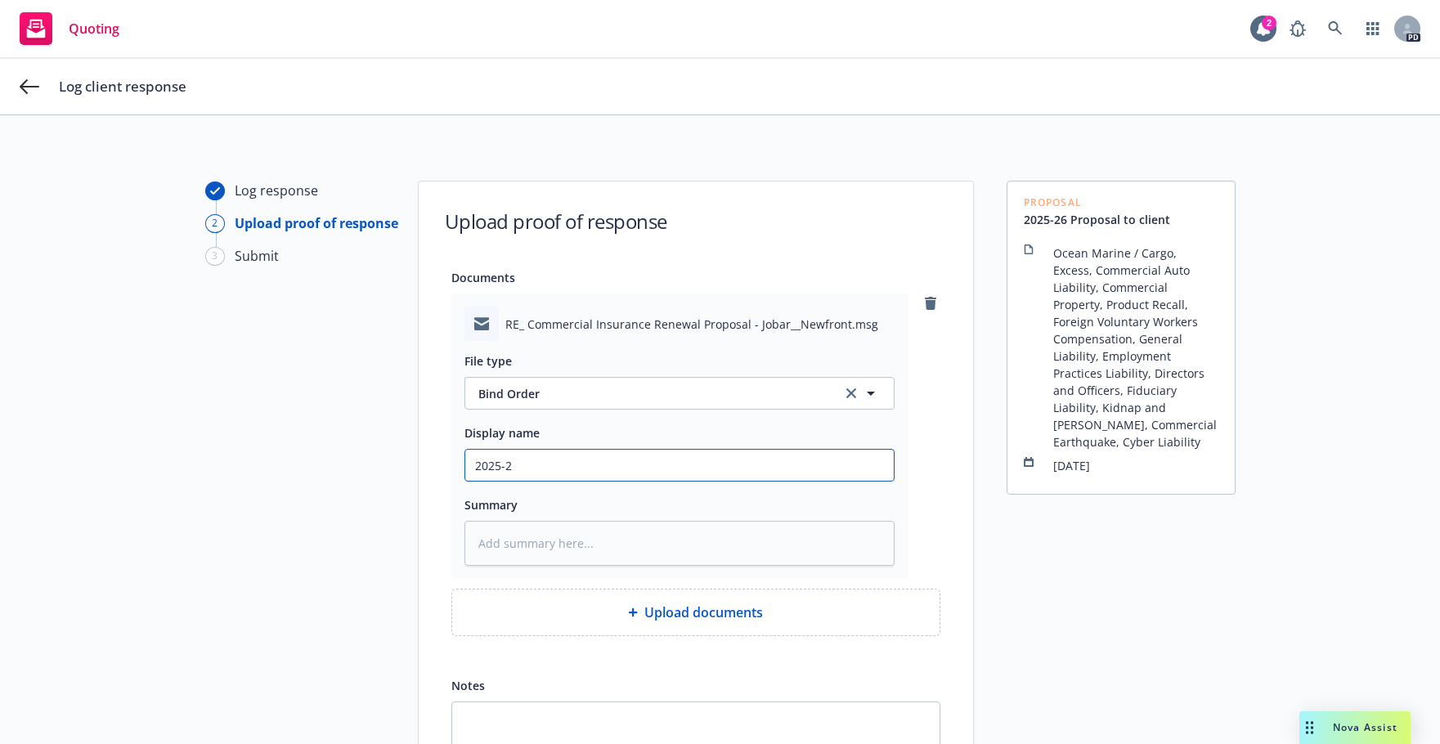
type input "2025-26"
type textarea "x"
type input "2025-26"
type textarea "x"
type input "2025-26 B"
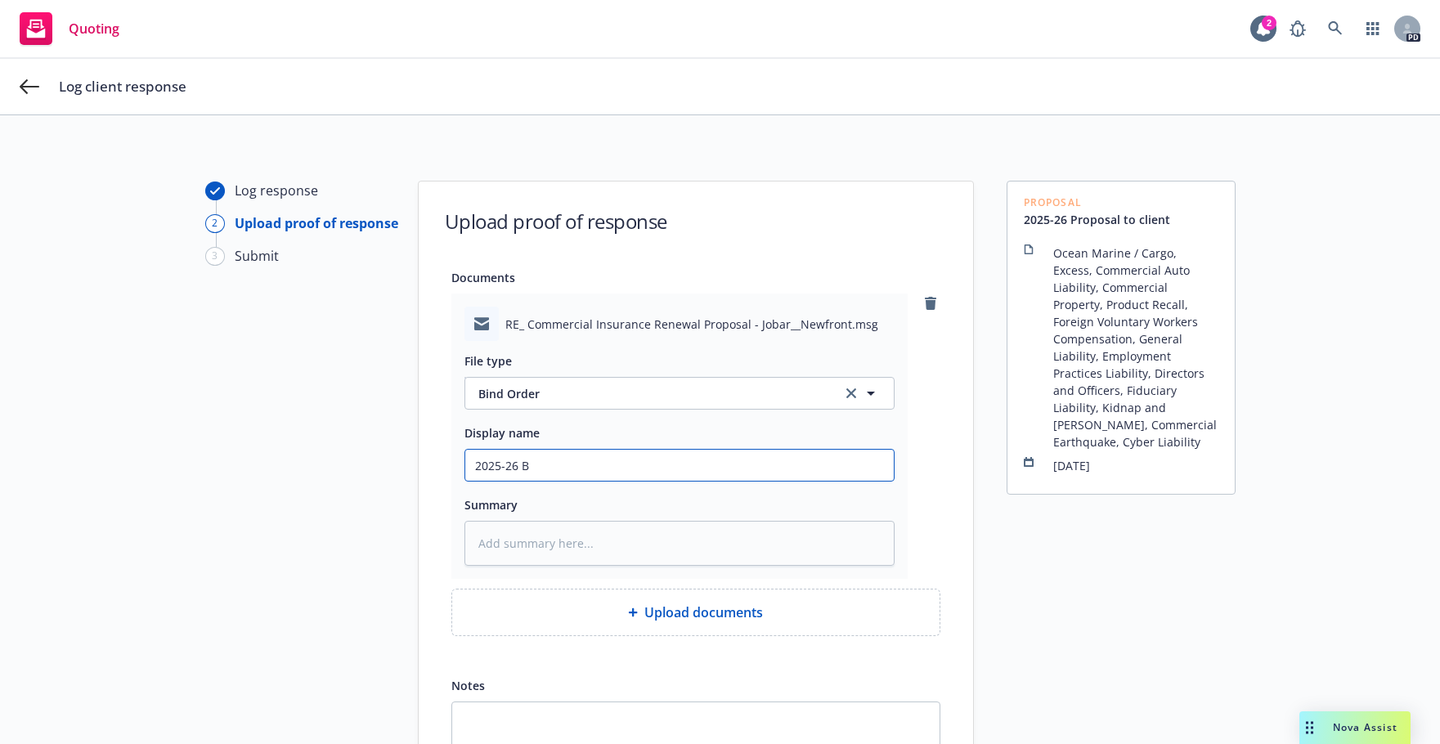
type textarea "x"
type input "2025-26 Bi"
type textarea "x"
type input "2025-26 Bind order for all policies"
click at [665, 472] on input "2025-26 Bind order for all policies" at bounding box center [679, 465] width 429 height 31
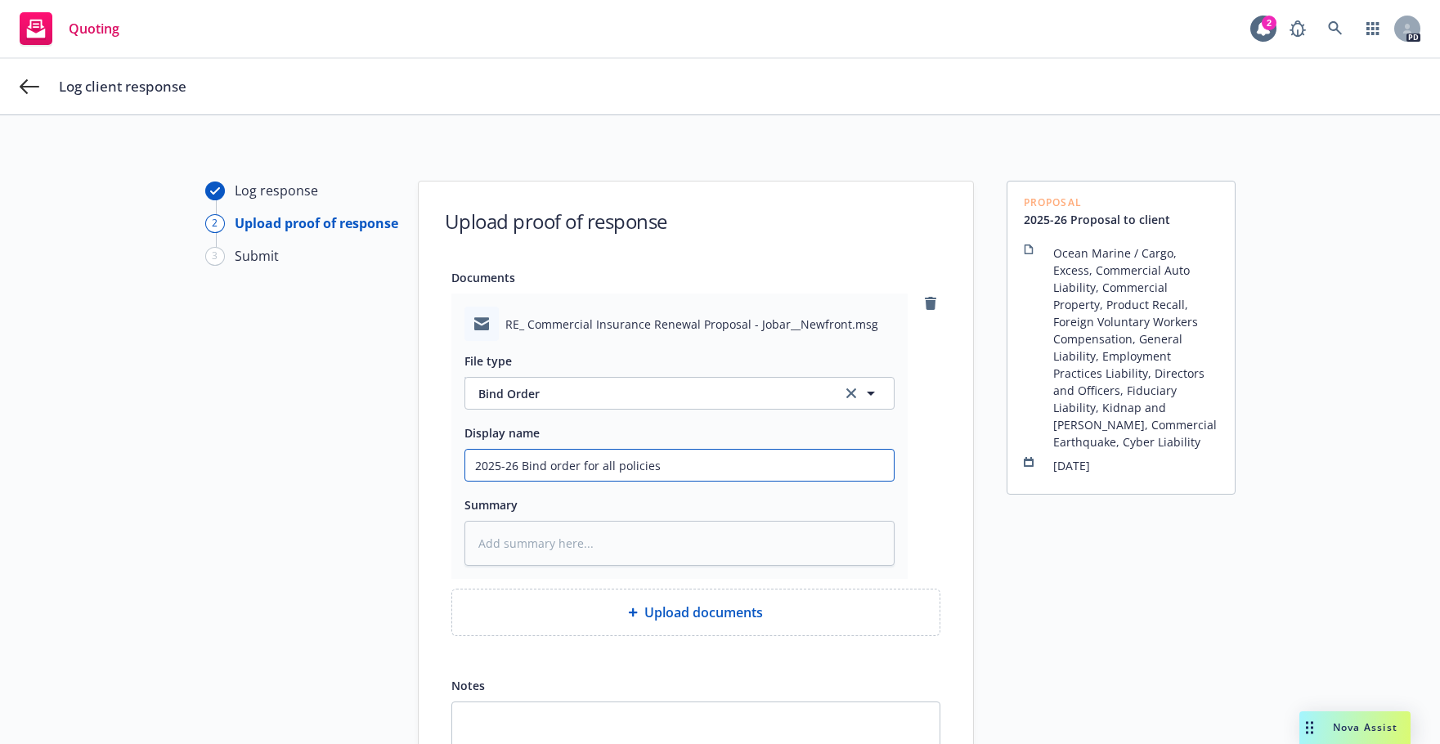
click at [668, 464] on input "2025-26 Bind order for all policies" at bounding box center [679, 465] width 429 height 31
type textarea "x"
type input "2025-26 Bind order for all policies E"
type textarea "x"
type input "2025-26 Bind order for all policies Ex"
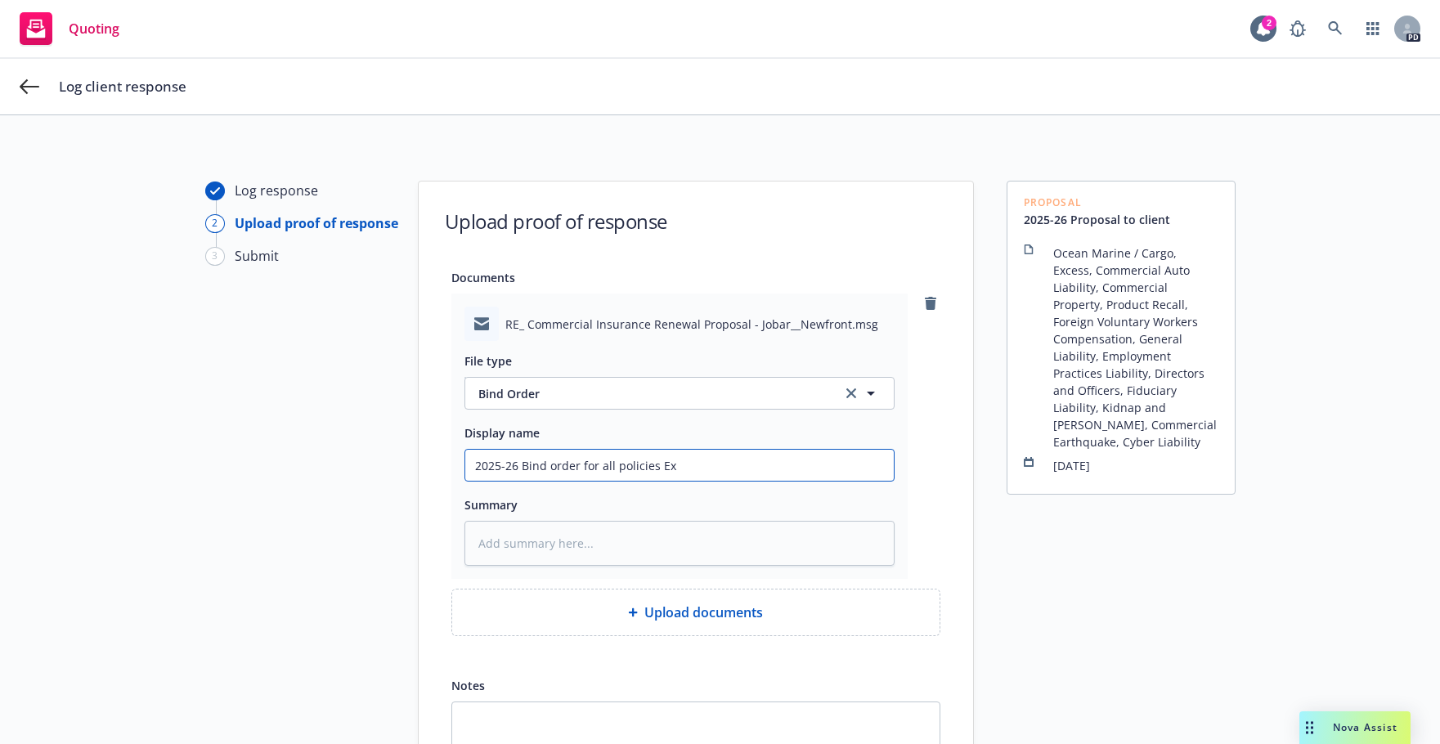
type textarea "x"
type input "2025-26 Bind order for all policies Exc"
type textarea "x"
type input "2025-26 Bind order for all policies Exce"
type textarea "x"
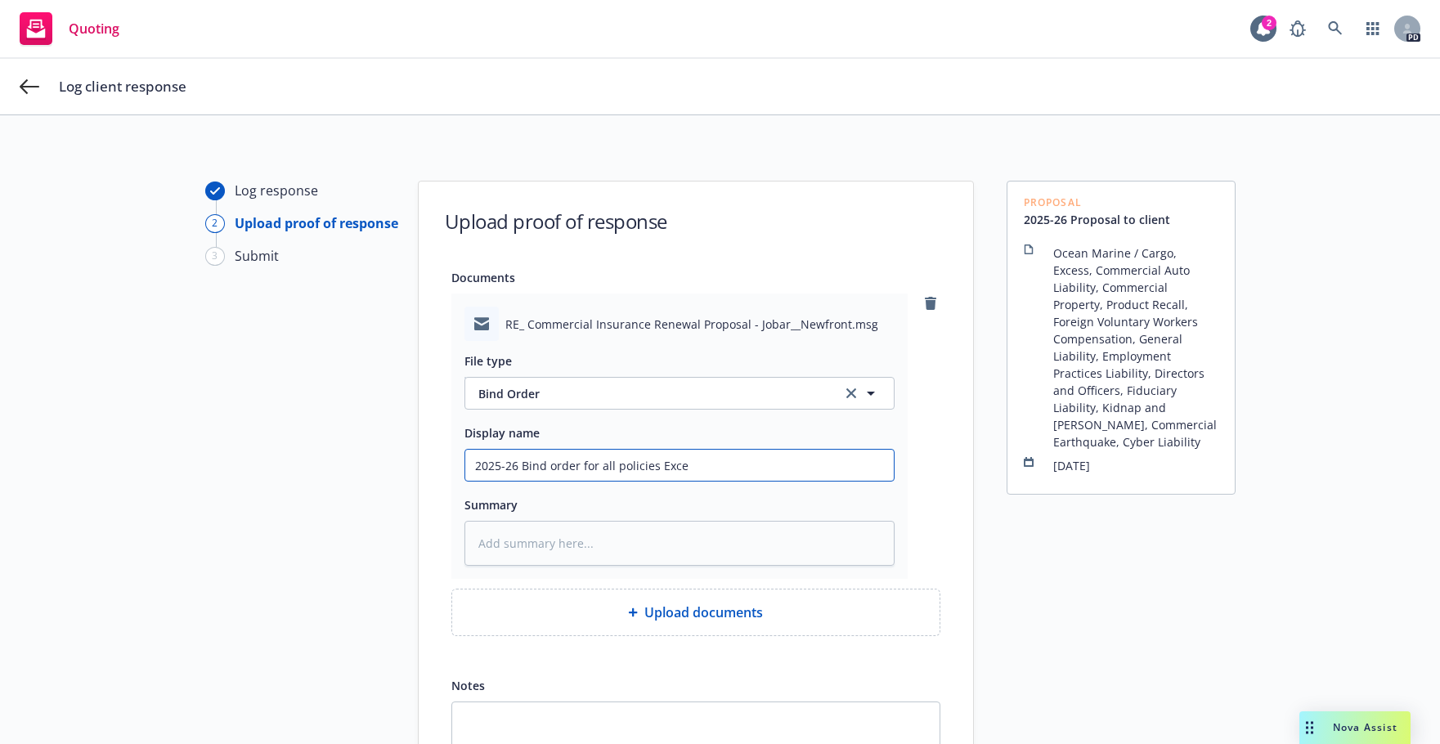
type input "2025-26 Bind order for all policies Excep"
type textarea "x"
type input "2025-26 Bind order for all policies Except"
type textarea "x"
type input "2025-26 Bind order for all policies Except"
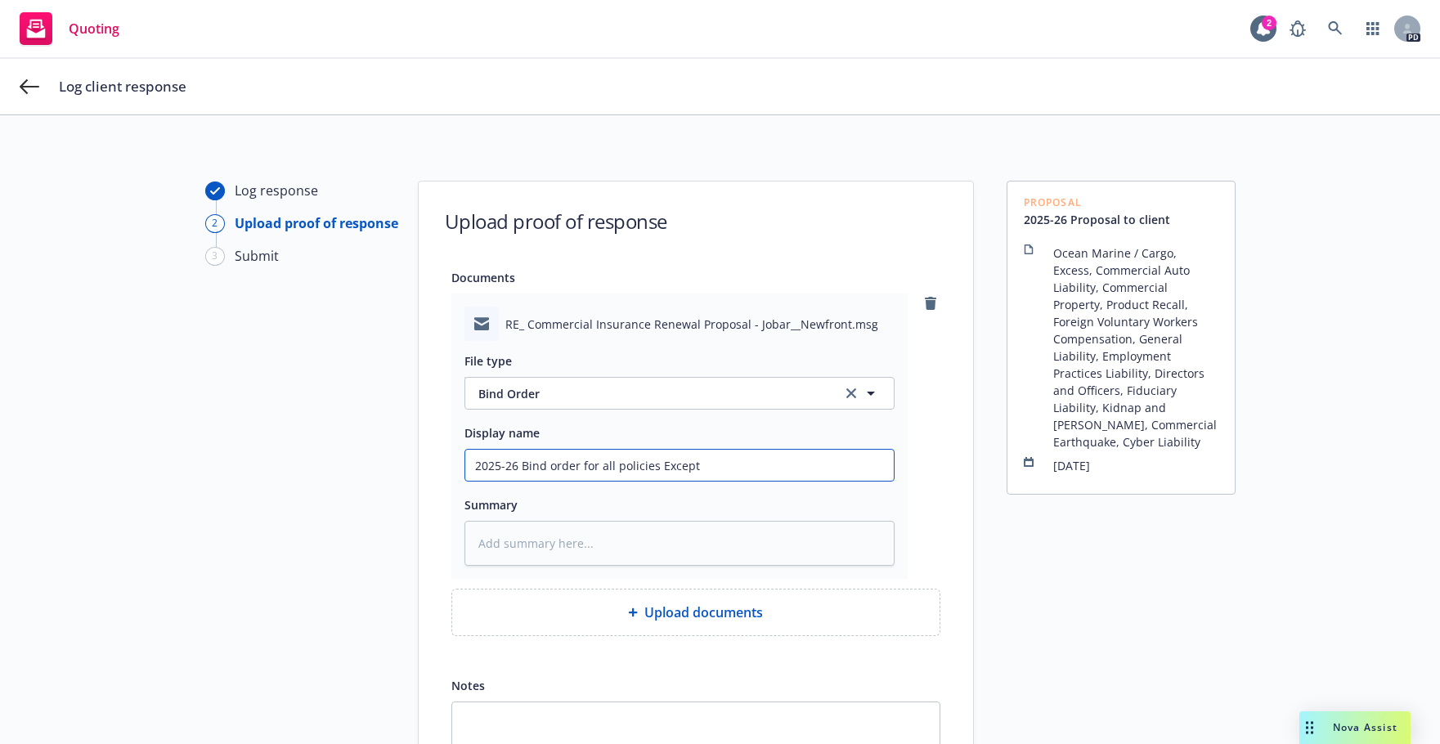
type textarea "x"
type input "2025-26 Bind order for all policies Except M"
type textarea "x"
type input "2025-26 Bind order for all policies Except Ma"
type textarea "x"
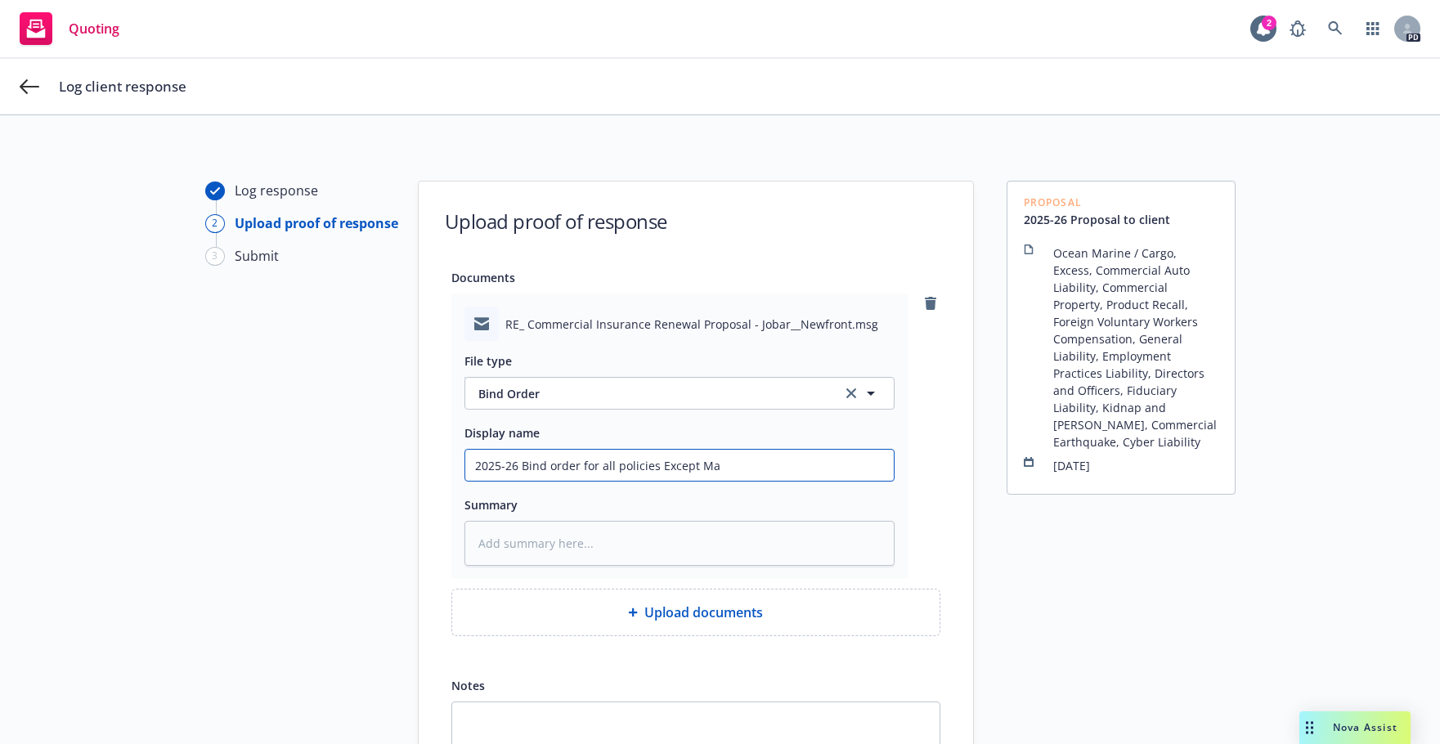
type input "2025-26 Bind order for all policies Except Man"
type textarea "x"
type input "2025-26 Bind order for all policies Except Mana"
type textarea "x"
type input "2025-26 Bind order for all policies Except Manag"
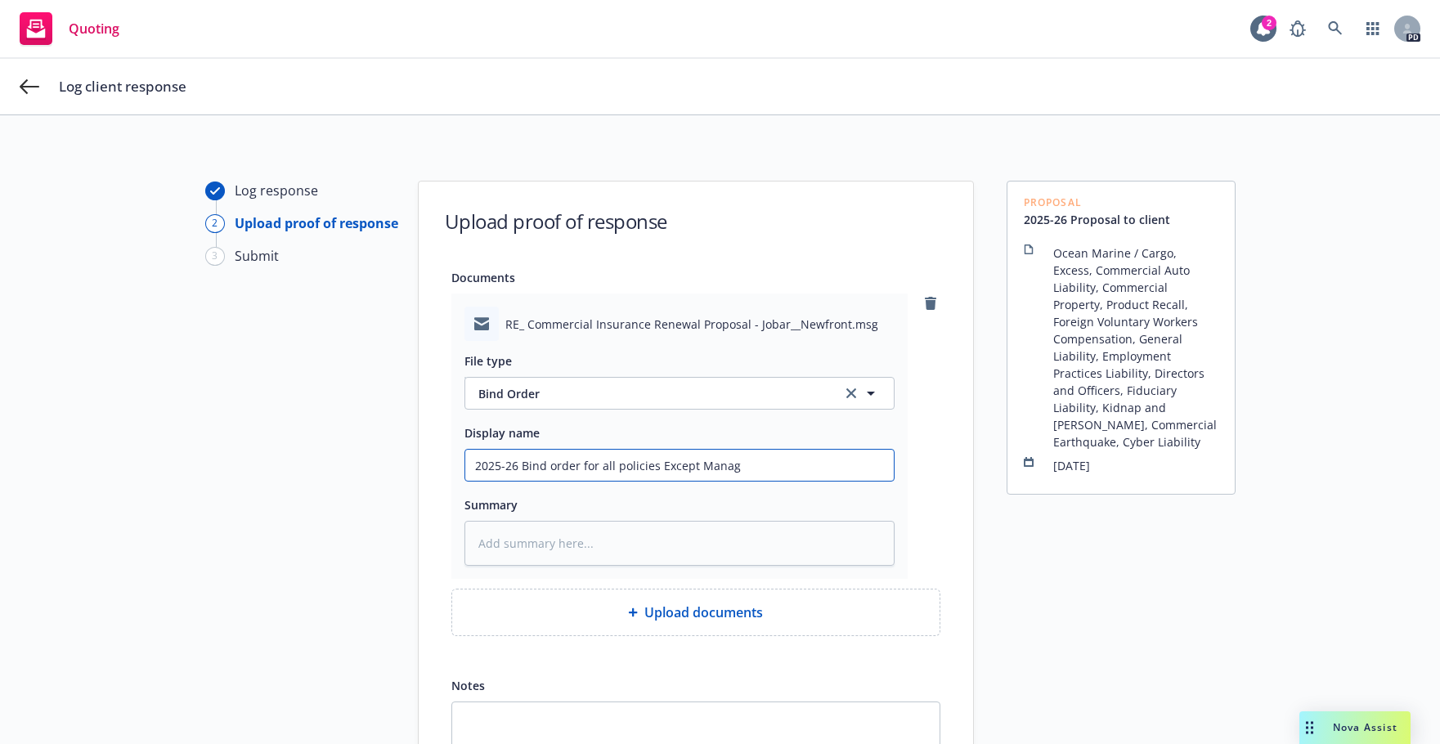
type textarea "x"
type input "2025-26 Bind order for all policies Except Manage"
type textarea "x"
type input "2025-26 Bind order for all policies Except Managem"
type textarea "x"
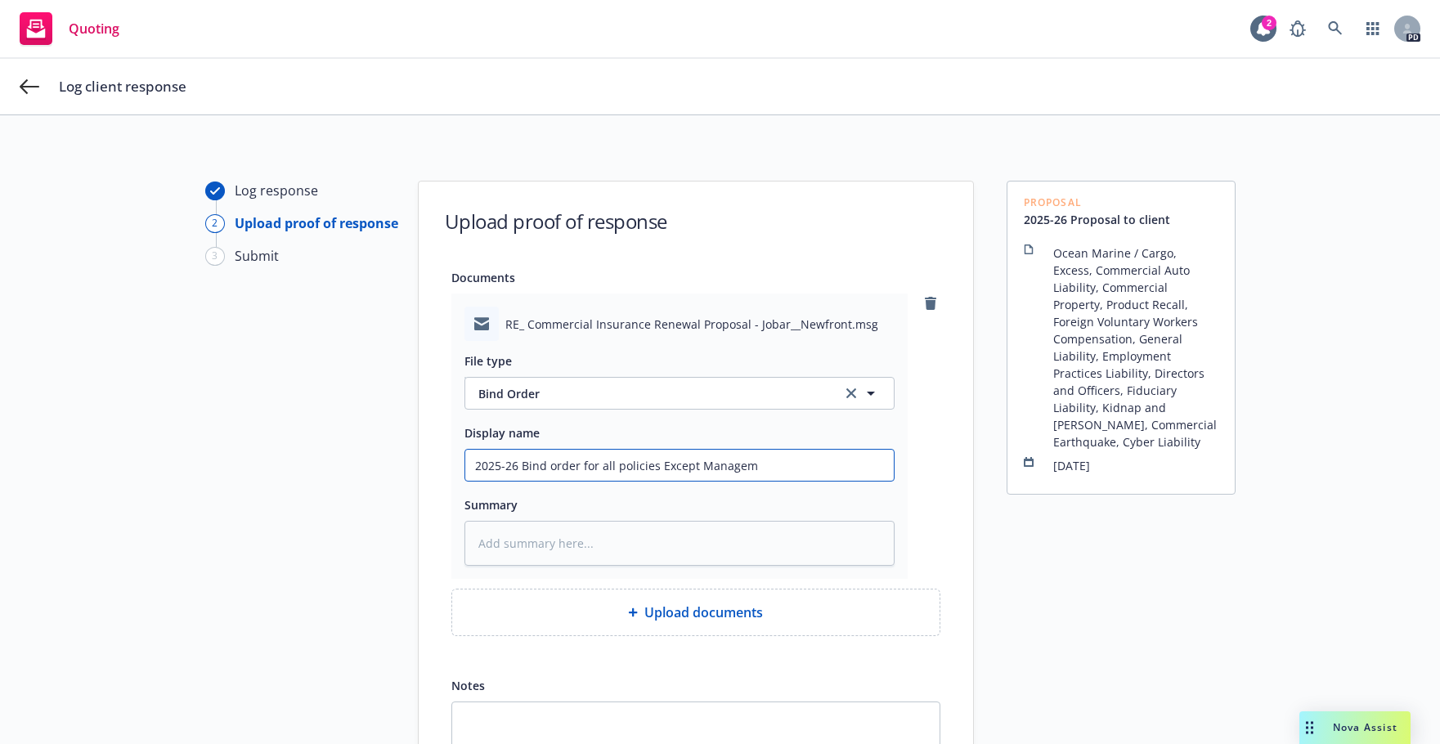
type input "2025-26 Bind order for all policies Except Manageme"
type textarea "x"
type input "2025-26 Bind order for all policies Except Managemen"
type textarea "x"
type input "2025-26 Bind order for all policies Except Management"
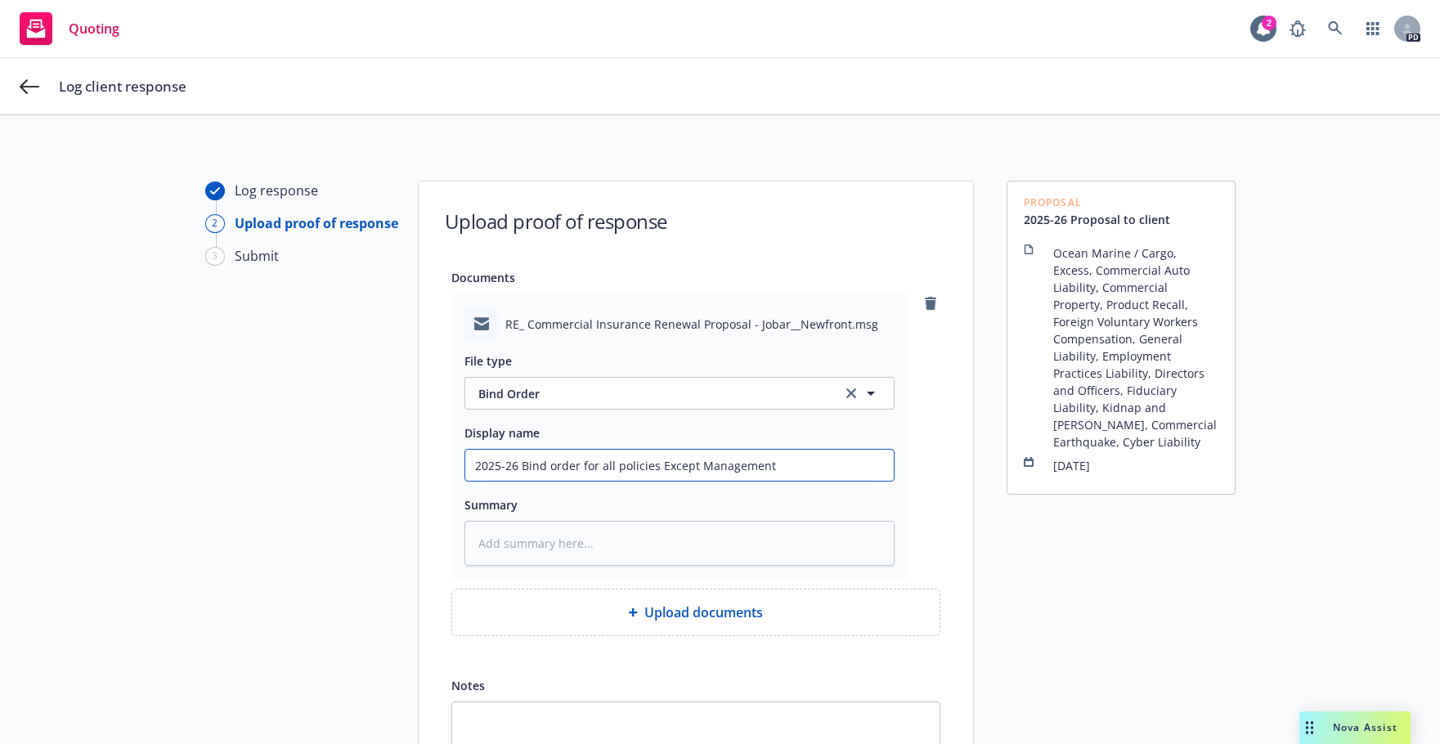
type textarea "x"
type input "2025-26 Bind order for all policies Except Management"
type textarea "x"
type input "2025-26 Bind order for all policies Except Management l"
type textarea "x"
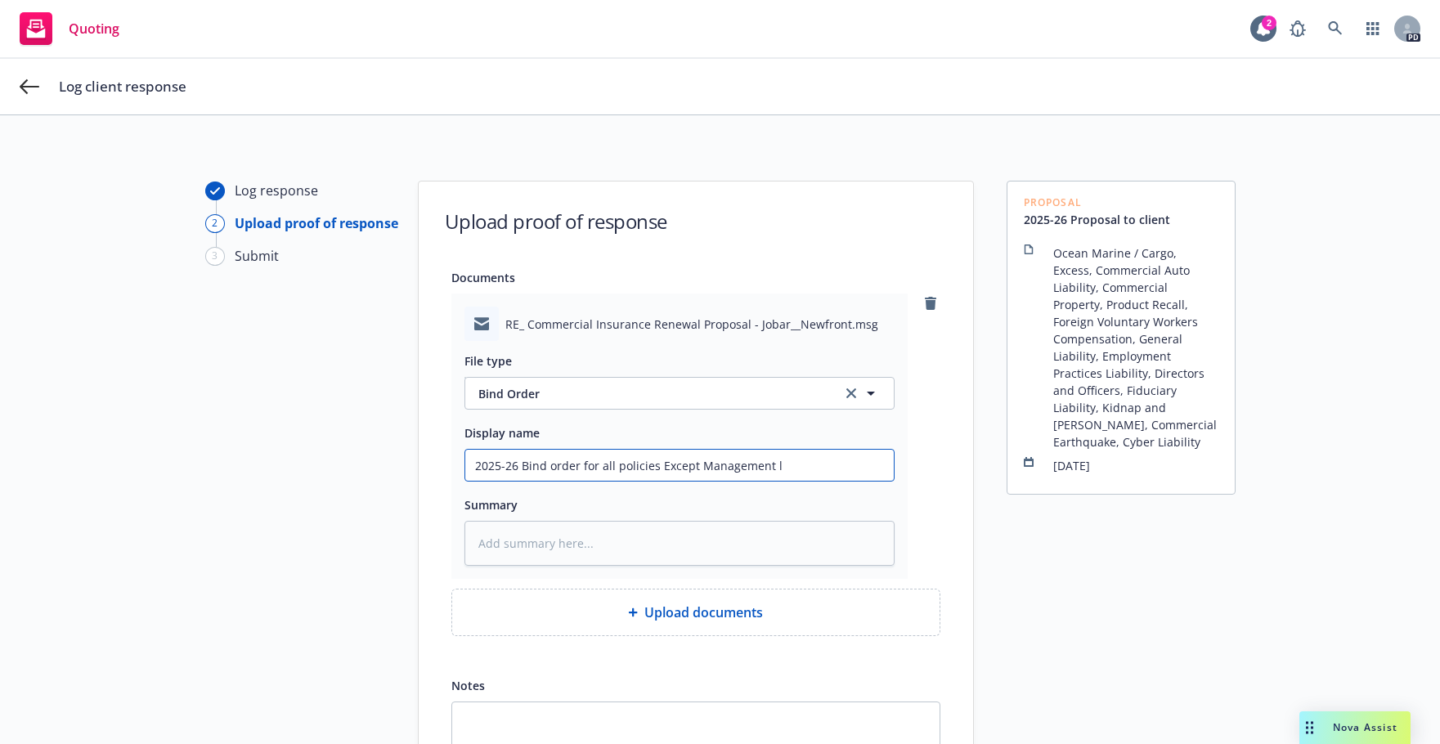
type input "2025-26 Bind order for all policies Except Management li"
type textarea "x"
type input "2025-26 Bind order for all policies Except Management lia"
type textarea "x"
type input "2025-26 Bind order for all policies Except Management liab"
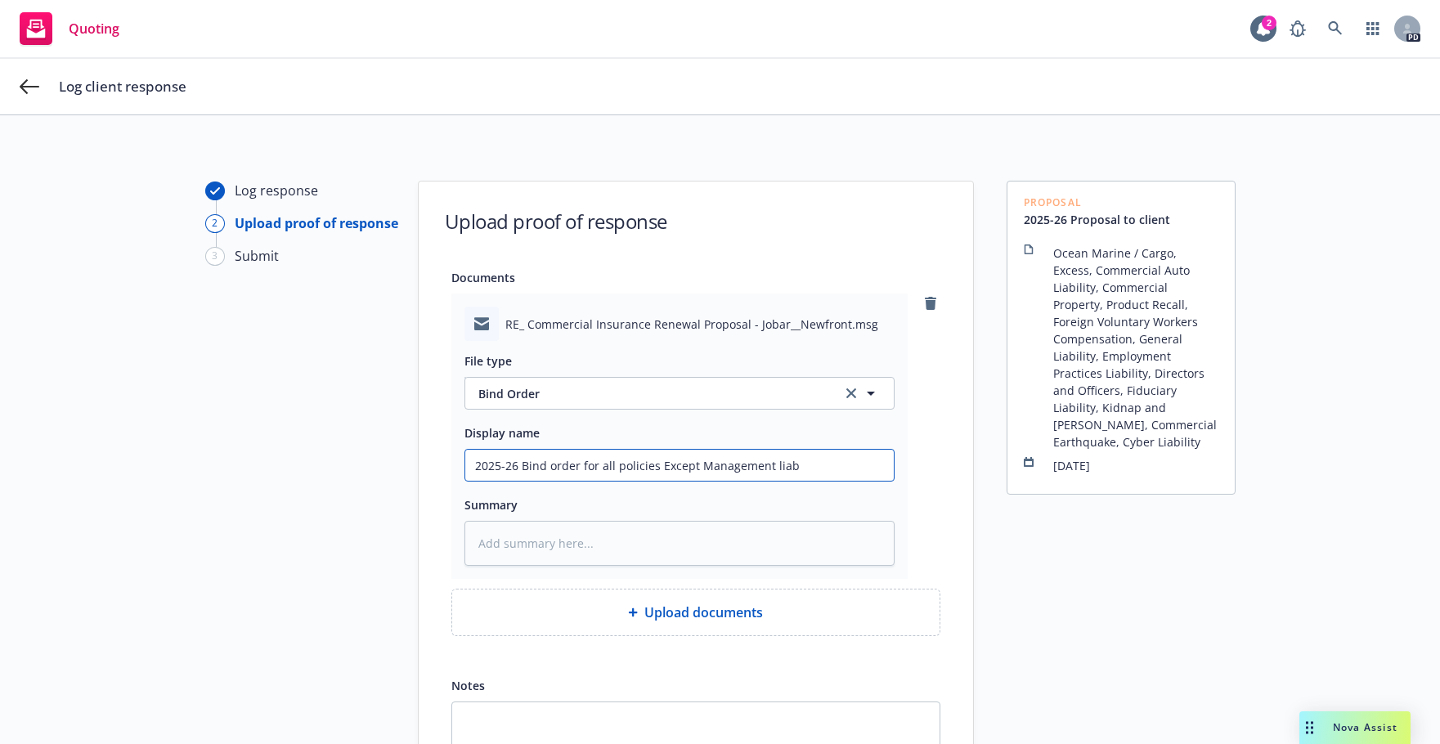
type textarea "x"
type input "2025-26 Bind order for all policies Except Management liabi"
type textarea "x"
type input "2025-26 Bind order for all policies Except Management liabil"
type textarea "x"
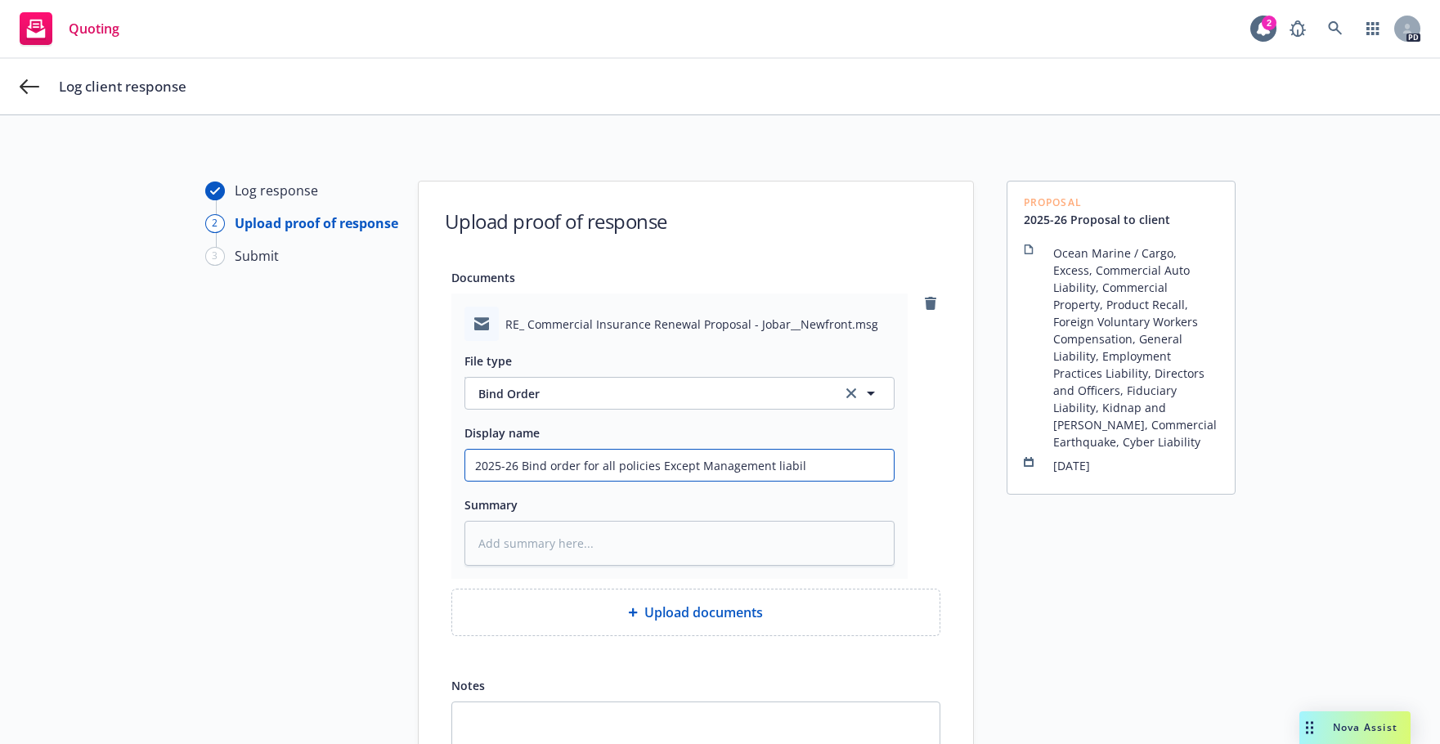
type input "2025-26 Bind order for all policies Except Management liabili"
type textarea "x"
type input "2025-26 Bind order for all policies Except Management liabilit"
type textarea "x"
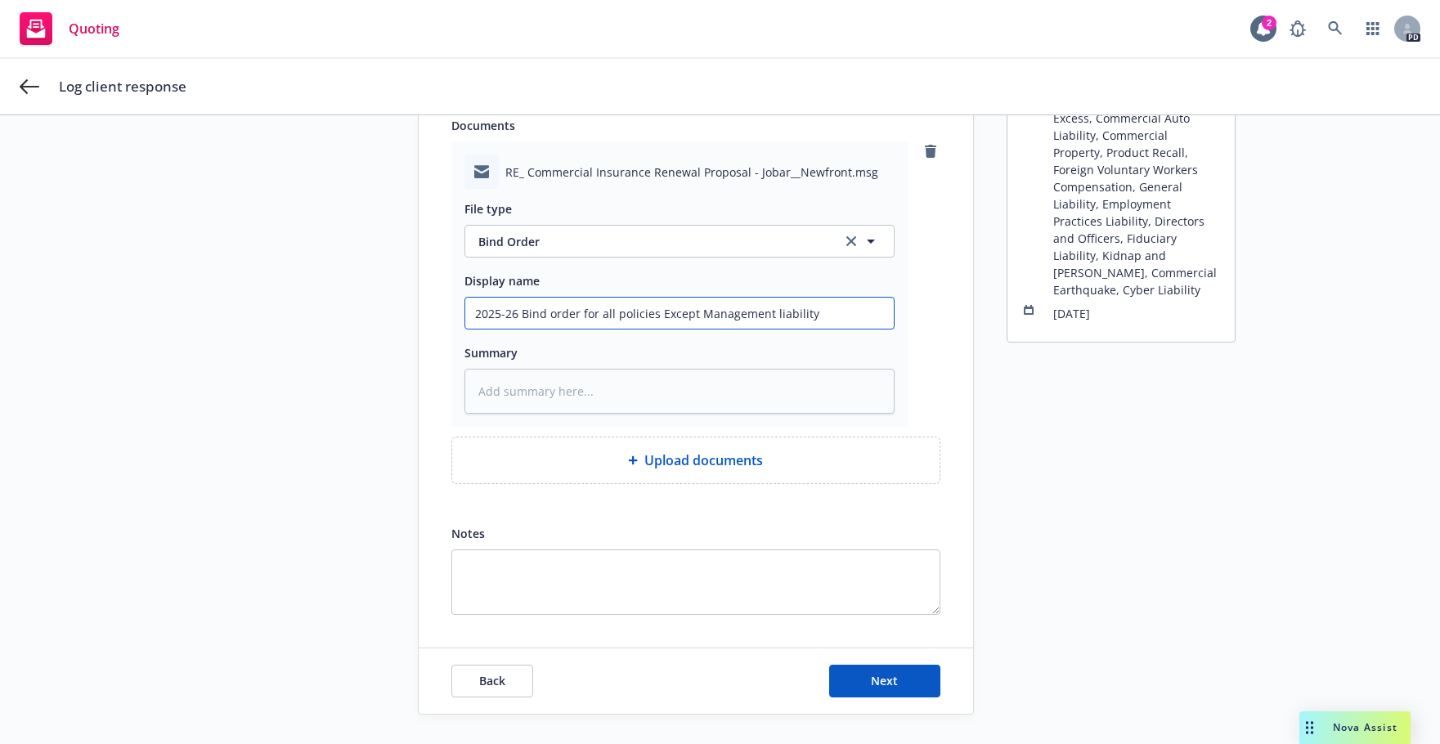
scroll to position [188, 0]
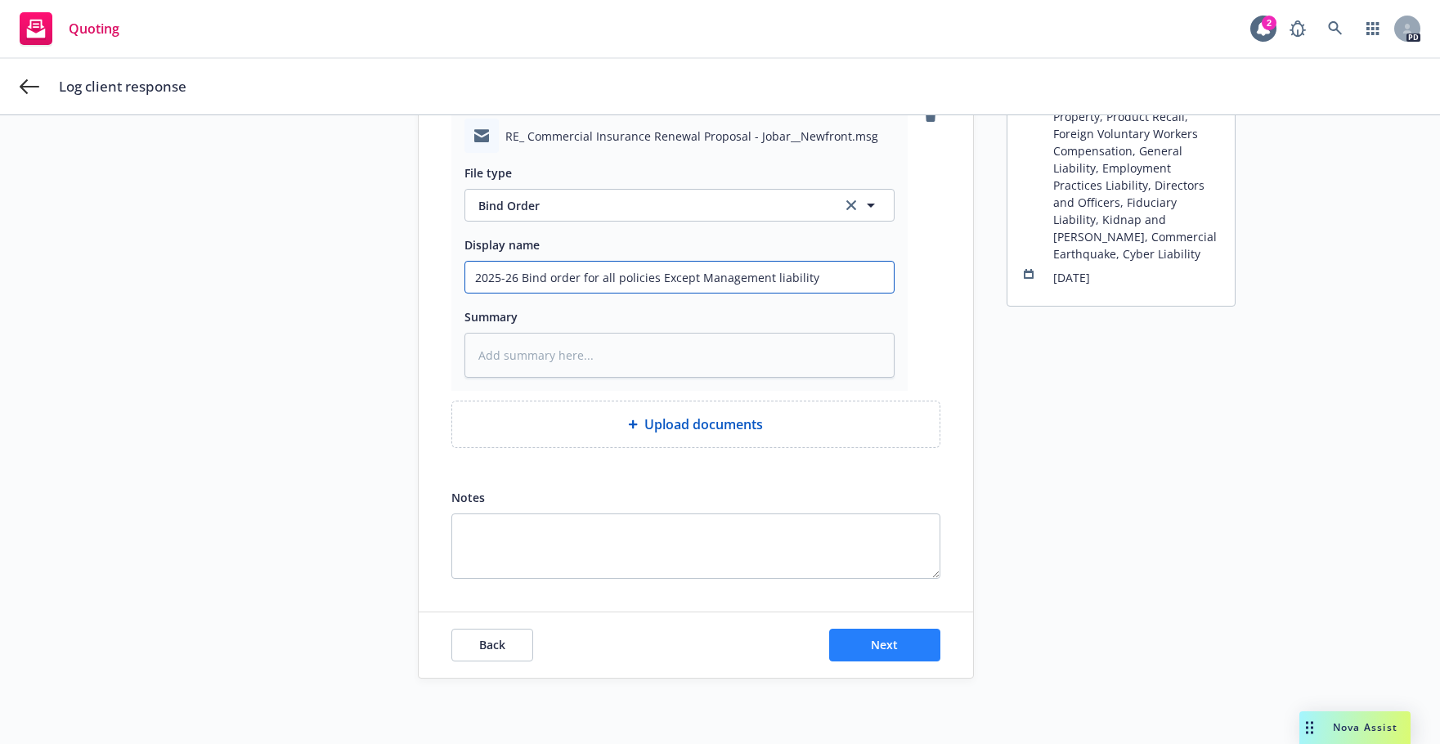
type input "2025-26 Bind order for all policies Except Management liability"
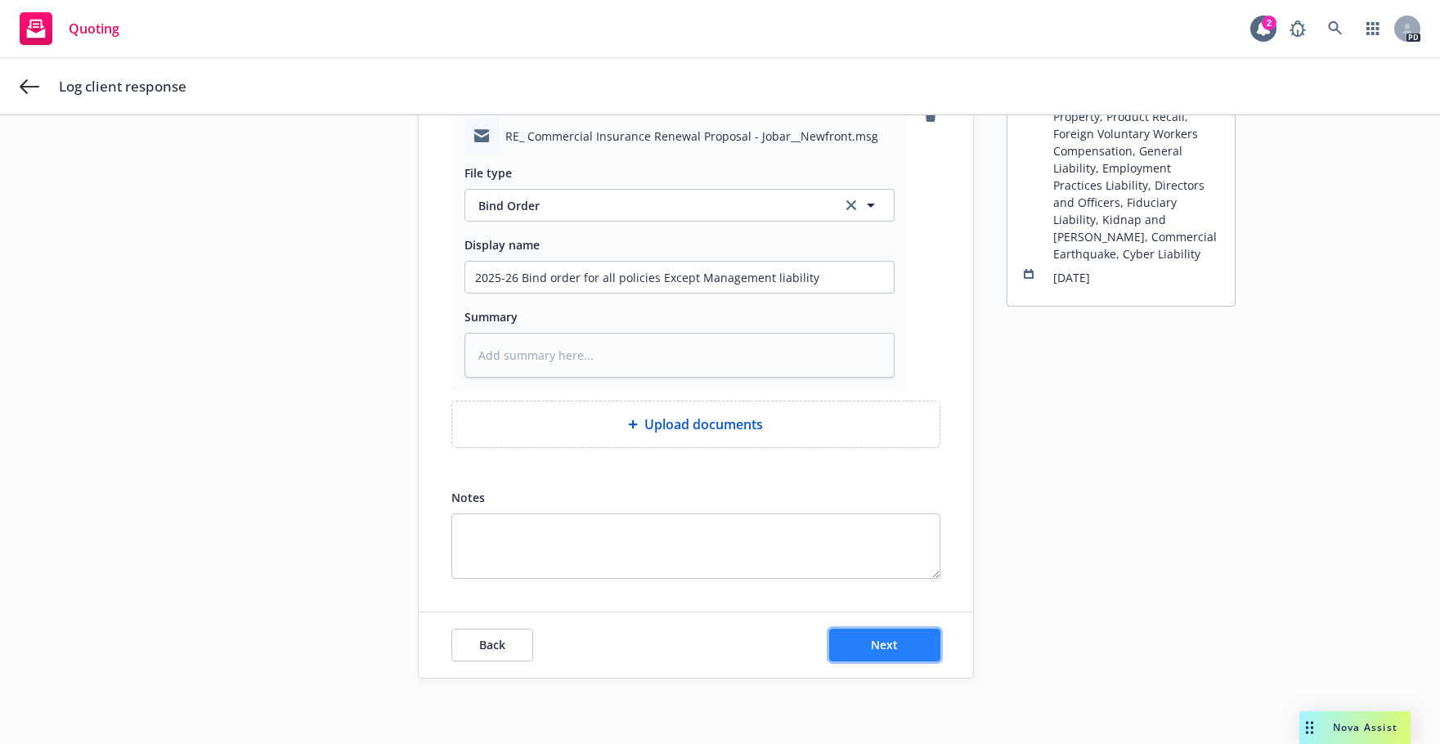
click at [894, 653] on button "Next" at bounding box center [884, 645] width 111 height 33
type textarea "x"
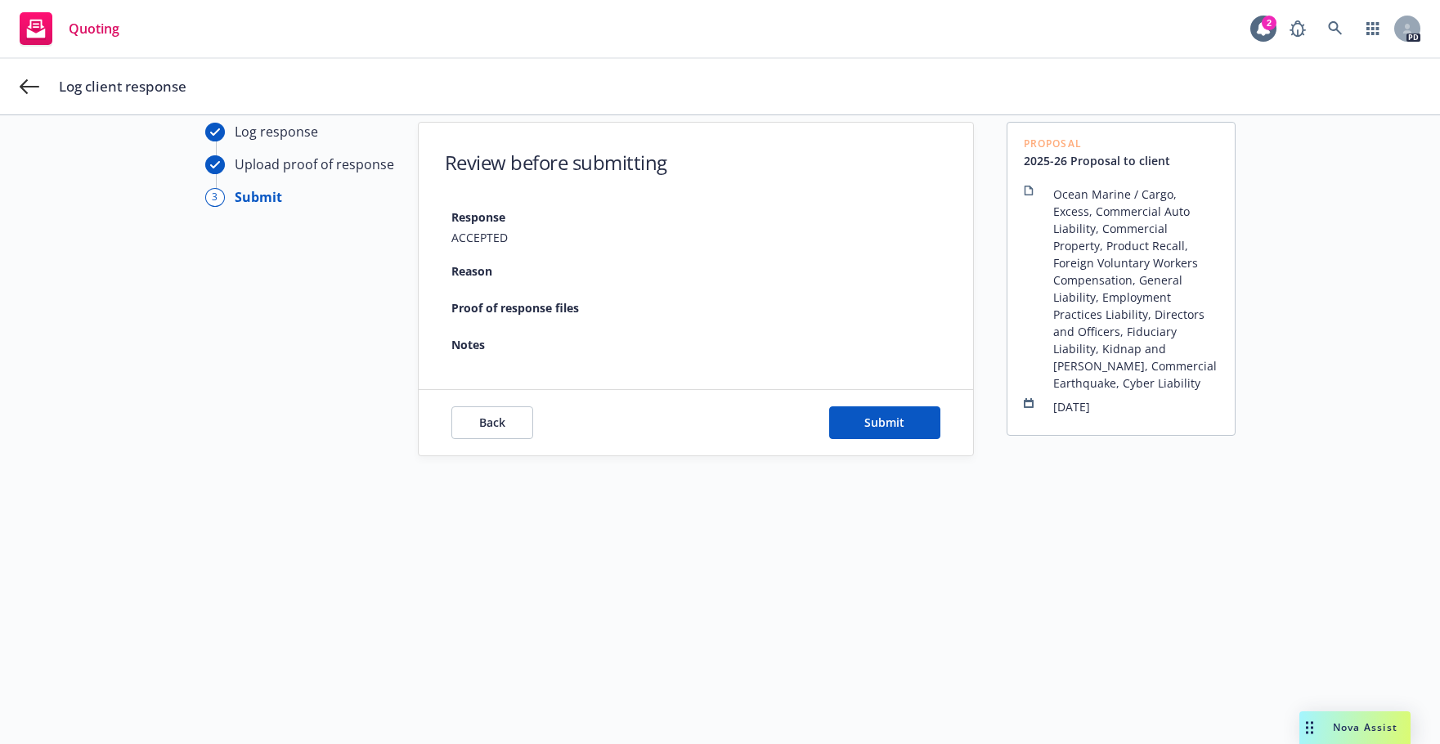
scroll to position [59, 0]
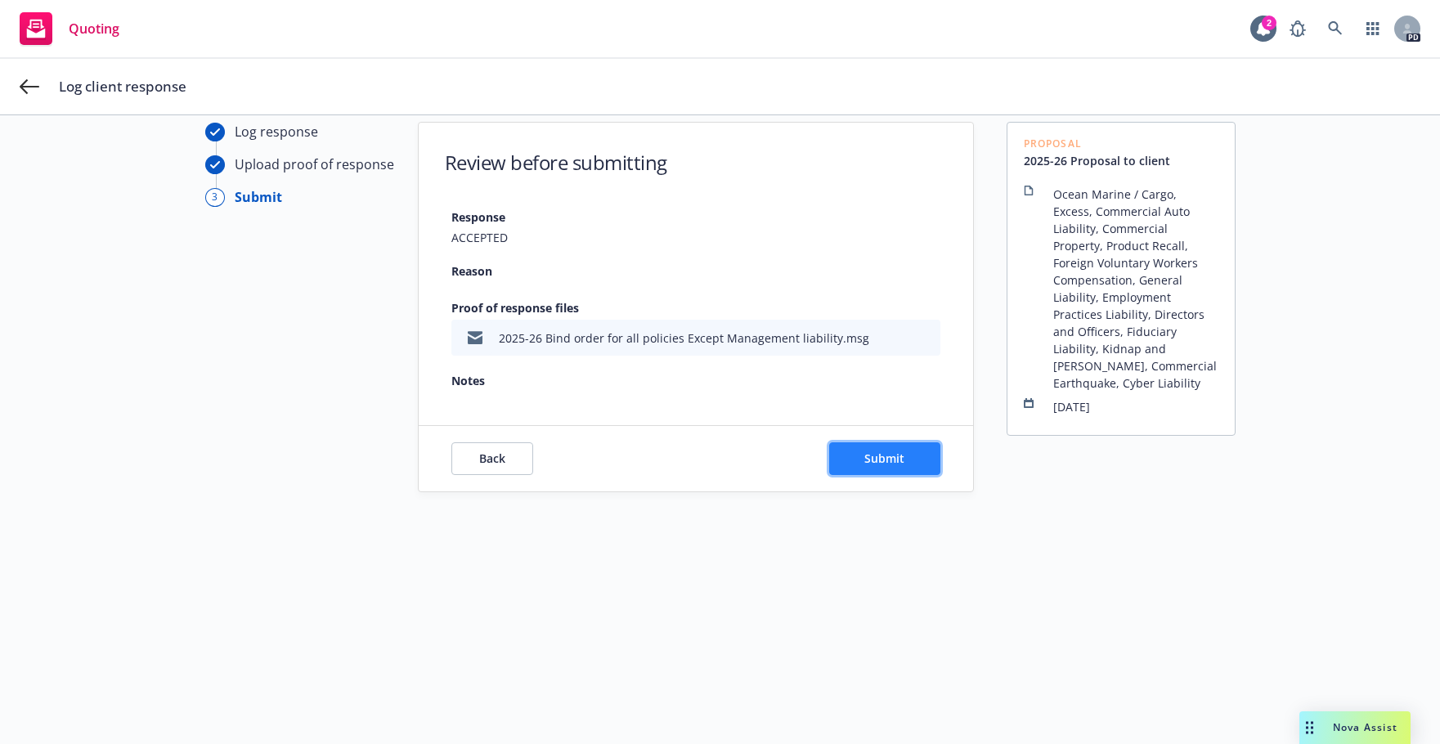
click at [873, 459] on span "Submit" at bounding box center [884, 459] width 40 height 16
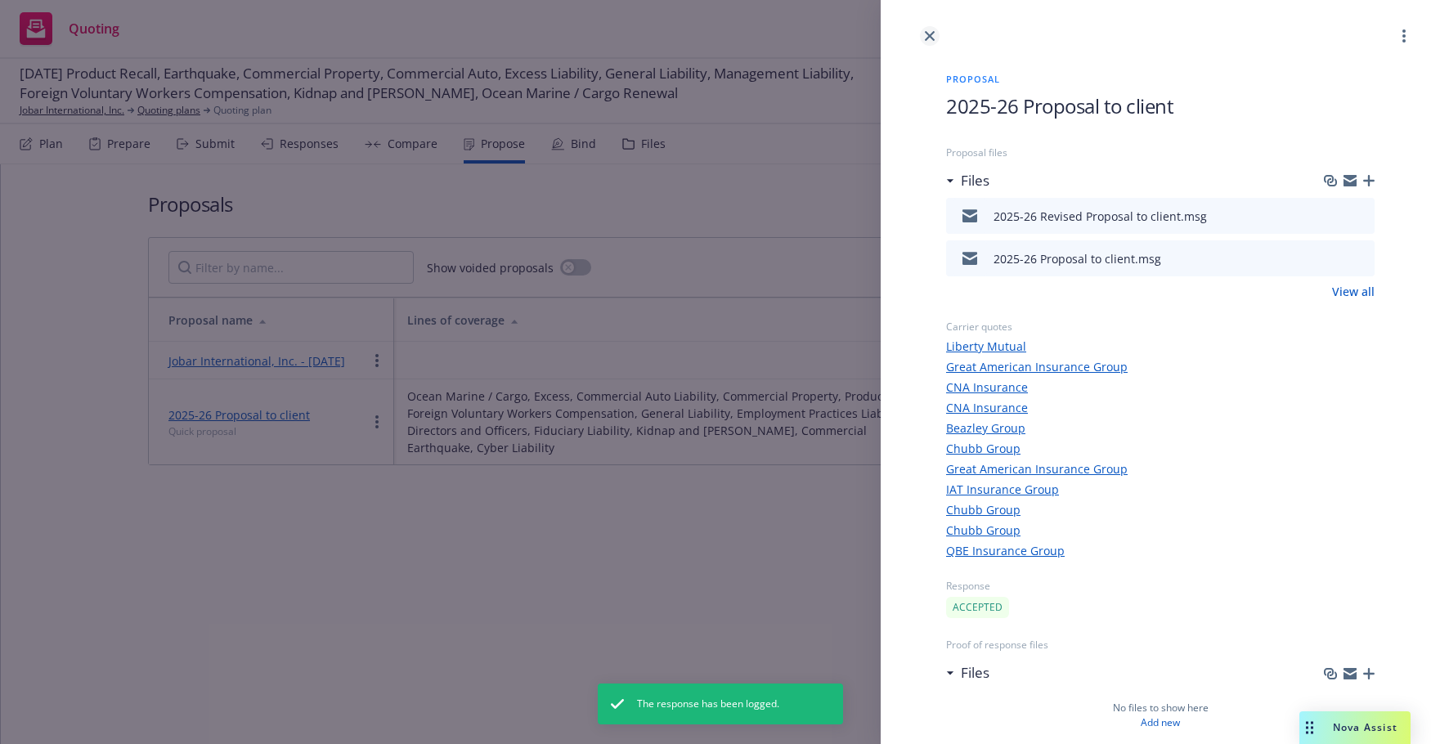
click at [933, 38] on icon "close" at bounding box center [930, 36] width 10 height 10
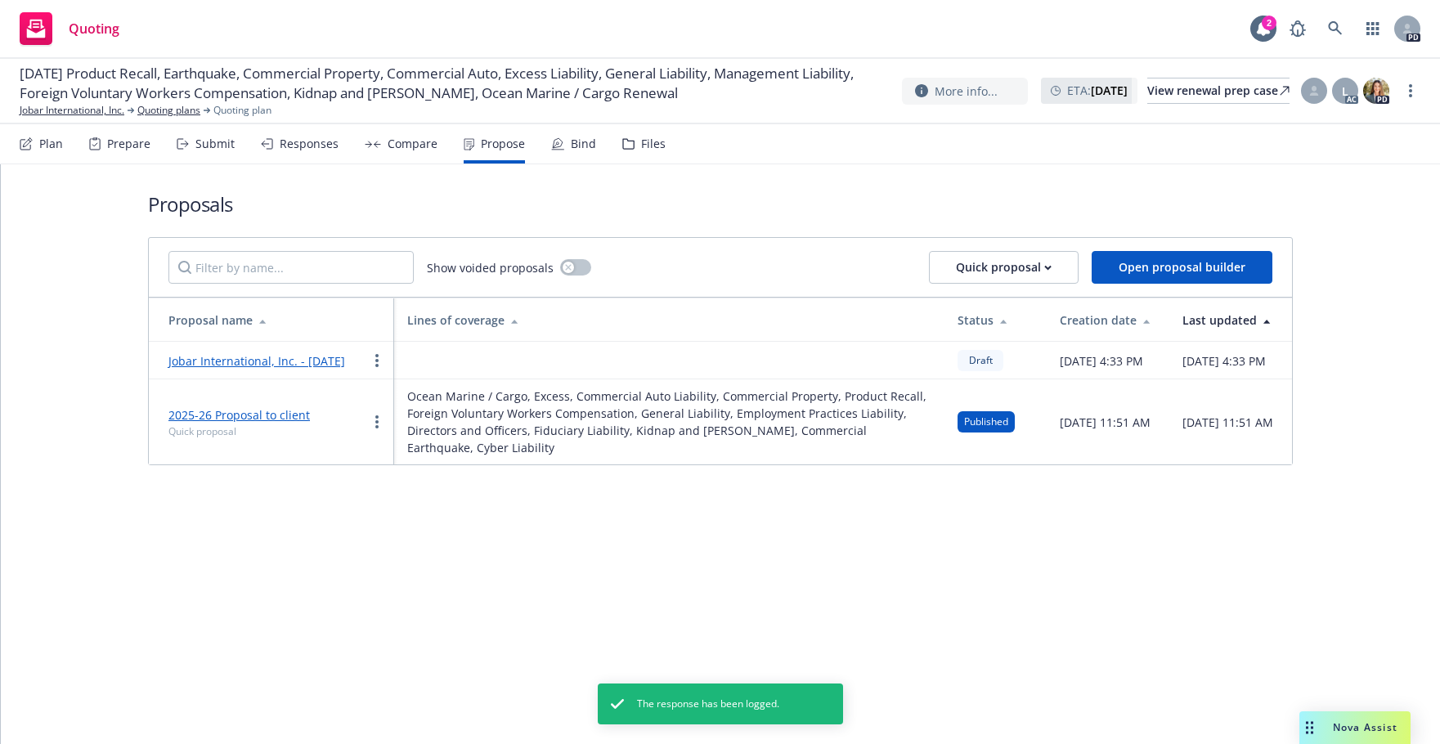
click at [571, 143] on div "Bind" at bounding box center [583, 143] width 25 height 13
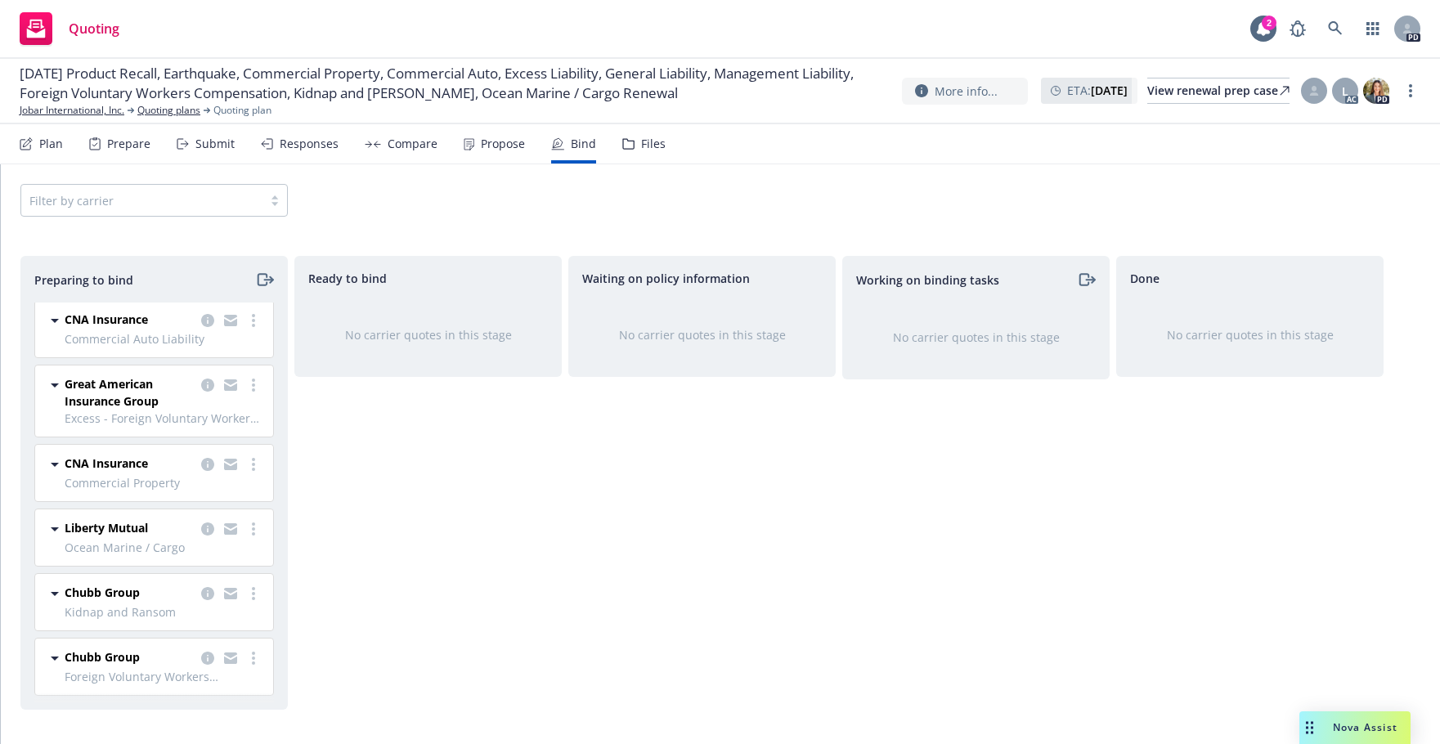
scroll to position [355, 0]
click at [244, 532] on link "more" at bounding box center [254, 529] width 20 height 20
click at [245, 528] on link "more" at bounding box center [254, 529] width 20 height 20
drag, startPoint x: 172, startPoint y: 625, endPoint x: 212, endPoint y: 618, distance: 40.6
click at [212, 618] on link "Move to done" at bounding box center [170, 628] width 160 height 33
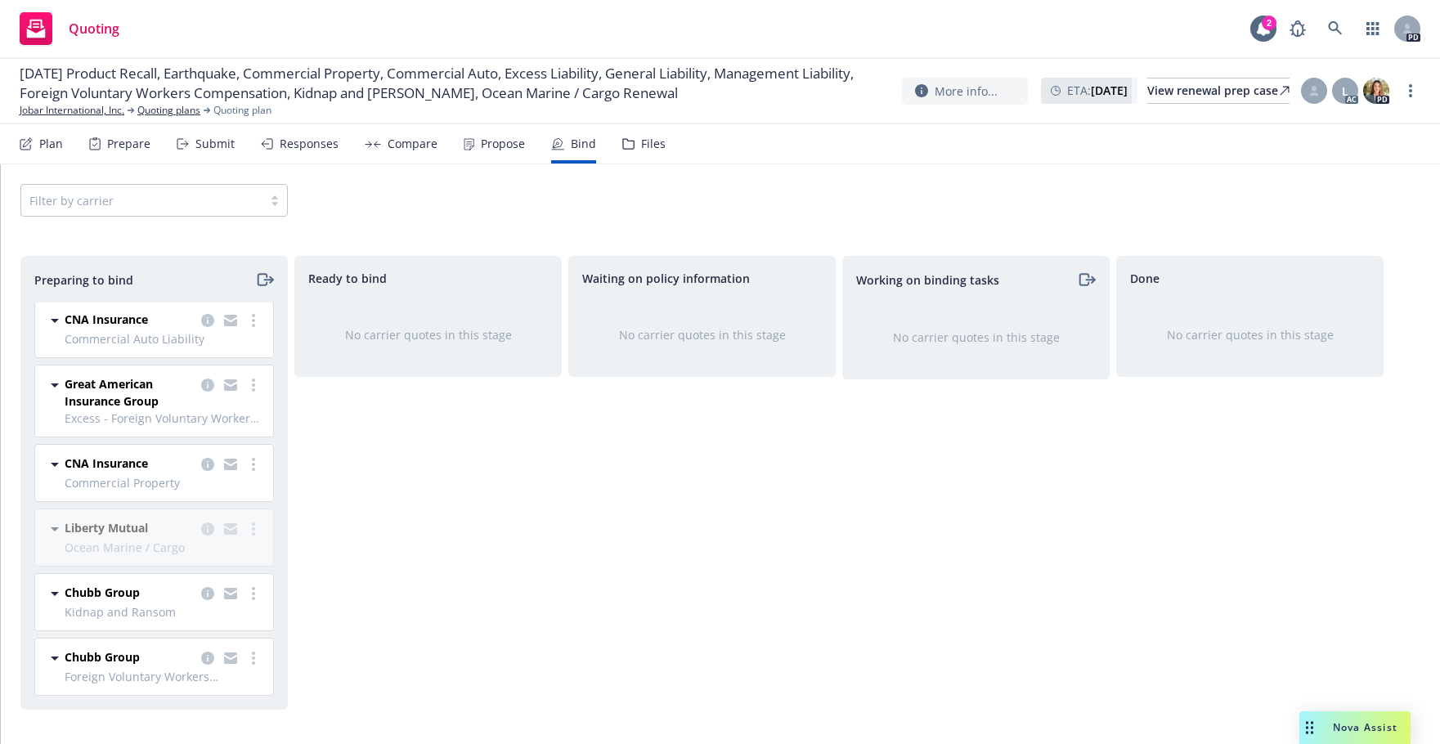
scroll to position [290, 0]
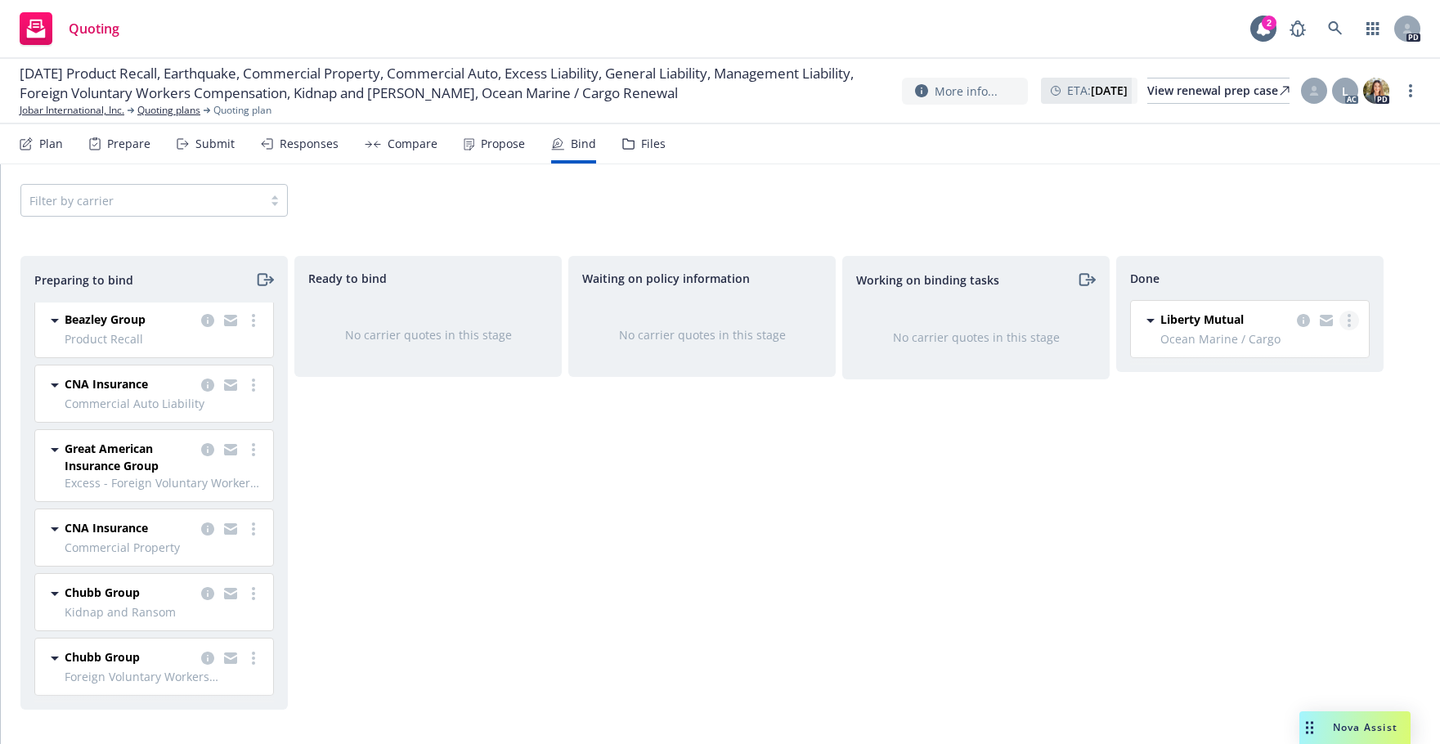
click at [1353, 325] on link "more" at bounding box center [1350, 321] width 20 height 20
click at [1273, 352] on span "Move back one step" at bounding box center [1284, 354] width 148 height 16
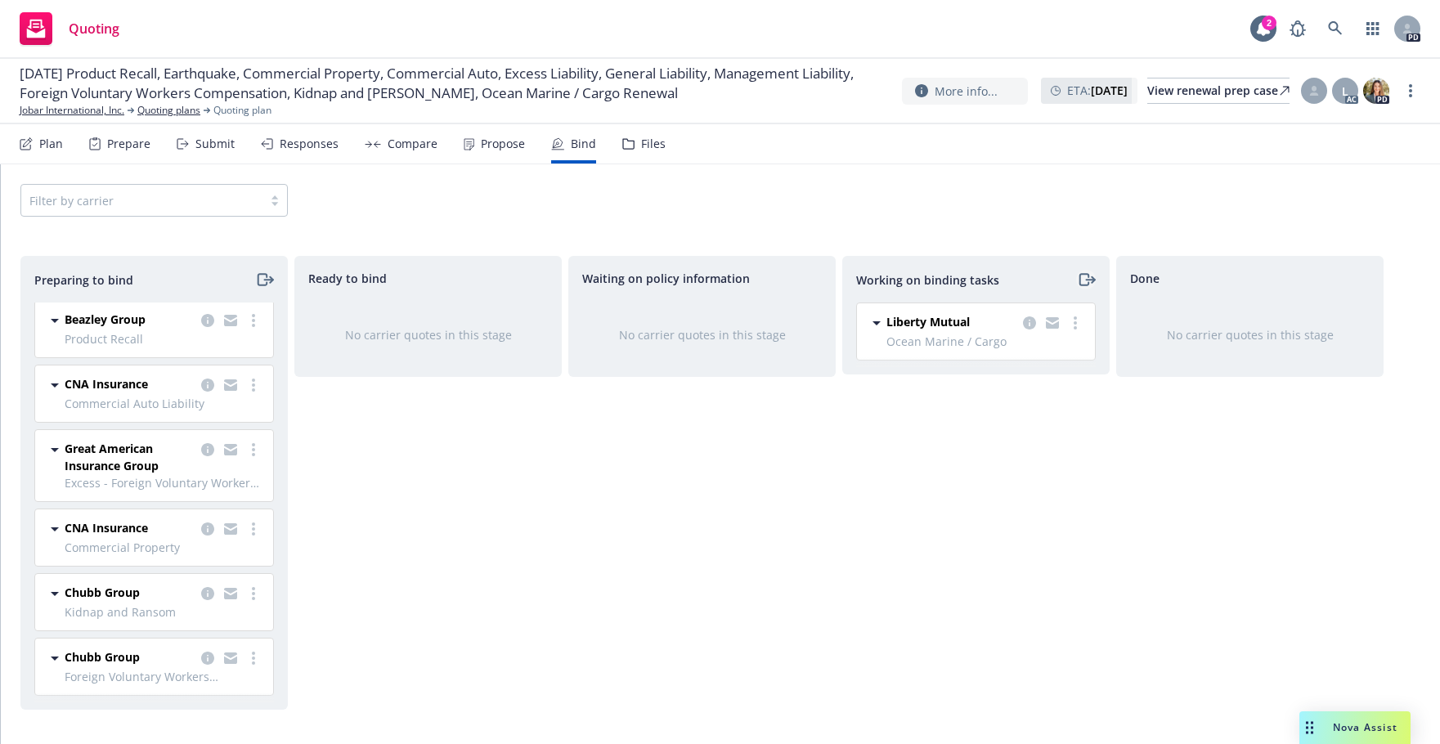
click at [1088, 279] on icon "moveRight" at bounding box center [1086, 280] width 19 height 20
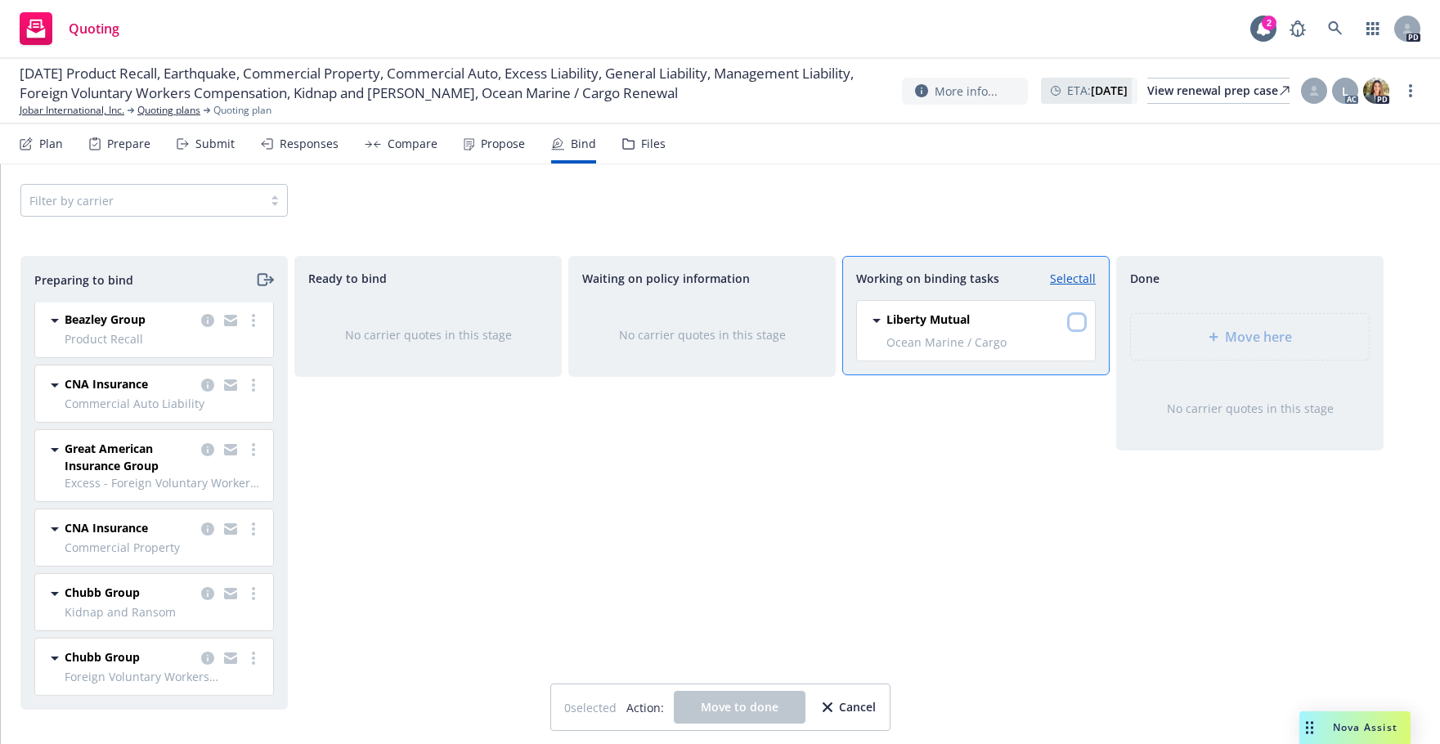
click at [1080, 321] on input "checkbox" at bounding box center [1077, 322] width 16 height 16
checkbox input "true"
click at [1236, 336] on span "Move here" at bounding box center [1258, 337] width 67 height 20
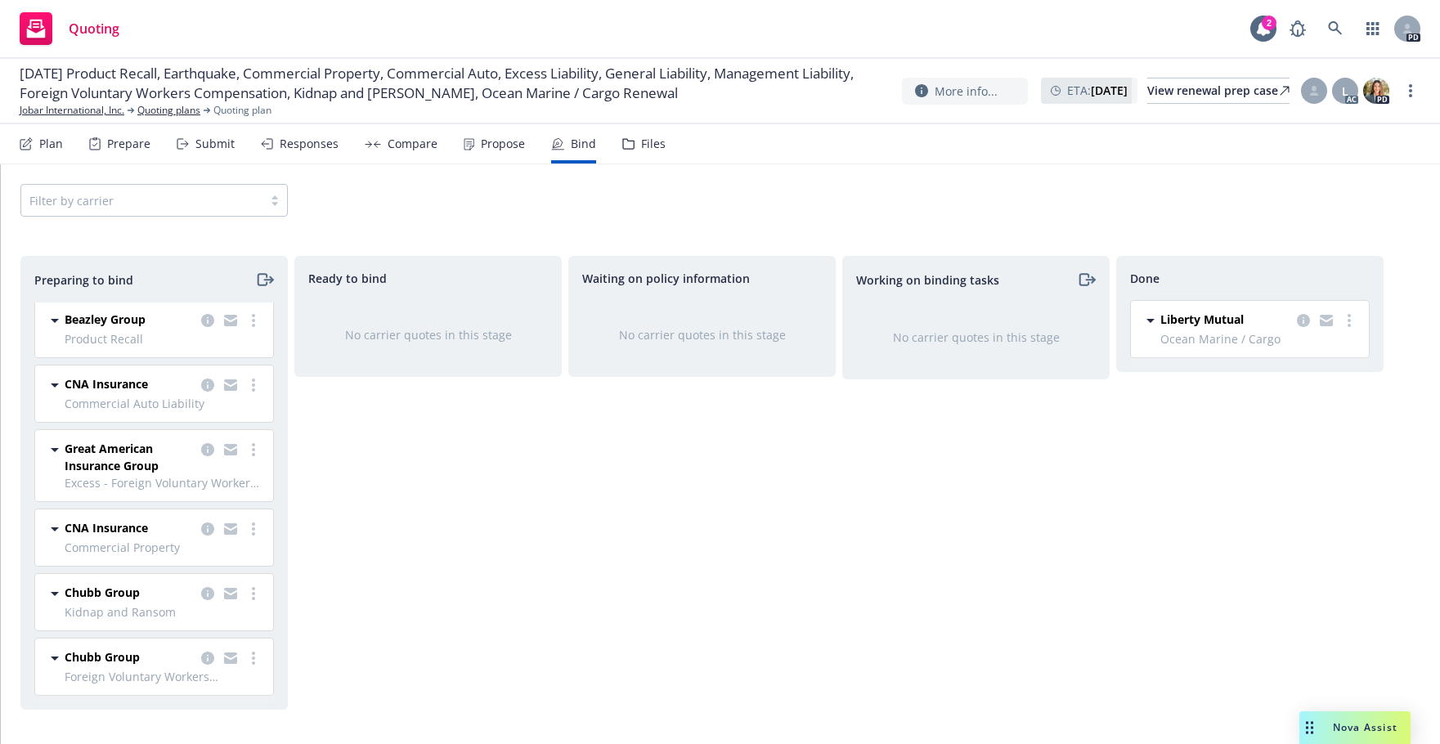
click at [1098, 398] on div "Working on binding tasks No carrier quotes in this stage" at bounding box center [975, 483] width 267 height 454
click at [252, 594] on circle "more" at bounding box center [253, 593] width 3 height 3
click at [160, 493] on span "Move to done" at bounding box center [147, 495] width 114 height 16
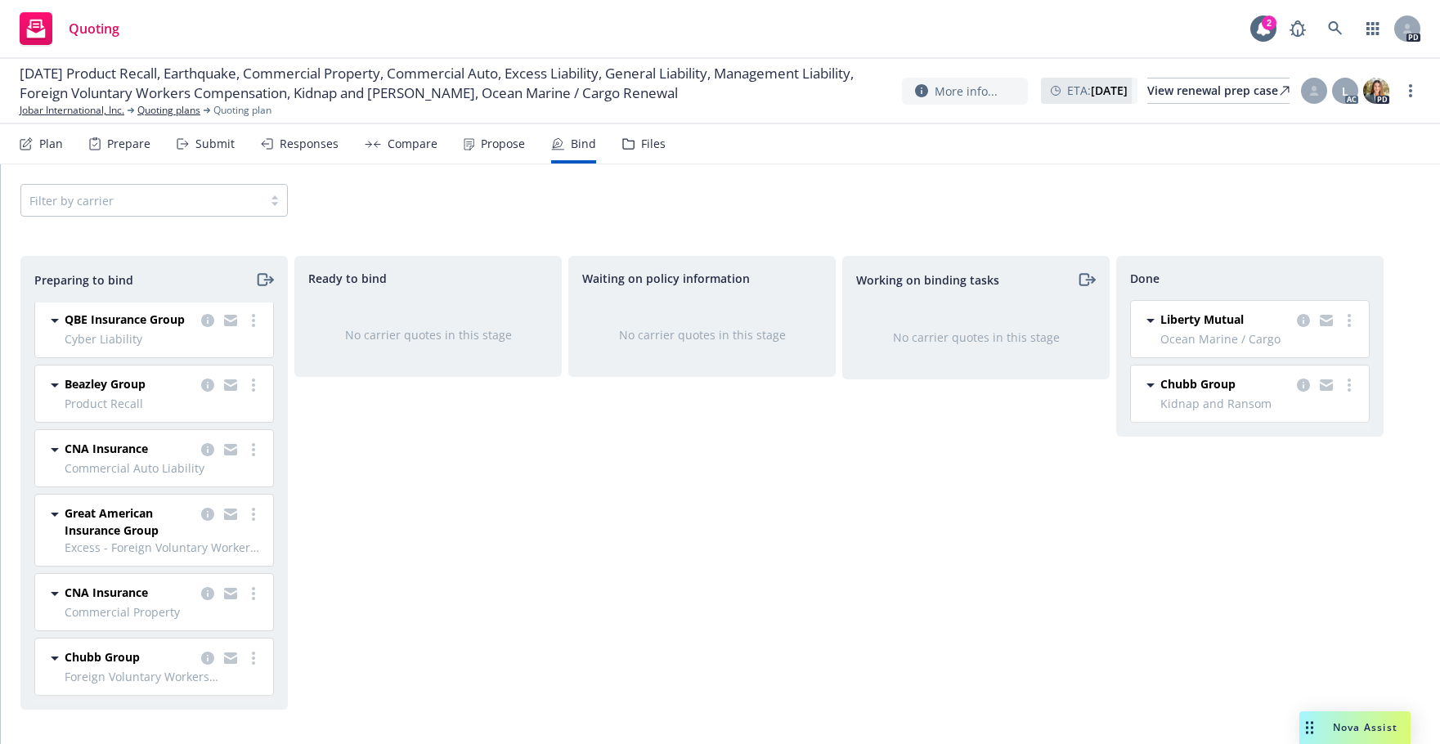
click at [982, 509] on div "Working on binding tasks No carrier quotes in this stage" at bounding box center [975, 483] width 267 height 454
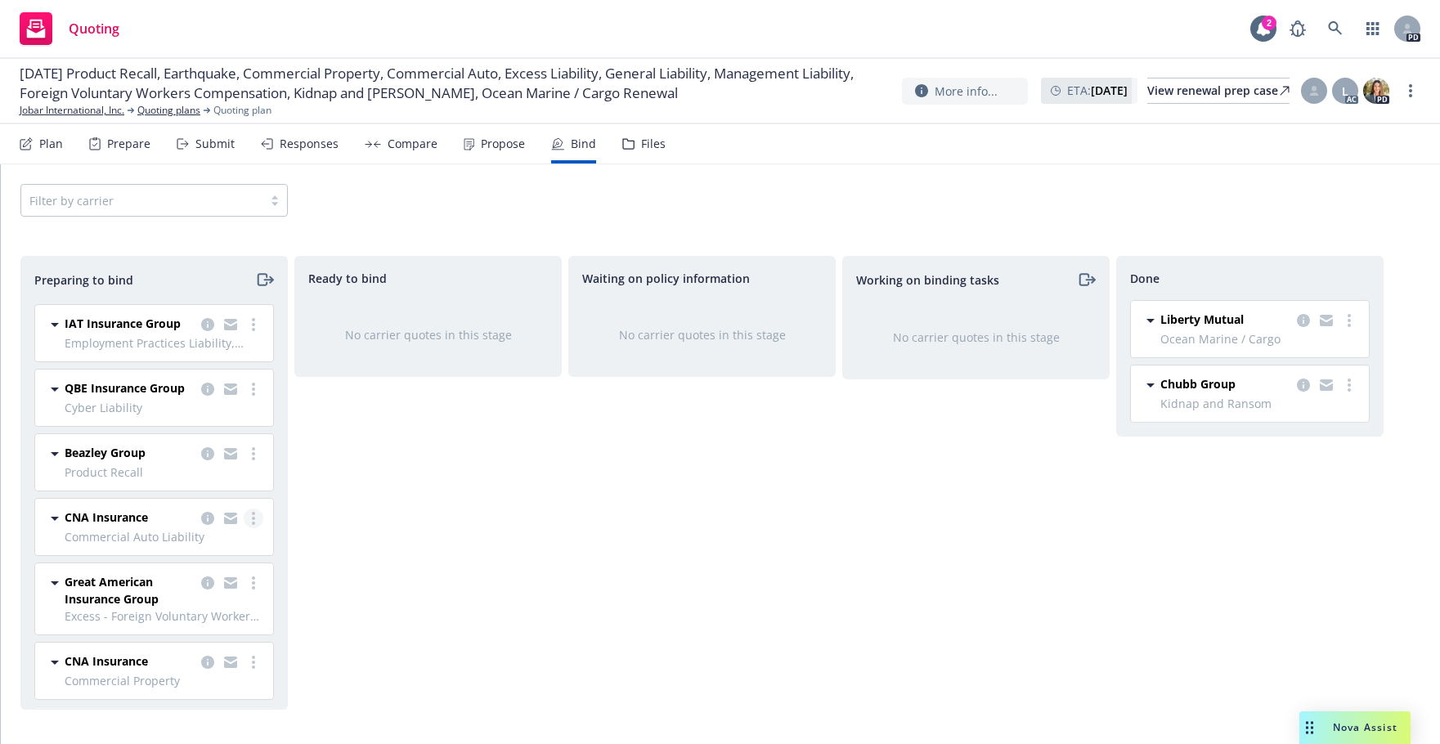
click at [244, 528] on link "more" at bounding box center [254, 519] width 20 height 20
click at [146, 630] on span "Move to done" at bounding box center [147, 632] width 114 height 16
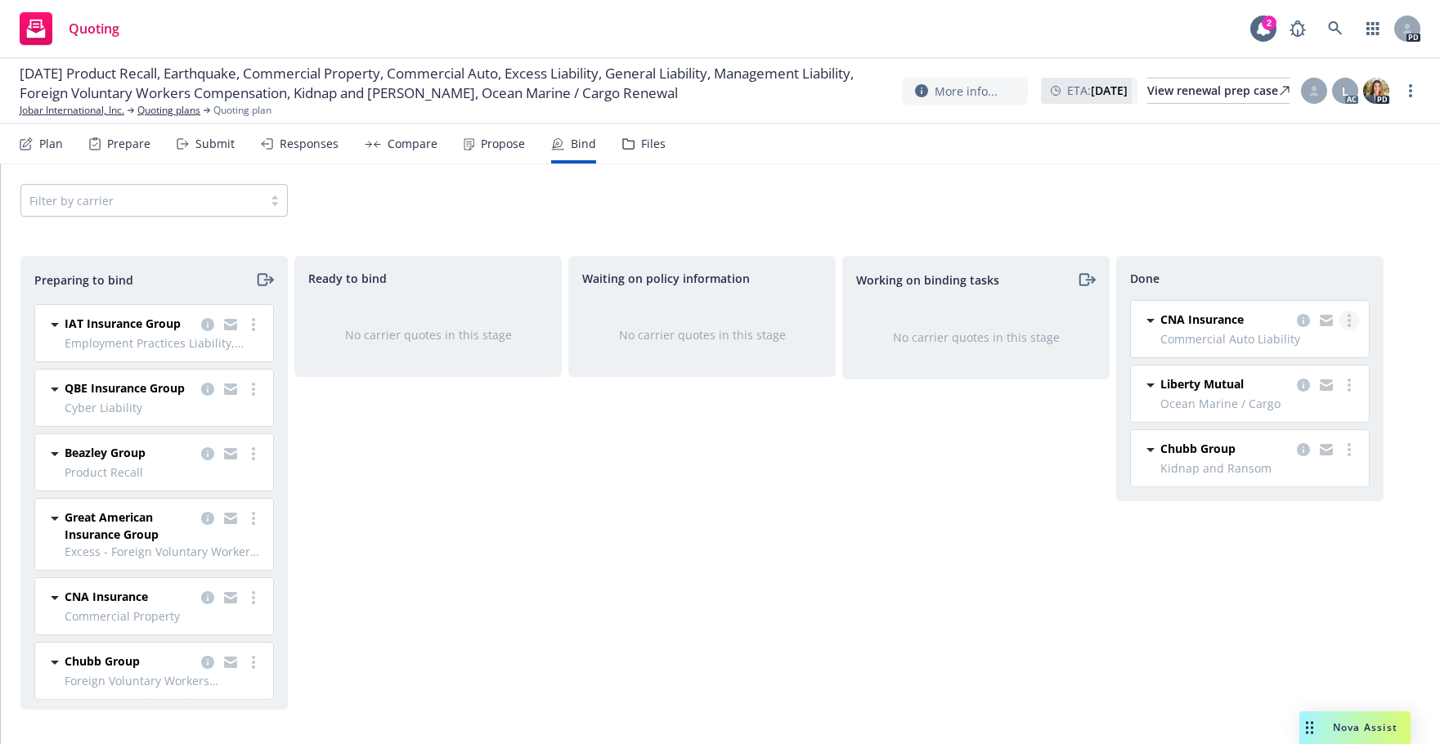
click at [1352, 318] on link "more" at bounding box center [1350, 321] width 20 height 20
click at [1411, 383] on div "Preparing to bind Great American Insurance Group General Liability 09/30/2025 -…" at bounding box center [720, 483] width 1400 height 454
click at [1348, 387] on icon "more" at bounding box center [1349, 385] width 3 height 13
click at [1403, 388] on div at bounding box center [1396, 483] width 13 height 454
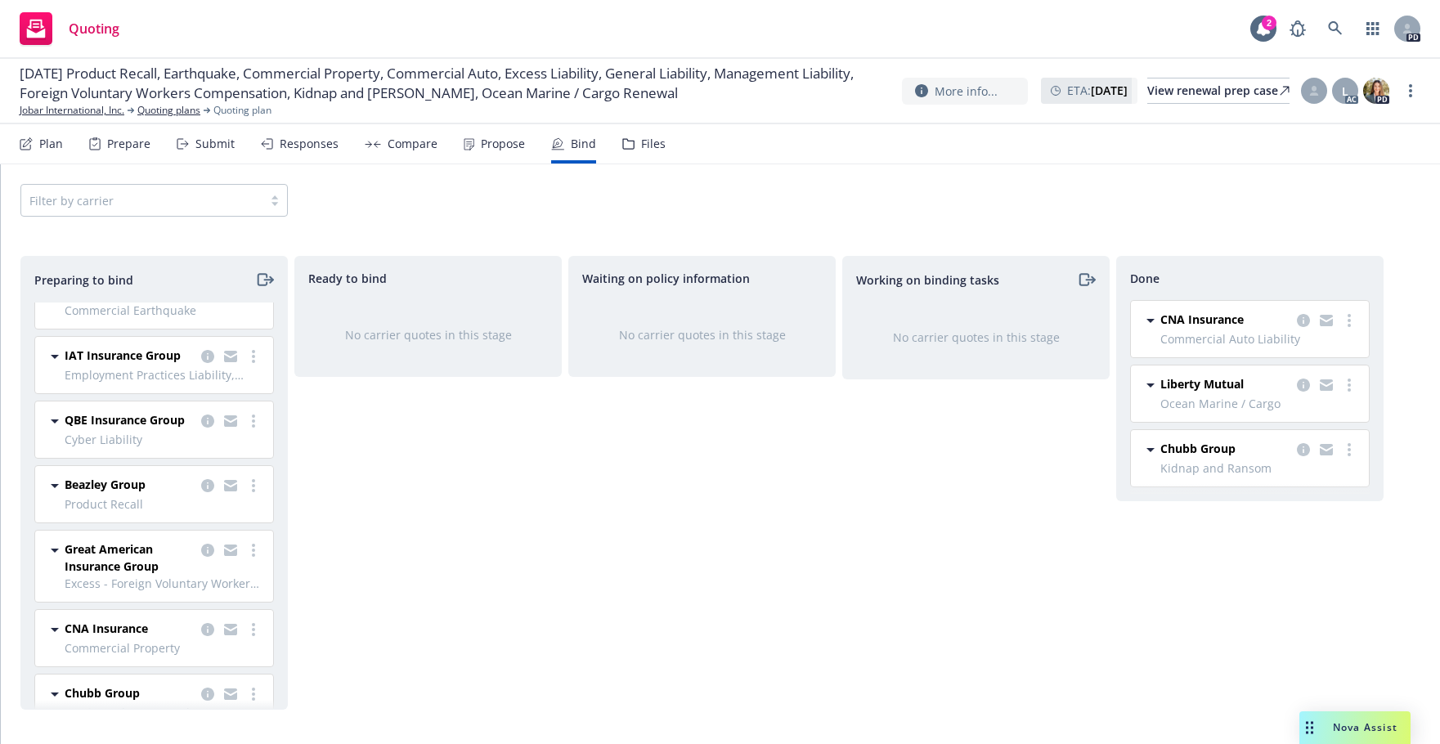
scroll to position [161, 0]
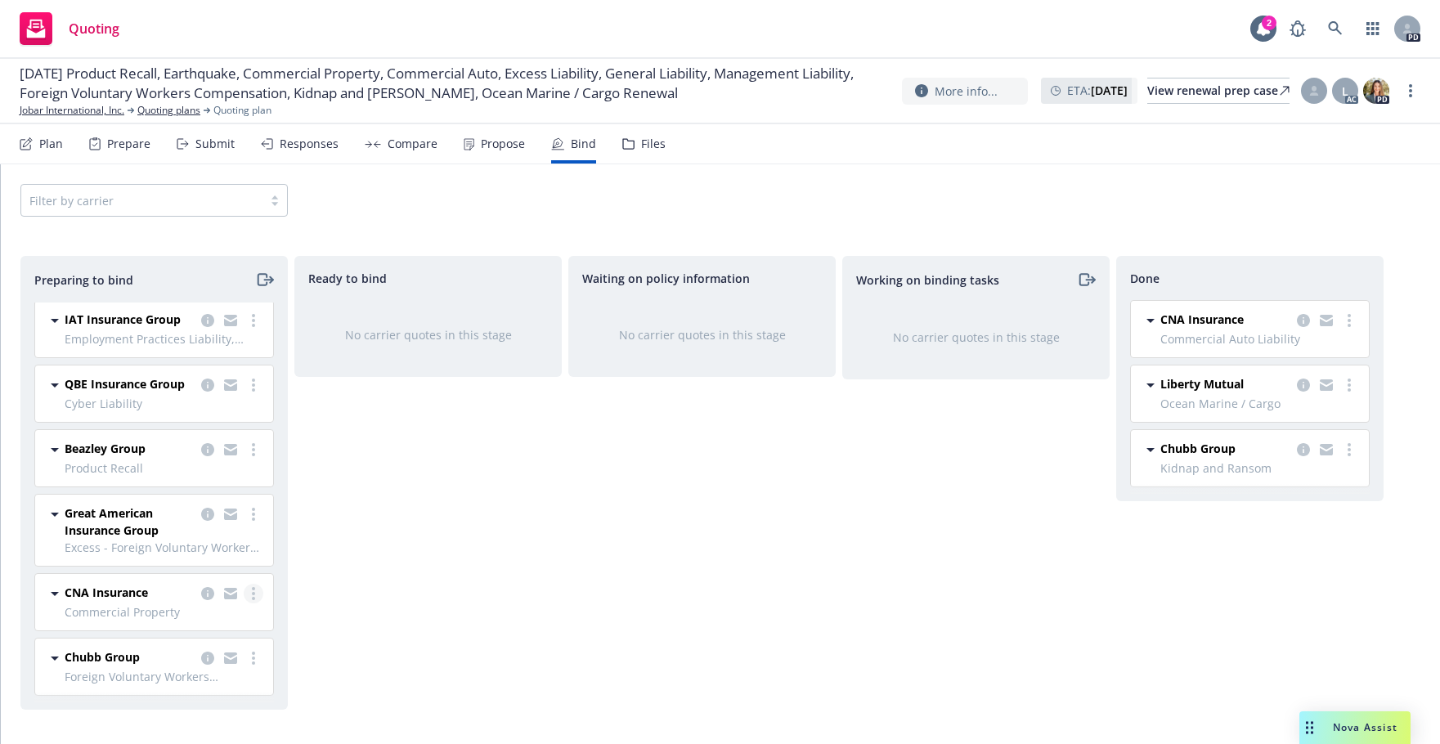
click at [252, 599] on circle "more" at bounding box center [253, 598] width 3 height 3
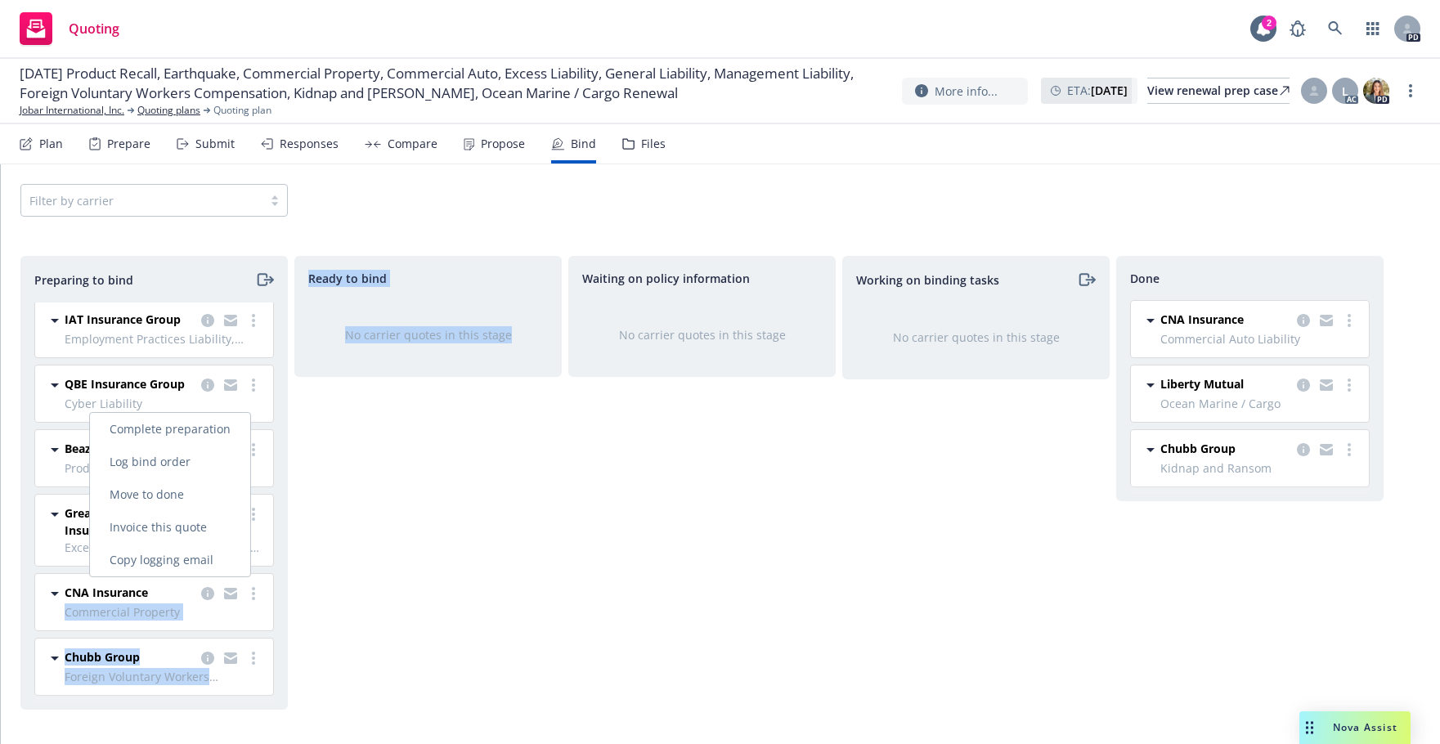
drag, startPoint x: 246, startPoint y: 602, endPoint x: 332, endPoint y: 599, distance: 85.9
click at [332, 599] on div "Preparing to bind Great American Insurance Group General Liability 09/30/2025 -…" at bounding box center [720, 483] width 1400 height 454
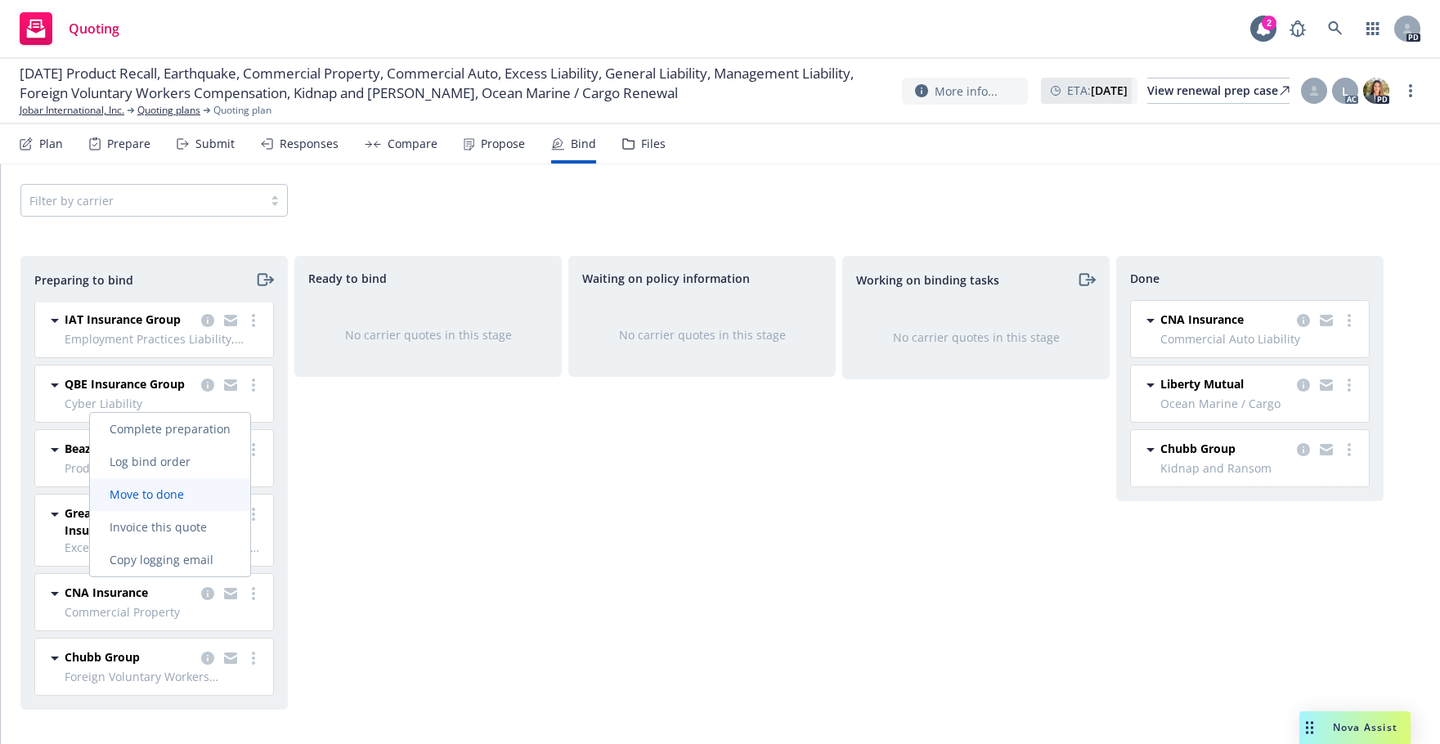
click at [132, 490] on span "Move to done" at bounding box center [147, 495] width 114 height 16
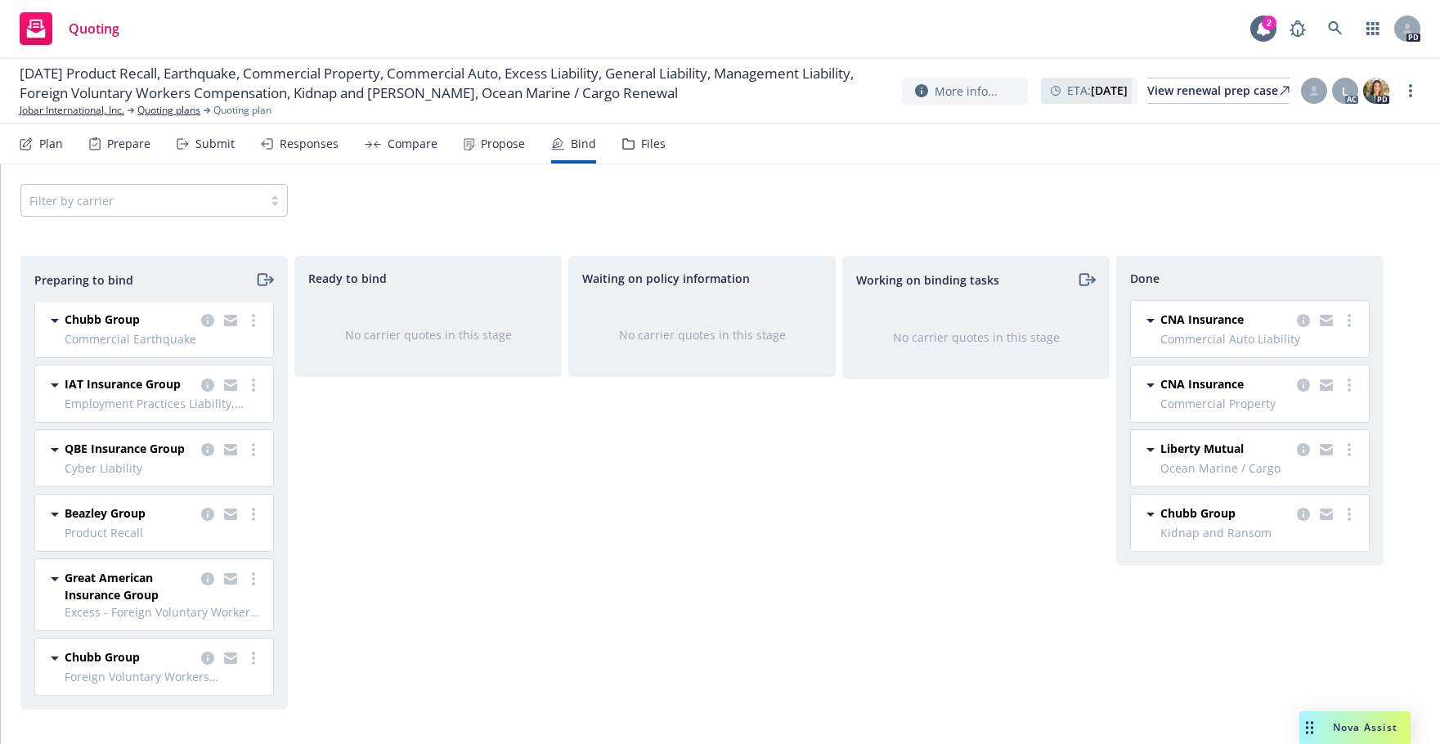
scroll to position [97, 0]
click at [125, 675] on span "Foreign Voluntary Workers Compensation" at bounding box center [164, 676] width 199 height 17
click at [245, 655] on link "more" at bounding box center [254, 659] width 20 height 20
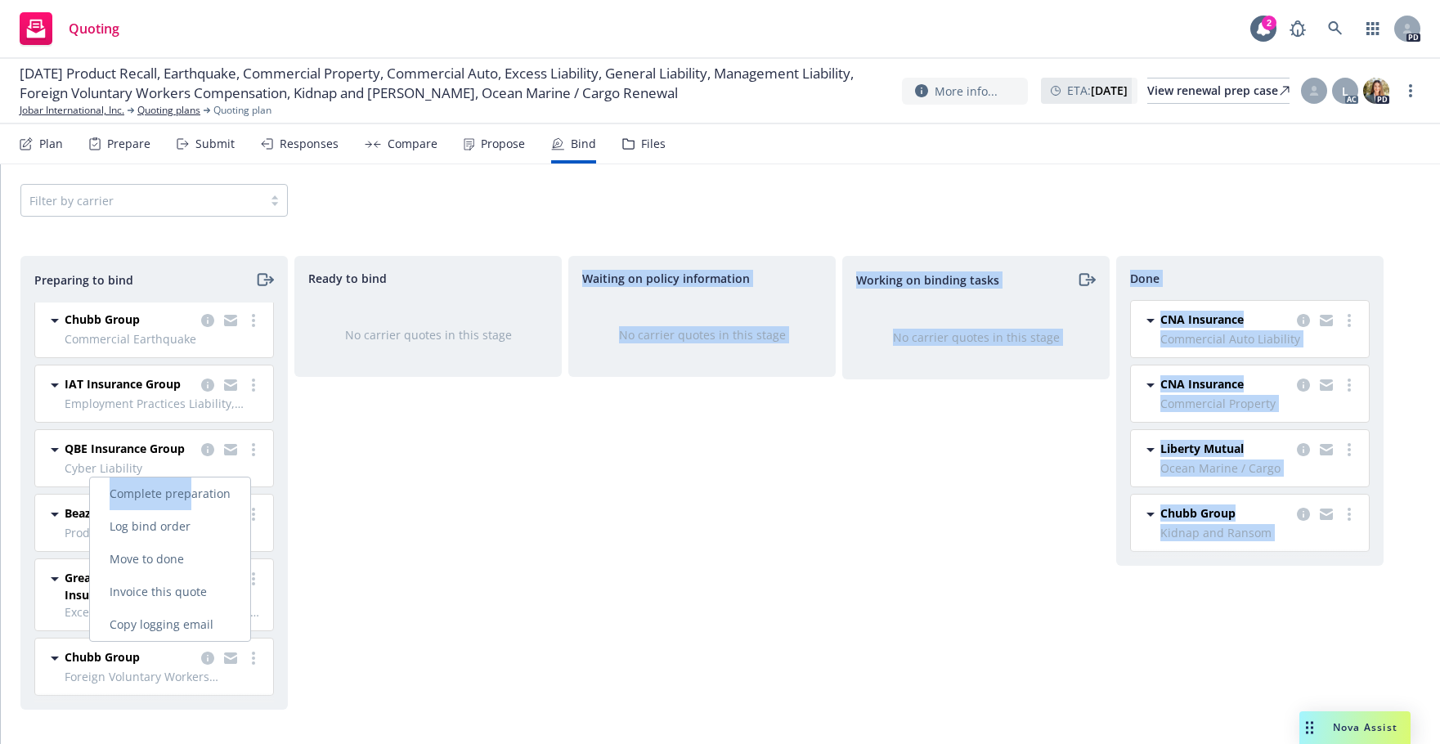
drag, startPoint x: 195, startPoint y: 489, endPoint x: 292, endPoint y: 702, distance: 234.2
click at [291, 706] on body "Quoting 2 PD 09/30/25 Product Recall, Earthquake, Commercial Property, Commerci…" at bounding box center [720, 372] width 1440 height 744
click at [292, 702] on div "Preparing to bind Great American Insurance Group General Liability 09/30/2025 -…" at bounding box center [720, 483] width 1400 height 454
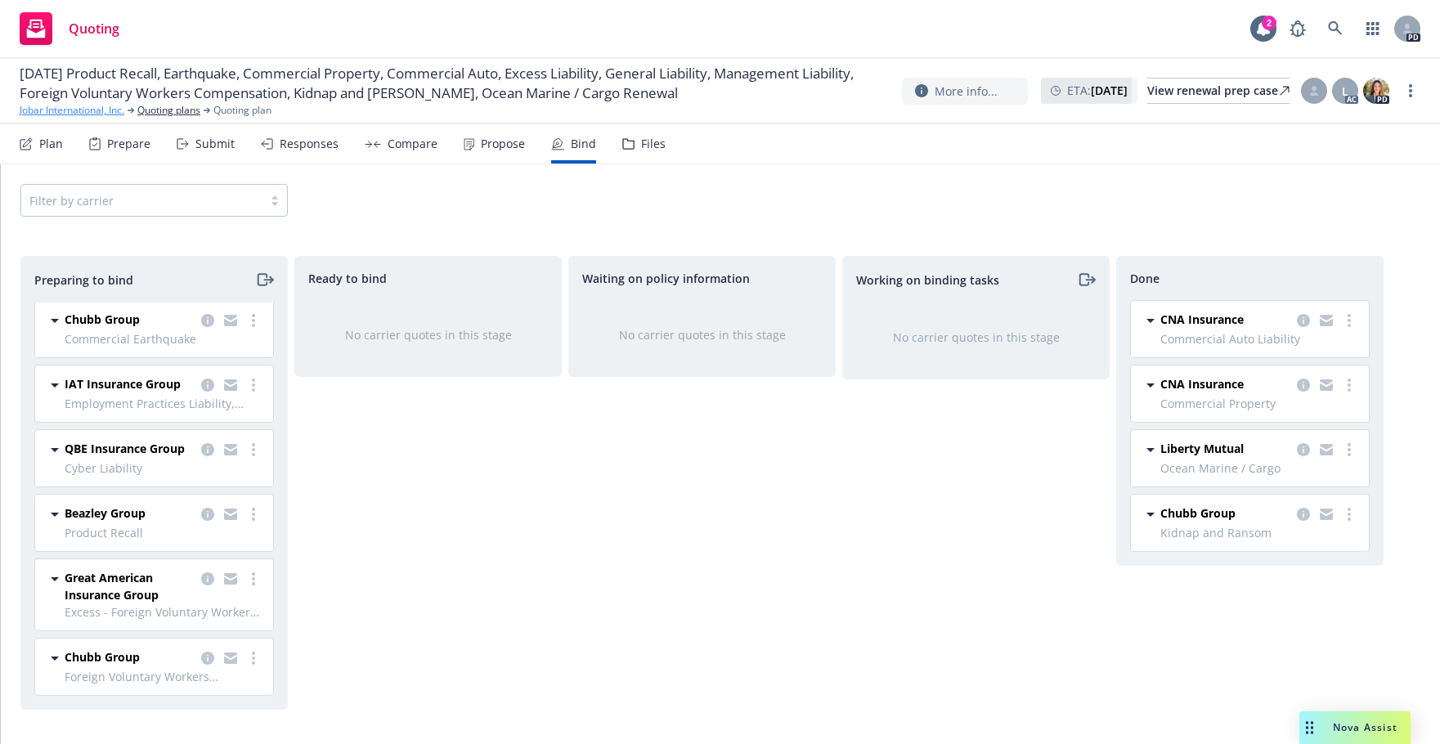
click at [79, 118] on link "Jobar International, Inc." at bounding box center [72, 110] width 105 height 15
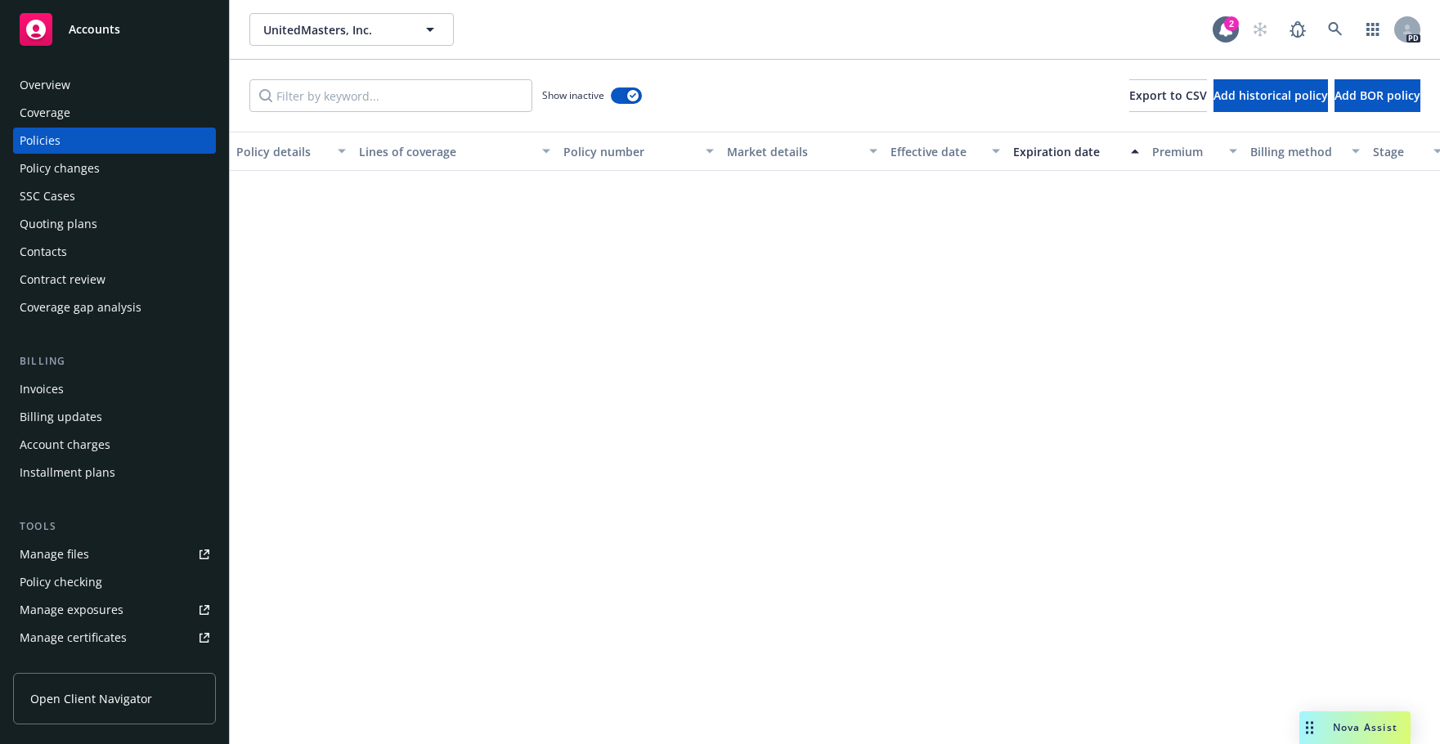
scroll to position [1719, 0]
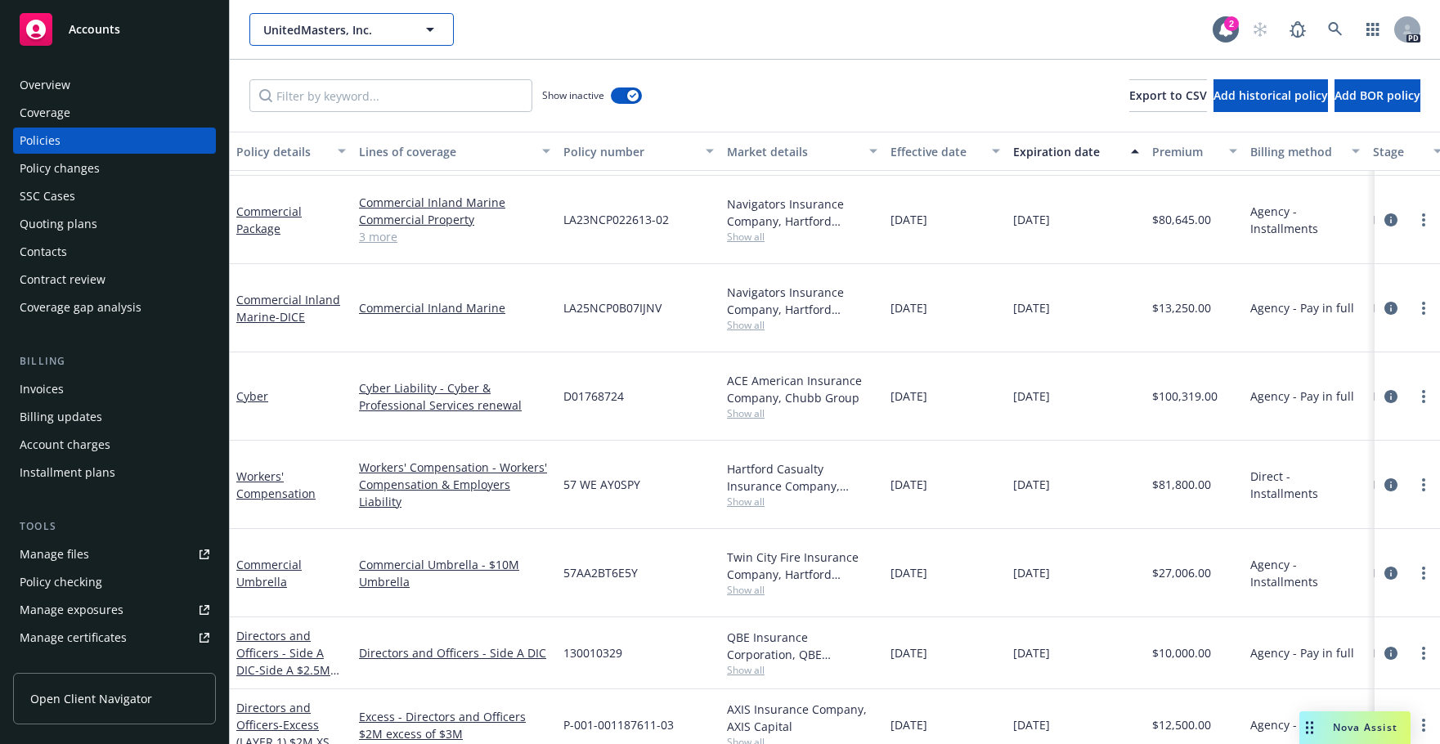
click at [429, 24] on icon "button" at bounding box center [430, 30] width 20 height 20
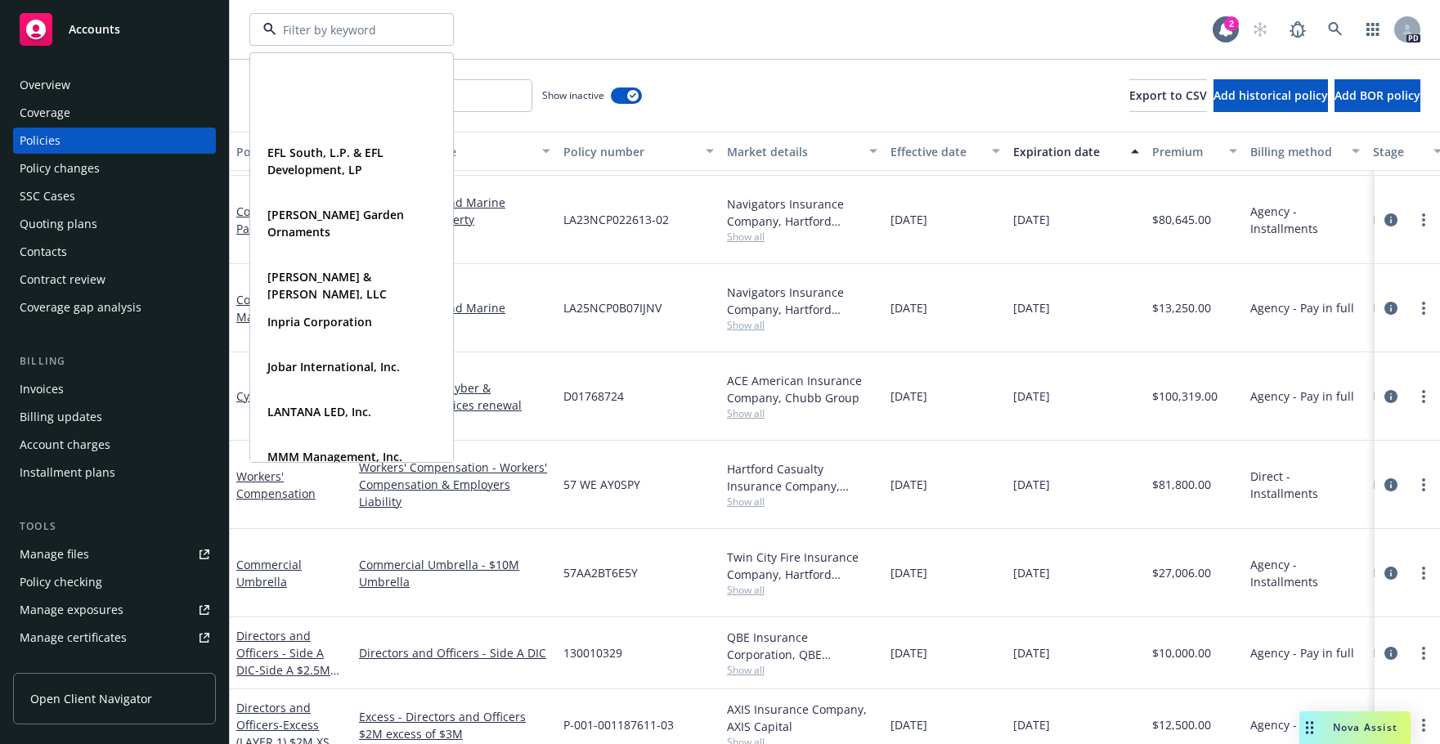
scroll to position [472, 0]
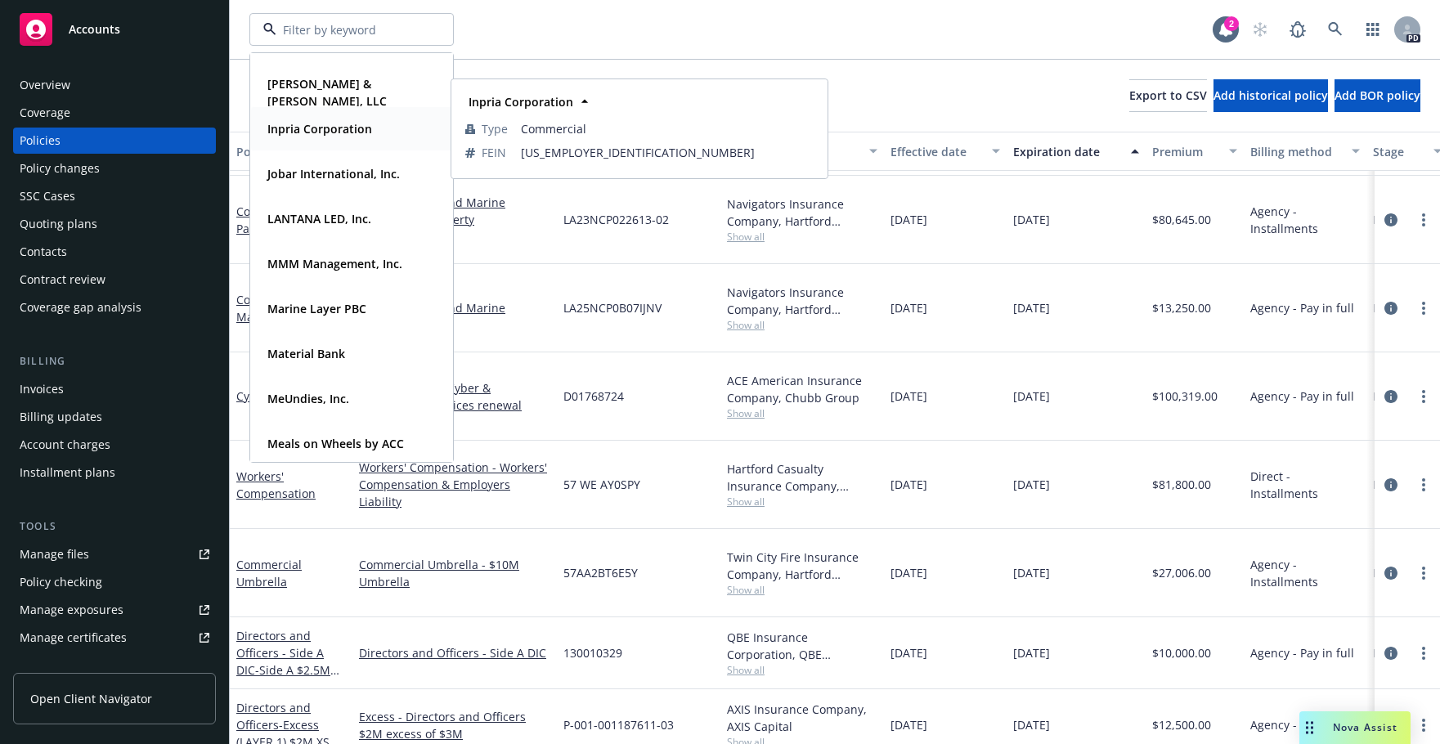
click at [314, 129] on strong "Inpria Corporation" at bounding box center [319, 129] width 105 height 16
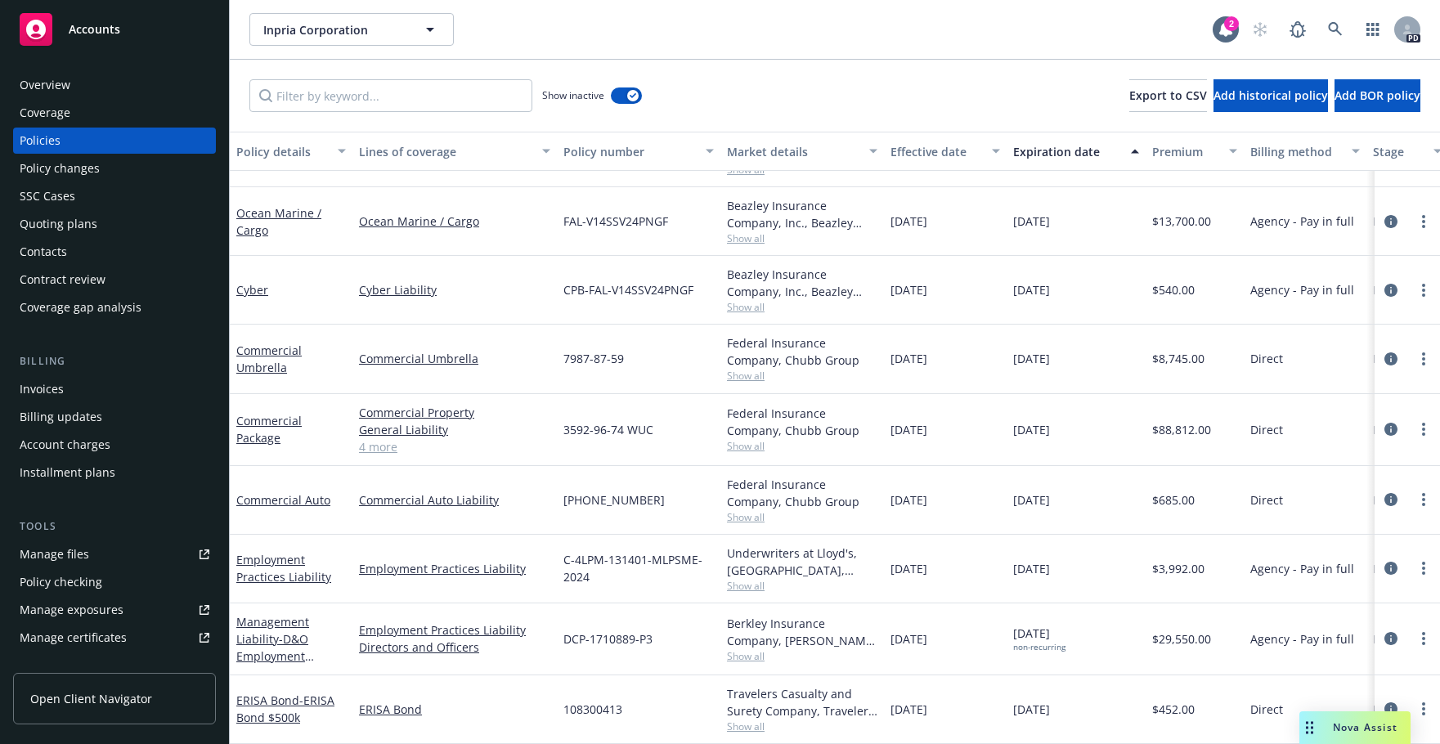
scroll to position [1635, 0]
click at [43, 554] on div "Manage files" at bounding box center [55, 554] width 70 height 26
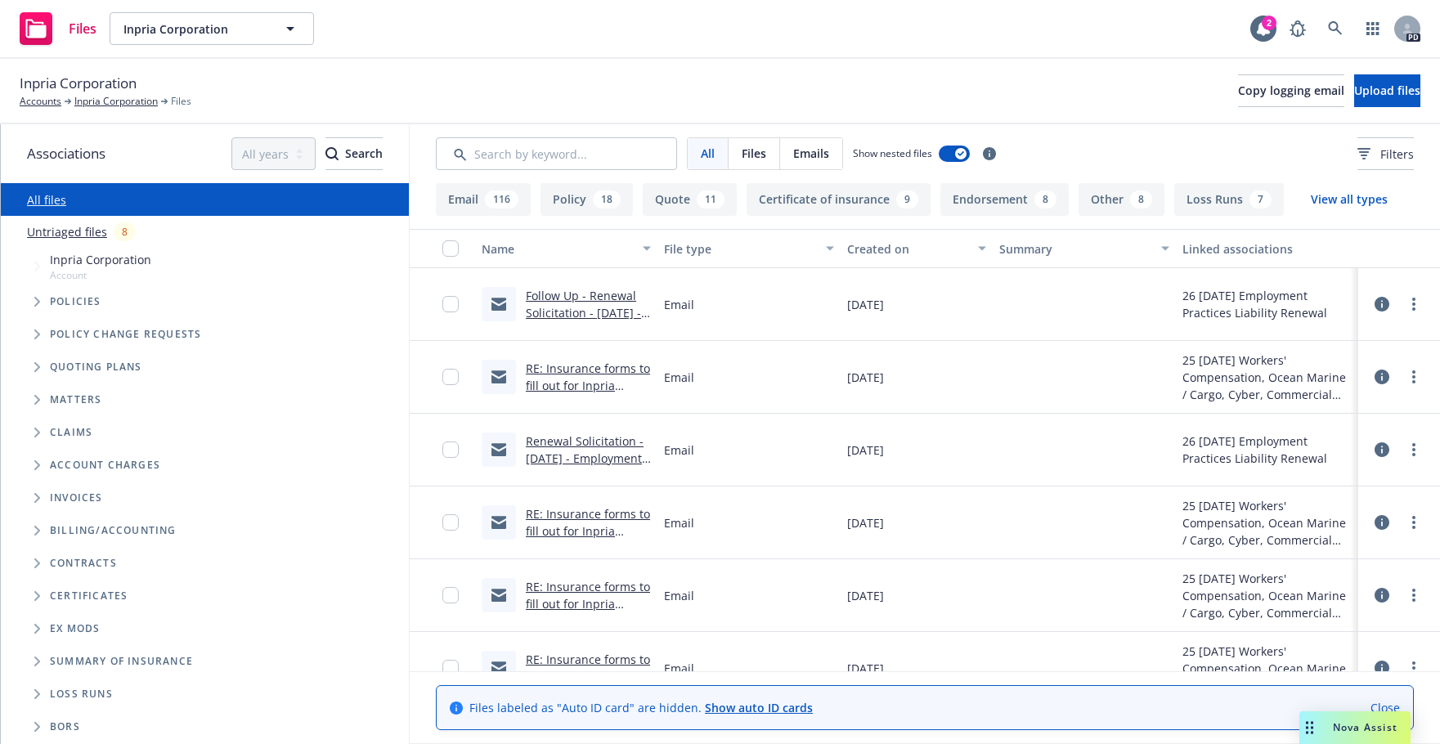
click at [550, 297] on link "Follow Up - Renewal Solicitation - [DATE] - Employment Practices Liability - In…" at bounding box center [586, 338] width 121 height 101
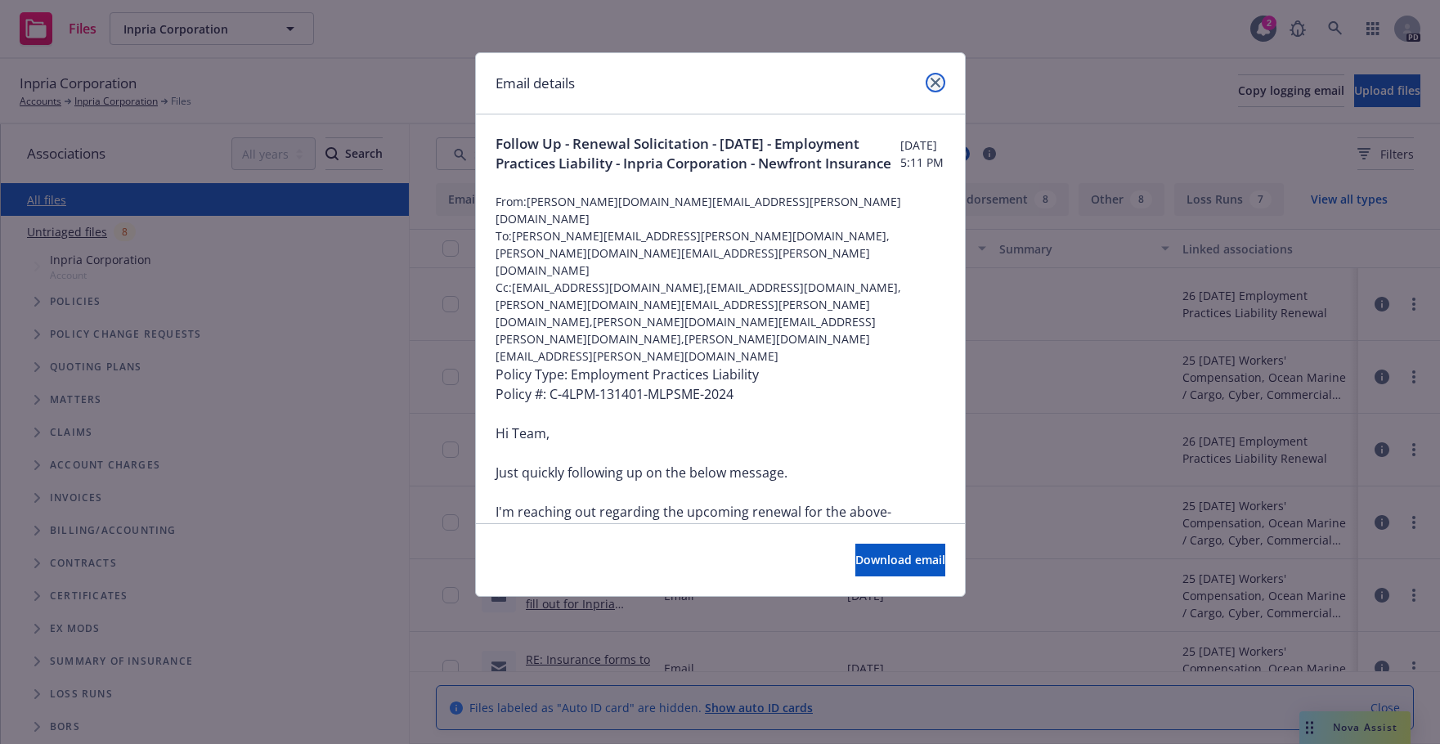
click at [938, 83] on icon "close" at bounding box center [936, 83] width 10 height 10
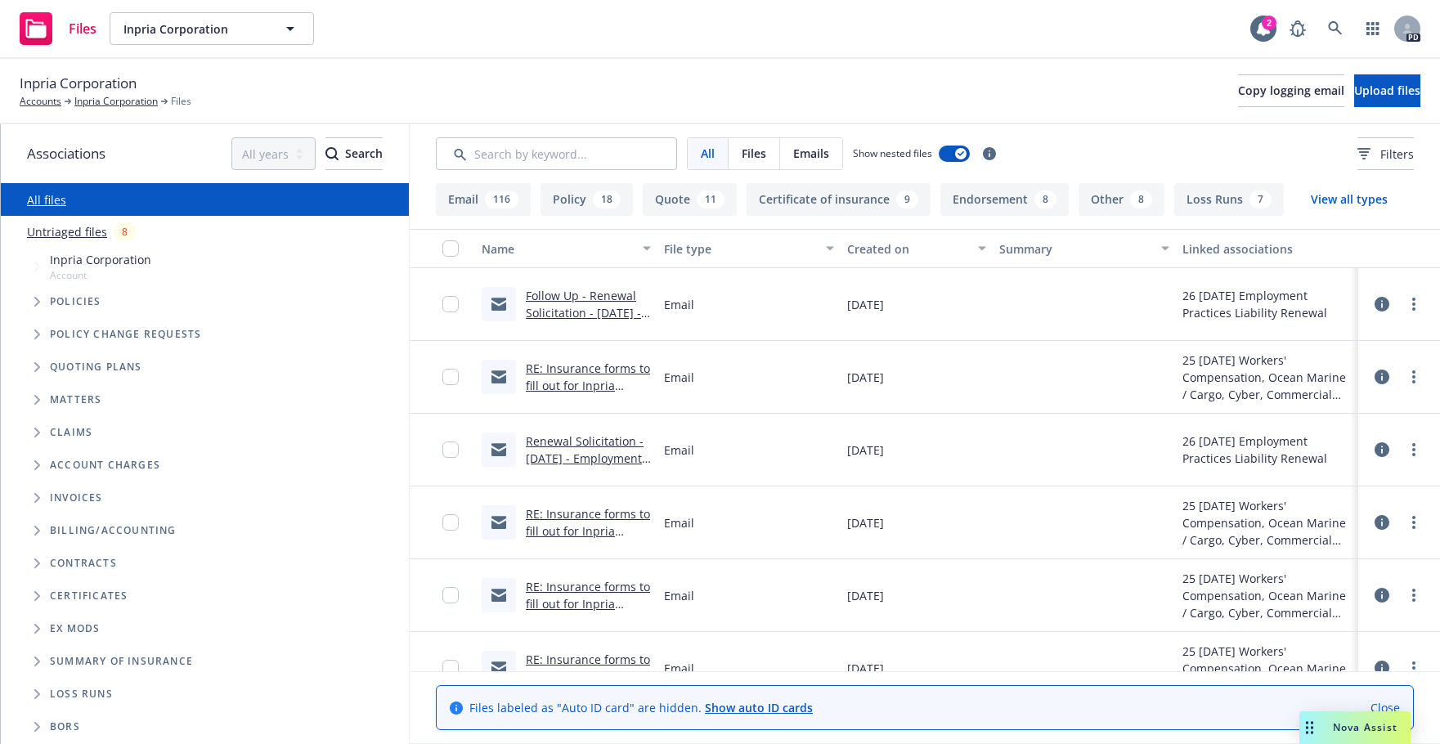
click at [554, 366] on link "RE: Insurance forms to fill out for Inpria Corporation" at bounding box center [588, 386] width 124 height 50
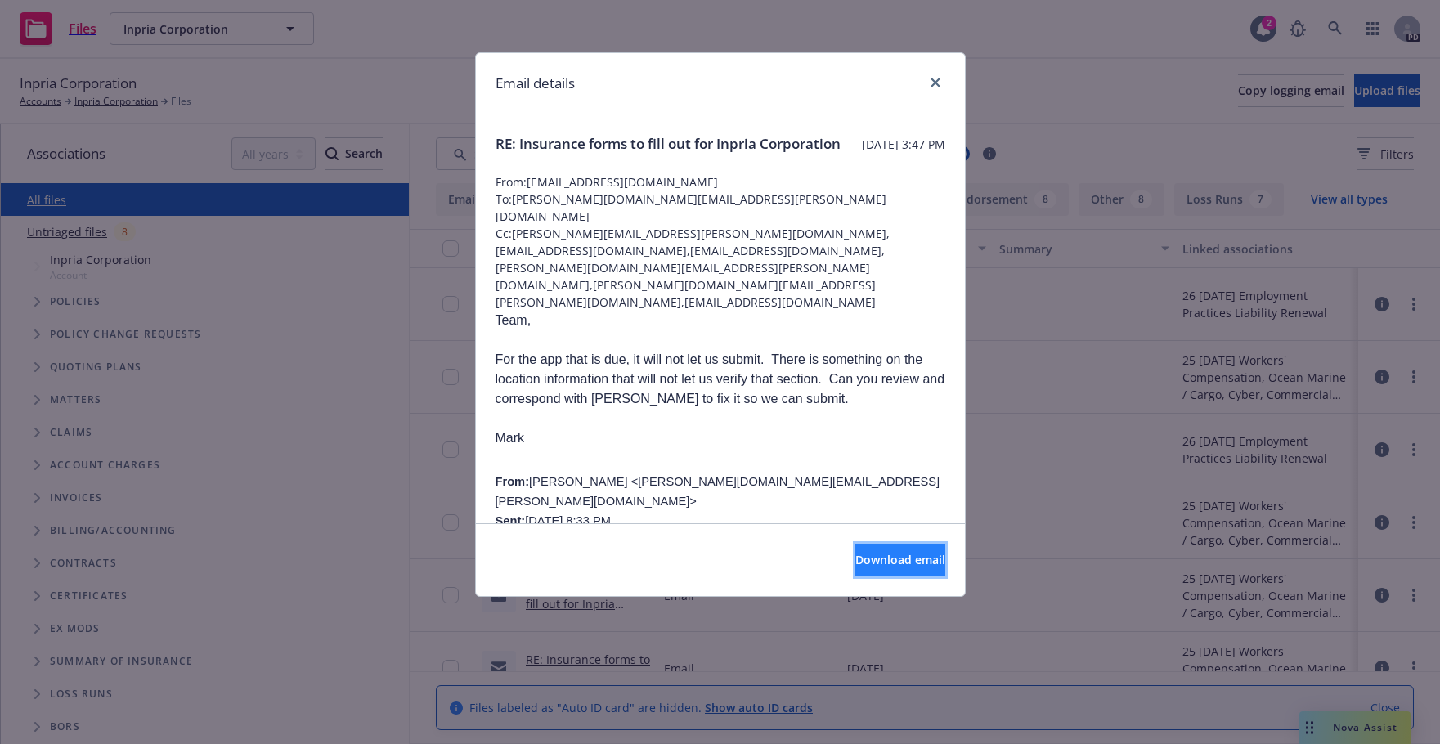
click at [858, 554] on span "Download email" at bounding box center [900, 560] width 90 height 16
click at [932, 80] on icon "close" at bounding box center [936, 83] width 10 height 10
